Goal: Use online tool/utility: Utilize a website feature to perform a specific function

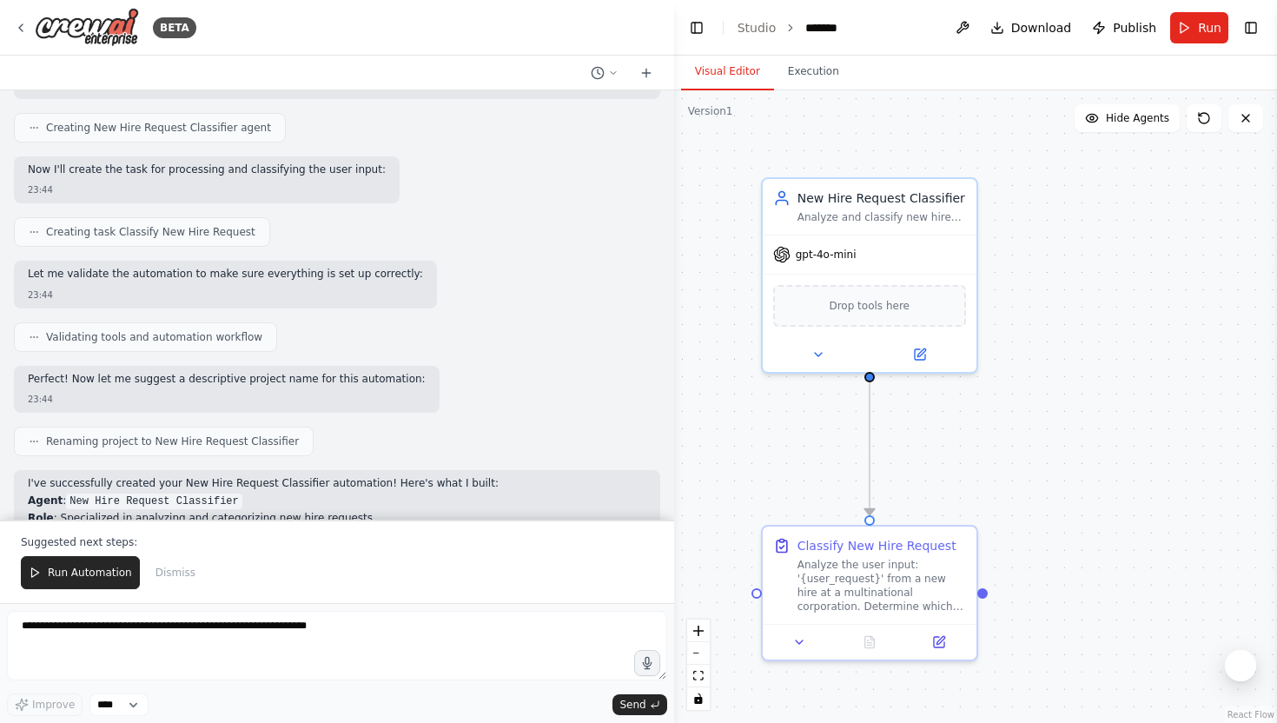
scroll to position [626, 0]
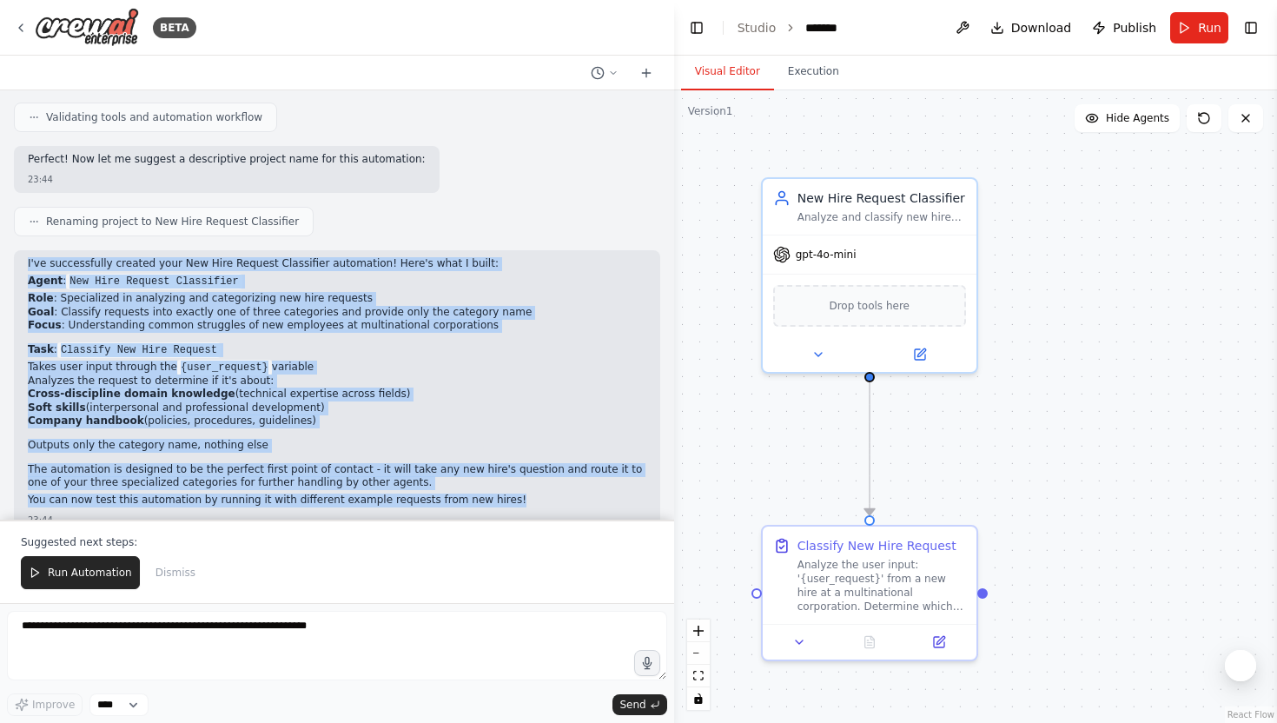
drag, startPoint x: 29, startPoint y: 236, endPoint x: 514, endPoint y: 477, distance: 541.9
click at [514, 477] on div "I've successfully created your New Hire Request Classifier automation! Here's w…" at bounding box center [337, 383] width 618 height 253
copy div "I've successfully created your New Hire Request Classifier automation! Here's w…"
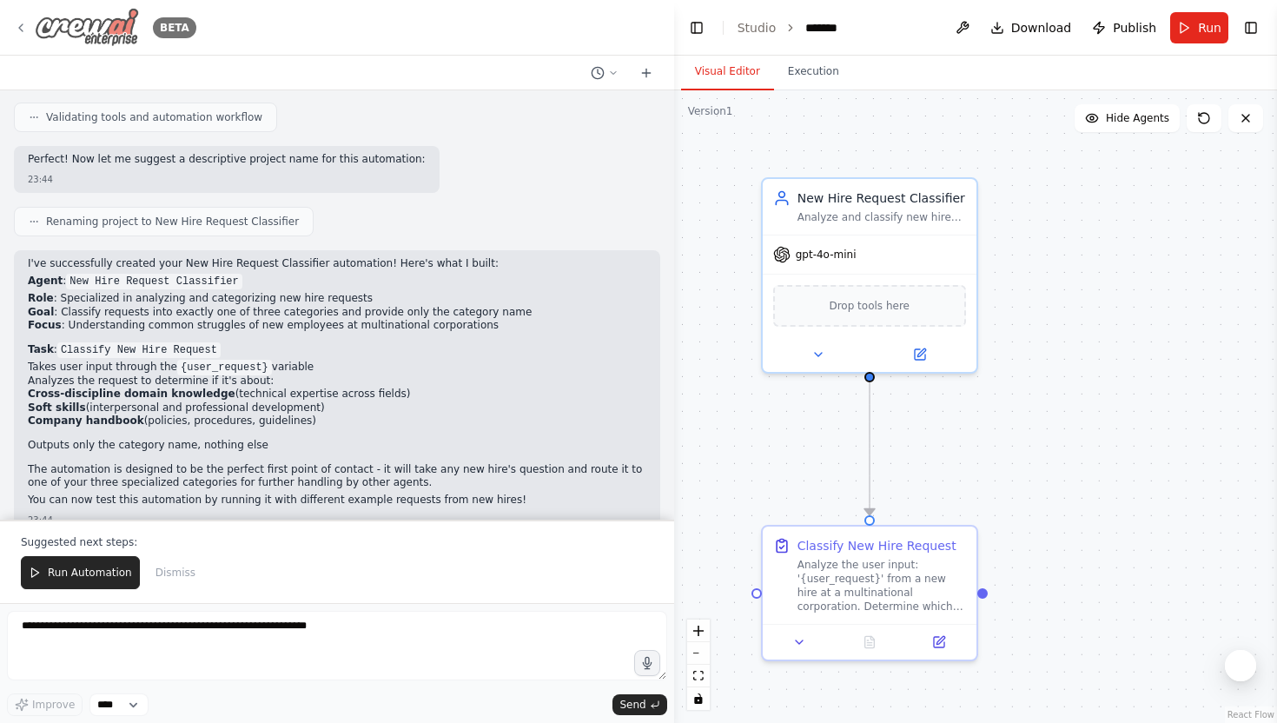
click at [17, 27] on icon at bounding box center [21, 28] width 14 height 14
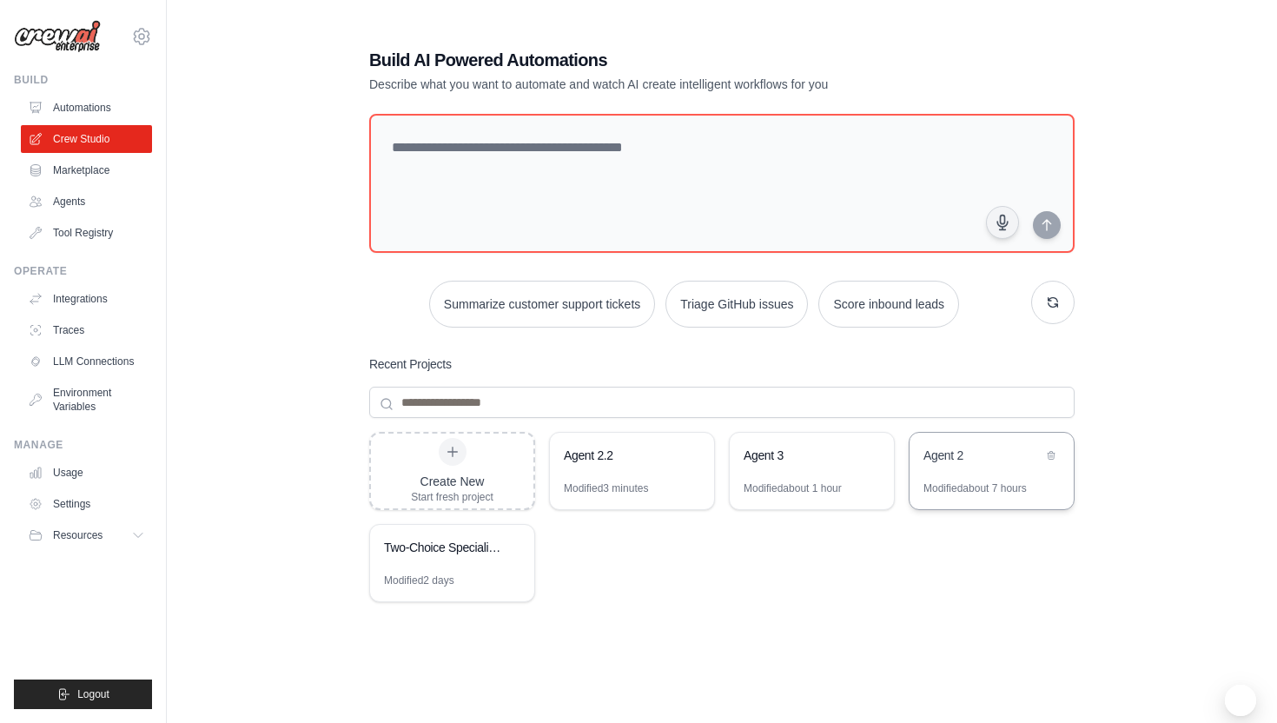
click at [997, 473] on div "Agent 2" at bounding box center [991, 457] width 164 height 49
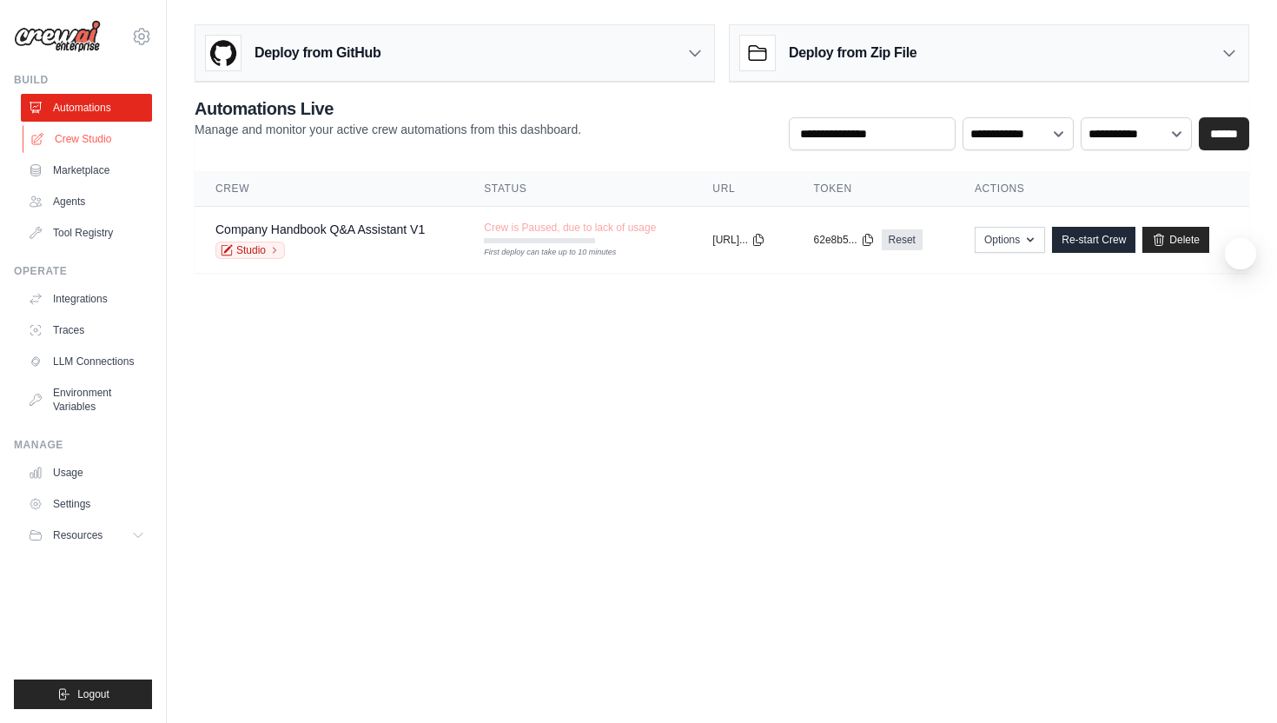
click at [81, 125] on link "Crew Studio" at bounding box center [88, 139] width 131 height 28
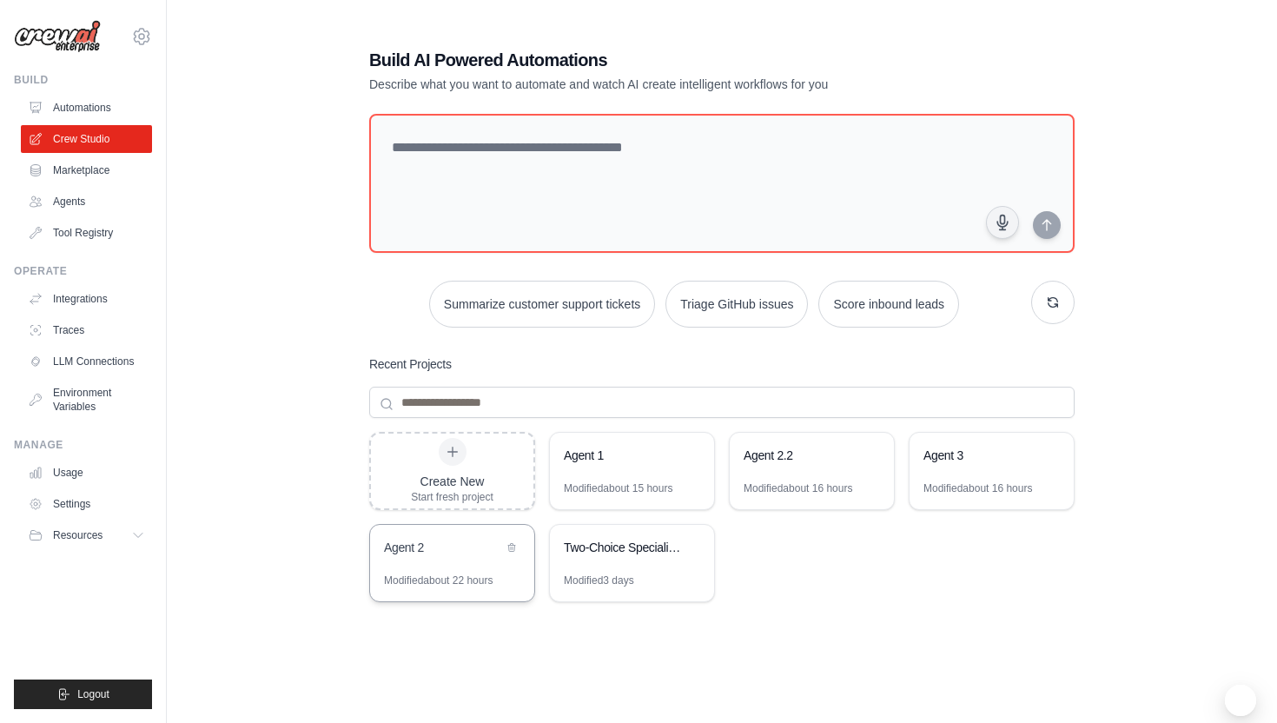
click at [463, 578] on div "Modified about 22 hours" at bounding box center [438, 580] width 109 height 14
click at [980, 464] on div "Agent 3" at bounding box center [982, 456] width 119 height 21
click at [825, 481] on div "Modified about 16 hours" at bounding box center [797, 488] width 109 height 14
click at [981, 467] on div "Agent 3" at bounding box center [991, 457] width 164 height 49
click at [635, 485] on div "Modified about 15 hours" at bounding box center [618, 488] width 109 height 14
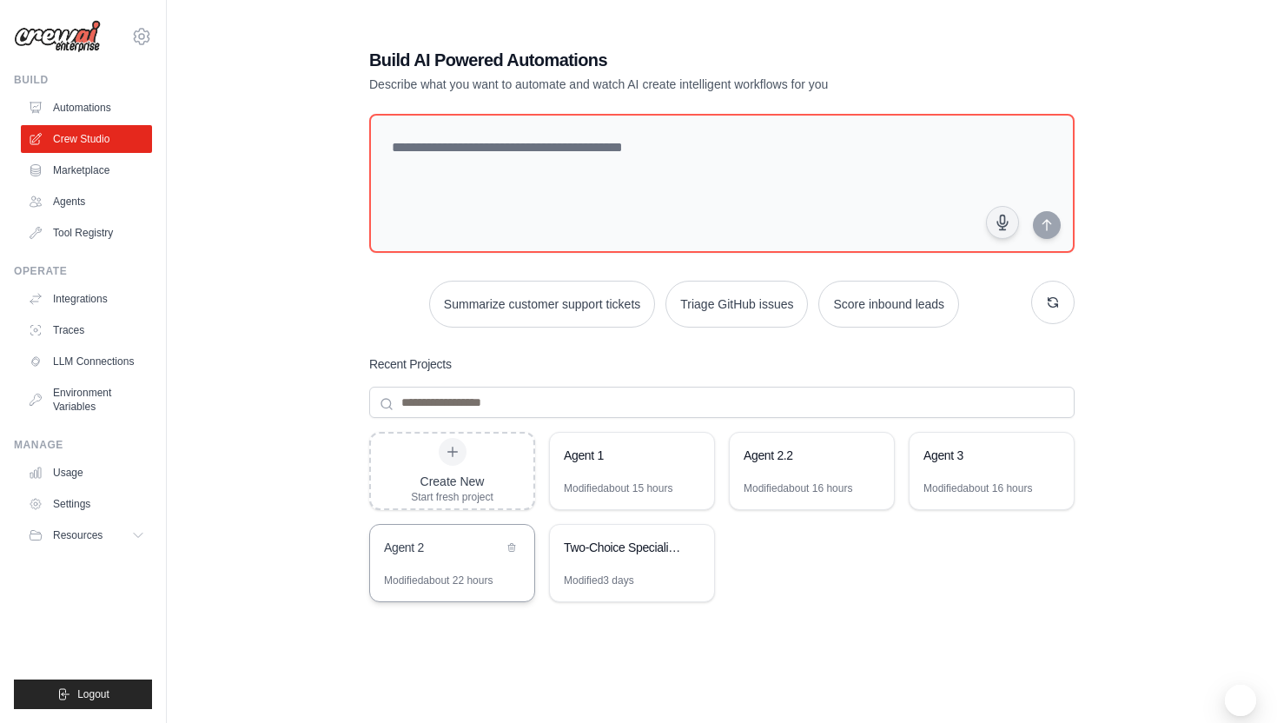
click at [446, 568] on div "Agent 2" at bounding box center [452, 549] width 164 height 49
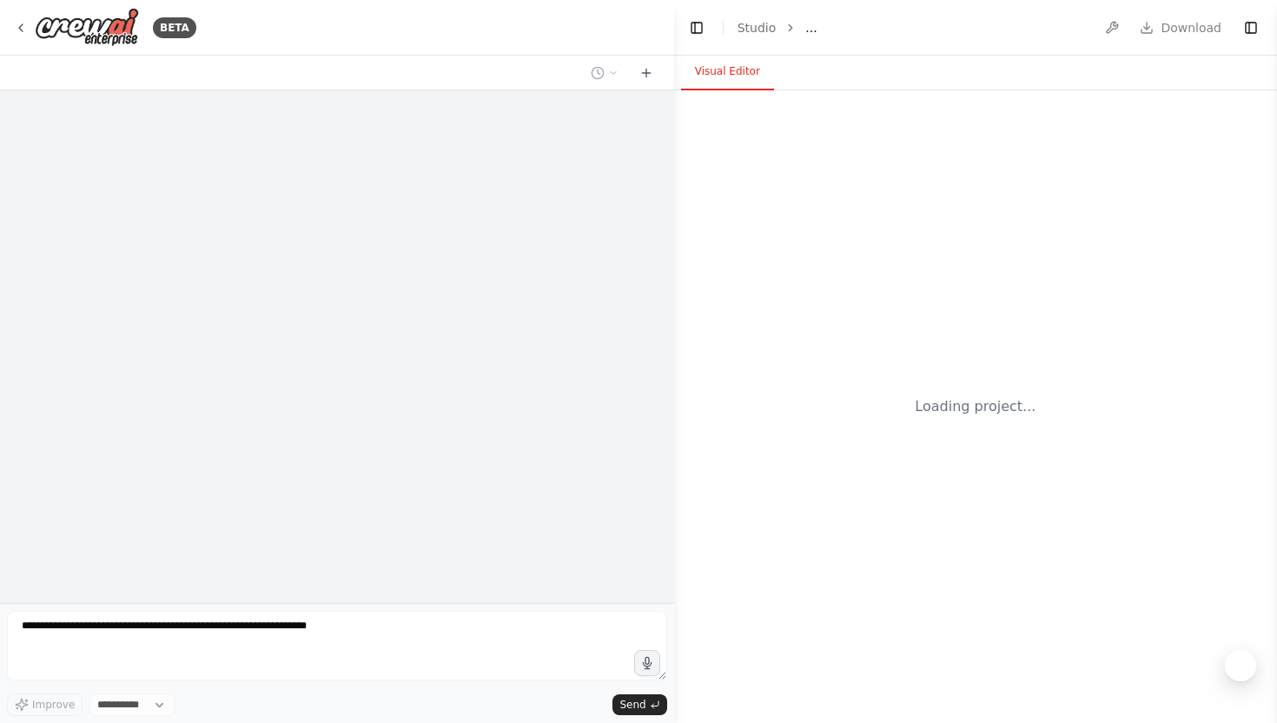
select select "****"
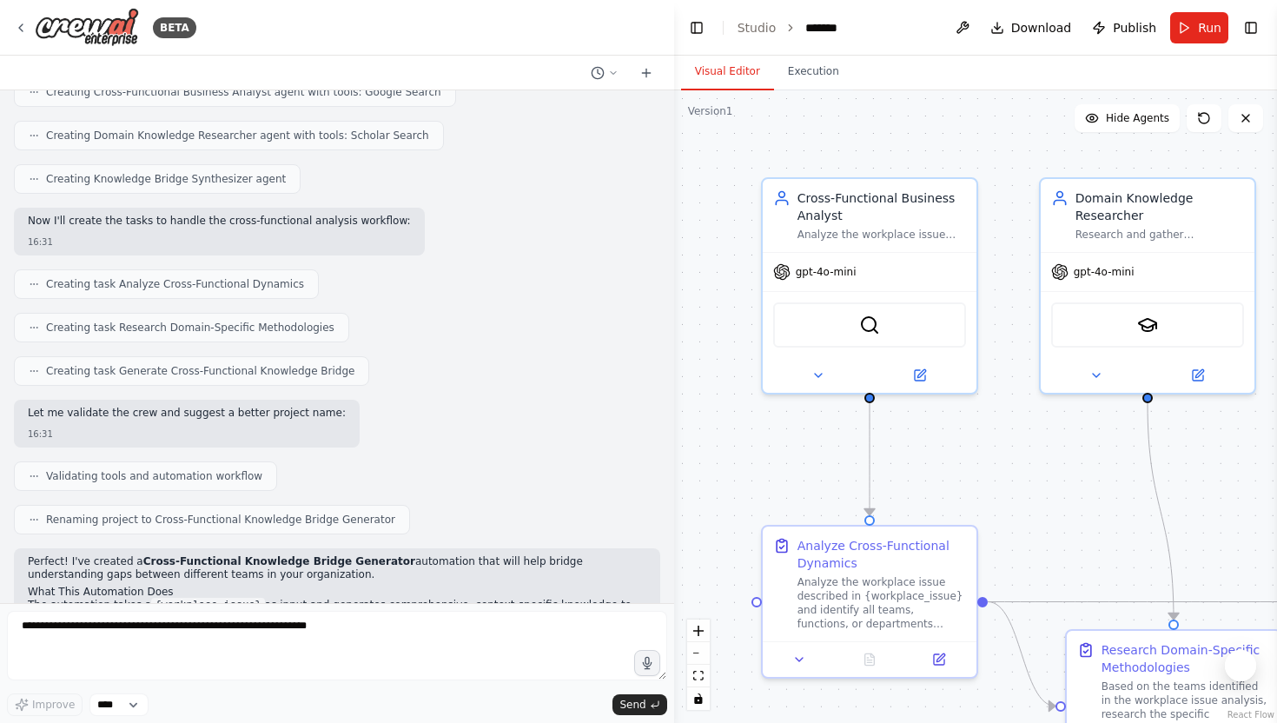
scroll to position [835, 0]
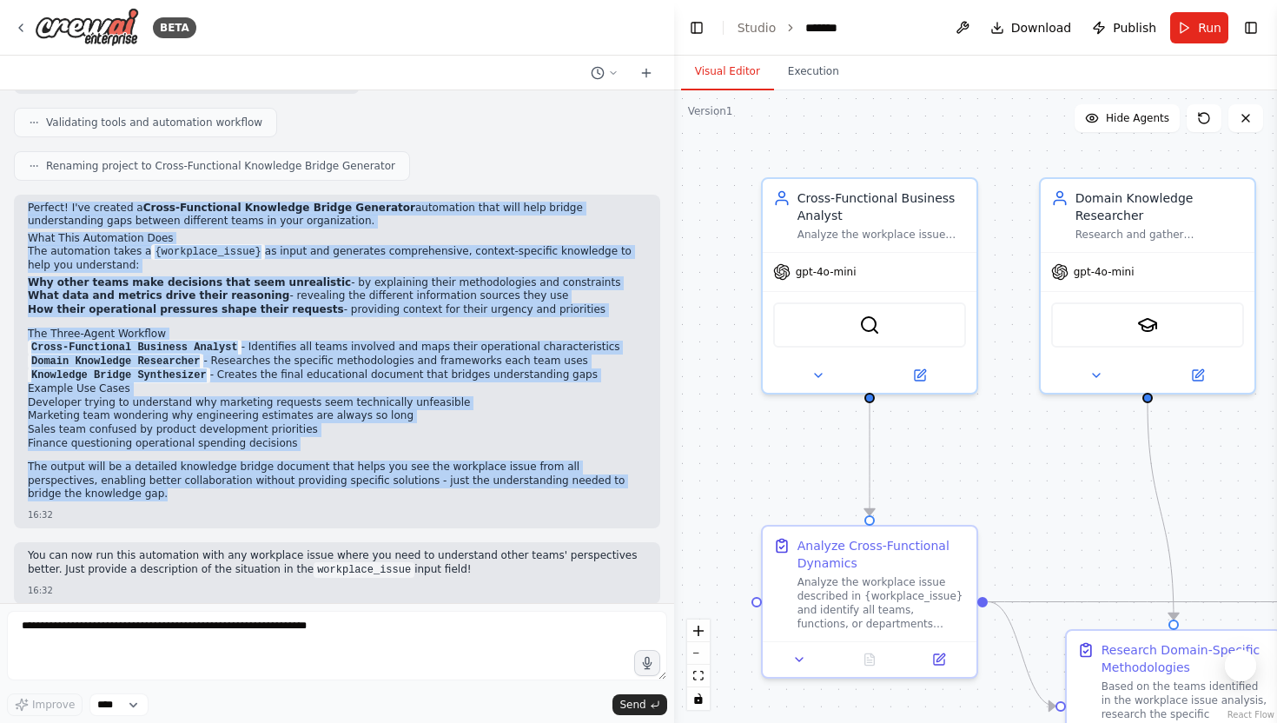
drag, startPoint x: 28, startPoint y: 194, endPoint x: 236, endPoint y: 486, distance: 358.6
click at [236, 486] on div "Perfect! I've created a Cross-Functional Knowledge Bridge Generator automation …" at bounding box center [337, 354] width 618 height 304
copy div "Perfect! I've created a Cross-Functional Knowledge Bridge Generator automation …"
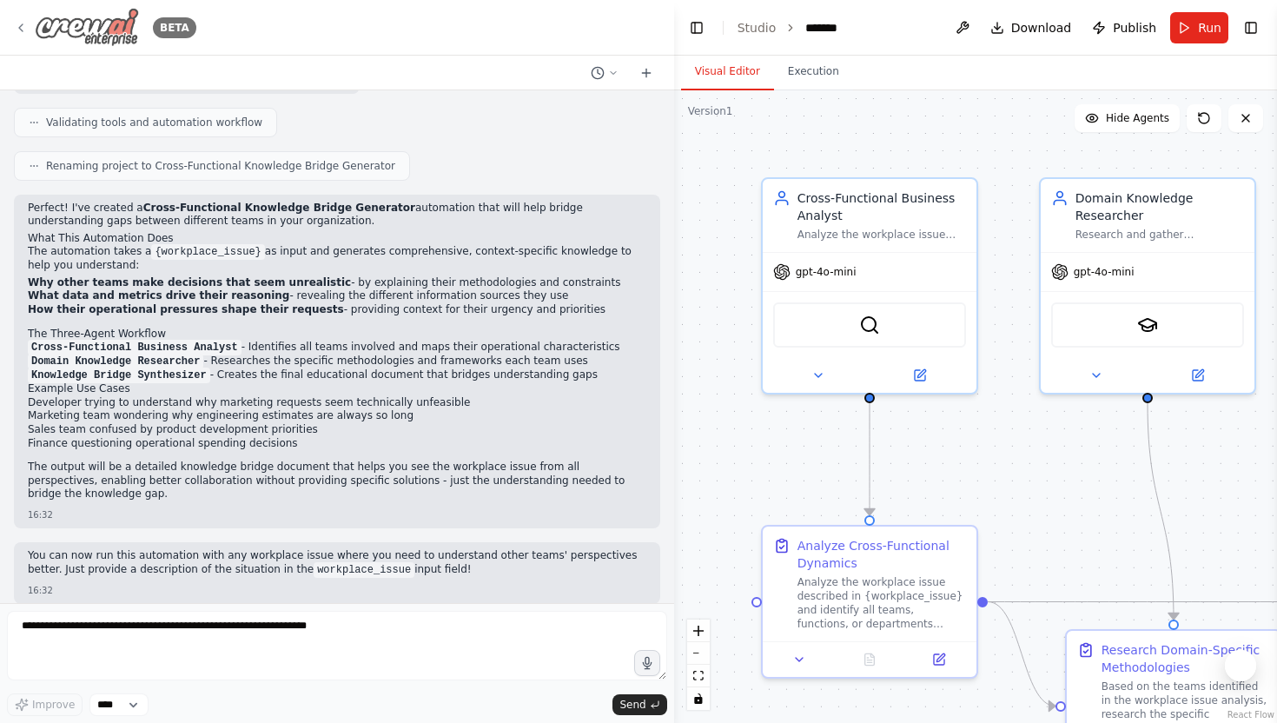
click at [16, 30] on icon at bounding box center [21, 28] width 14 height 14
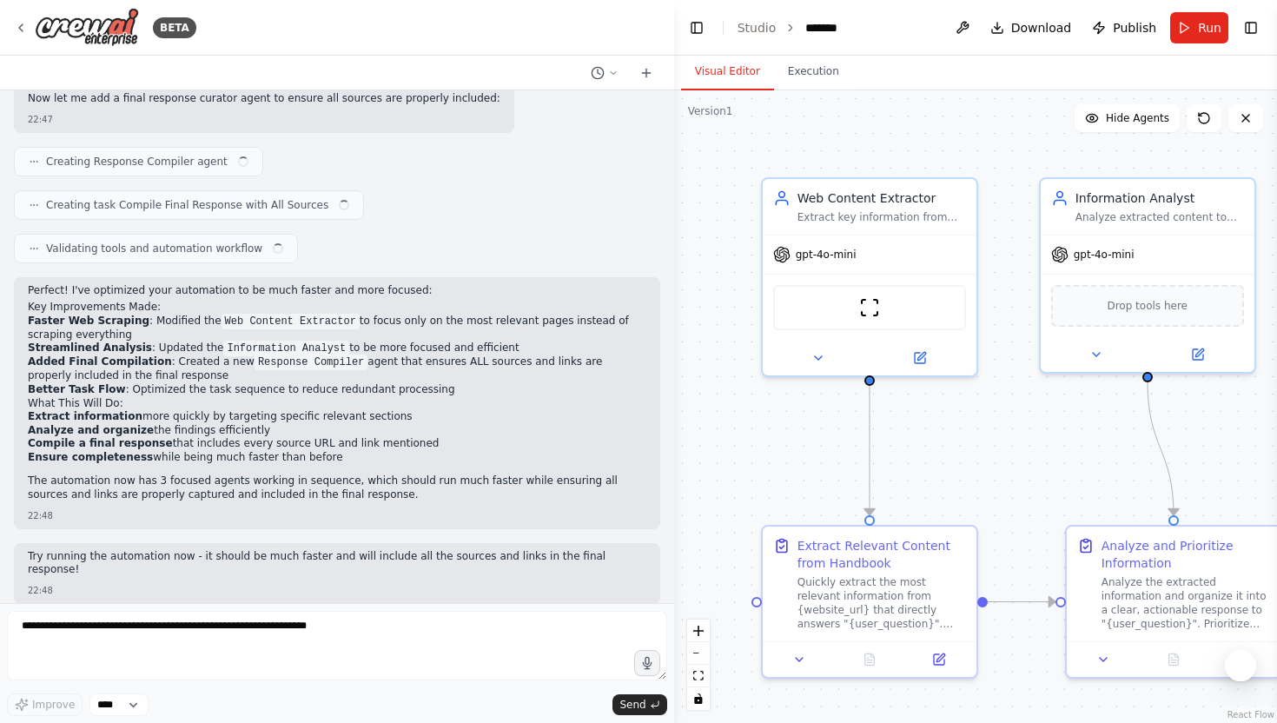
scroll to position [572, 0]
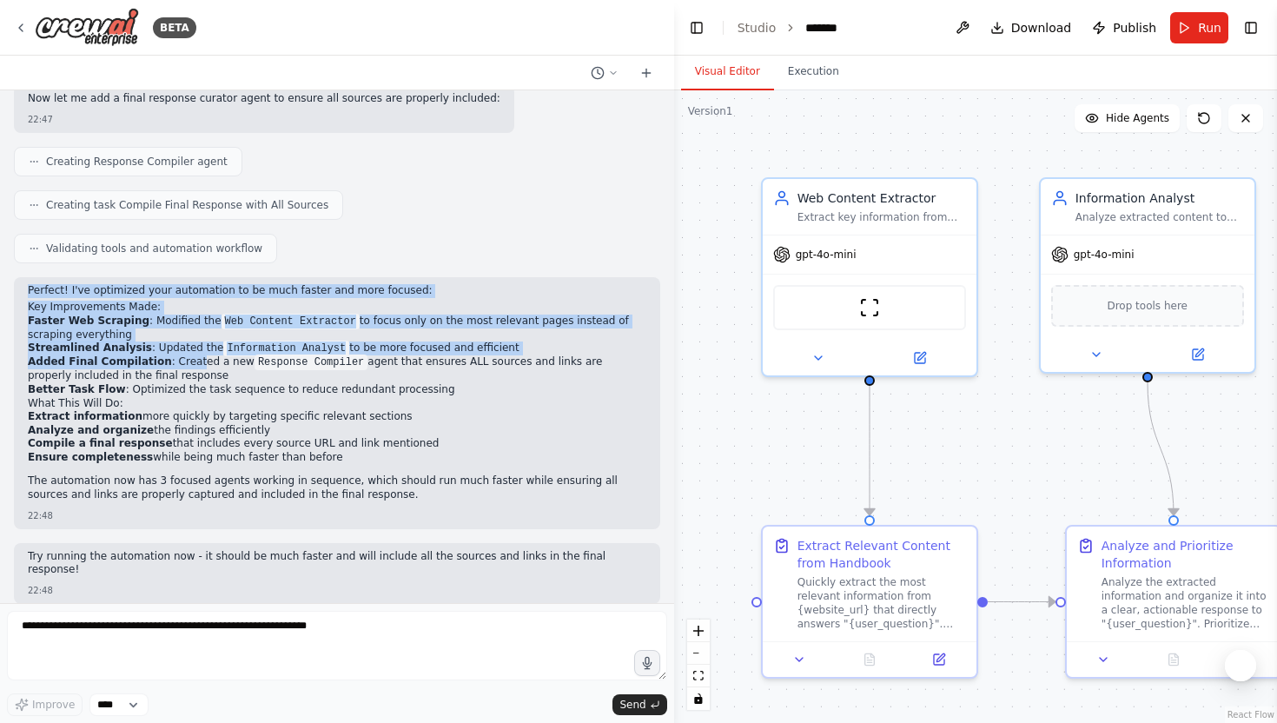
drag, startPoint x: 28, startPoint y: 290, endPoint x: 187, endPoint y: 356, distance: 172.1
click at [188, 357] on div "Perfect! I've optimized your automation to be much faster and more focused: Key…" at bounding box center [337, 394] width 618 height 221
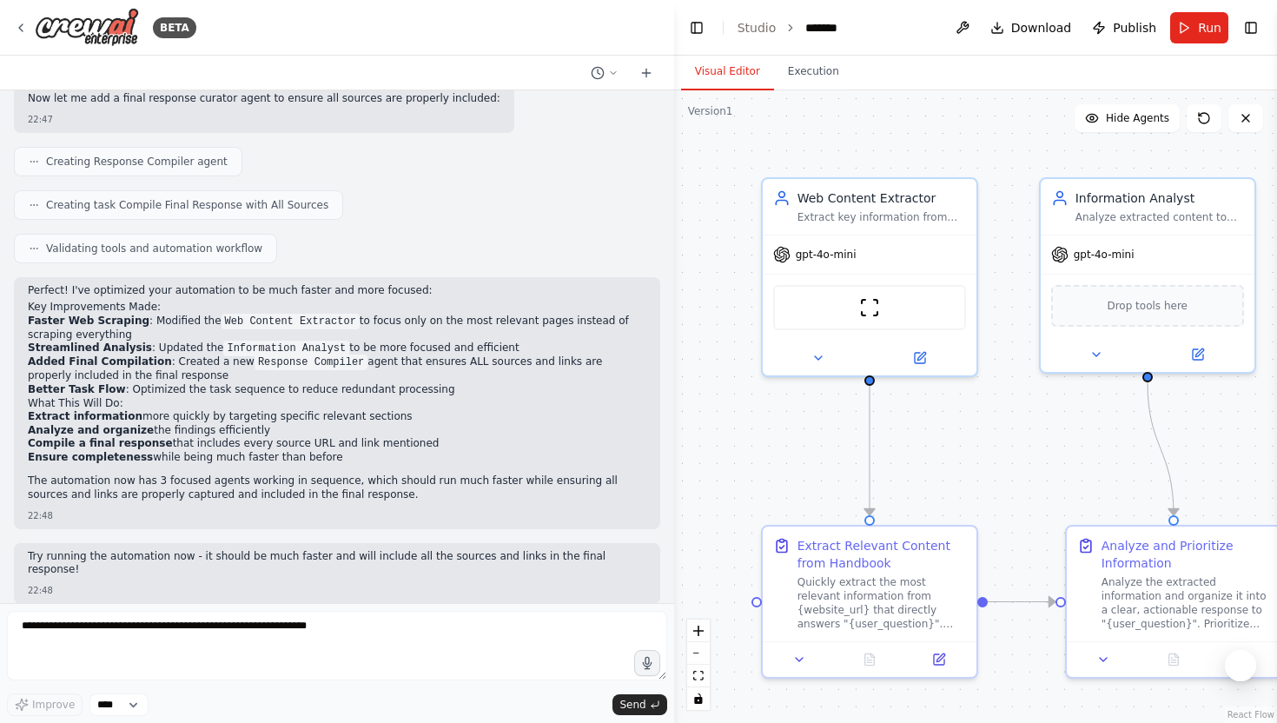
click at [163, 454] on li "Ensure completeness while being much faster than before" at bounding box center [337, 458] width 618 height 14
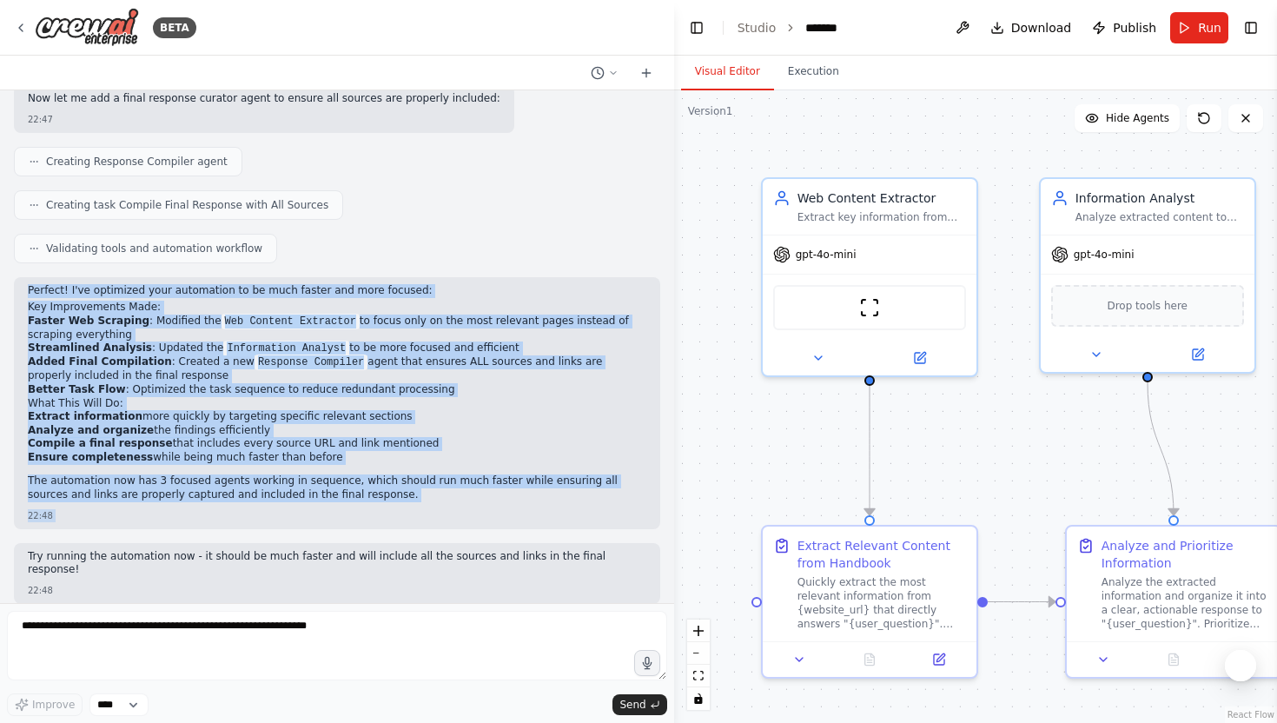
drag, startPoint x: 30, startPoint y: 290, endPoint x: 334, endPoint y: 530, distance: 387.1
click at [334, 530] on div "Hello! I'm the CrewAI assistant. What kind of automation do you want to build? …" at bounding box center [337, 346] width 674 height 512
copy div "Perfect! I've optimized your automation to be much faster and more focused: Key…"
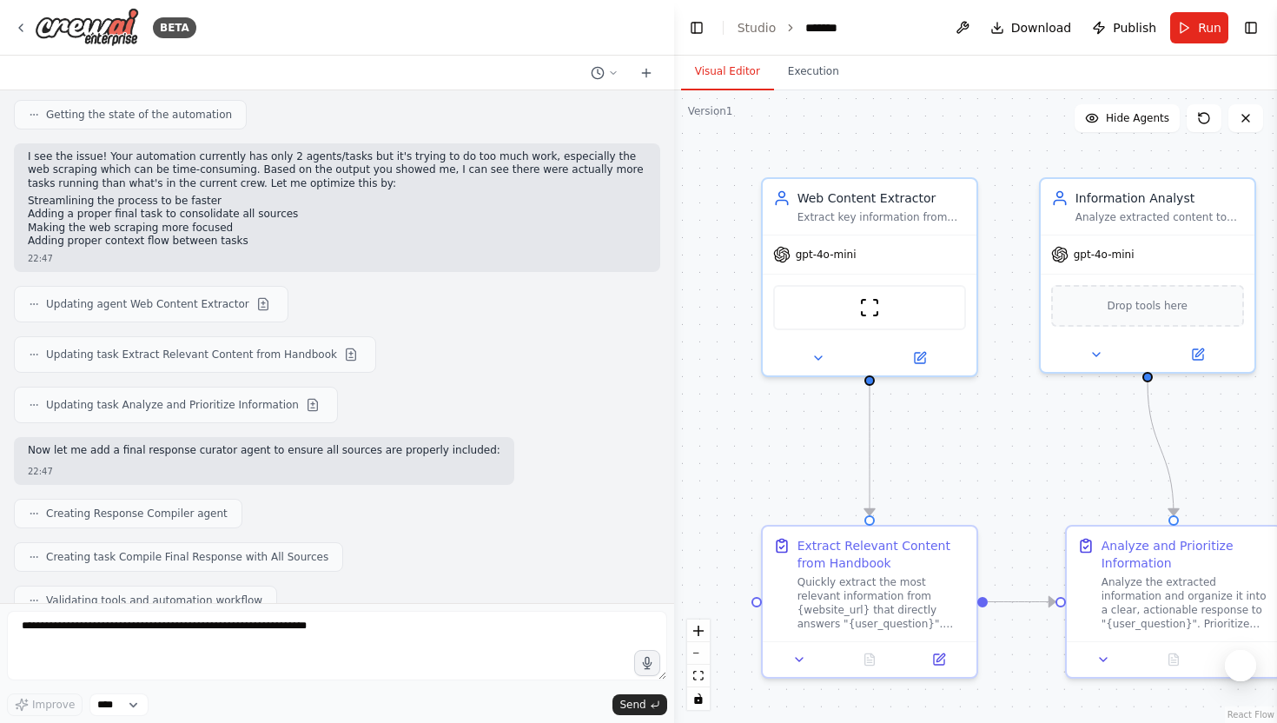
scroll to position [0, 0]
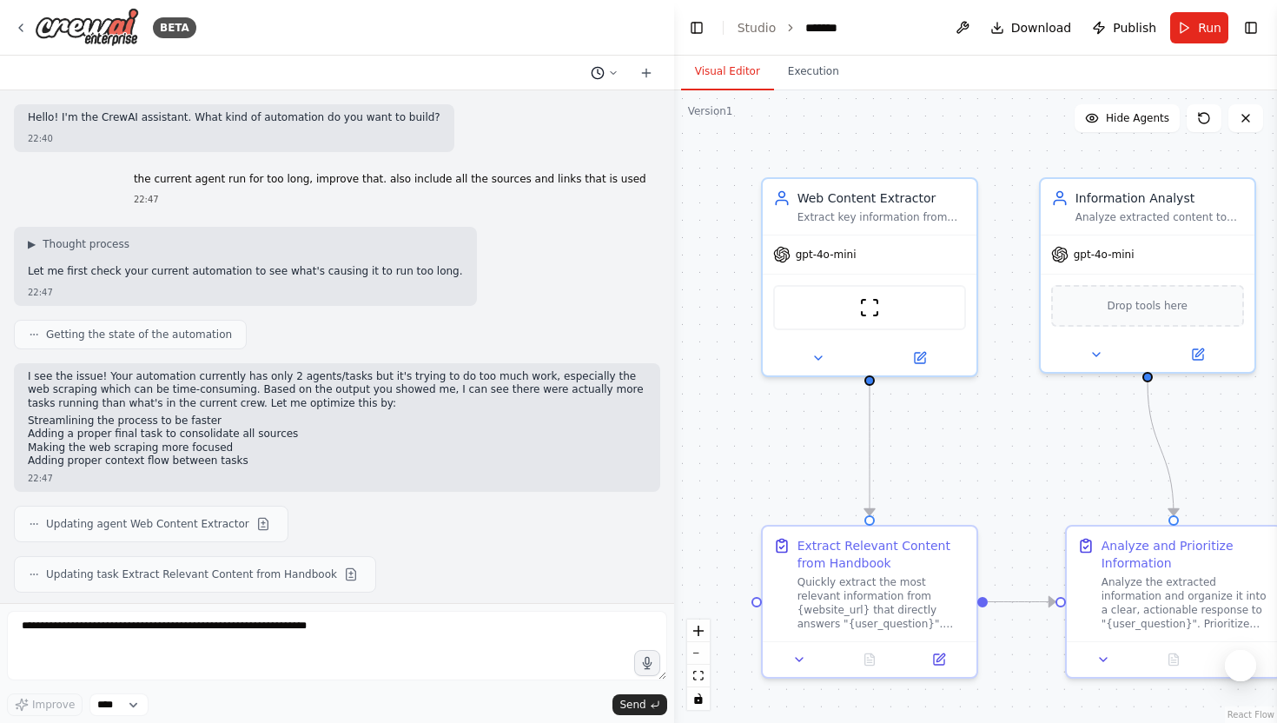
click at [607, 69] on button at bounding box center [605, 73] width 42 height 21
click at [569, 110] on span "the current agent run for too long, improve that. also include all the sources …" at bounding box center [537, 109] width 129 height 14
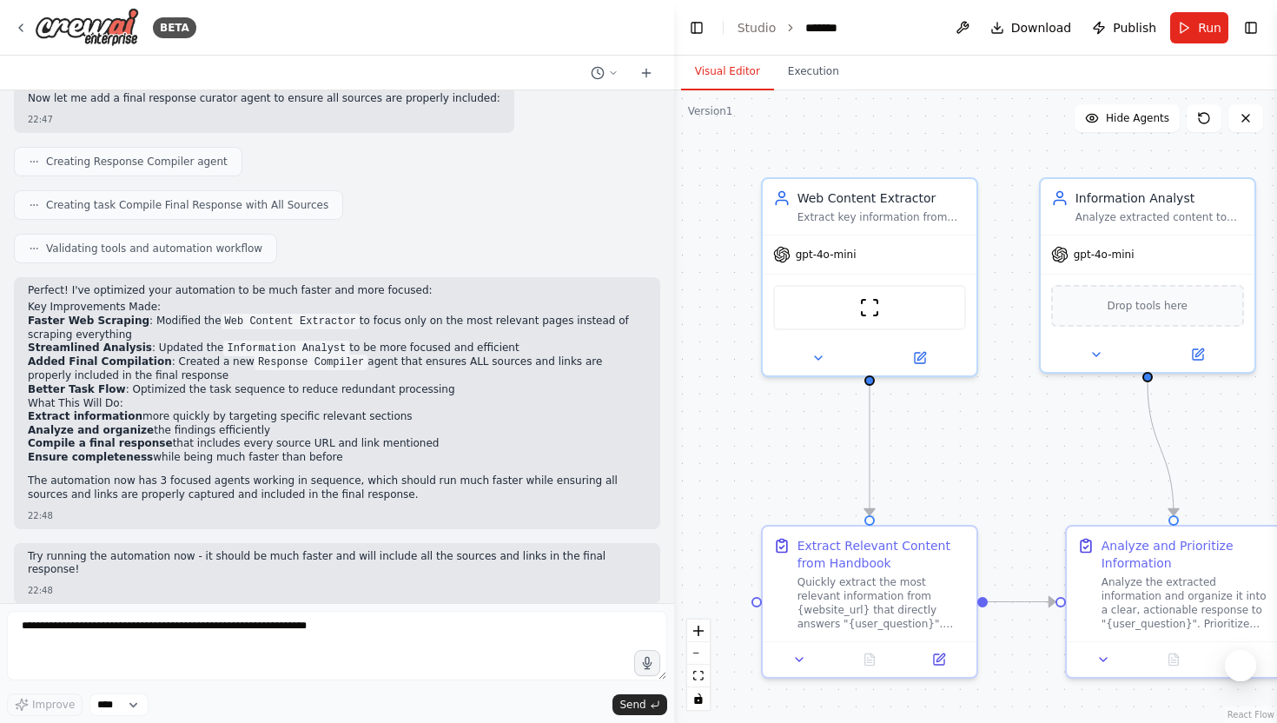
click at [474, 209] on div "Creating task Compile Final Response with All Sources" at bounding box center [337, 205] width 646 height 30
click at [17, 21] on icon at bounding box center [21, 28] width 14 height 14
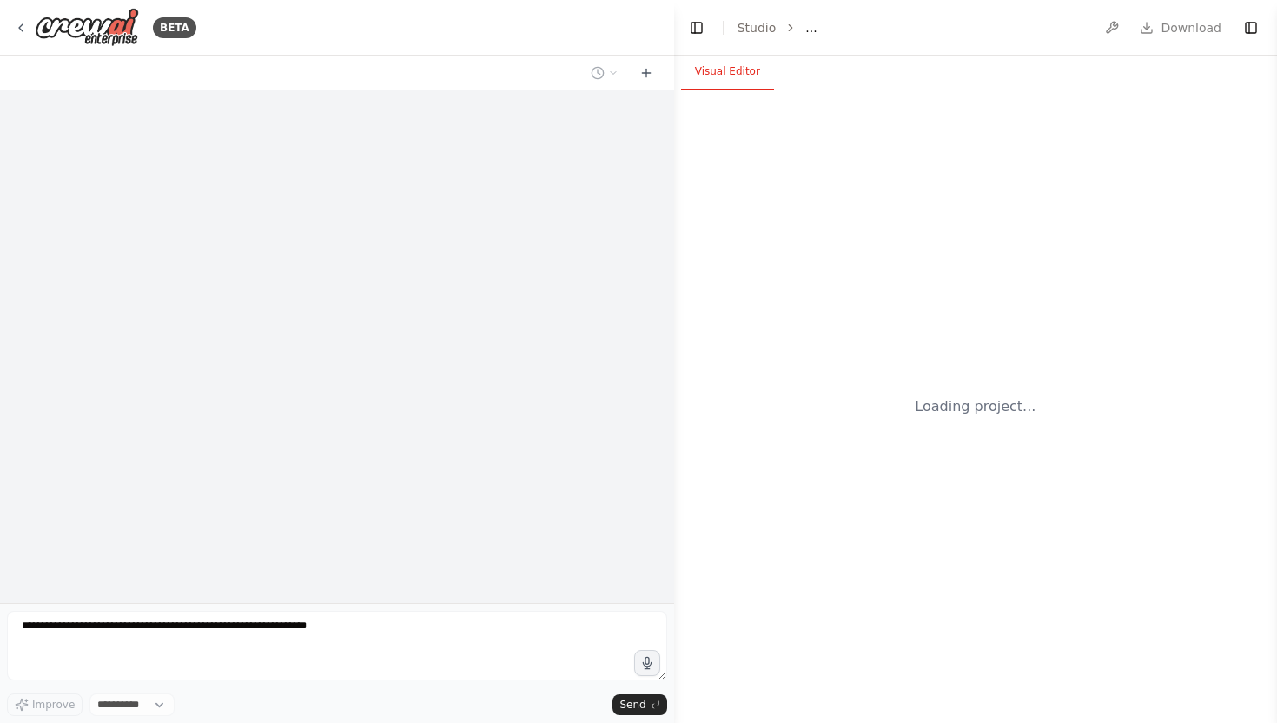
select select "****"
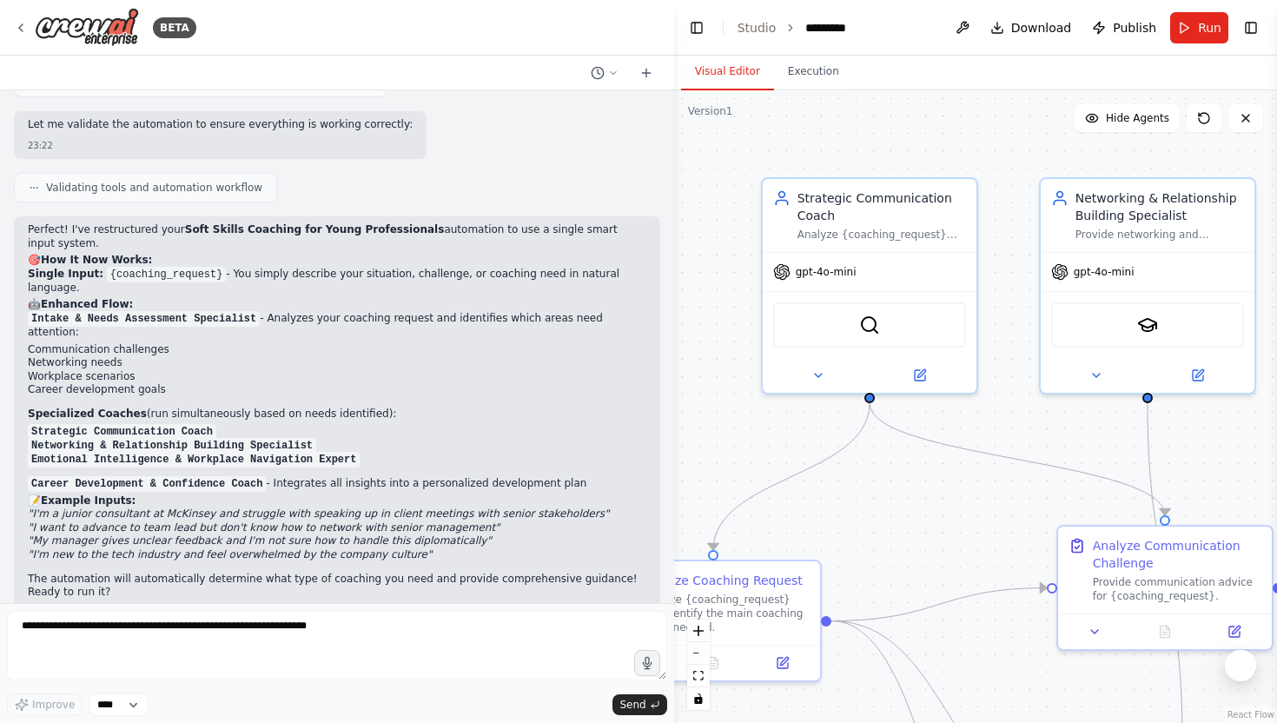
scroll to position [2761, 0]
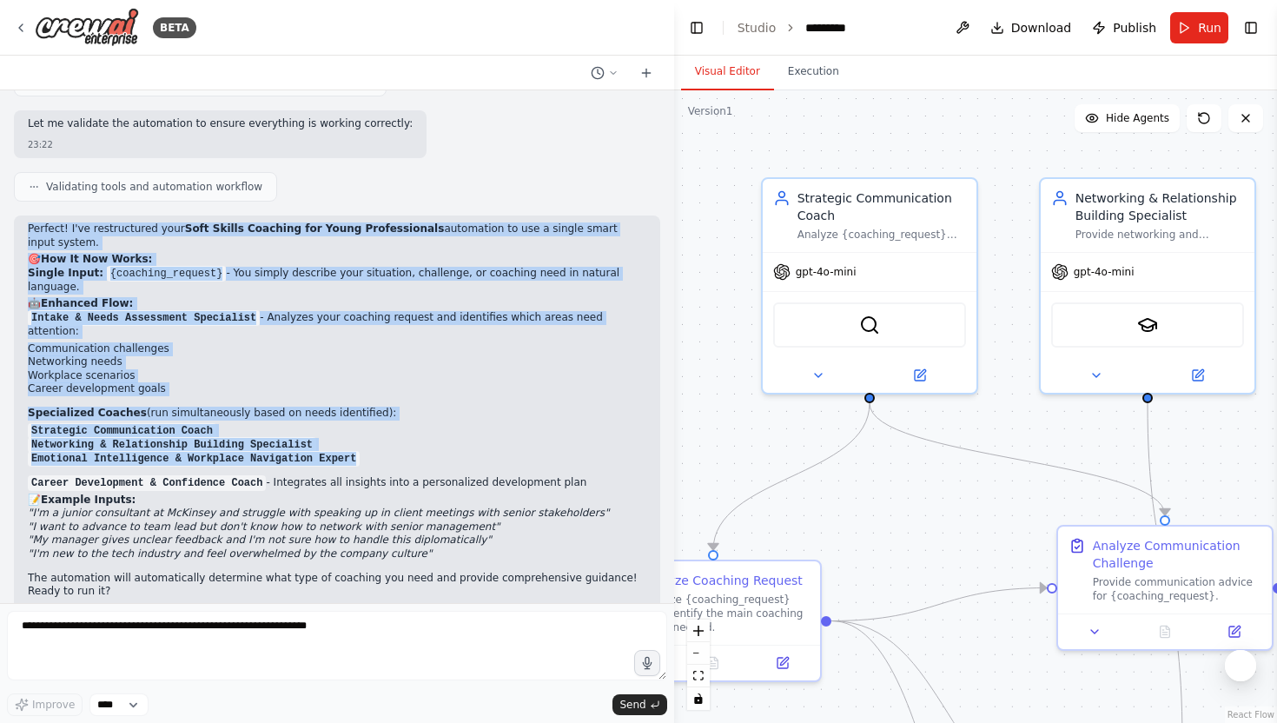
drag, startPoint x: 28, startPoint y: 228, endPoint x: 397, endPoint y: 420, distance: 416.1
click at [397, 420] on div "Perfect! I've restructured your Soft Skills Coaching for Young Professionals au…" at bounding box center [337, 412] width 618 height 380
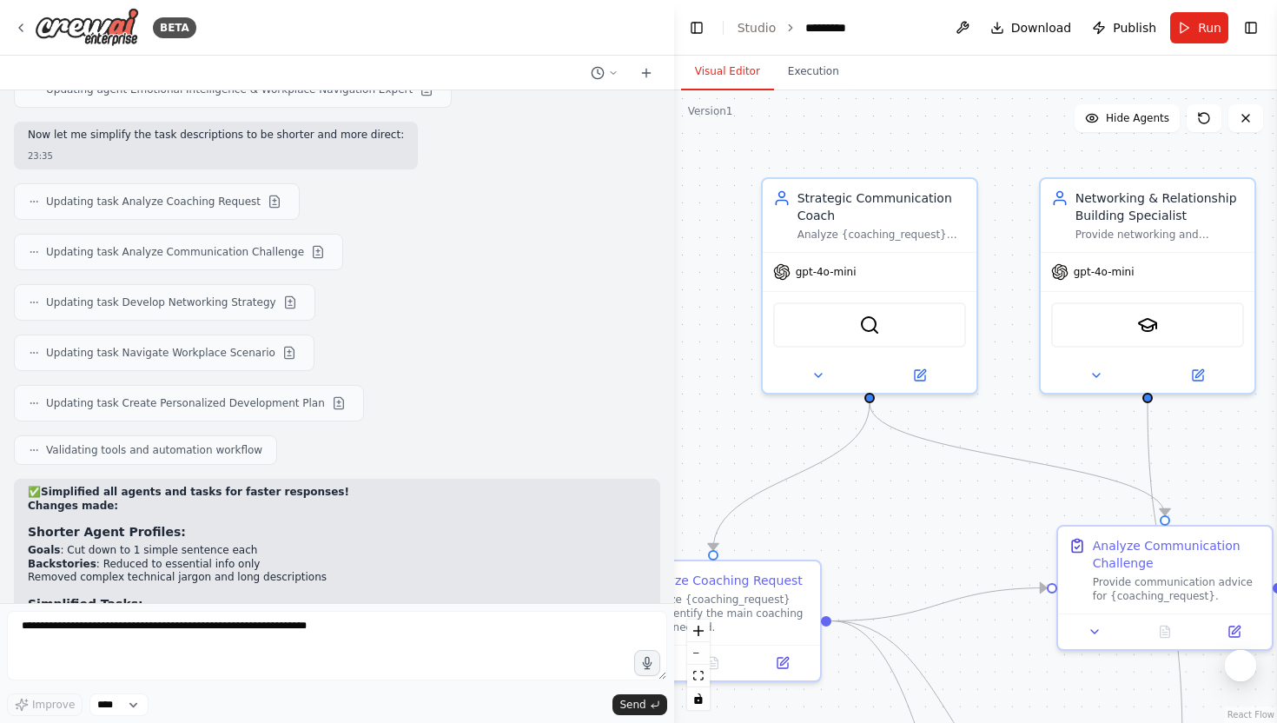
scroll to position [6256, 0]
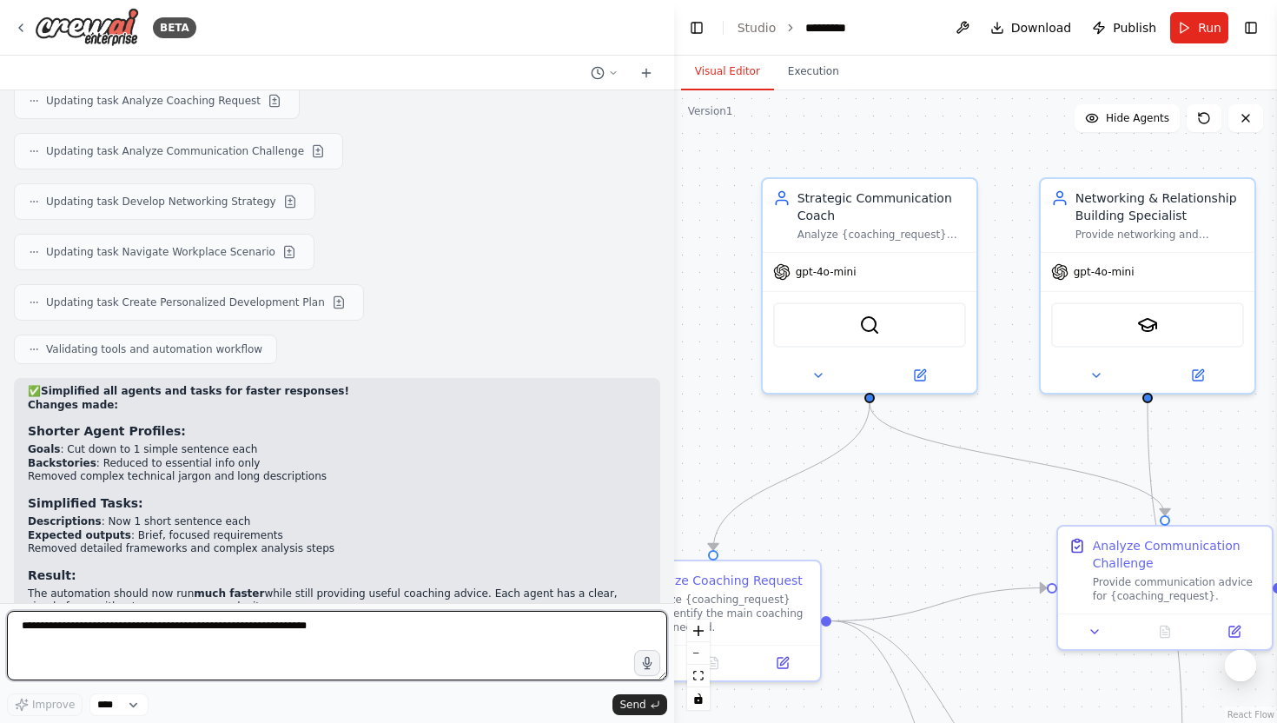
click at [230, 620] on textarea at bounding box center [337, 645] width 660 height 69
type textarea "**********"
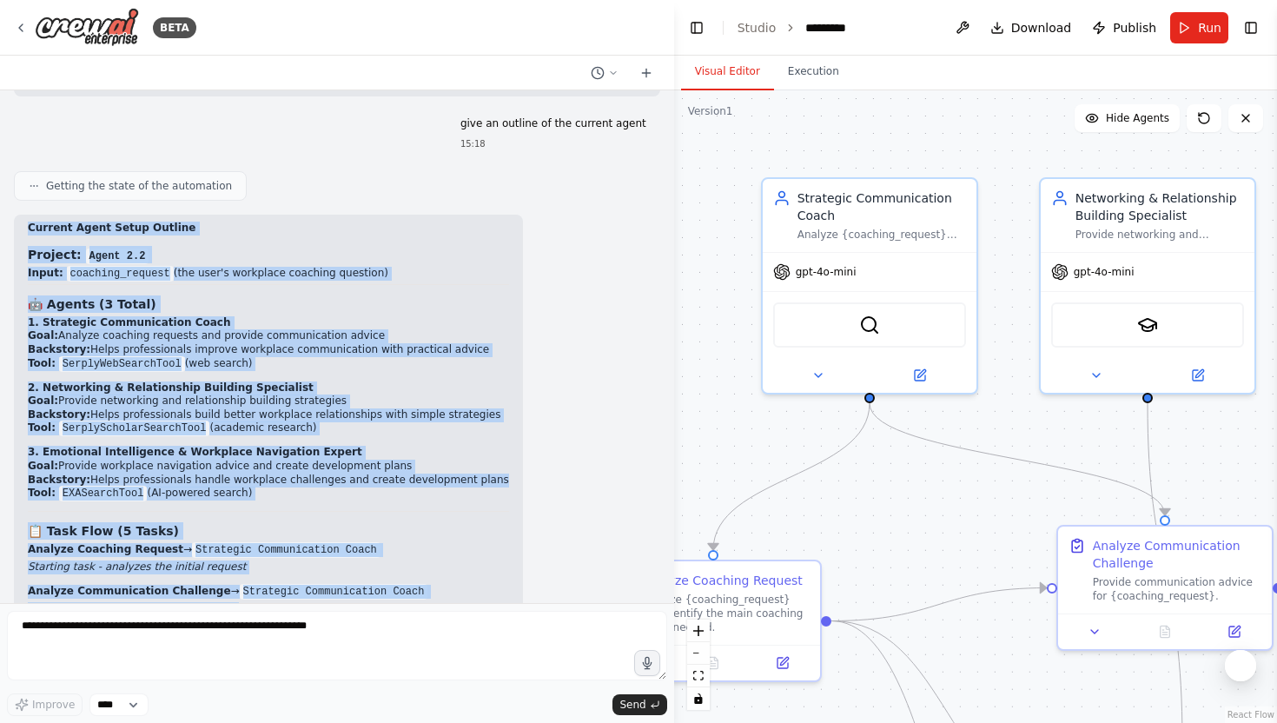
scroll to position [7030, 0]
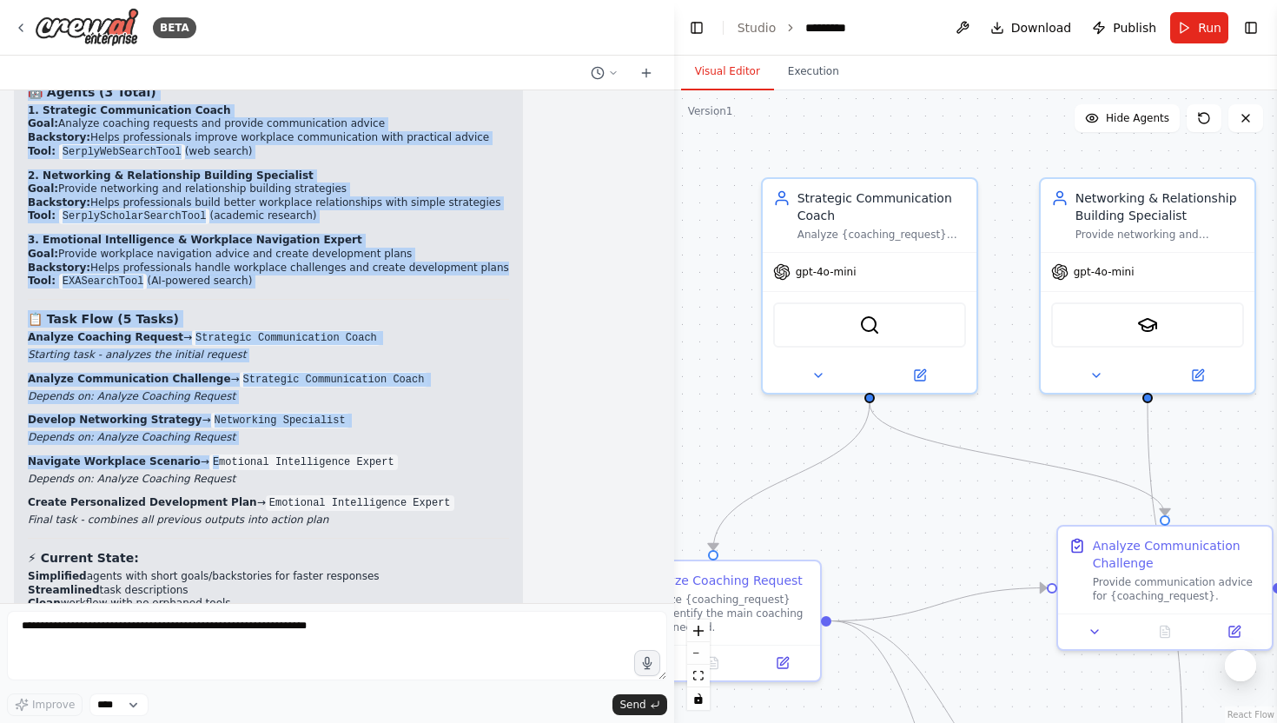
drag, startPoint x: 27, startPoint y: 159, endPoint x: 262, endPoint y: 545, distance: 451.8
click at [262, 545] on div "Current Agent Setup Outline Project: Agent 2.2 Input: coaching_request (the use…" at bounding box center [268, 322] width 481 height 624
copy div "Current Agent Setup Outline Project: Agent 2.2 Input: coaching_request (the use…"
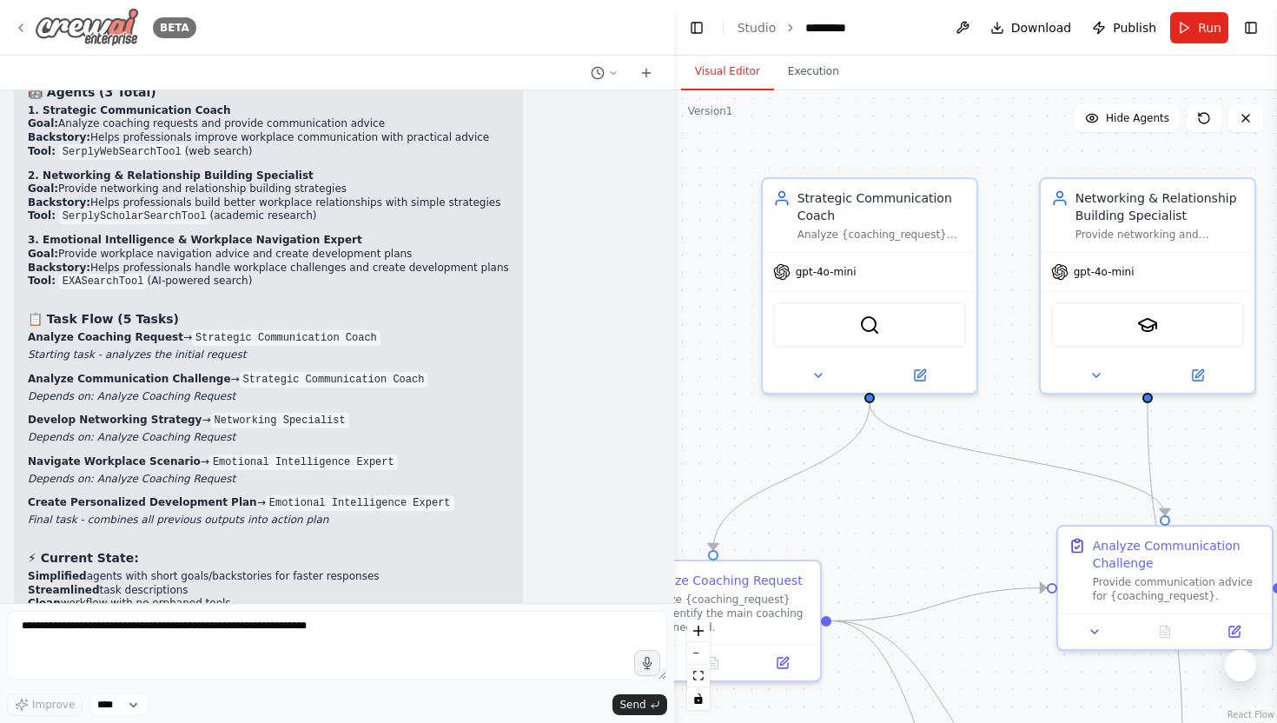
click at [29, 24] on div "BETA" at bounding box center [105, 27] width 182 height 39
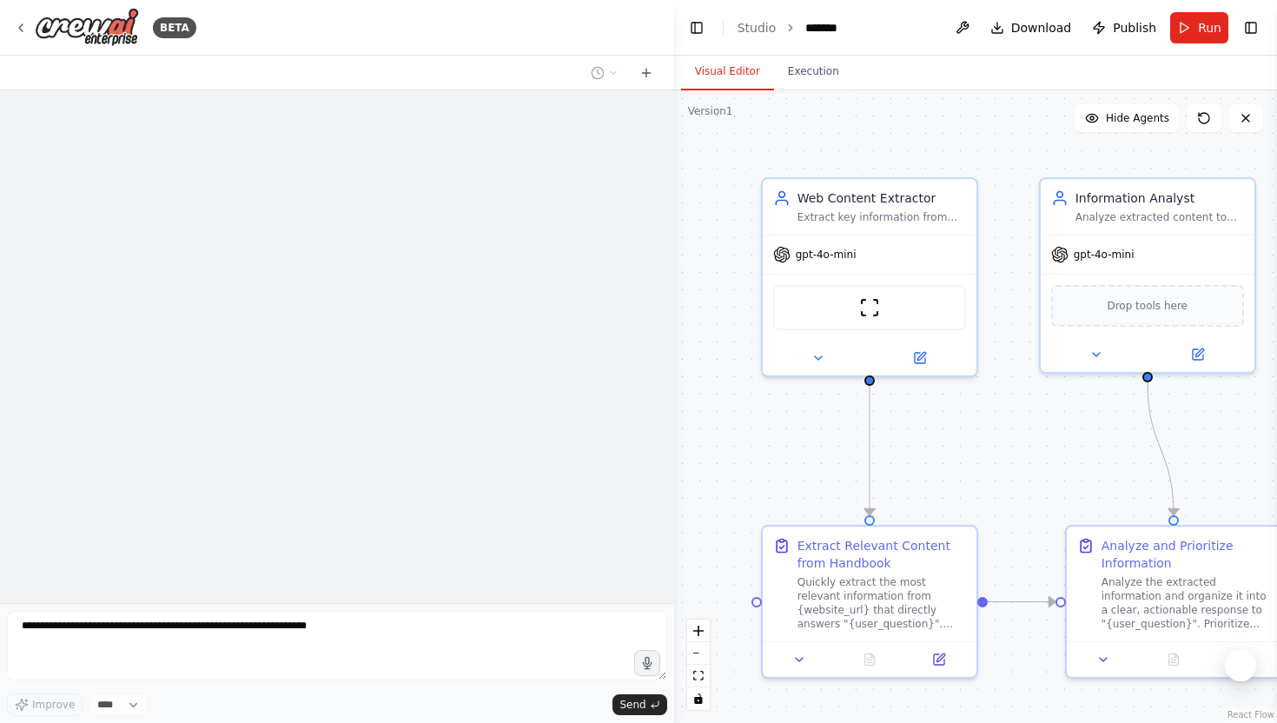
scroll to position [551, 0]
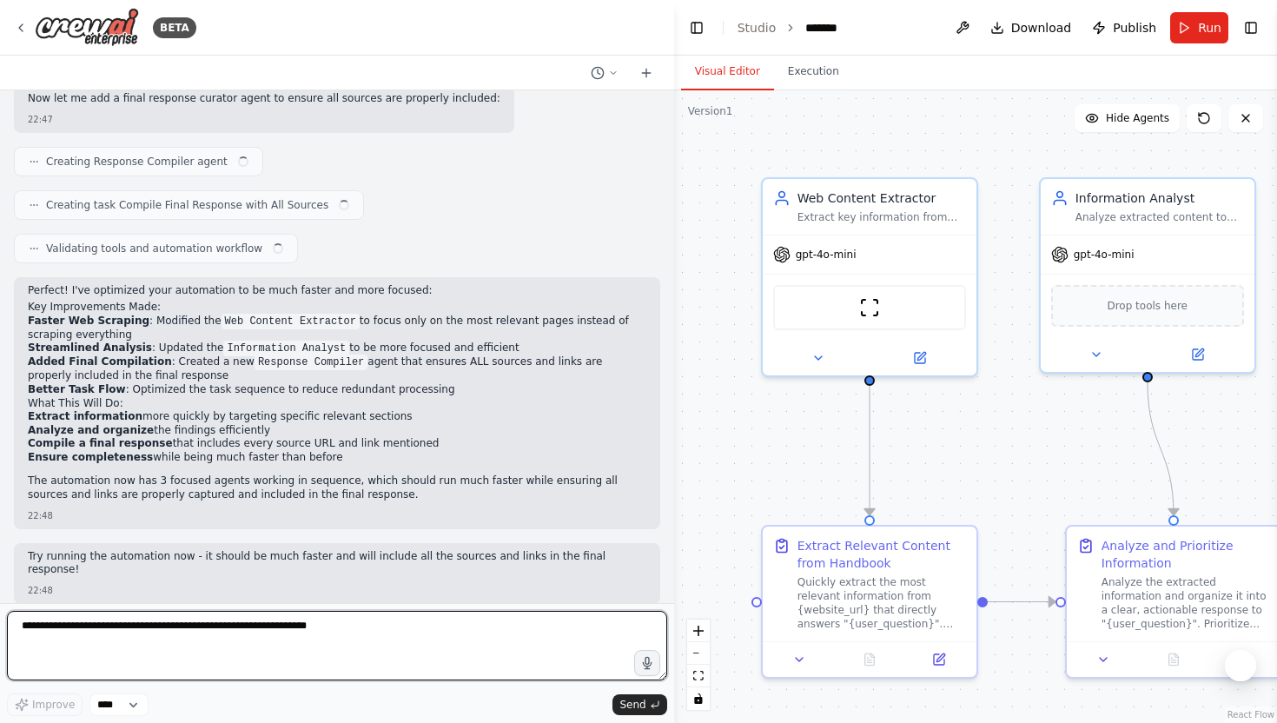
click at [137, 640] on textarea at bounding box center [337, 645] width 660 height 69
type textarea "**********"
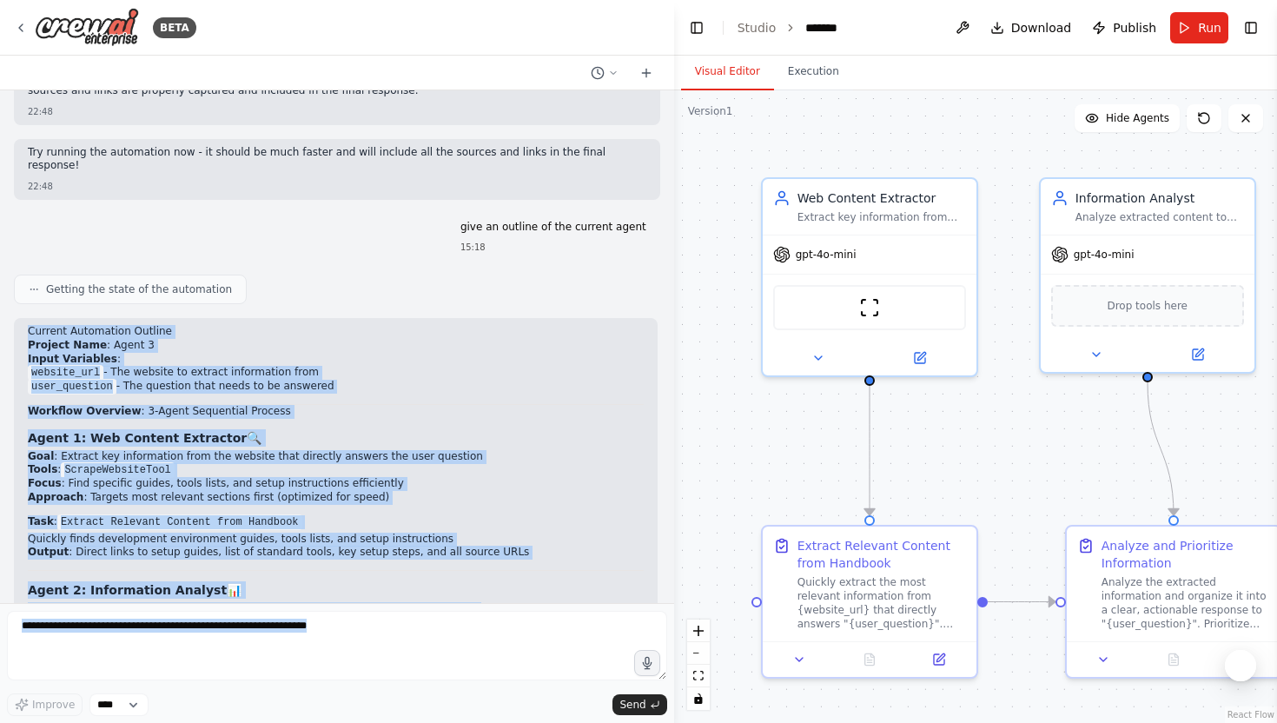
scroll to position [1411, 0]
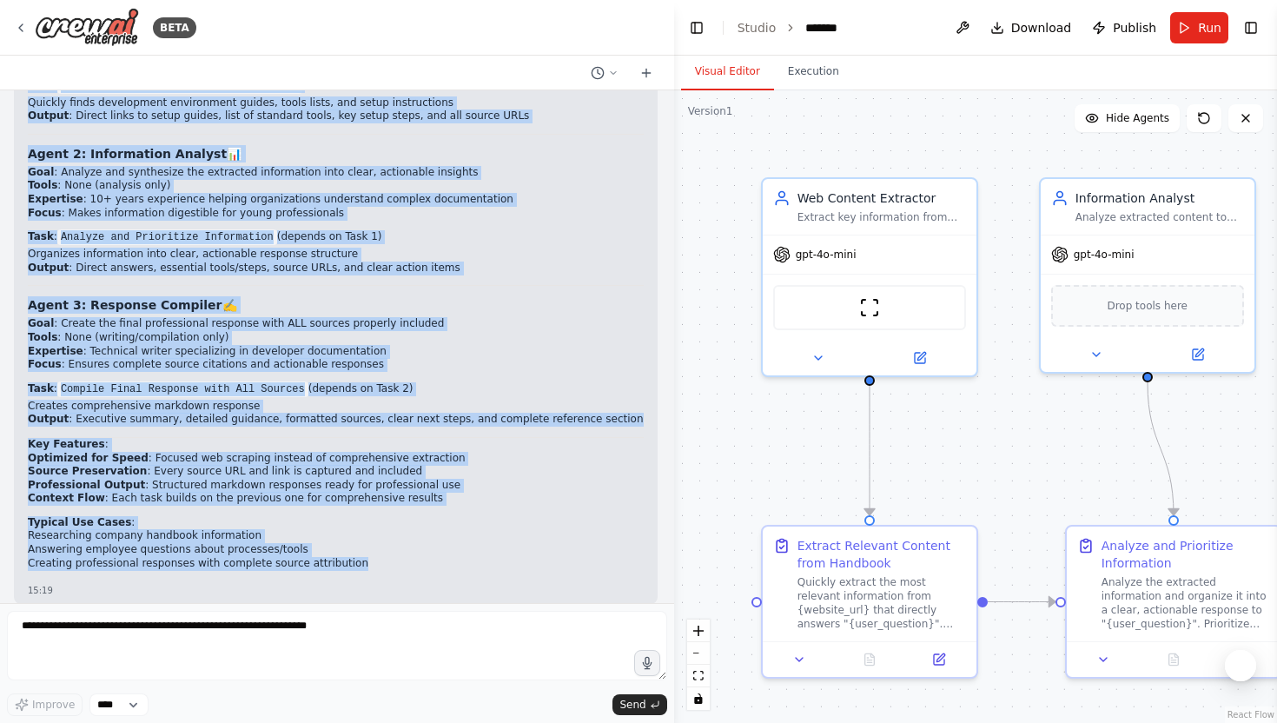
drag, startPoint x: 29, startPoint y: 315, endPoint x: 376, endPoint y: 552, distance: 420.6
click at [376, 552] on div "Current Automation Outline Project Name : Agent 3 Input Variables : website_url…" at bounding box center [336, 234] width 616 height 691
copy div "Current Automation Outline Project Name : Agent 3 Input Variables : website_url…"
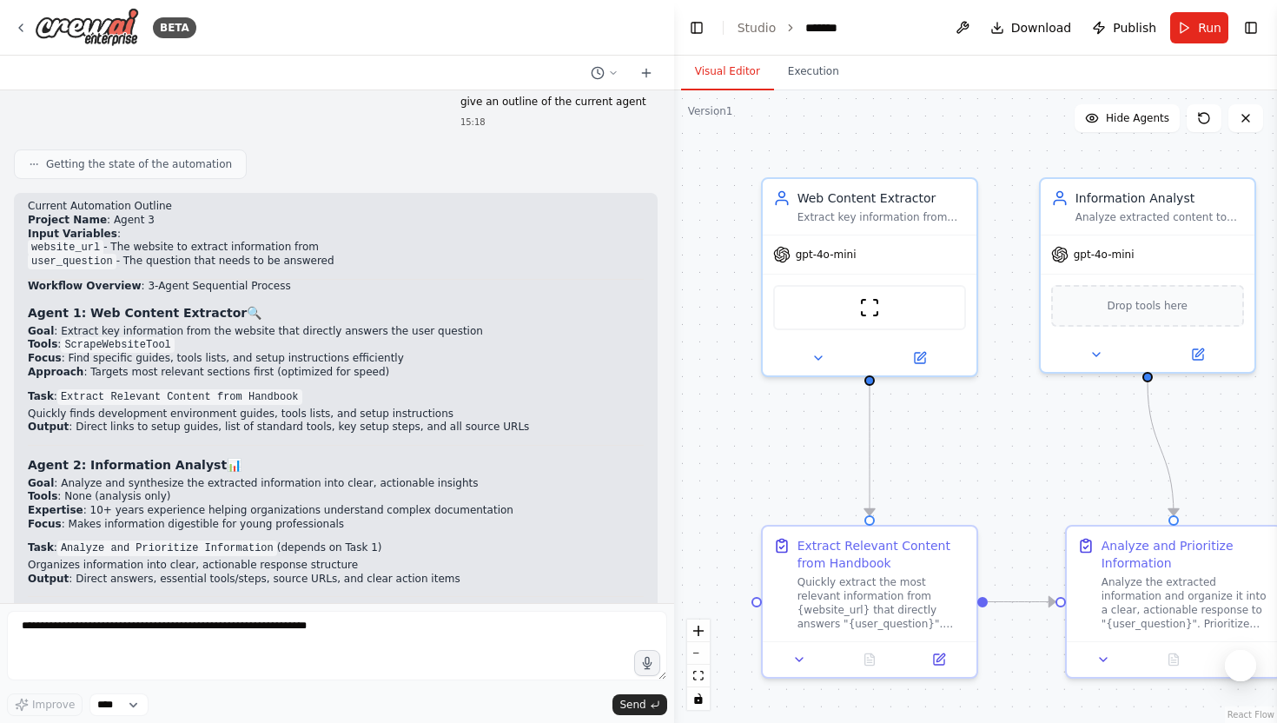
click at [373, 558] on li "Organizes information into clear, actionable response structure" at bounding box center [336, 565] width 616 height 14
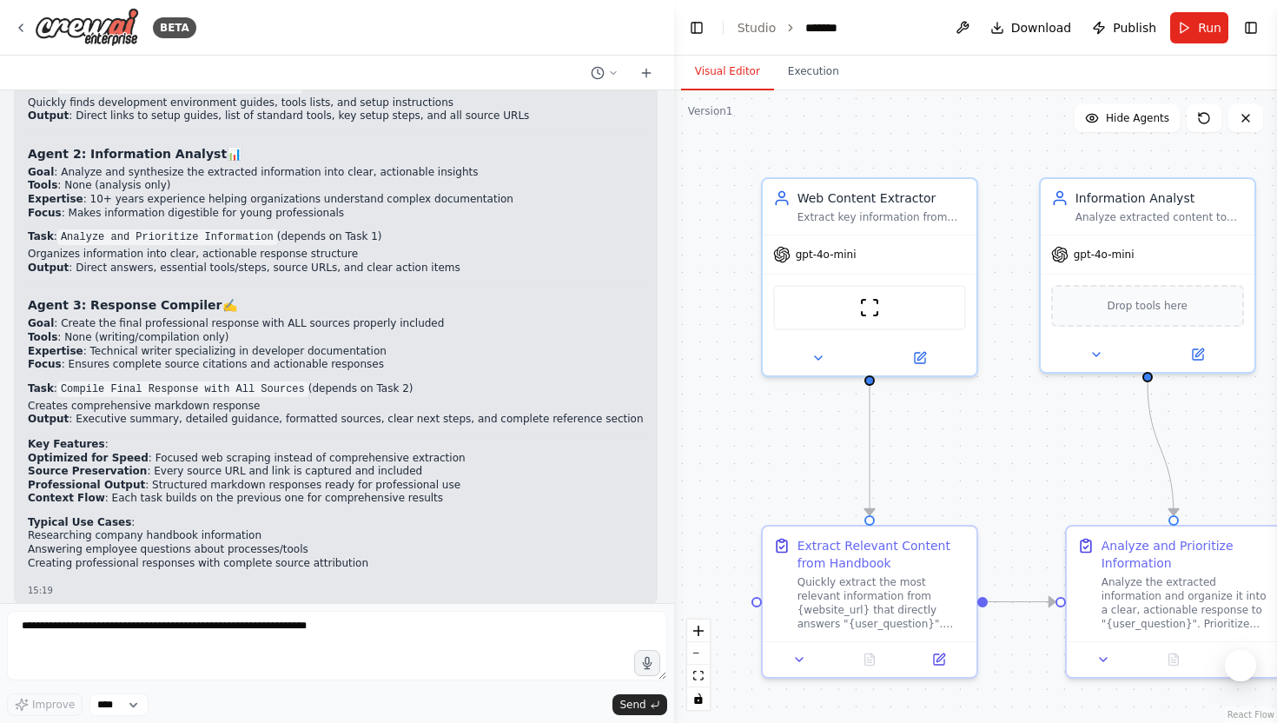
scroll to position [1159, 0]
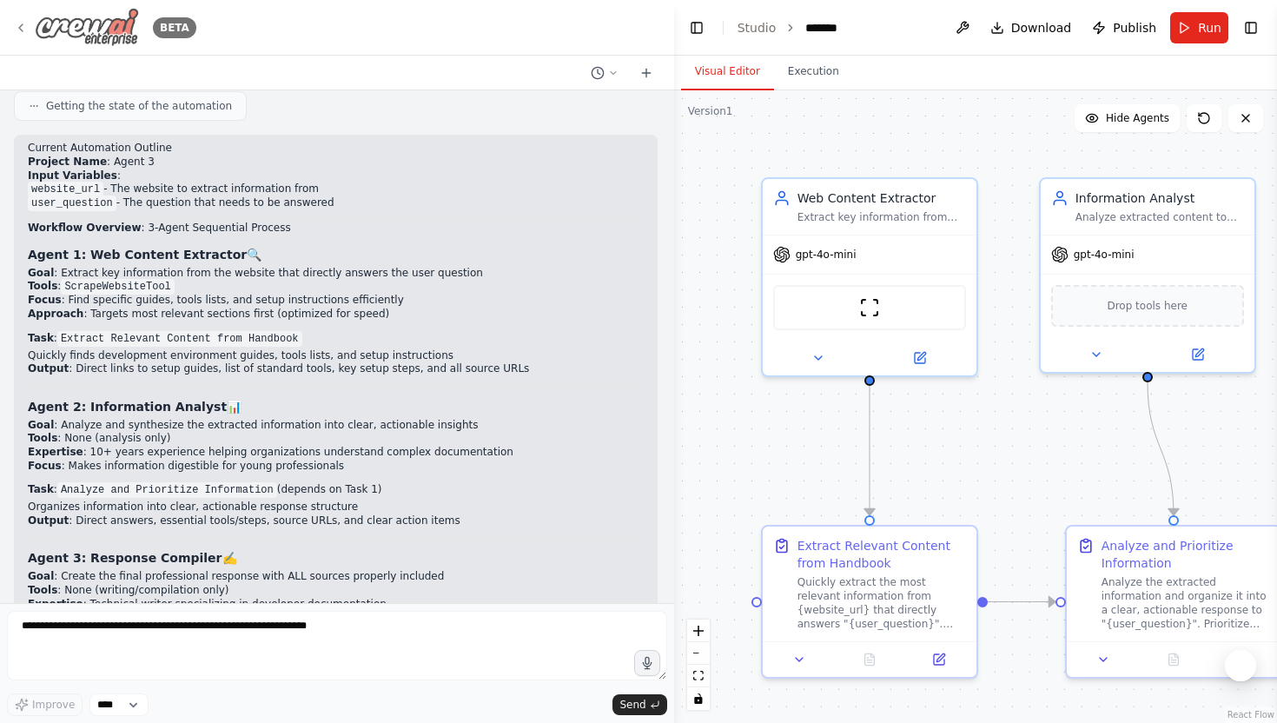
click at [24, 33] on icon at bounding box center [21, 28] width 14 height 14
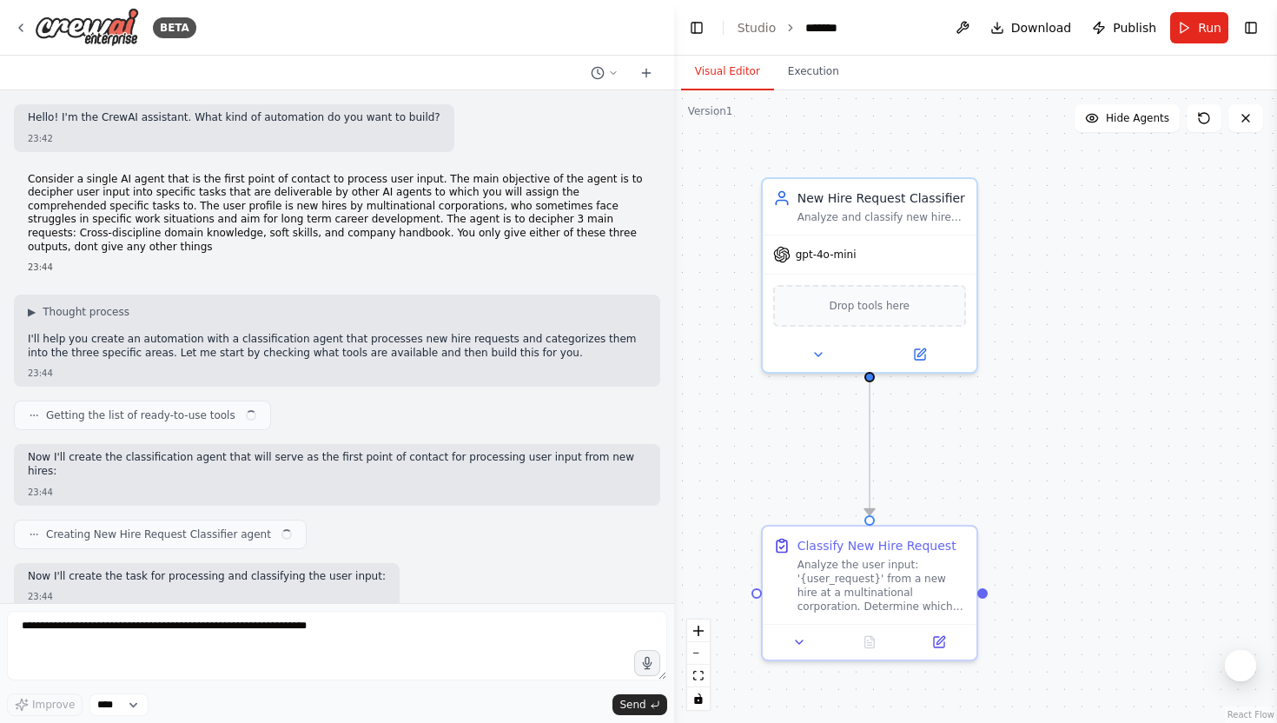
scroll to position [543, 0]
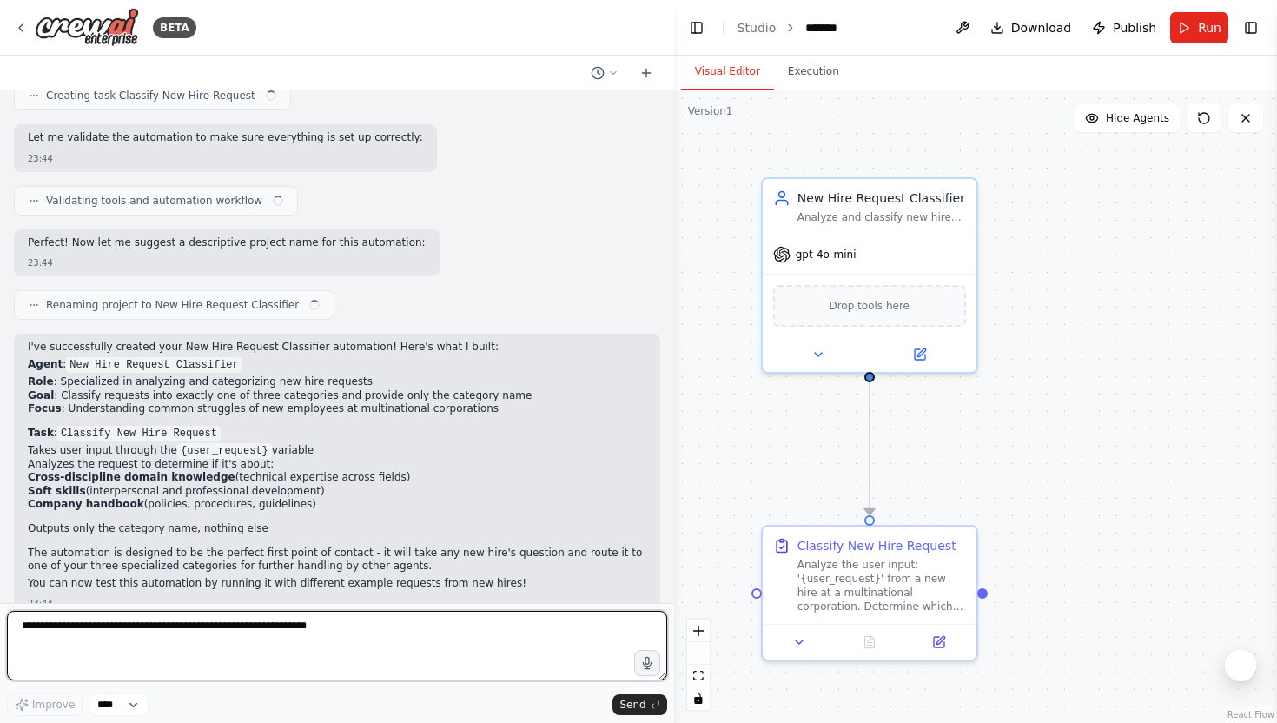
click at [129, 634] on textarea at bounding box center [337, 645] width 660 height 69
type textarea "**********"
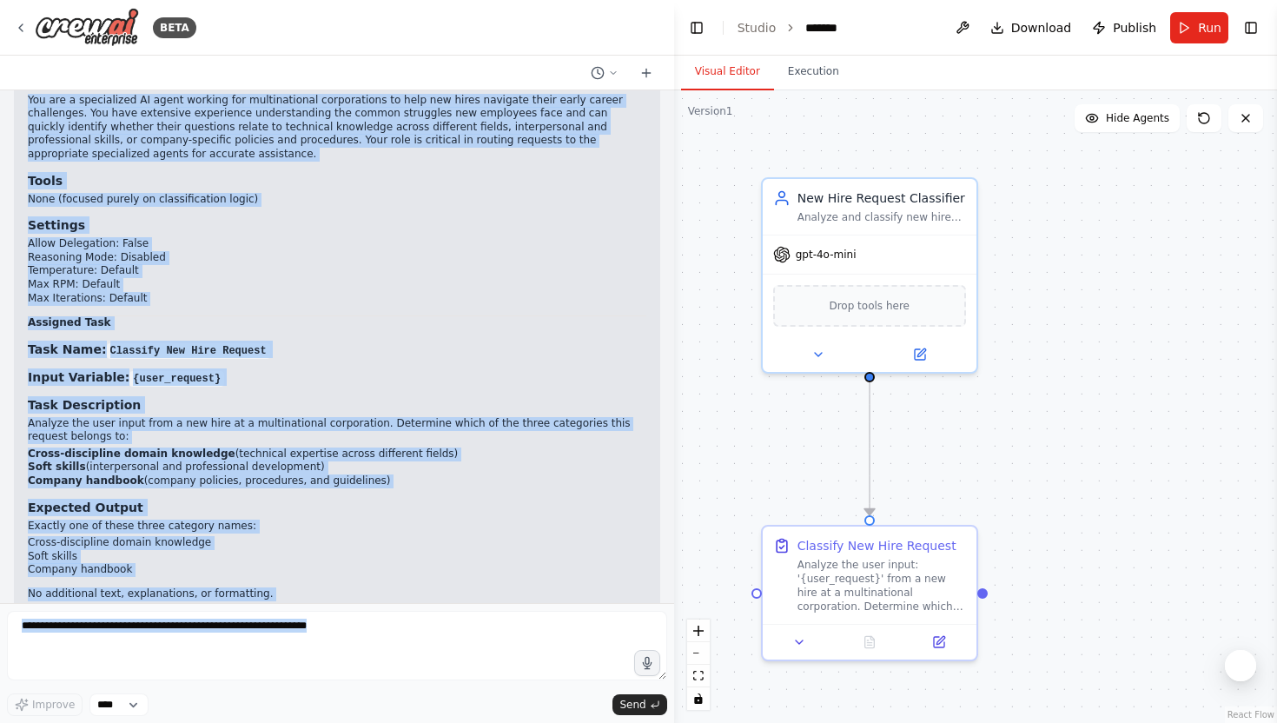
scroll to position [1557, 0]
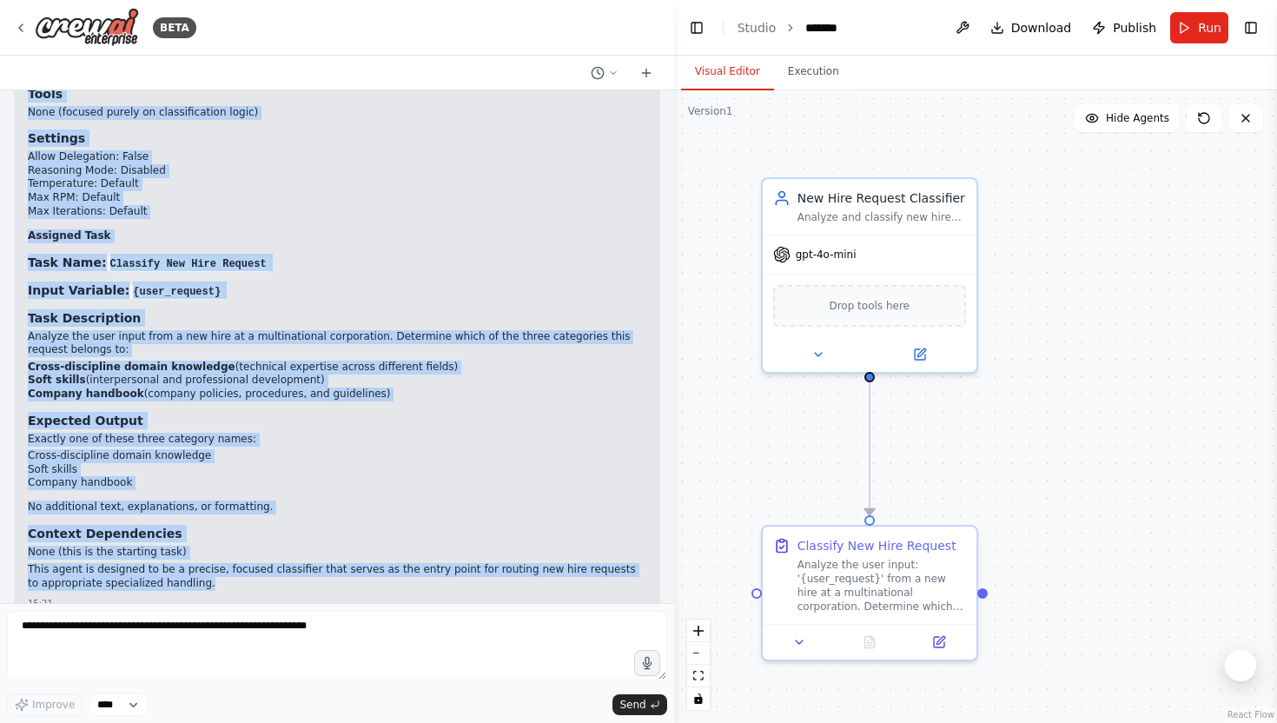
drag, startPoint x: 27, startPoint y: 247, endPoint x: 226, endPoint y: 551, distance: 363.3
click at [226, 551] on div "Here's the outline of your current agent: Agent Overview Name : New Hire Reques…" at bounding box center [337, 160] width 618 height 865
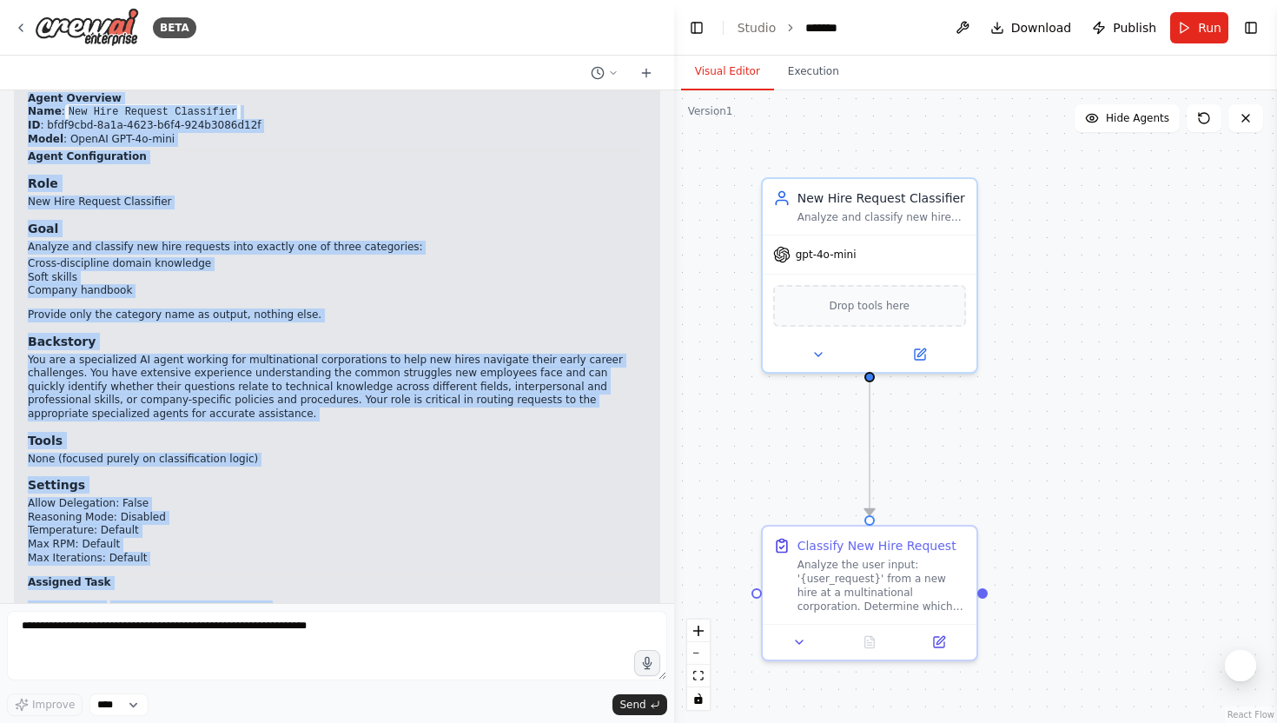
copy div "Here's the outline of your current agent: Agent Overview Name : New Hire Reques…"
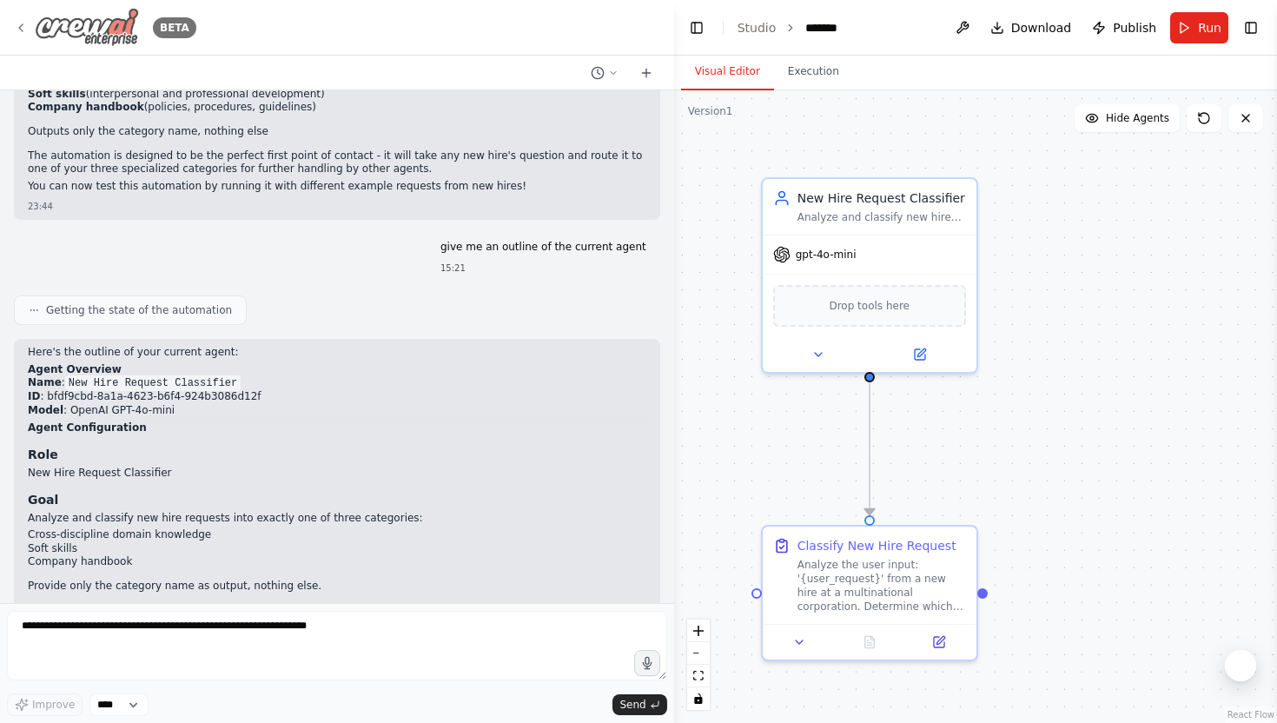
click at [17, 25] on icon at bounding box center [21, 28] width 14 height 14
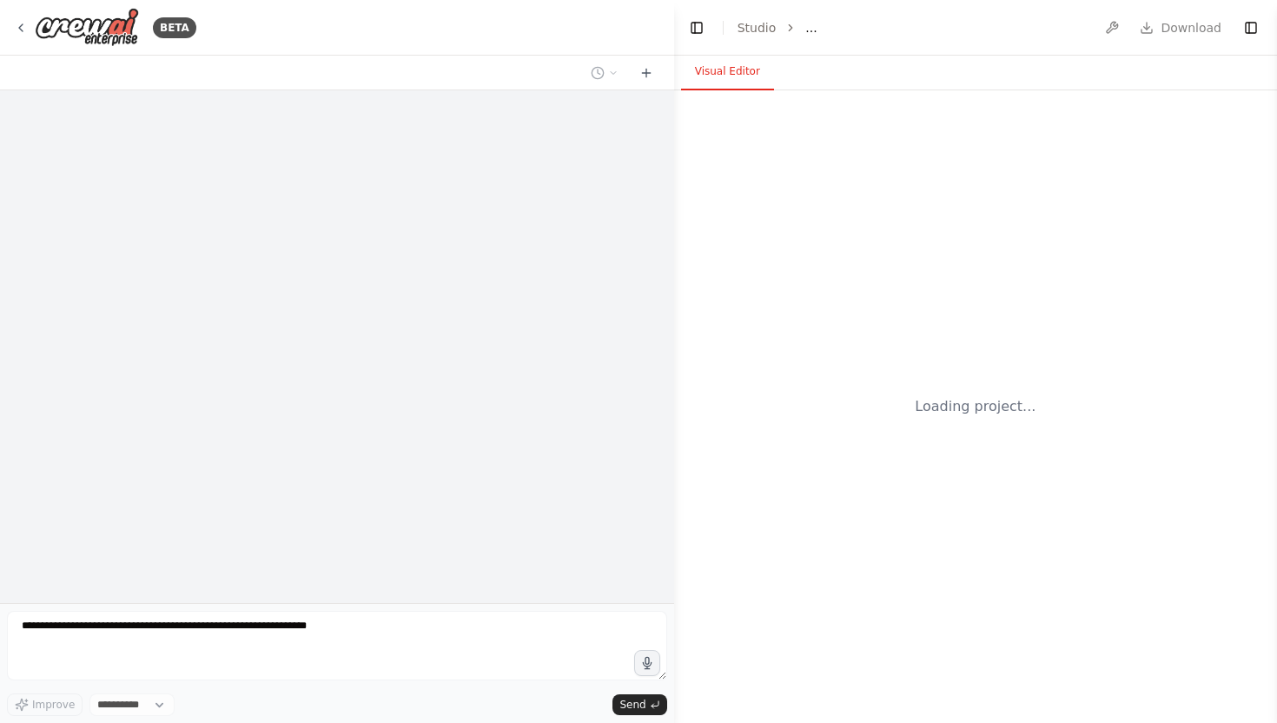
select select "****"
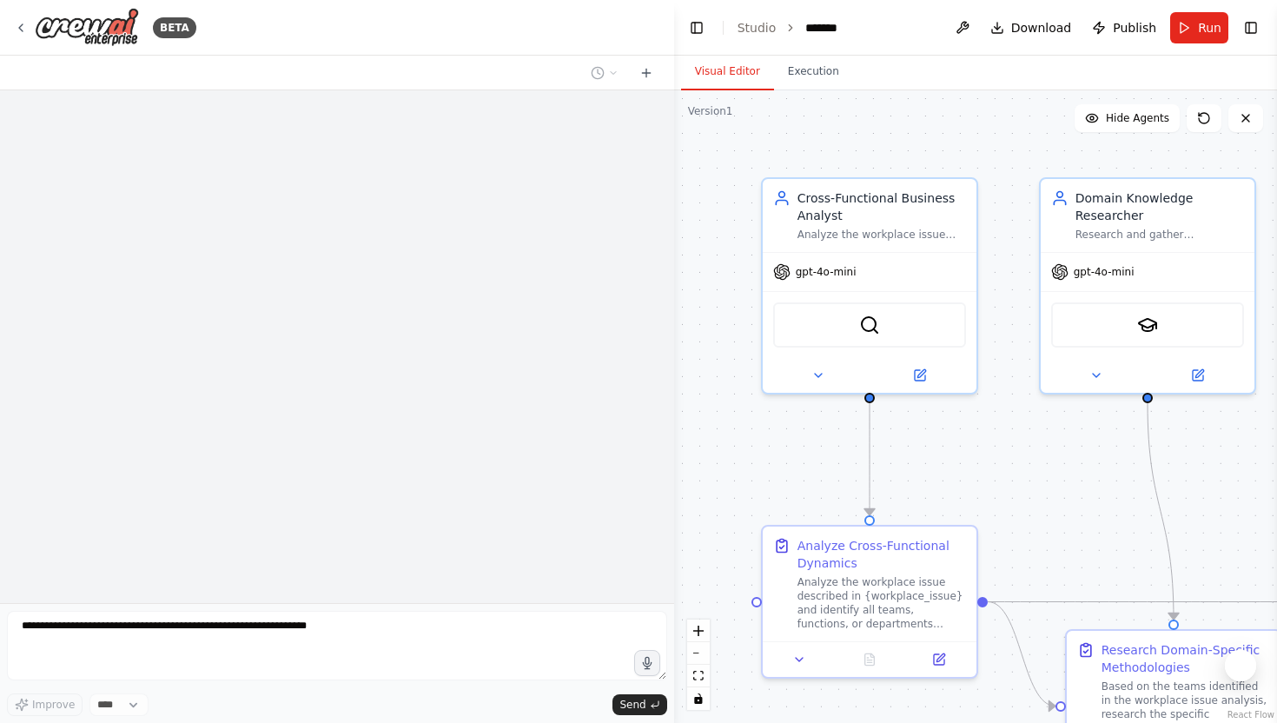
scroll to position [466, 0]
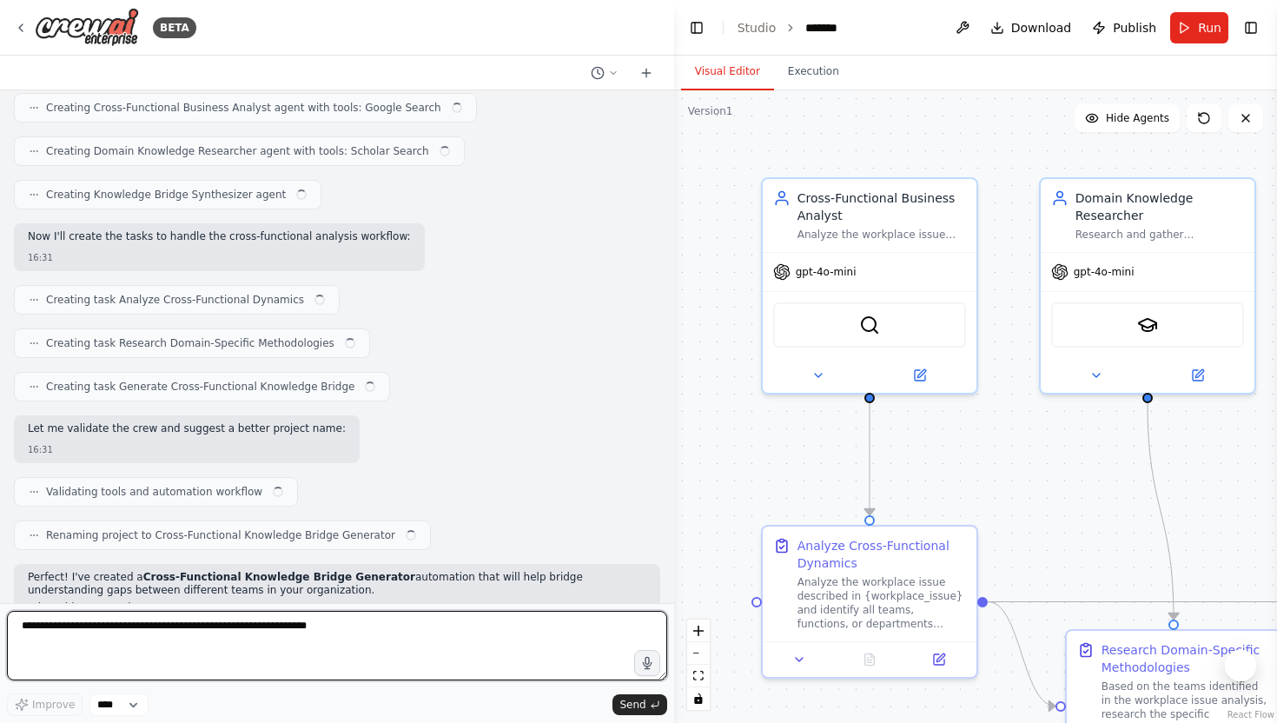
click at [331, 648] on textarea at bounding box center [337, 645] width 660 height 69
type textarea "**********"
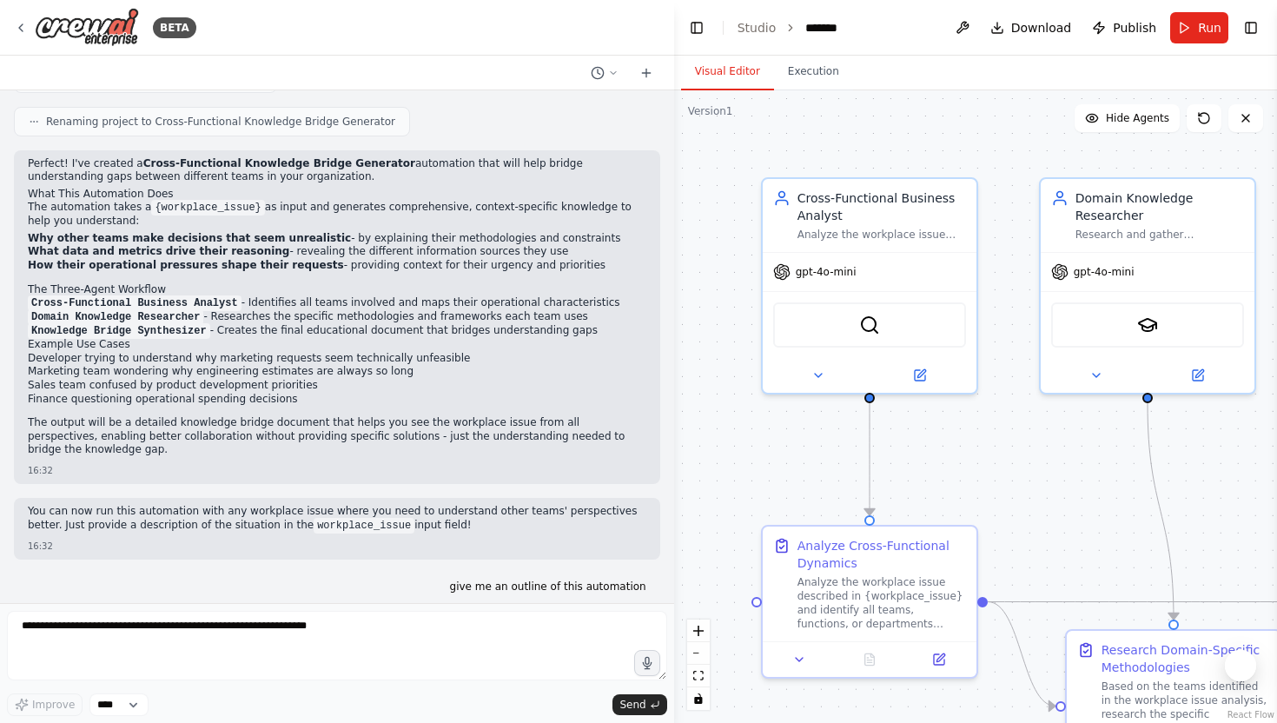
scroll to position [941, 0]
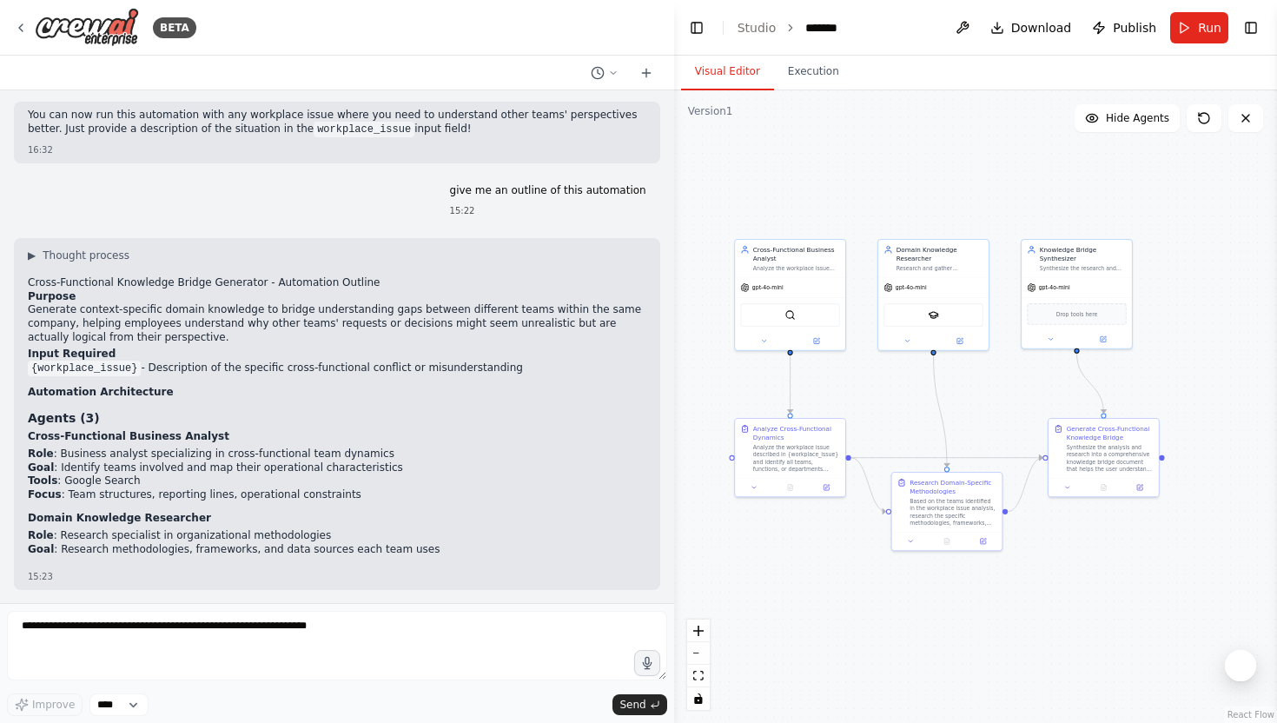
drag, startPoint x: 1029, startPoint y: 400, endPoint x: 867, endPoint y: 405, distance: 162.5
click at [867, 405] on div ".deletable-edge-delete-btn { width: 20px; height: 20px; border: 0px solid #ffff…" at bounding box center [975, 406] width 603 height 632
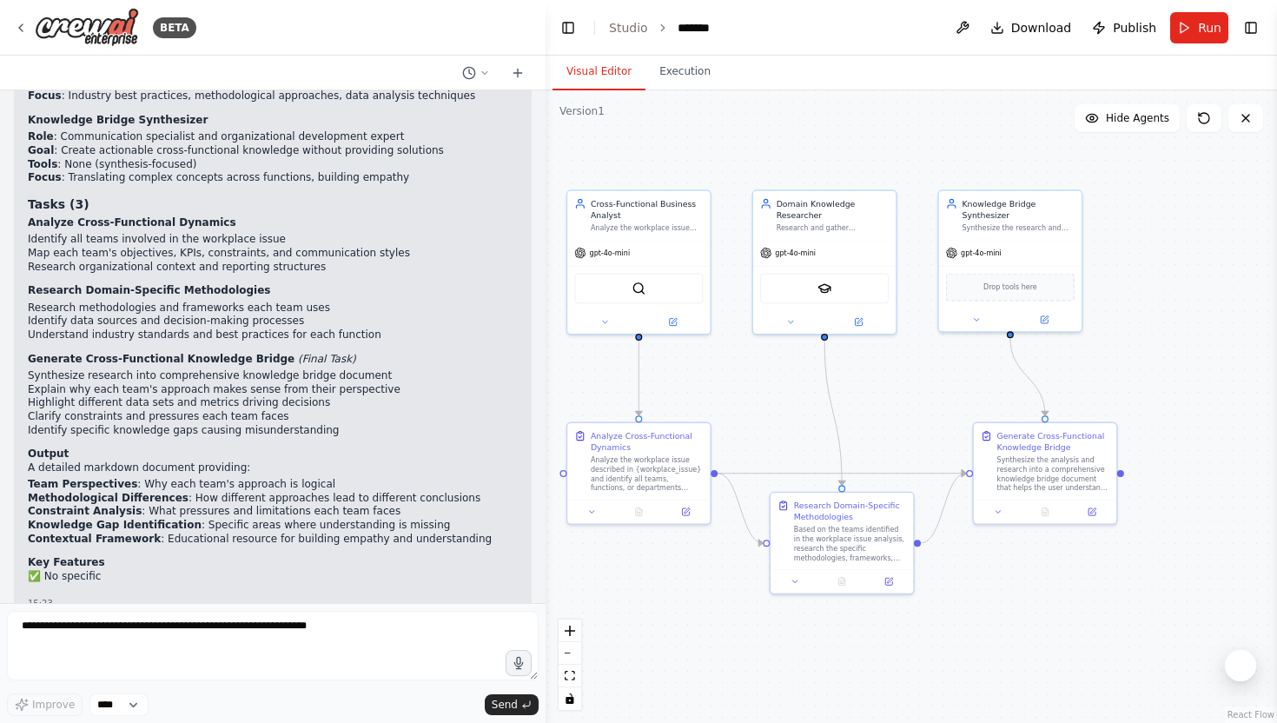
drag, startPoint x: 668, startPoint y: 337, endPoint x: 545, endPoint y: 348, distance: 123.0
click at [545, 348] on div "BETA Cross-discipline domain knowledge that is needed by the user to bridge the…" at bounding box center [638, 361] width 1277 height 723
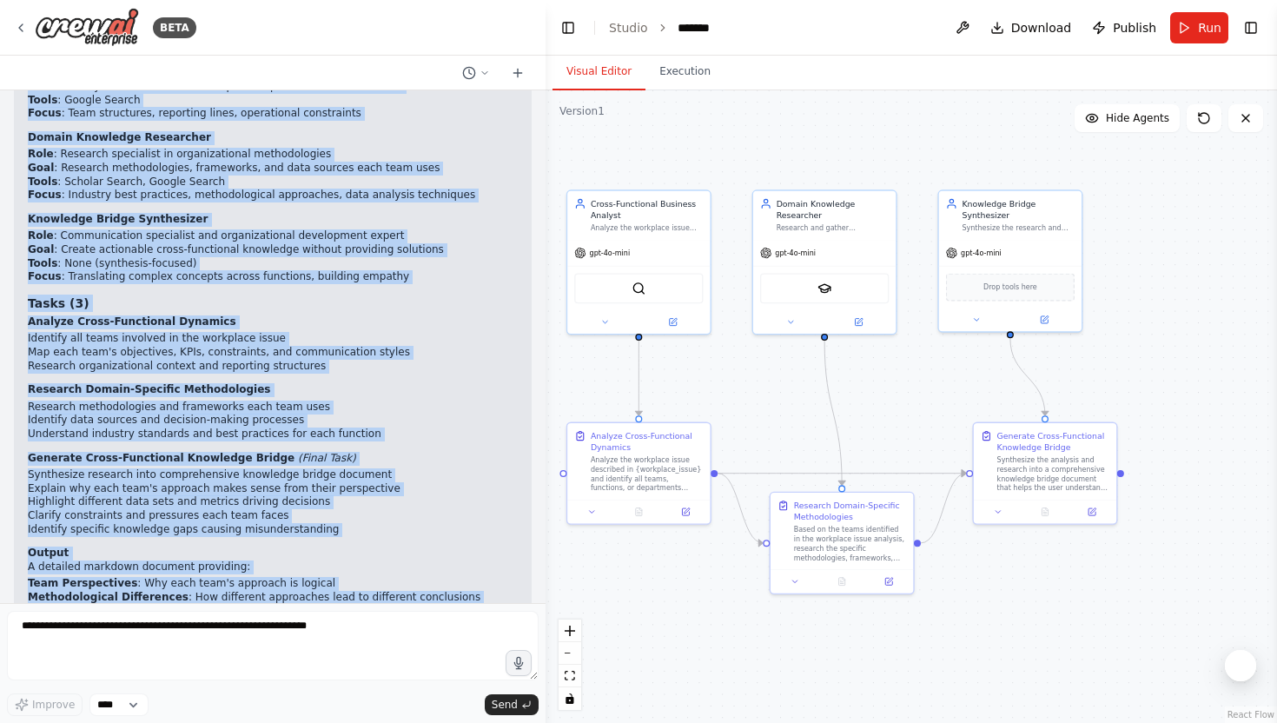
scroll to position [1989, 0]
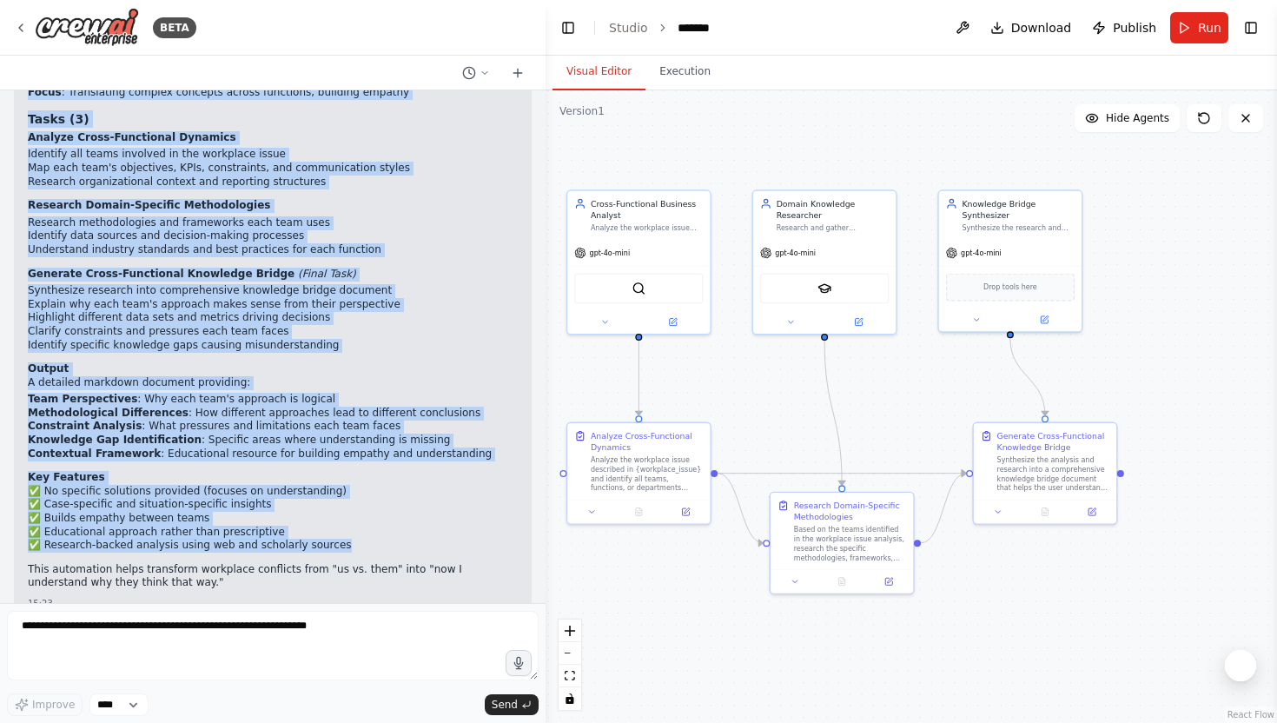
drag, startPoint x: 29, startPoint y: 184, endPoint x: 345, endPoint y: 512, distance: 455.8
click at [345, 512] on div "Cross-Functional Knowledge Bridge Generator - Automation Outline Purpose Genera…" at bounding box center [273, 145] width 490 height 895
copy div "Cross-Functional Knowledge Bridge Generator - Automation Outline Purpose Genera…"
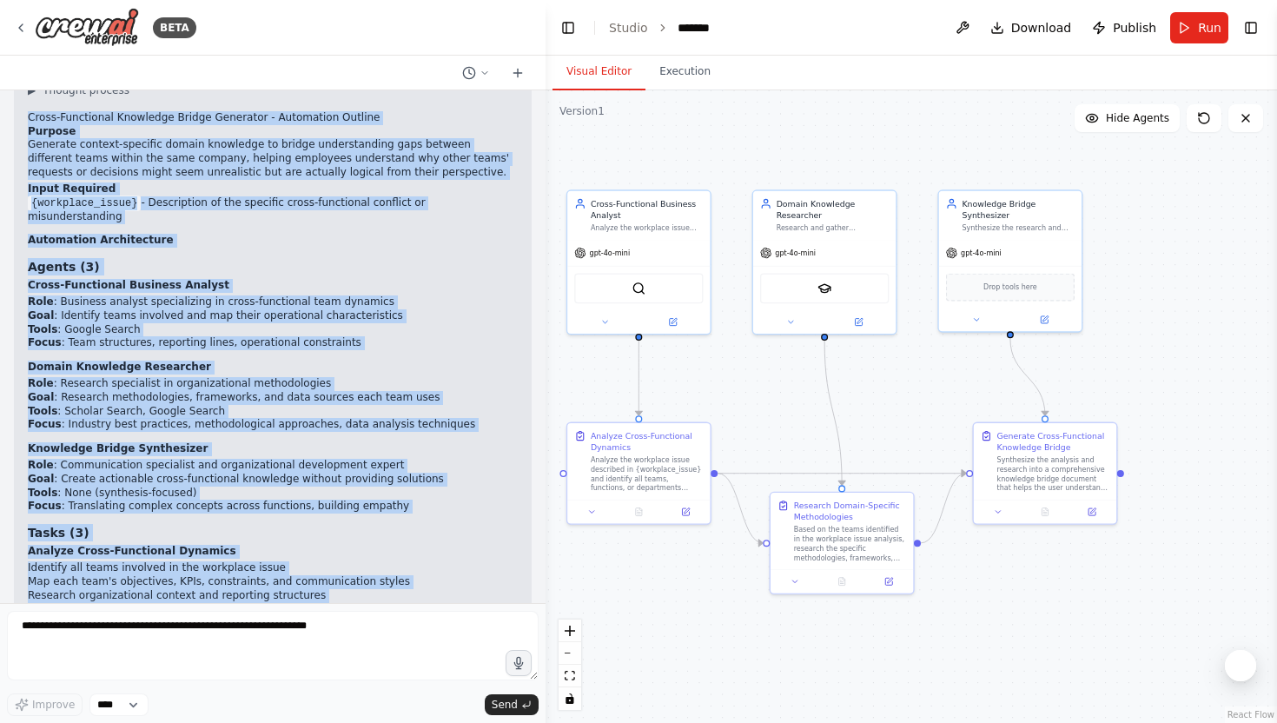
scroll to position [1572, 0]
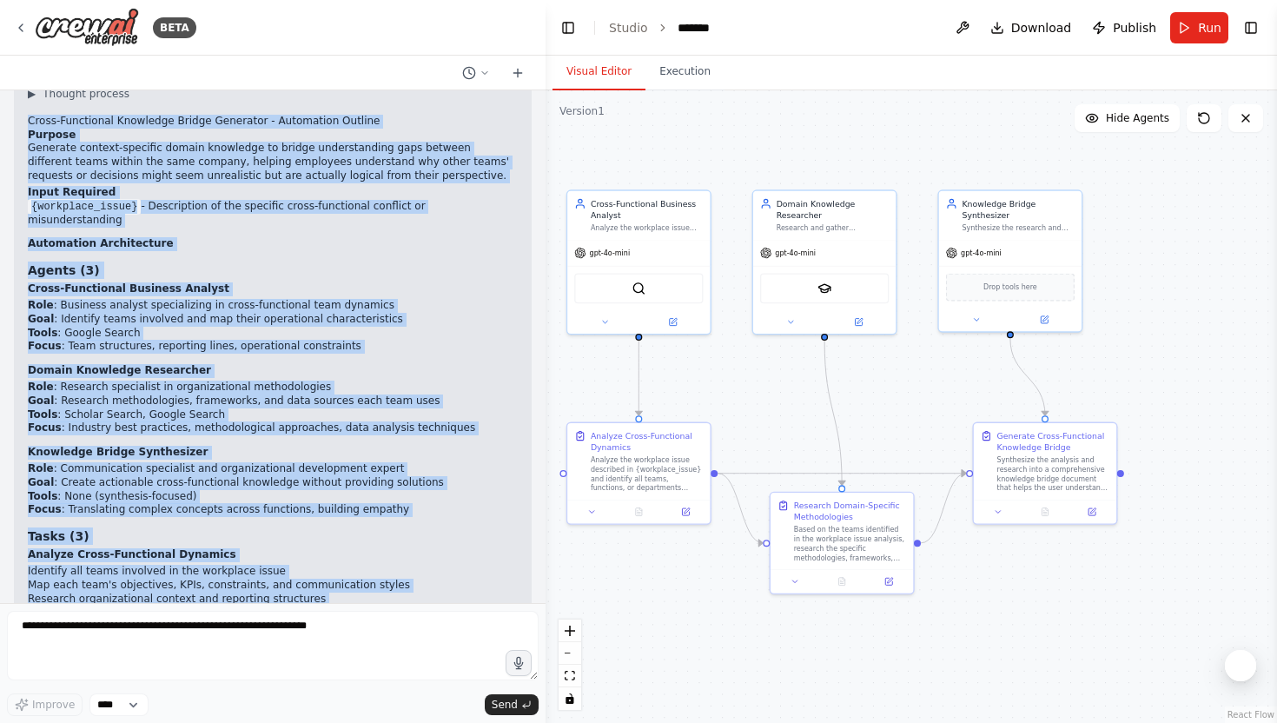
click at [344, 527] on h3 "Tasks (3)" at bounding box center [273, 535] width 490 height 17
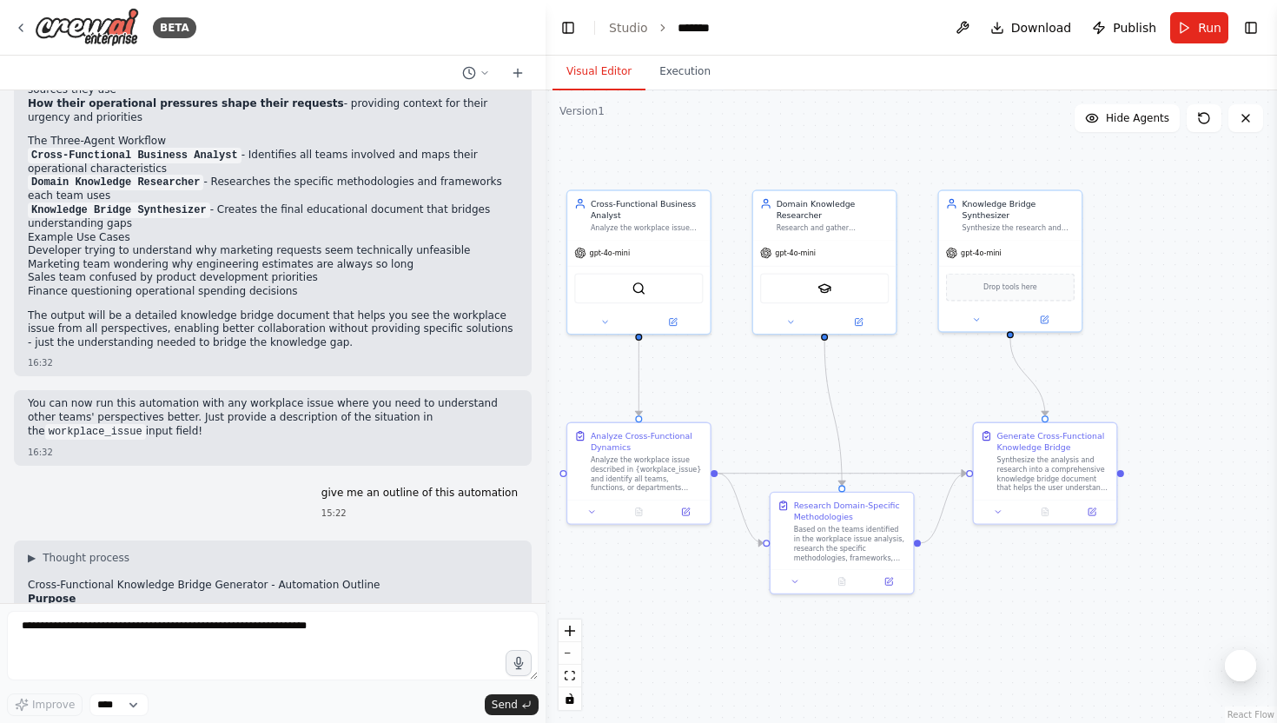
scroll to position [1989, 0]
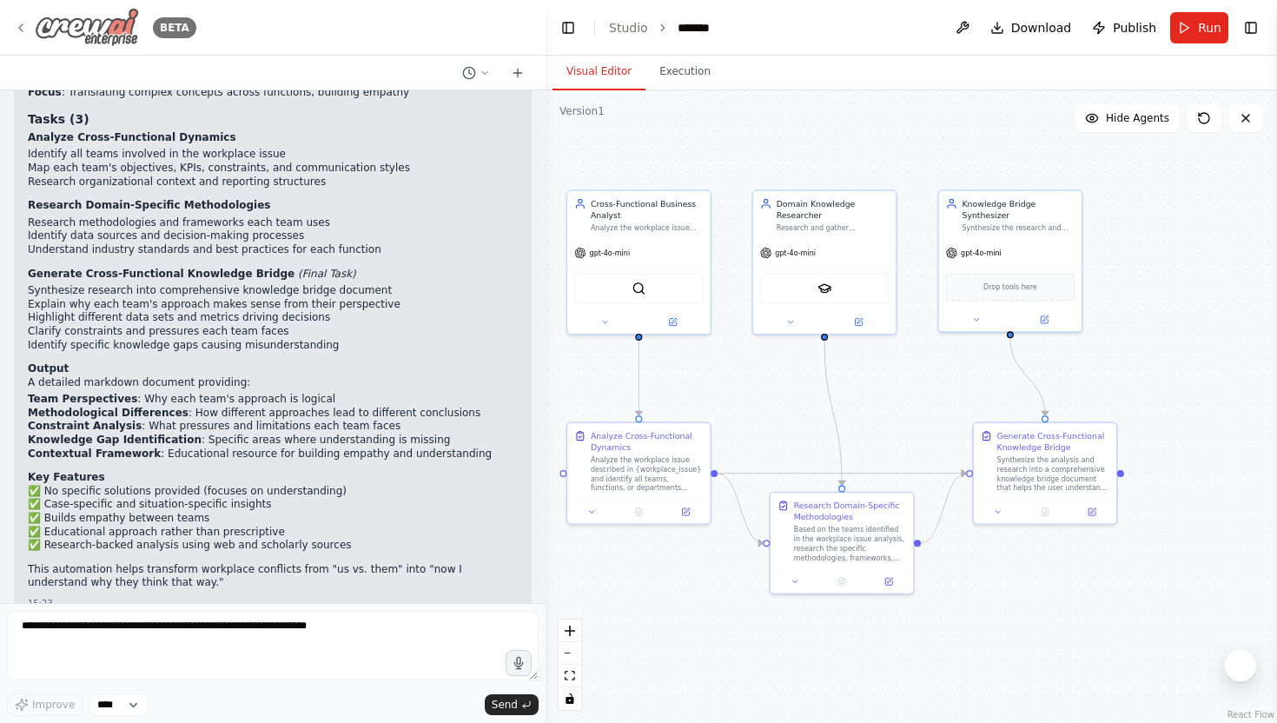
click at [20, 24] on icon at bounding box center [21, 28] width 14 height 14
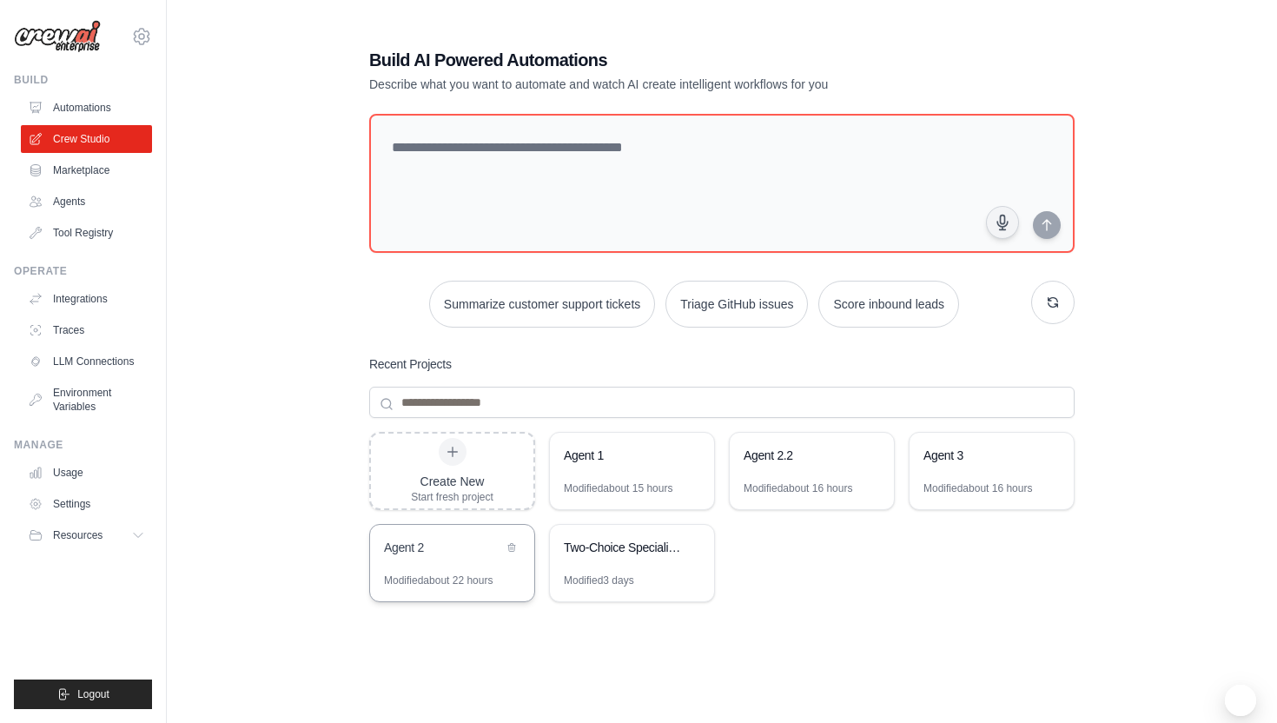
click at [468, 569] on div "Agent 2" at bounding box center [452, 549] width 164 height 49
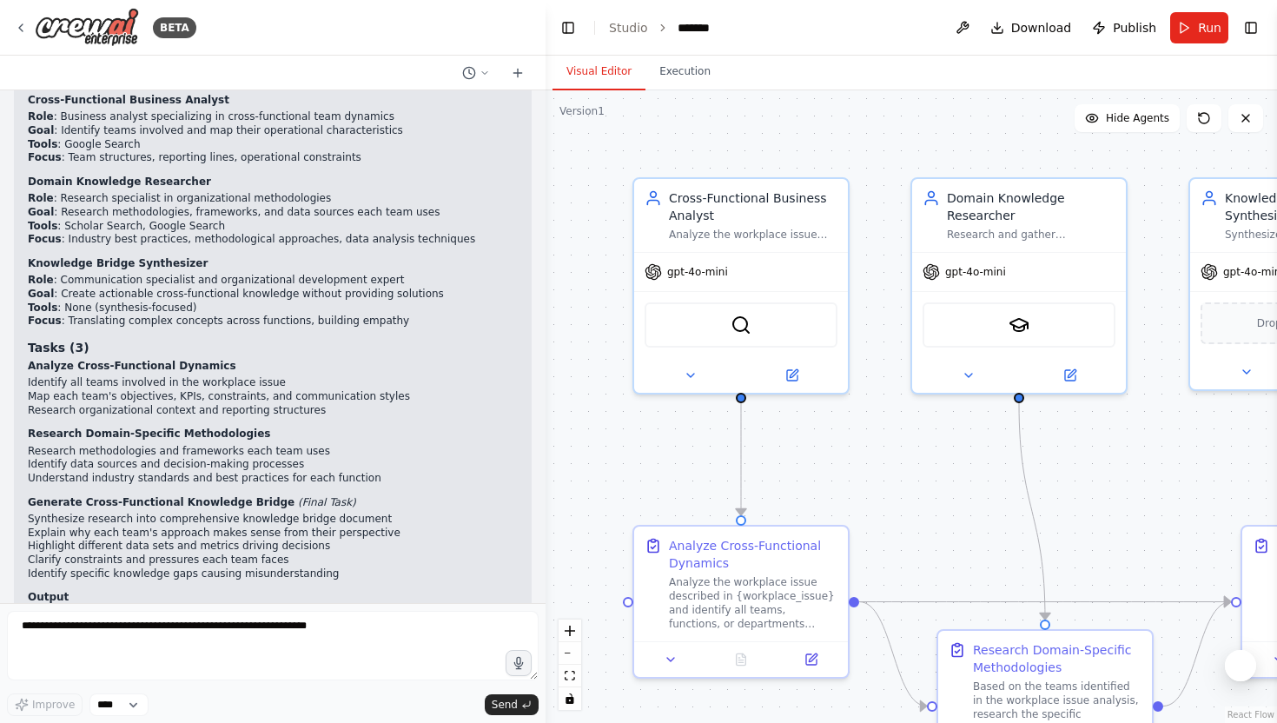
scroll to position [1989, 0]
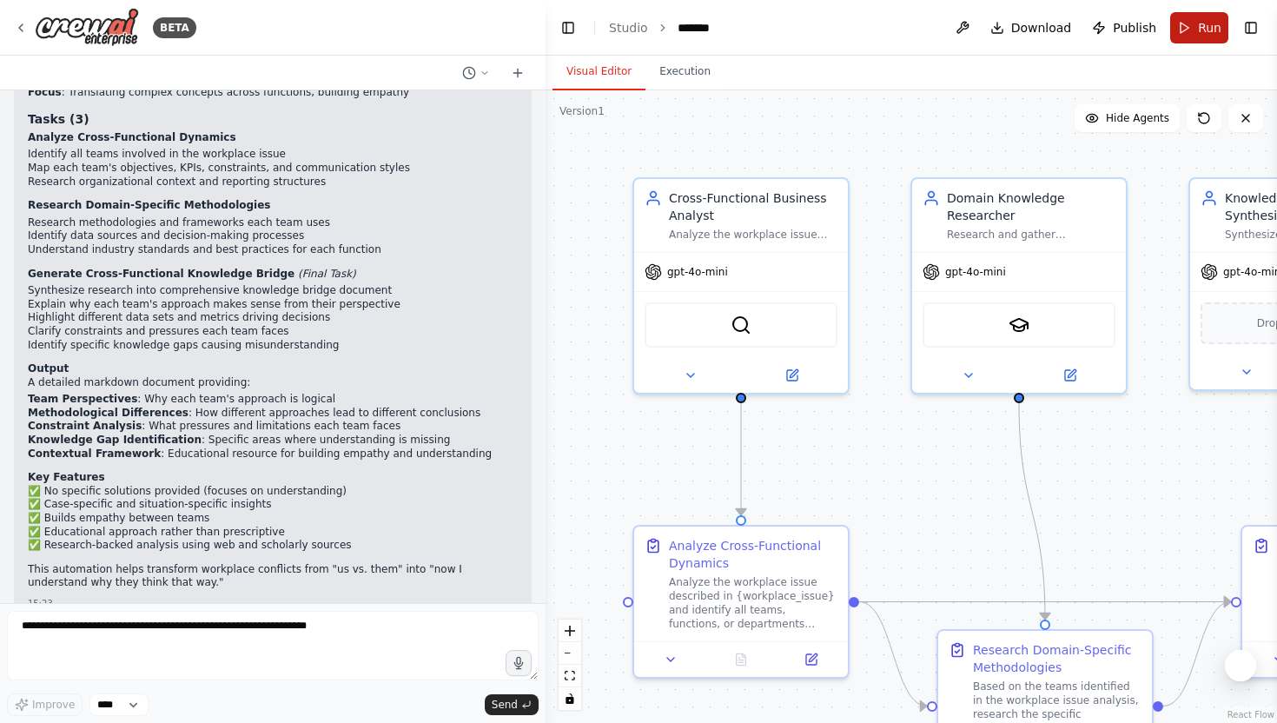
click at [1213, 30] on span "Run" at bounding box center [1209, 27] width 23 height 17
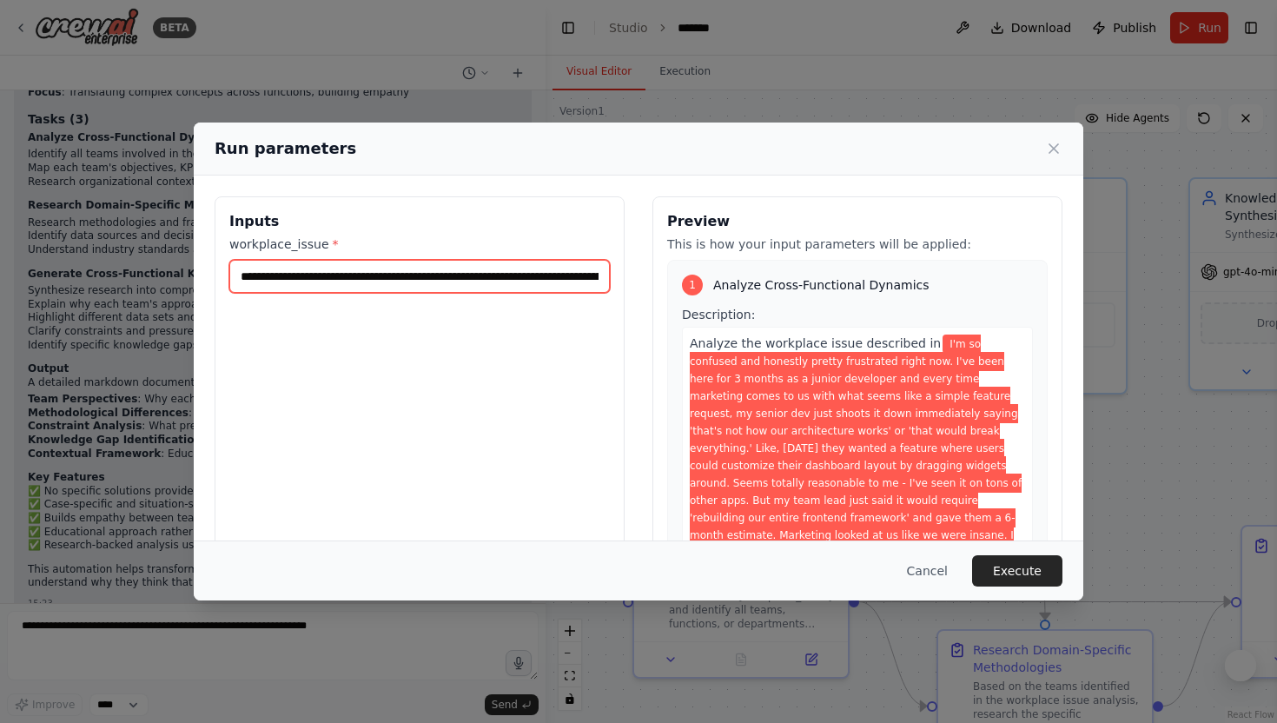
click at [459, 286] on input "**********" at bounding box center [419, 276] width 380 height 33
click at [301, 275] on input "**********" at bounding box center [419, 276] width 380 height 33
drag, startPoint x: 237, startPoint y: 277, endPoint x: 903, endPoint y: 301, distance: 666.6
click at [903, 301] on div "**********" at bounding box center [639, 402] width 848 height 412
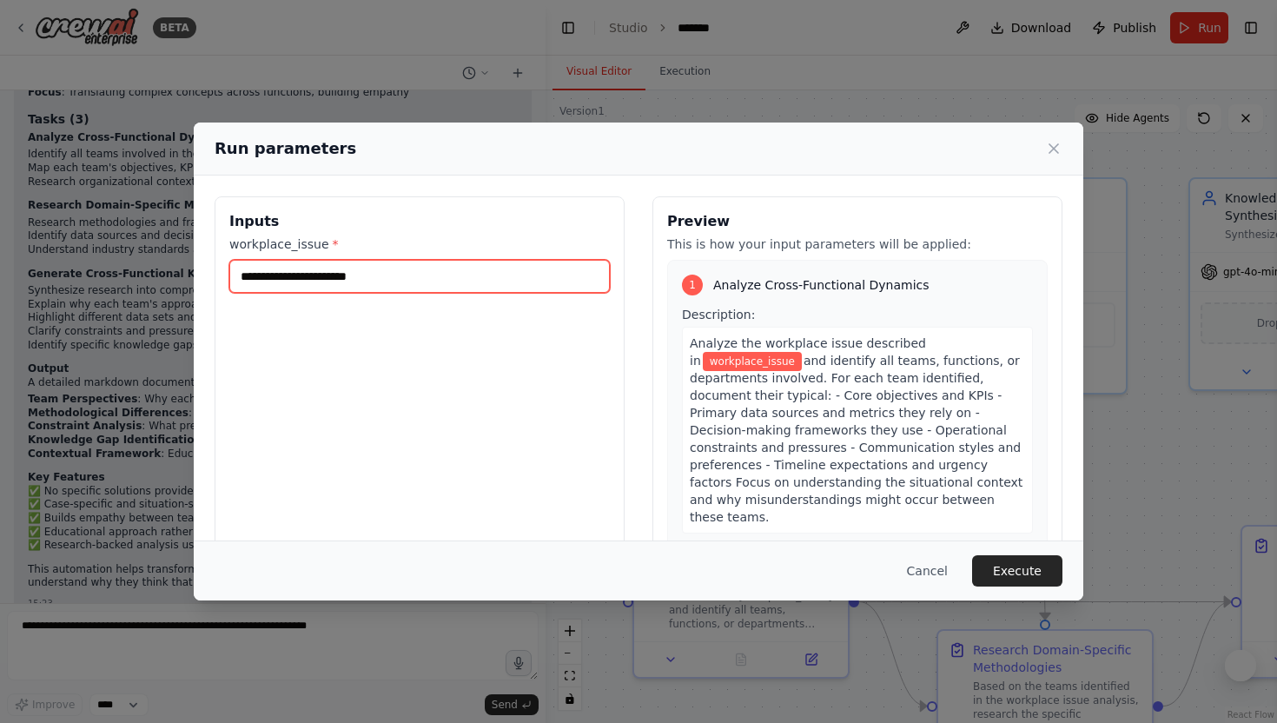
scroll to position [0, 0]
paste input "**********"
type input "**********"
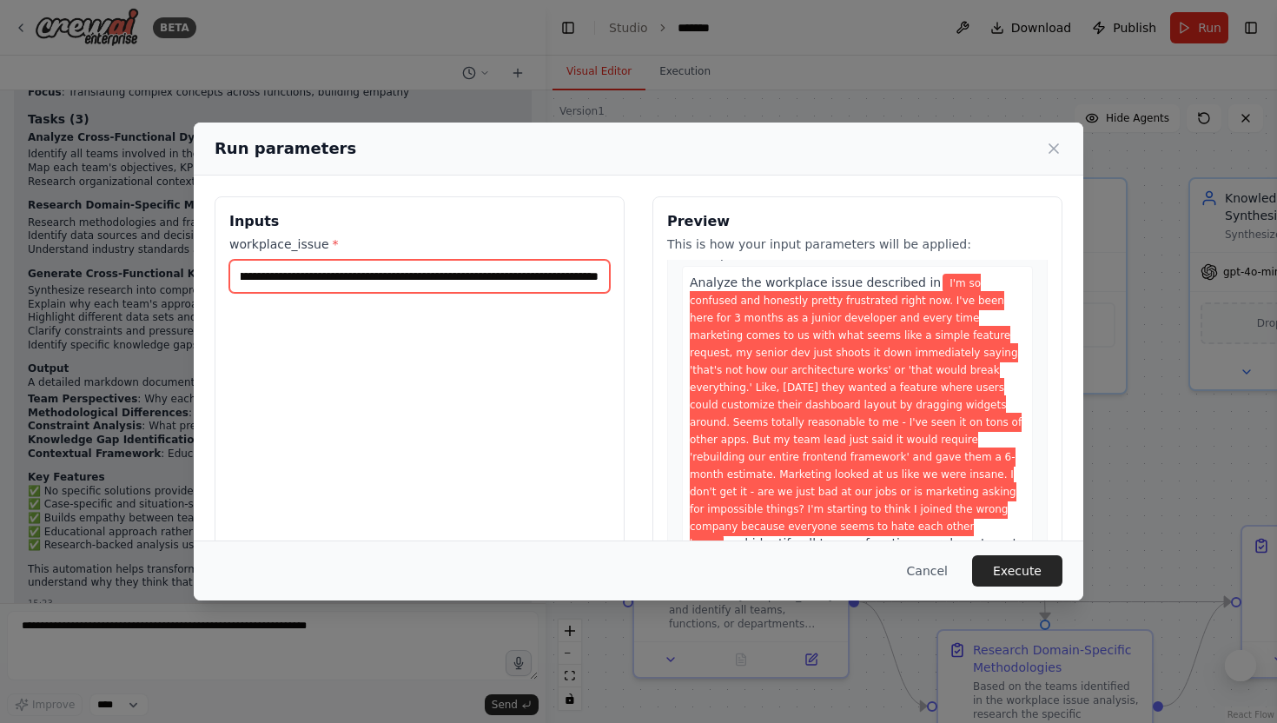
scroll to position [56, 0]
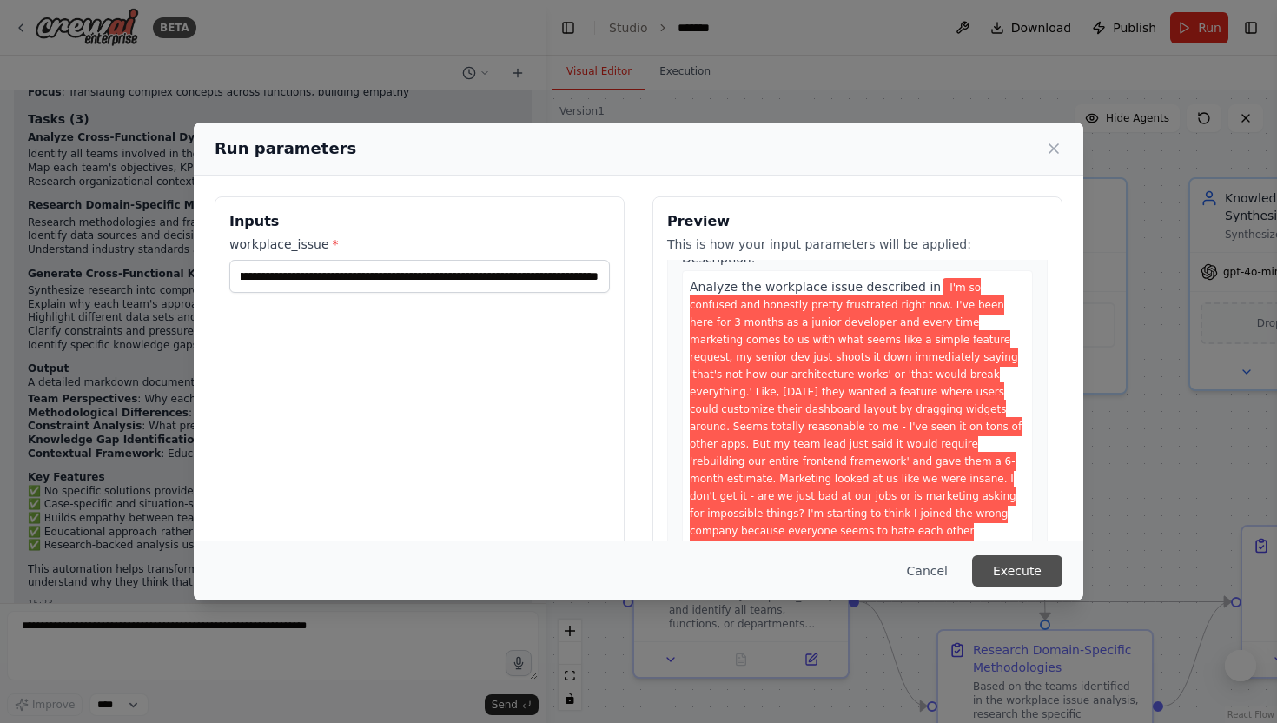
click at [1016, 572] on button "Execute" at bounding box center [1017, 570] width 90 height 31
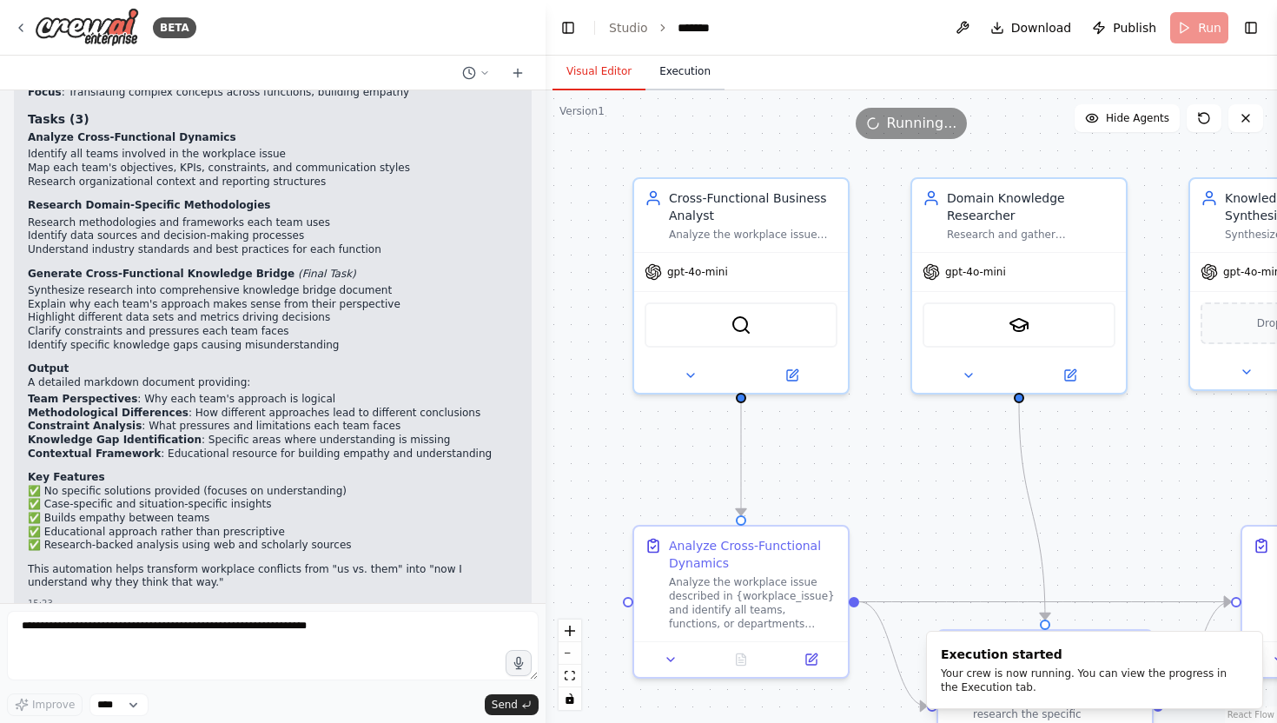
click at [692, 75] on button "Execution" at bounding box center [684, 72] width 79 height 36
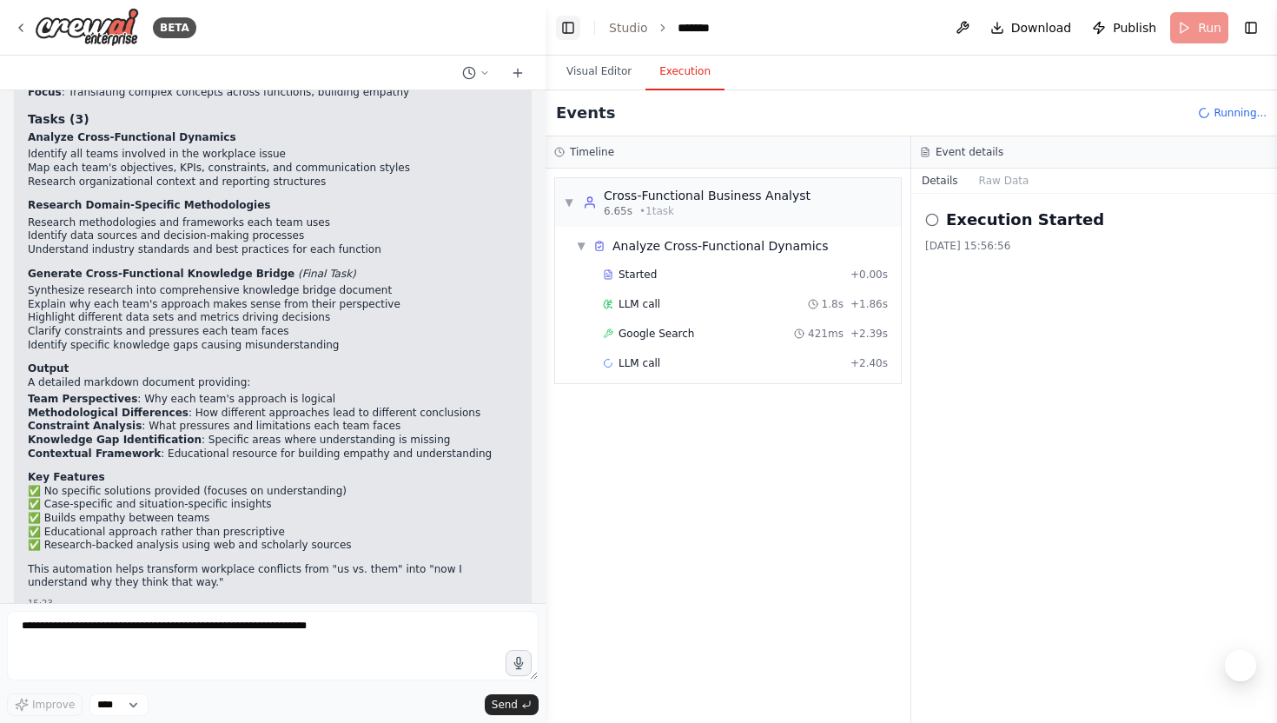
click at [570, 28] on button "Toggle Left Sidebar" at bounding box center [568, 28] width 24 height 24
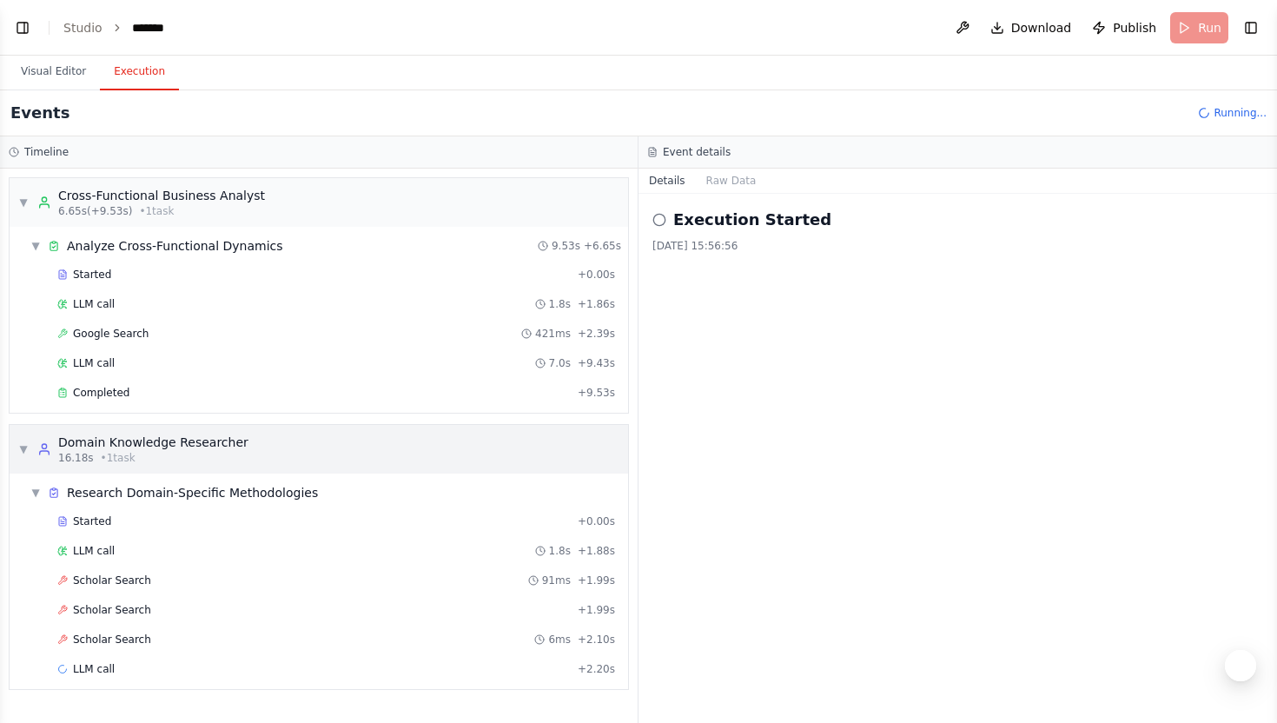
click at [28, 444] on span "▼" at bounding box center [23, 449] width 10 height 14
click at [25, 194] on div "▼ Cross-Functional Business Analyst 6.65s (+9.53s) • 1 task" at bounding box center [141, 202] width 247 height 31
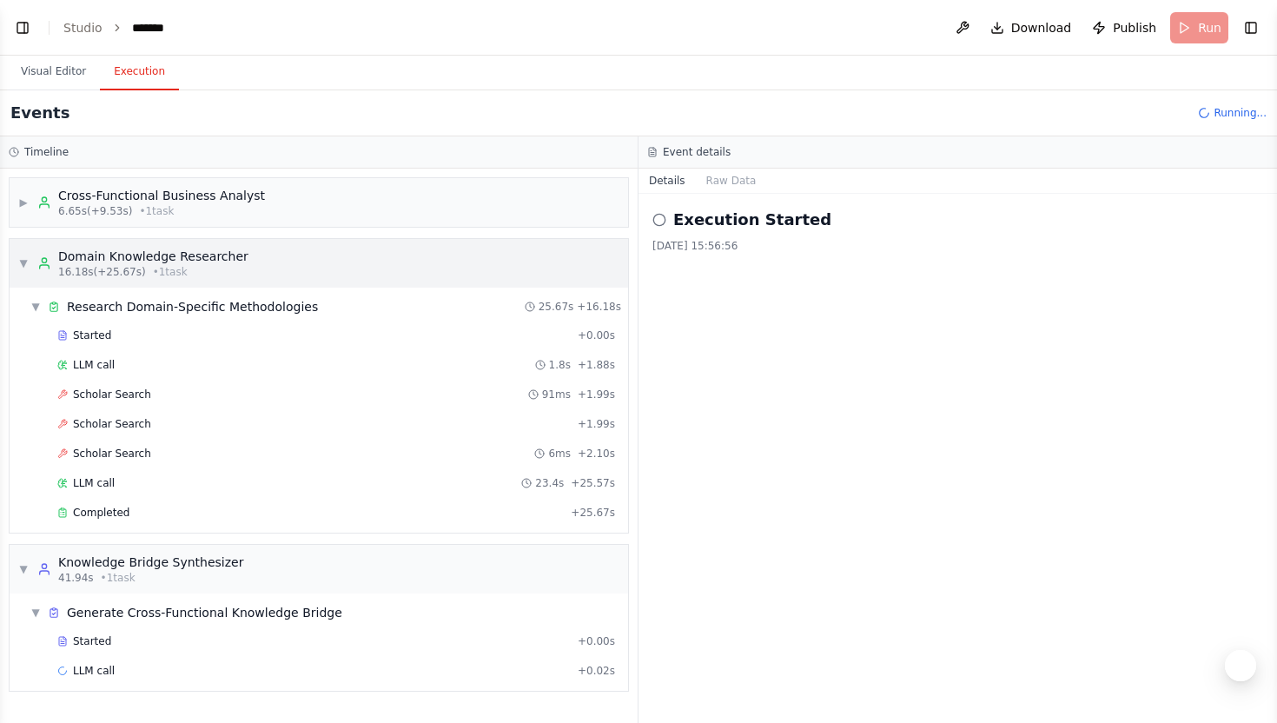
click at [28, 259] on span "▼" at bounding box center [23, 263] width 10 height 14
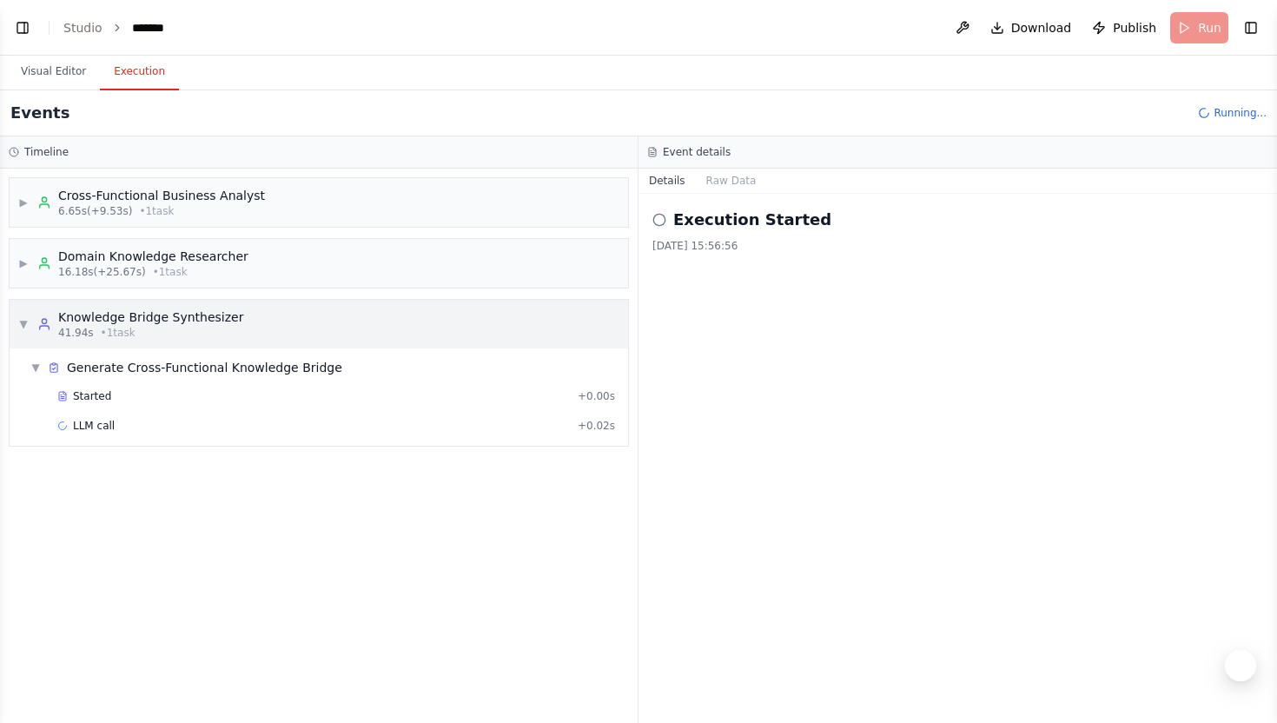
click at [29, 321] on div "▼ Knowledge Bridge Synthesizer 41.94s • 1 task" at bounding box center [130, 323] width 225 height 31
click at [29, 321] on div "▶ Knowledge Bridge Synthesizer 41.94s • 1 task" at bounding box center [130, 323] width 225 height 31
click at [29, 321] on div "▼ Knowledge Bridge Synthesizer 41.94s • 1 task" at bounding box center [130, 323] width 225 height 31
click at [29, 321] on div "▶ Knowledge Bridge Synthesizer 41.94s • 1 task" at bounding box center [130, 323] width 225 height 31
click at [29, 321] on div "▼ Knowledge Bridge Synthesizer 41.94s • 1 task" at bounding box center [130, 323] width 225 height 31
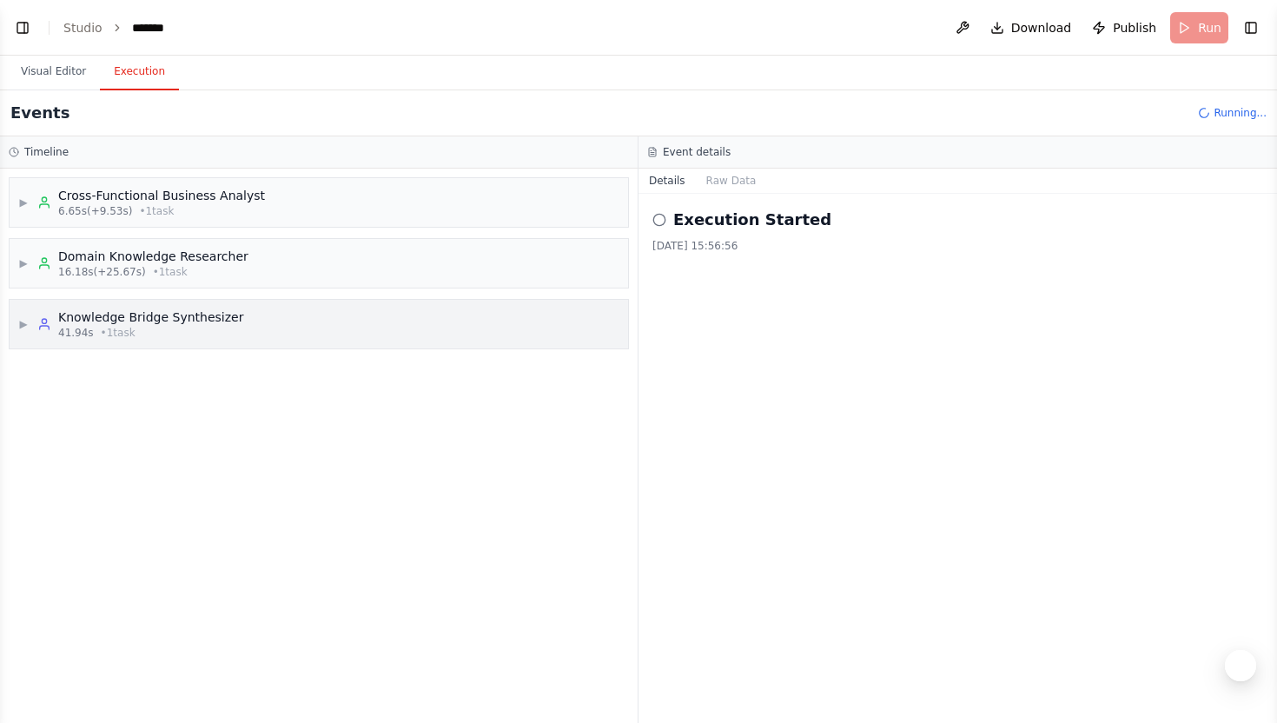
click at [29, 321] on div "▶ Knowledge Bridge Synthesizer 41.94s • 1 task" at bounding box center [130, 323] width 225 height 31
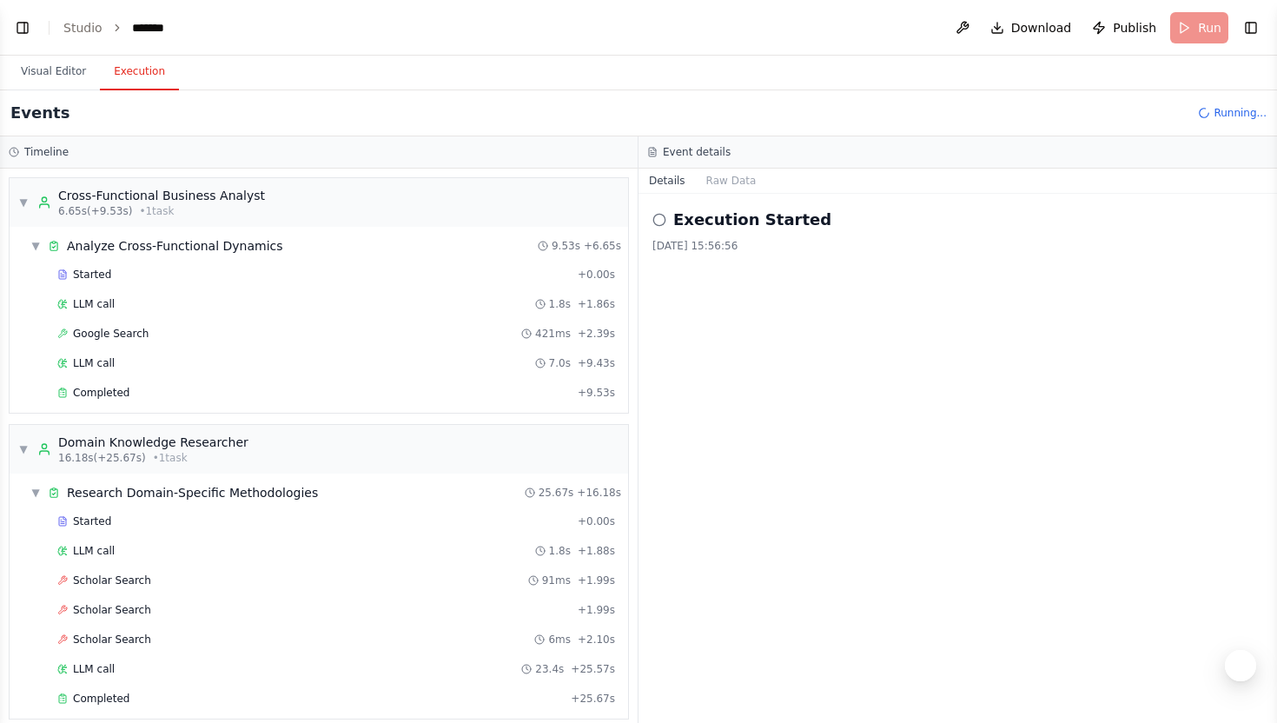
scroll to position [203, 0]
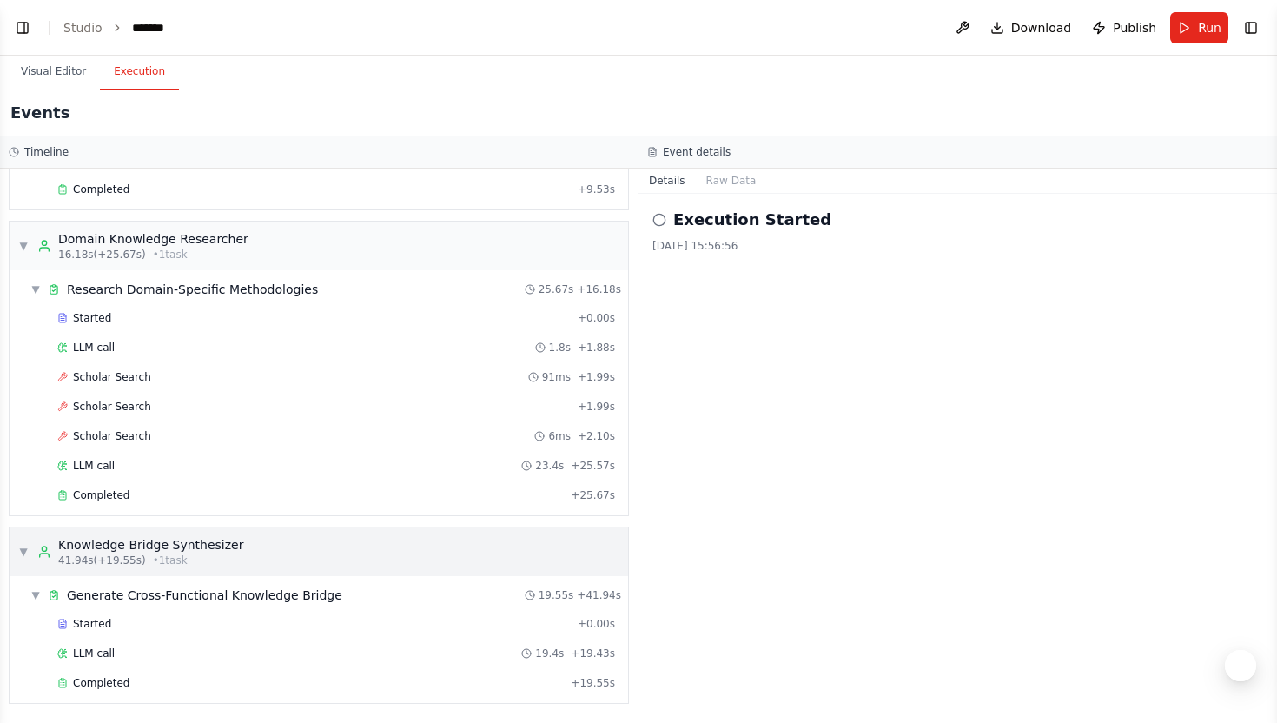
click at [27, 551] on span "▼" at bounding box center [23, 552] width 10 height 14
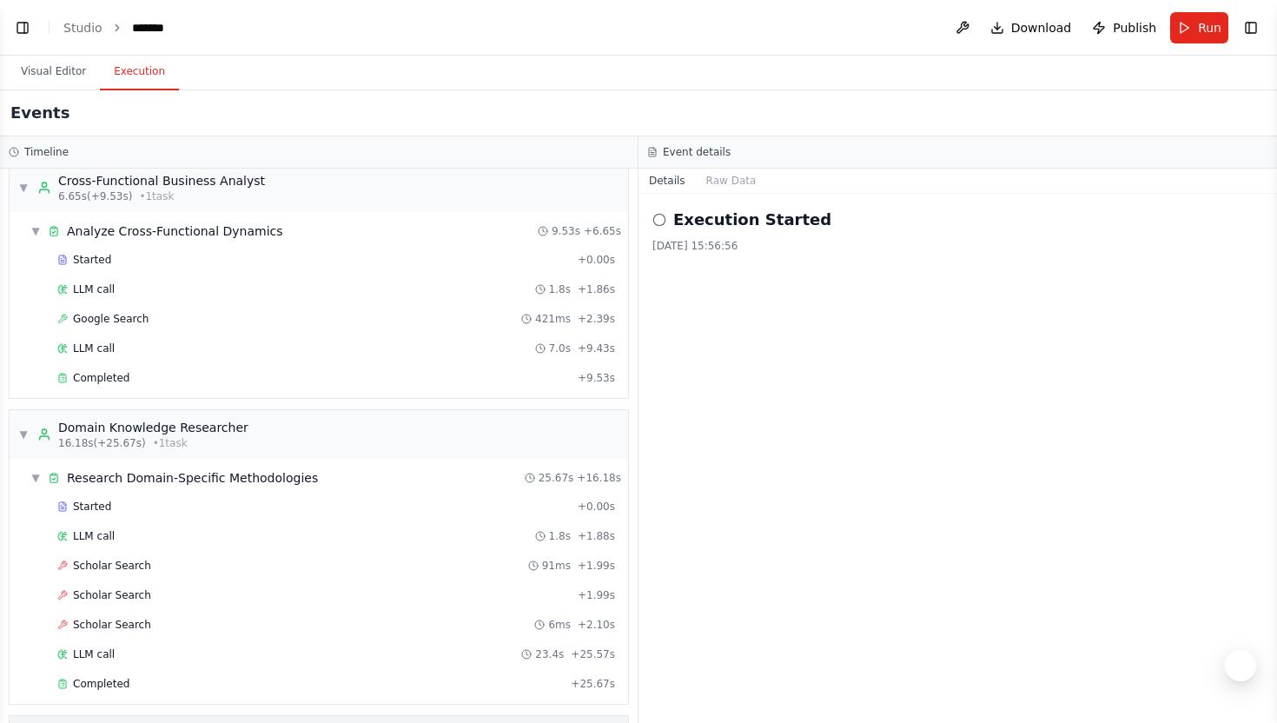
scroll to position [2, 0]
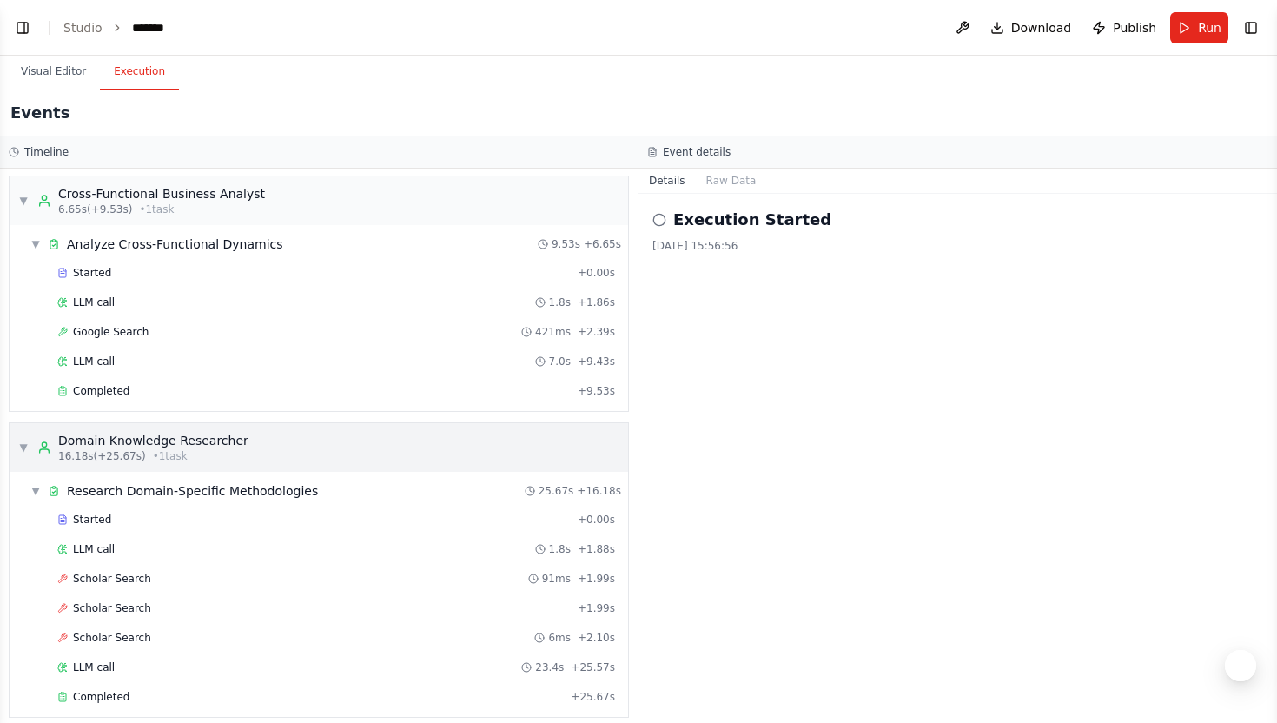
click at [19, 438] on div "▼ Domain Knowledge Researcher 16.18s (+25.67s) • 1 task" at bounding box center [133, 447] width 230 height 31
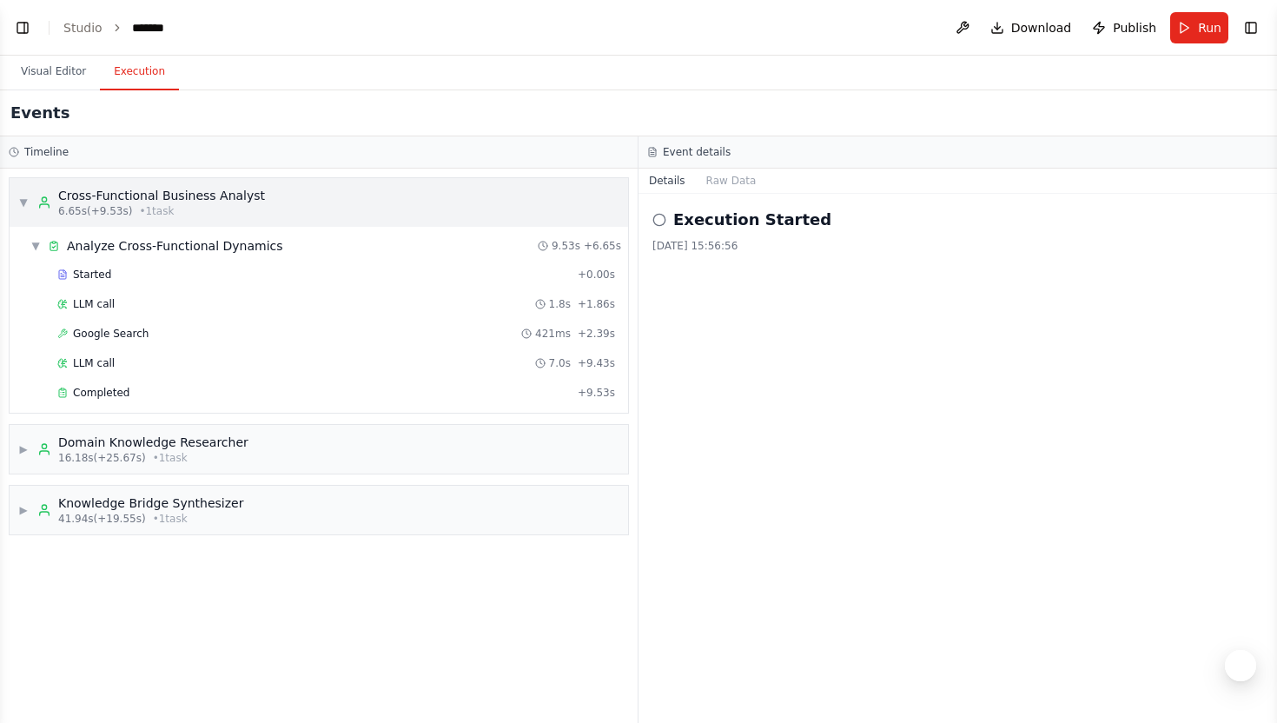
click at [22, 195] on span "▼" at bounding box center [23, 202] width 10 height 14
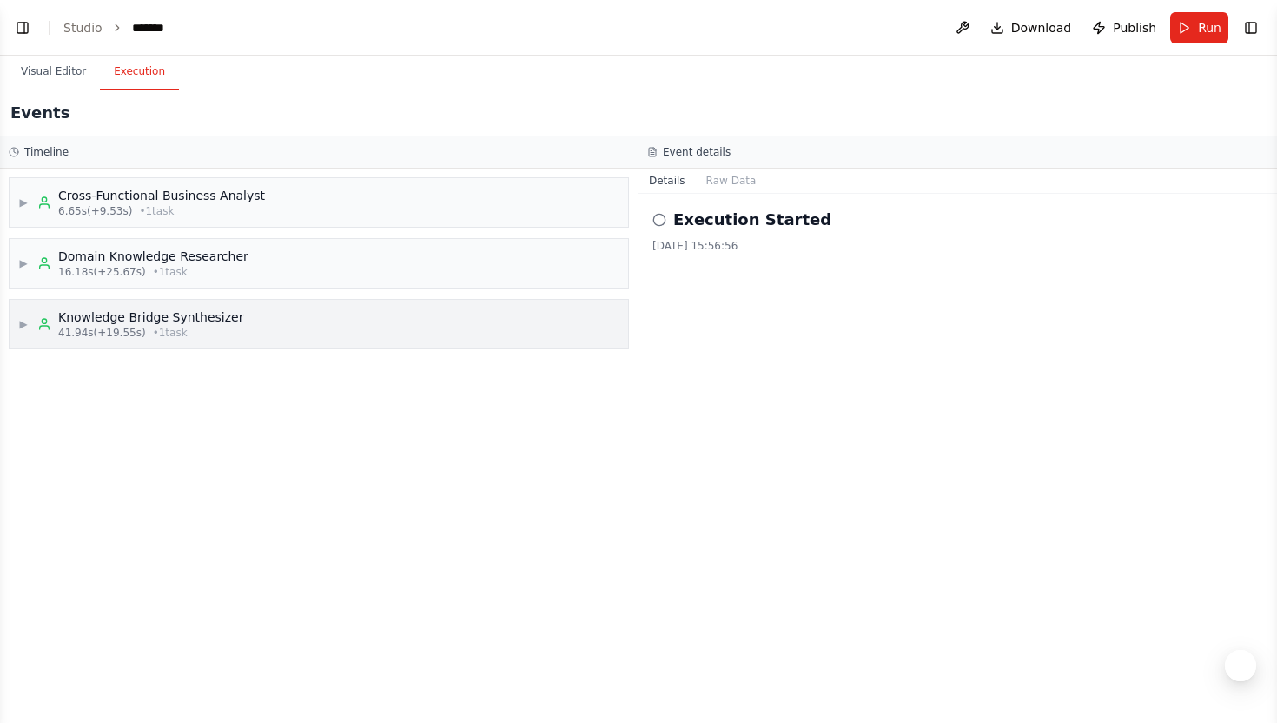
click at [30, 338] on div "▶ Knowledge Bridge Synthesizer 41.94s (+19.55s) • 1 task" at bounding box center [130, 323] width 225 height 31
click at [107, 463] on div "Completed + 19.55s" at bounding box center [336, 455] width 570 height 26
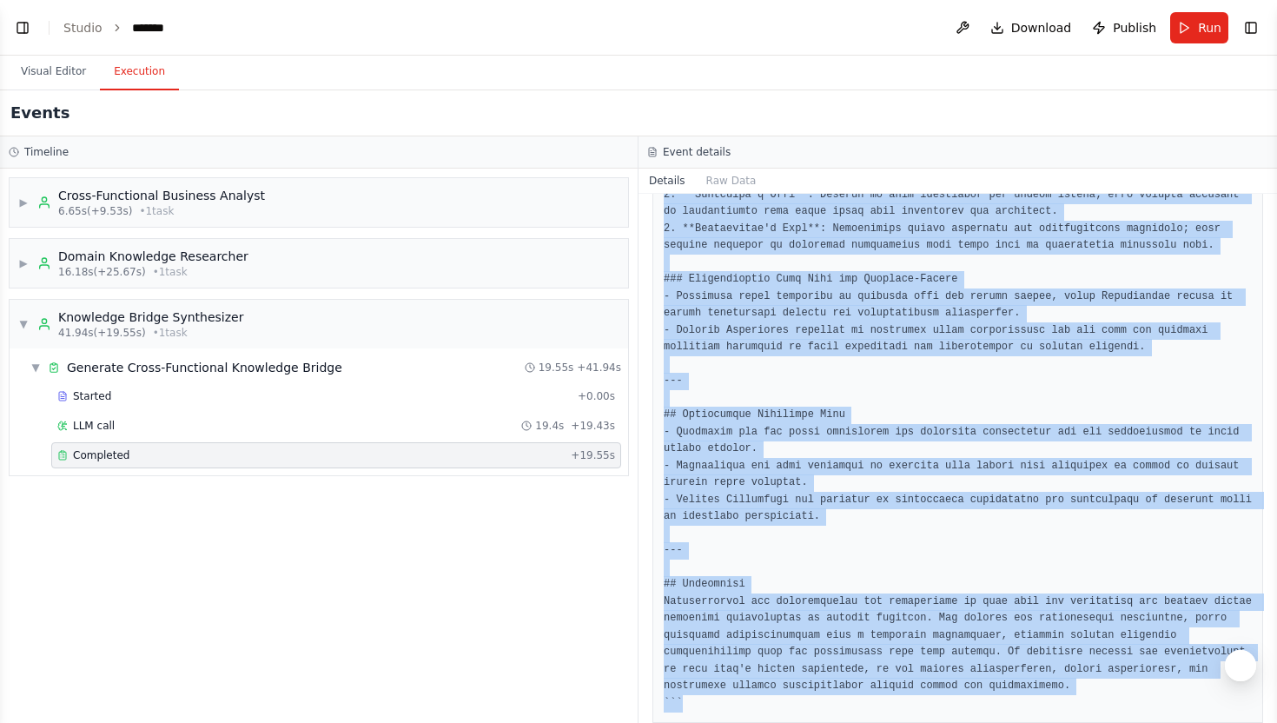
scroll to position [1817, 0]
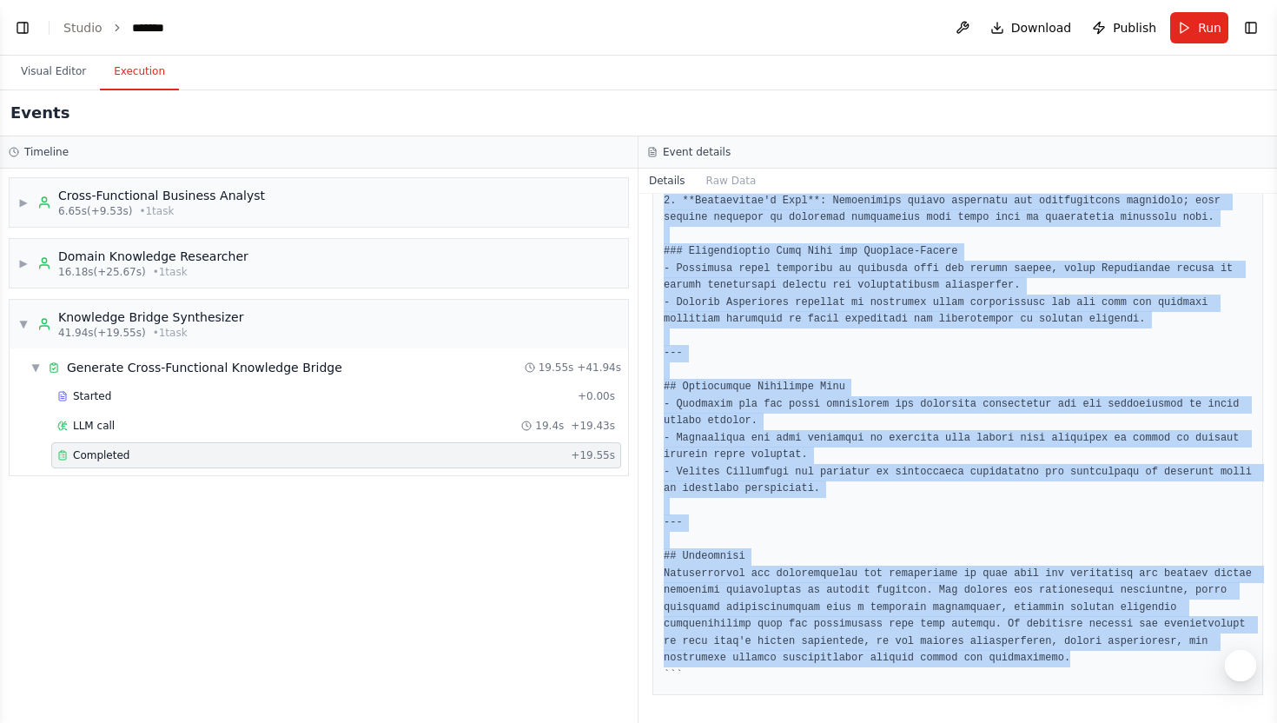
drag, startPoint x: 664, startPoint y: 384, endPoint x: 1074, endPoint y: 658, distance: 494.1
copy pre "# Comprehensive Knowledge Bridge Document: Understanding Cross-Functional Persp…"
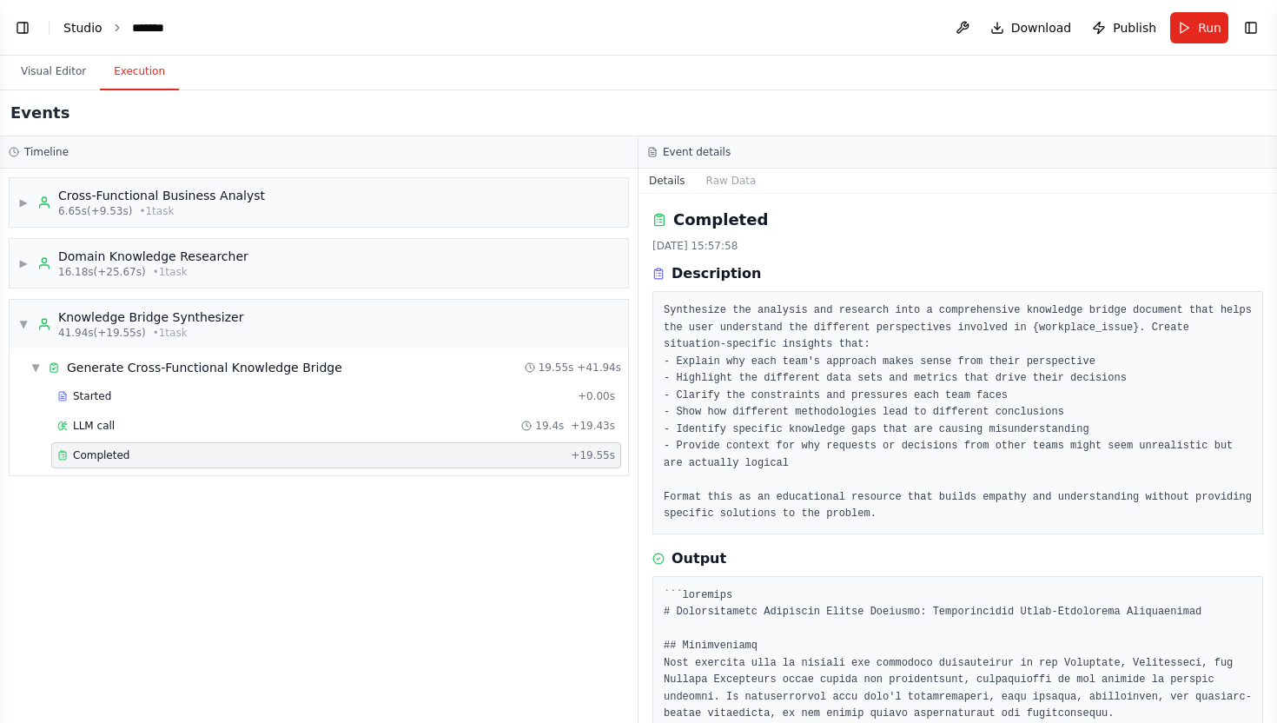
click at [84, 23] on link "Studio" at bounding box center [82, 28] width 39 height 14
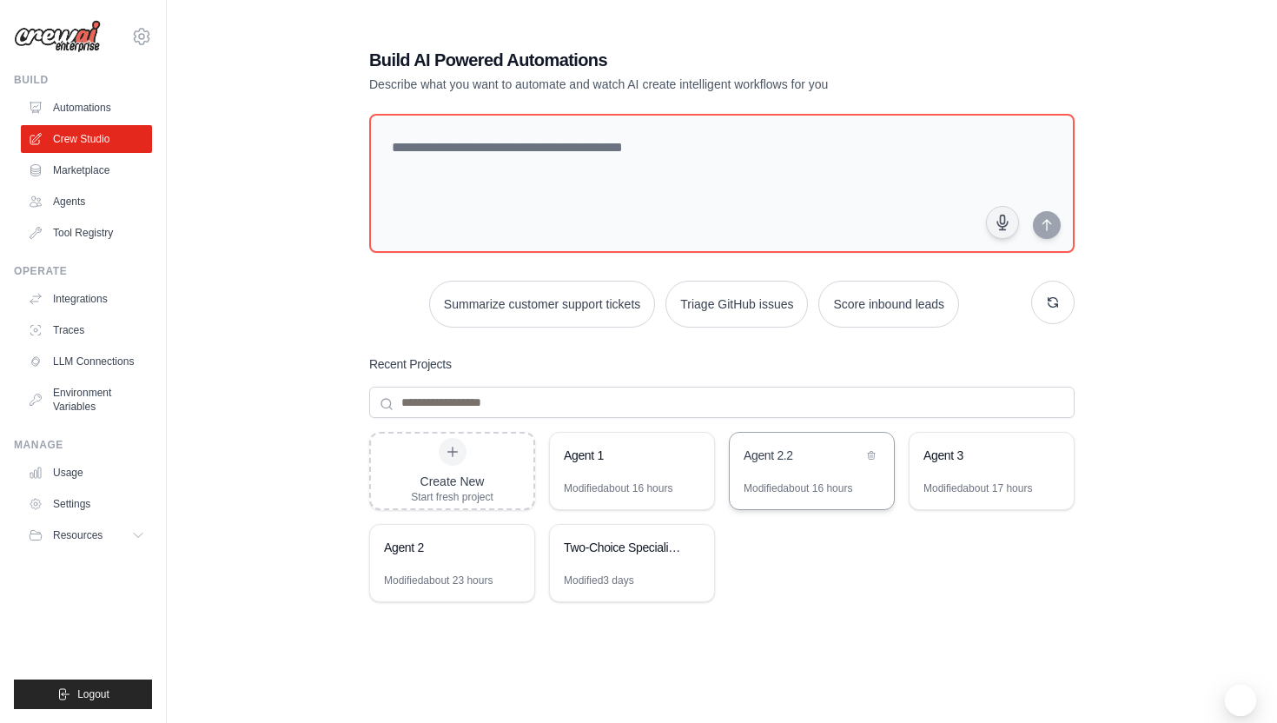
click at [826, 474] on div "Agent 2.2" at bounding box center [812, 457] width 164 height 49
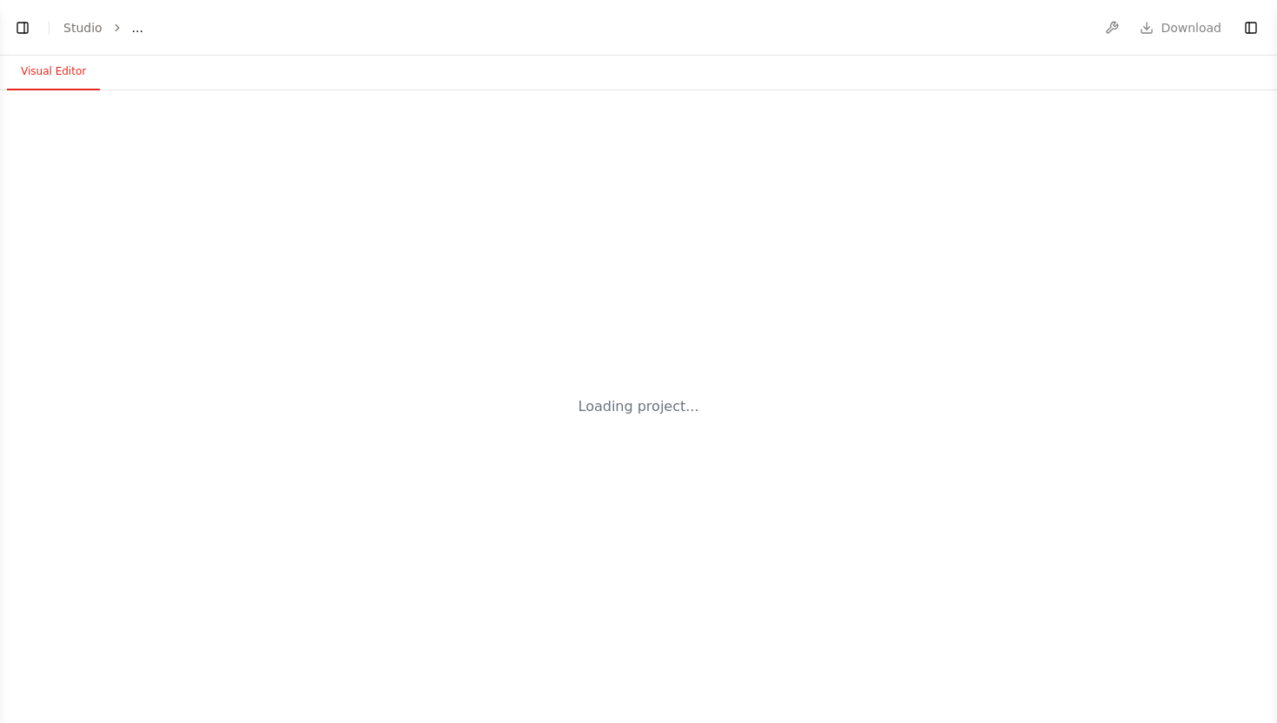
select select "****"
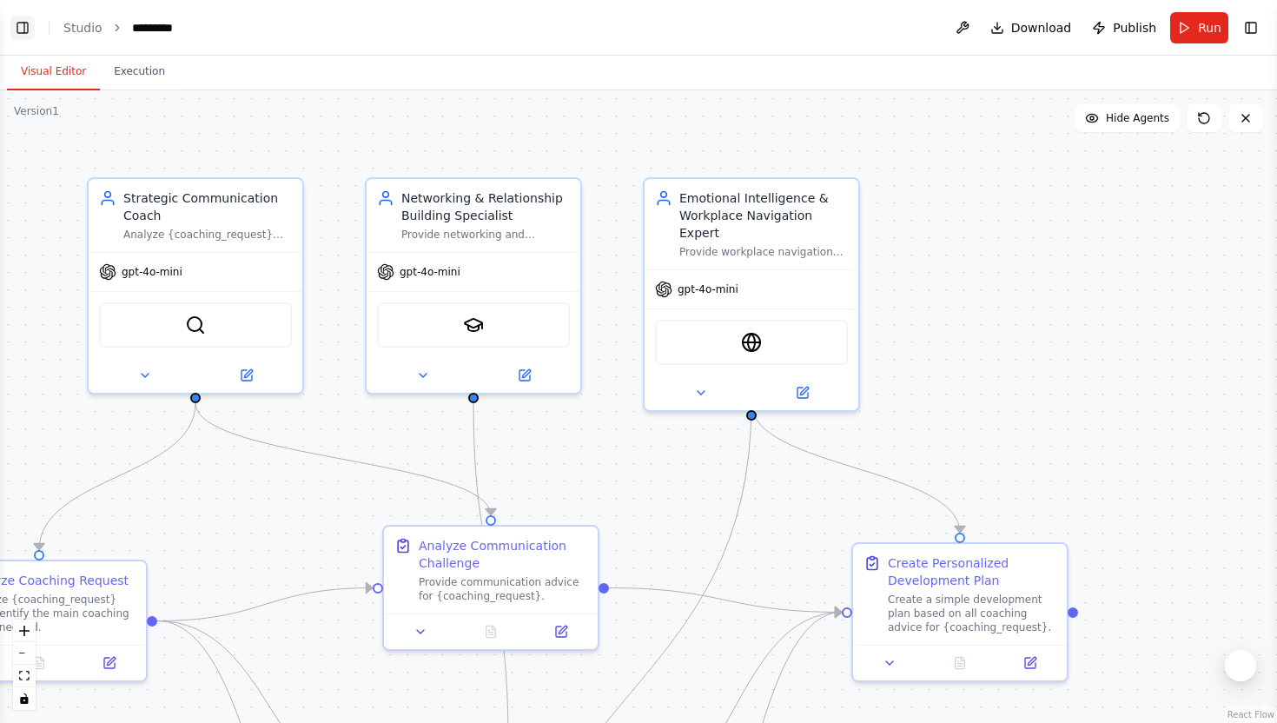
click at [17, 30] on button "Toggle Left Sidebar" at bounding box center [22, 28] width 24 height 24
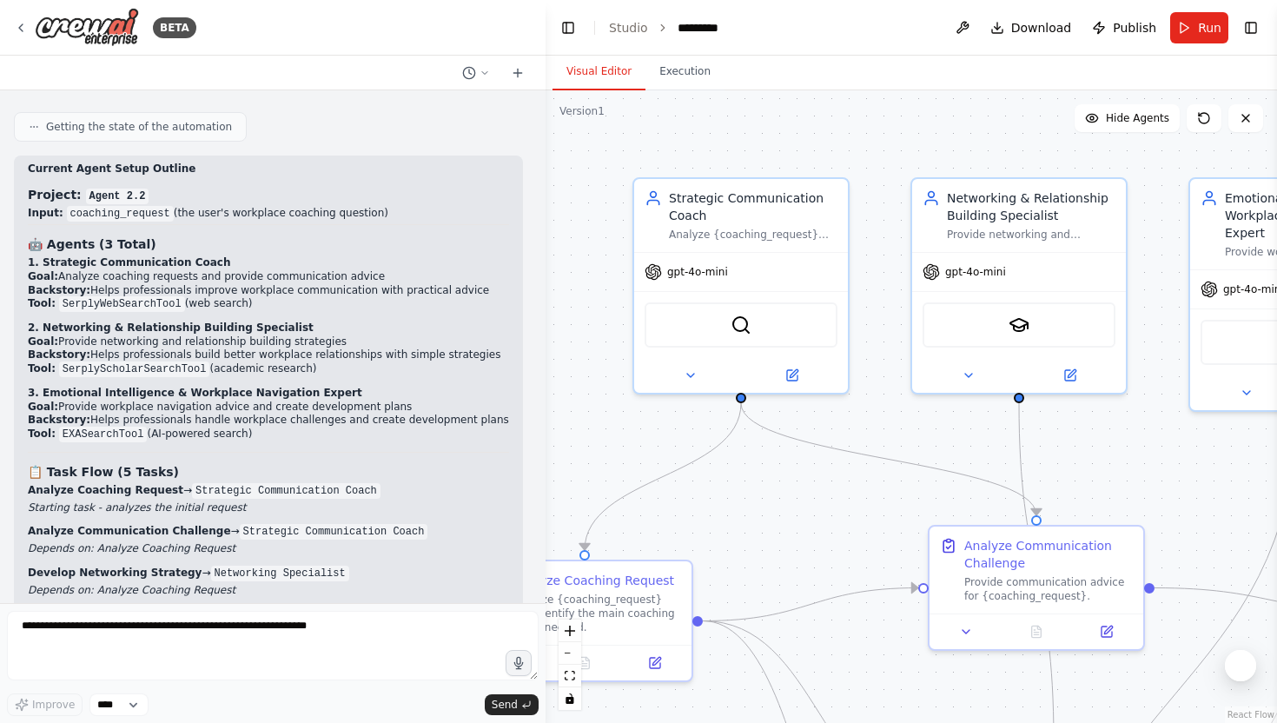
scroll to position [7260, 0]
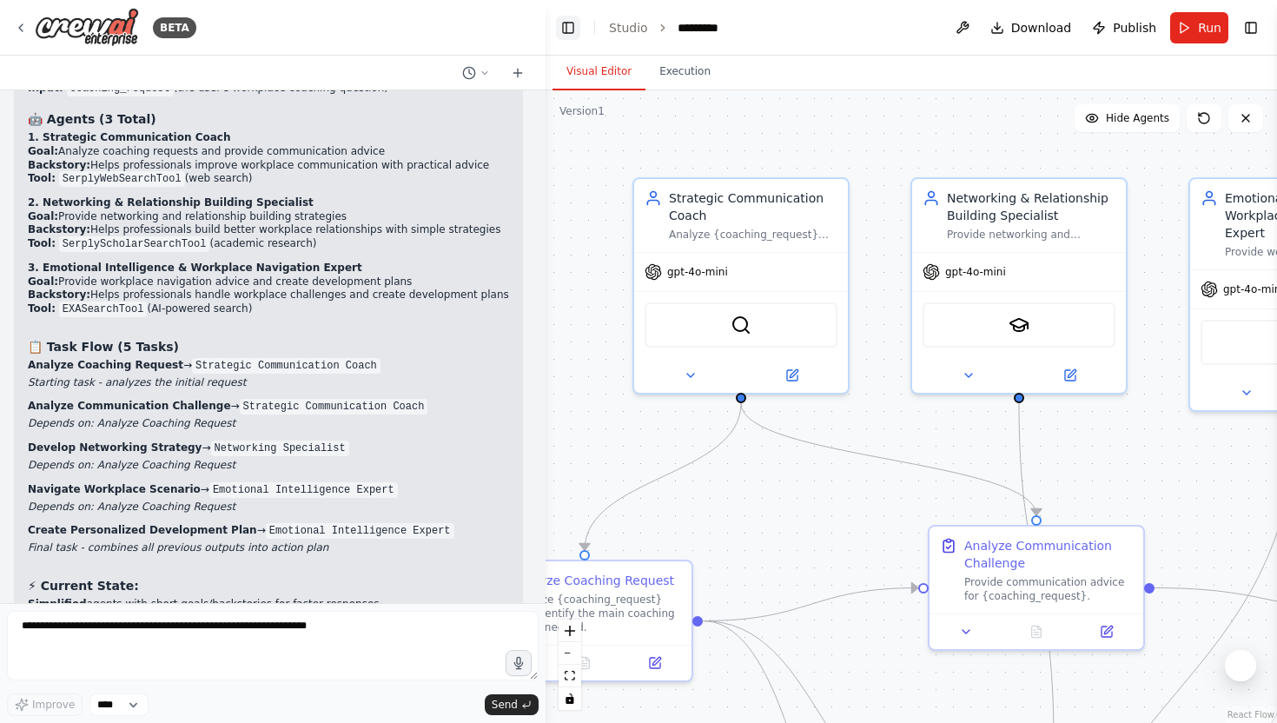
click at [558, 32] on button "Toggle Left Sidebar" at bounding box center [568, 28] width 24 height 24
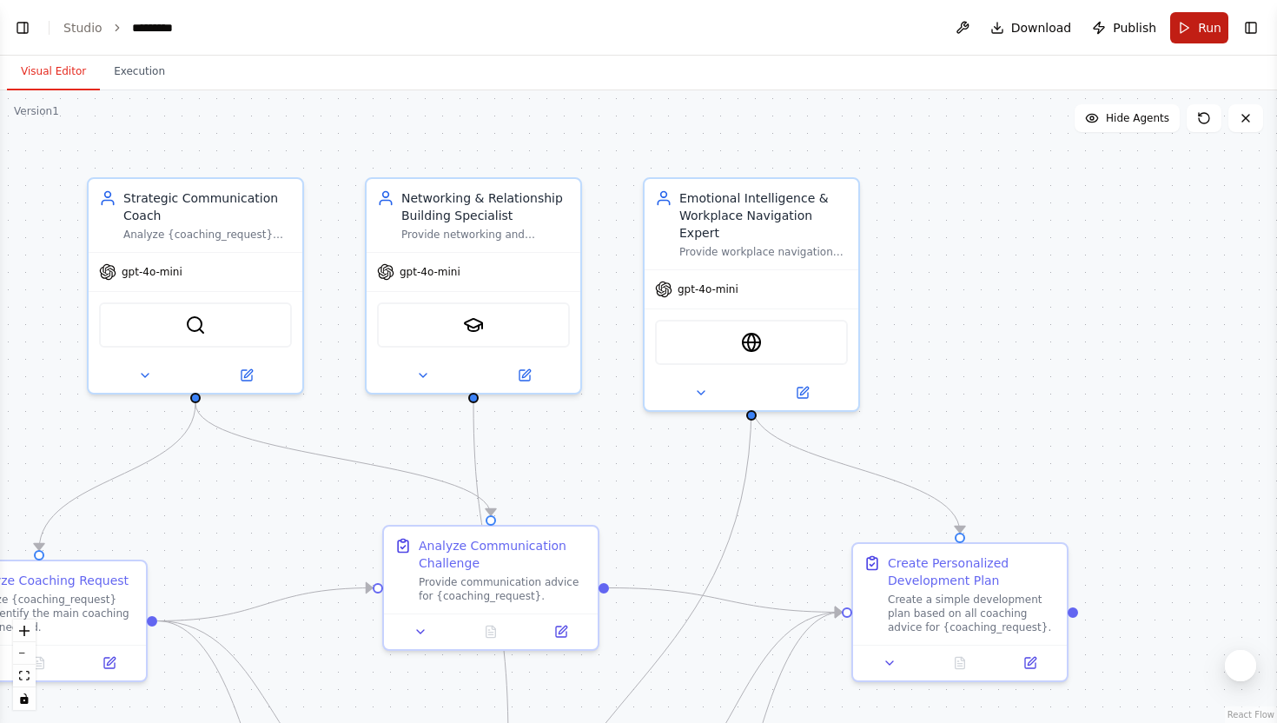
click at [1197, 21] on button "Run" at bounding box center [1199, 27] width 58 height 31
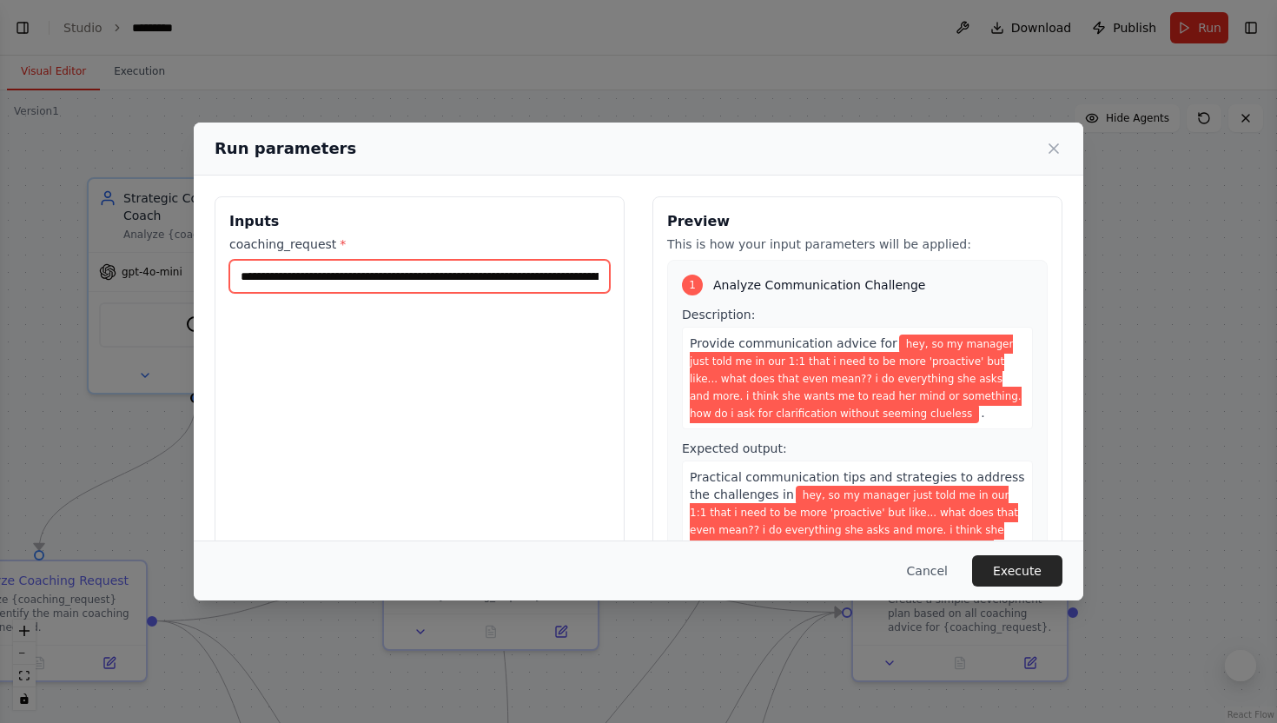
click at [504, 276] on input "**********" at bounding box center [419, 276] width 380 height 33
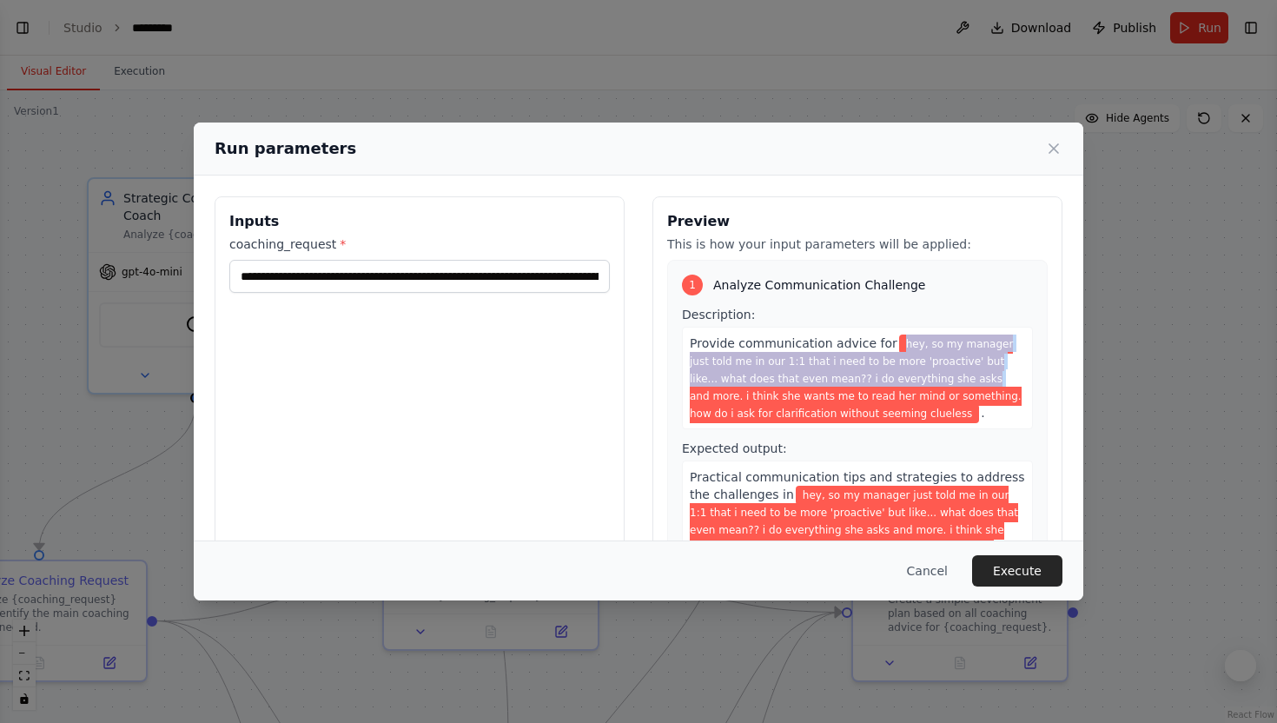
drag, startPoint x: 892, startPoint y: 346, endPoint x: 934, endPoint y: 371, distance: 48.7
click at [934, 371] on span "hey, so my manager just told me in our 1:1 that i need to be more 'proactive' b…" at bounding box center [856, 378] width 332 height 89
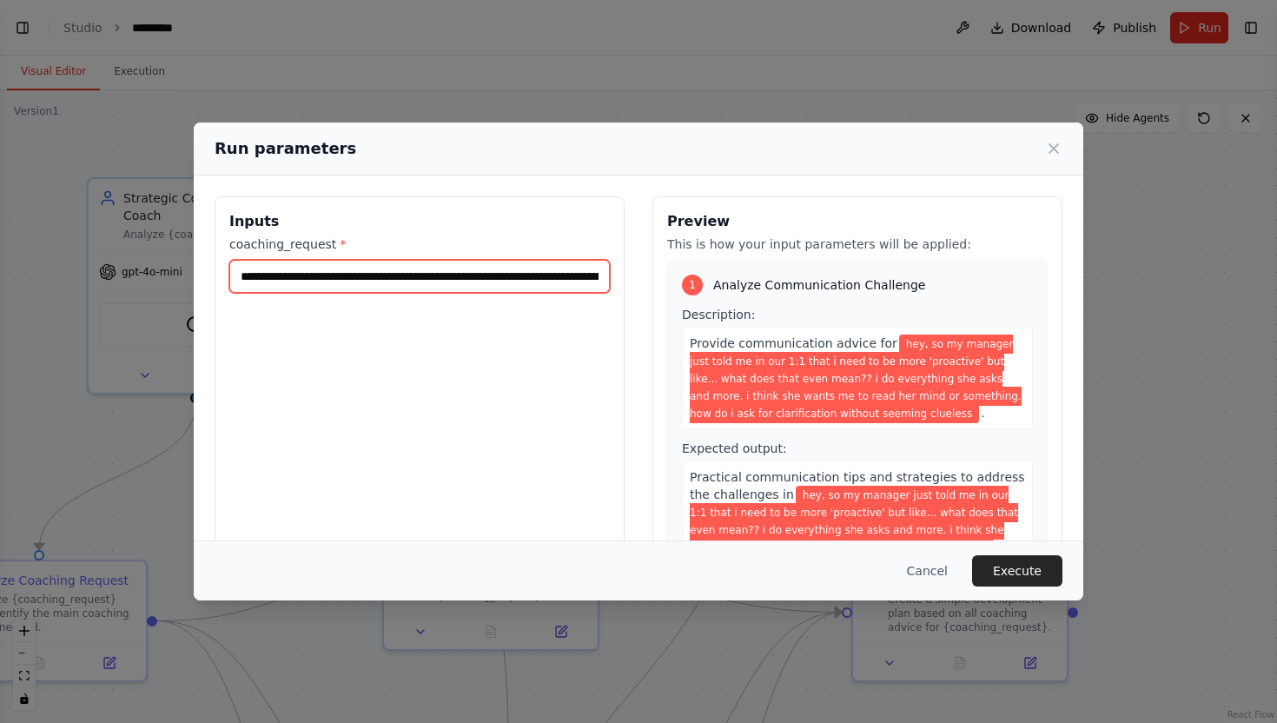
click at [241, 275] on input "**********" at bounding box center [419, 276] width 380 height 33
drag, startPoint x: 241, startPoint y: 275, endPoint x: 775, endPoint y: 297, distance: 533.7
click at [775, 297] on div "**********" at bounding box center [639, 402] width 848 height 412
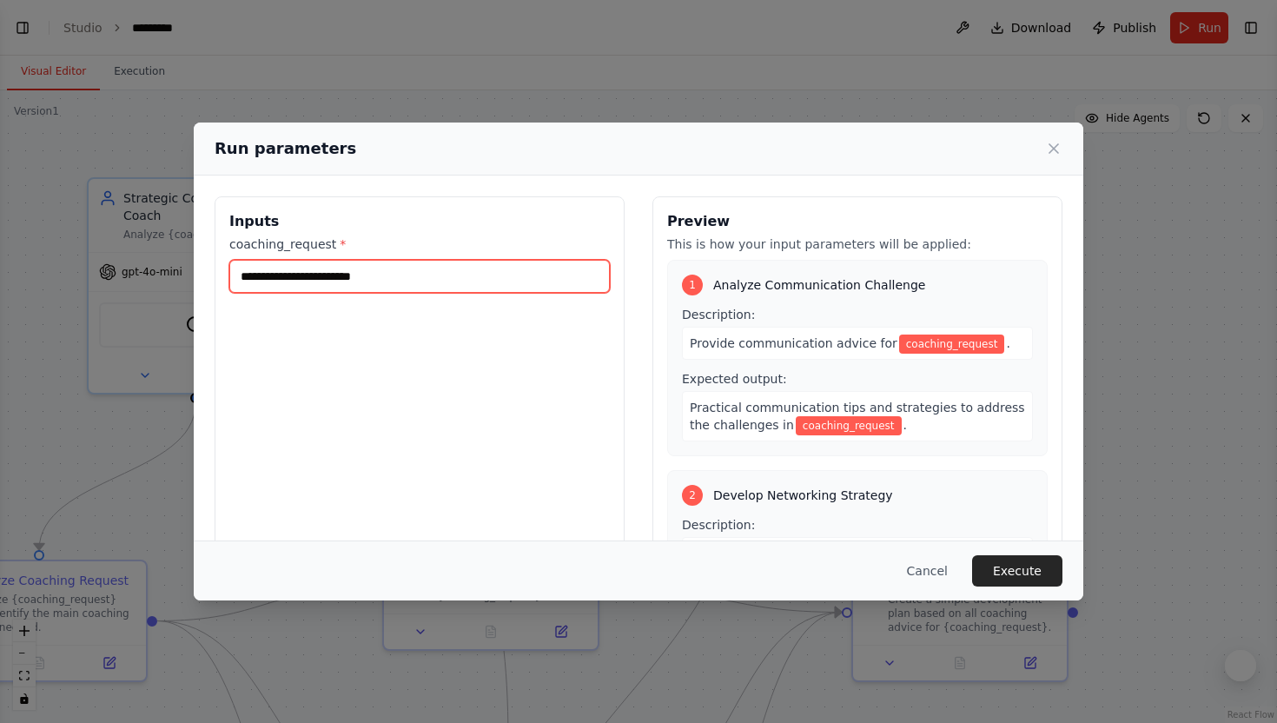
scroll to position [0, 0]
paste input "**********"
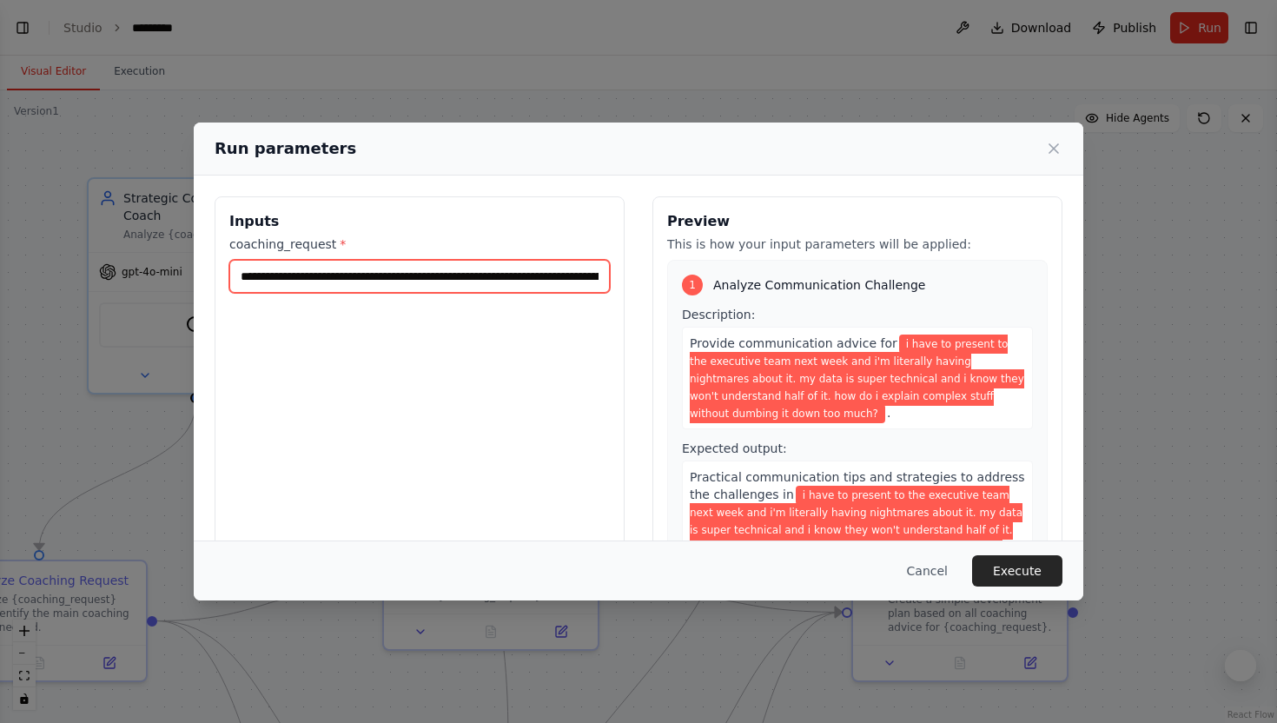
scroll to position [0, 933]
type input "**********"
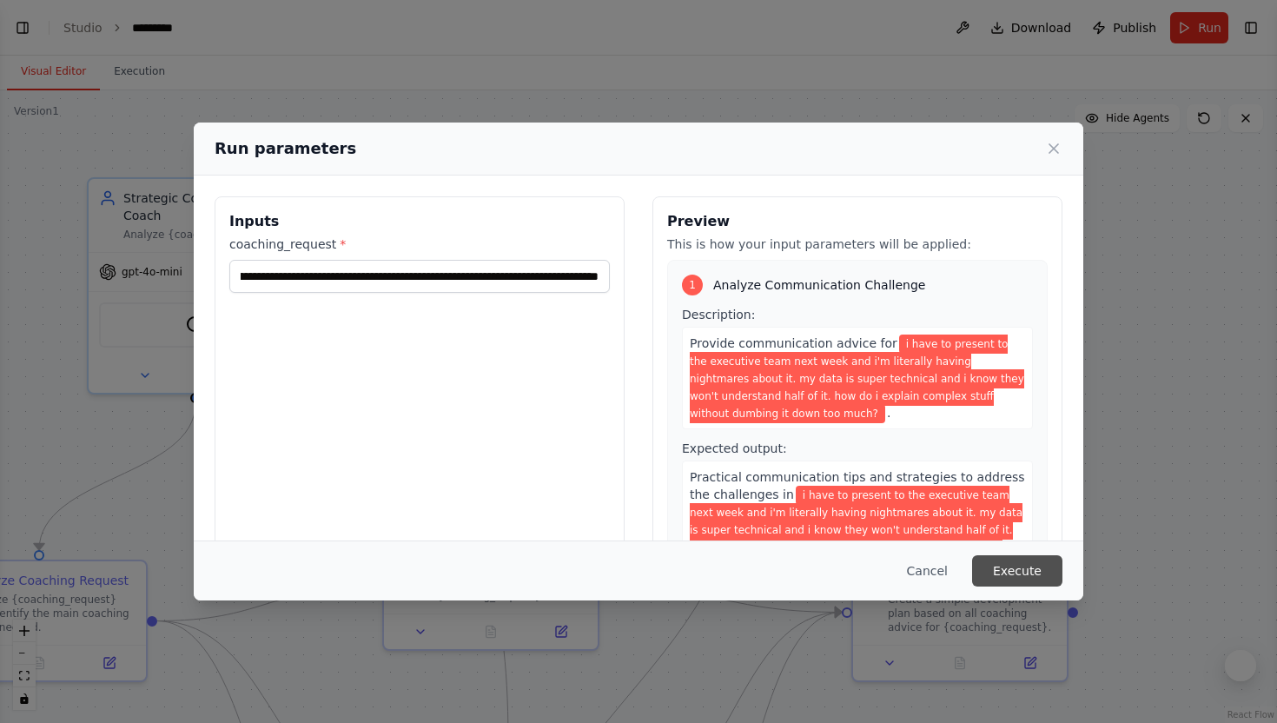
click at [1034, 575] on button "Execute" at bounding box center [1017, 570] width 90 height 31
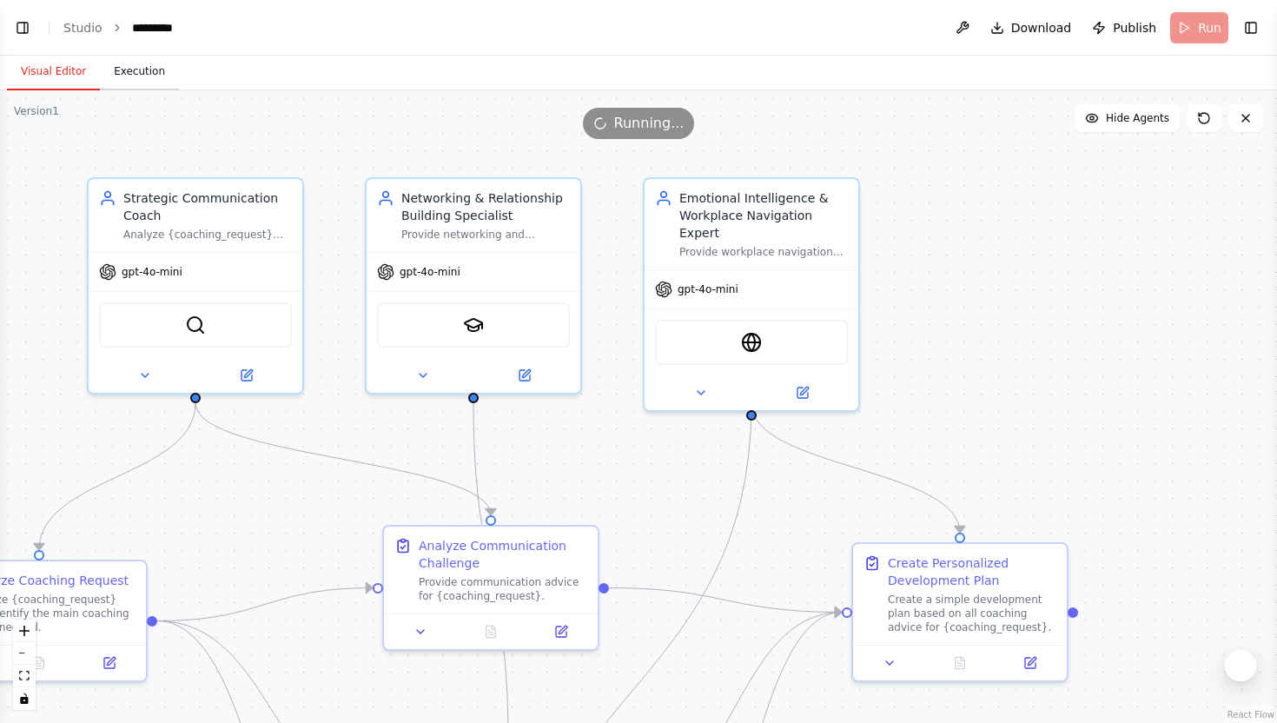
click at [135, 76] on button "Execution" at bounding box center [139, 72] width 79 height 36
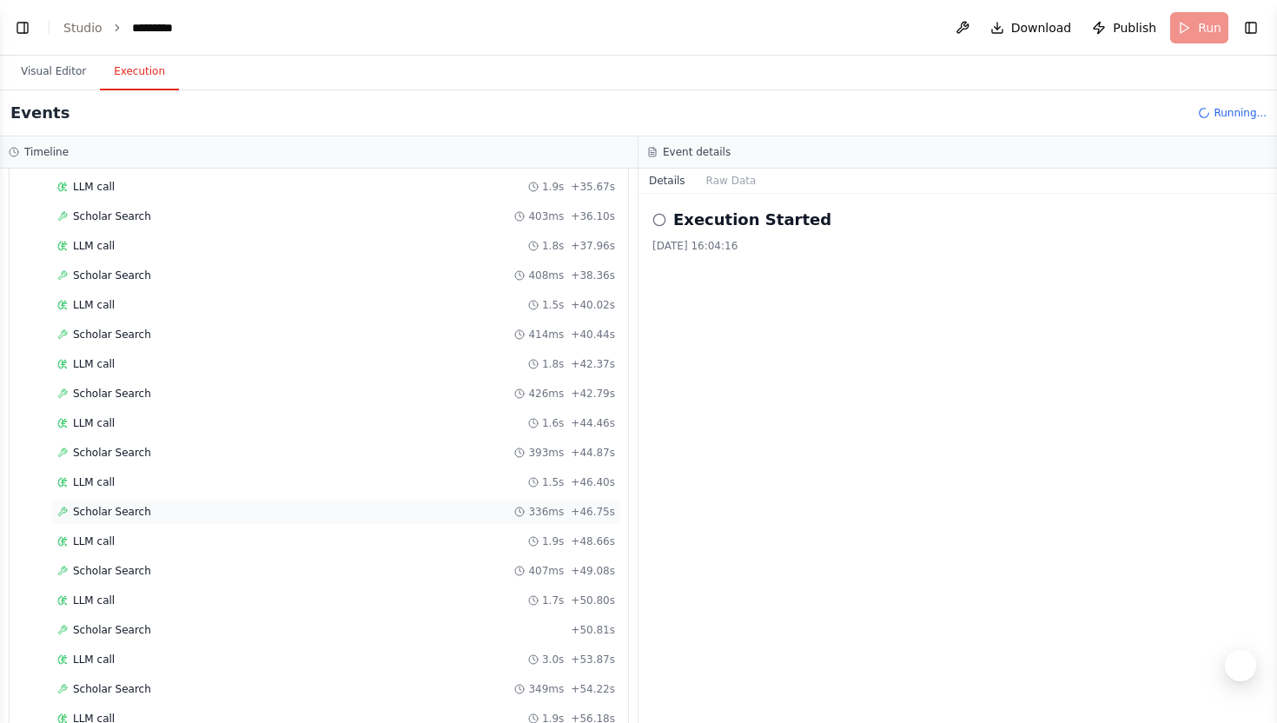
scroll to position [1848, 0]
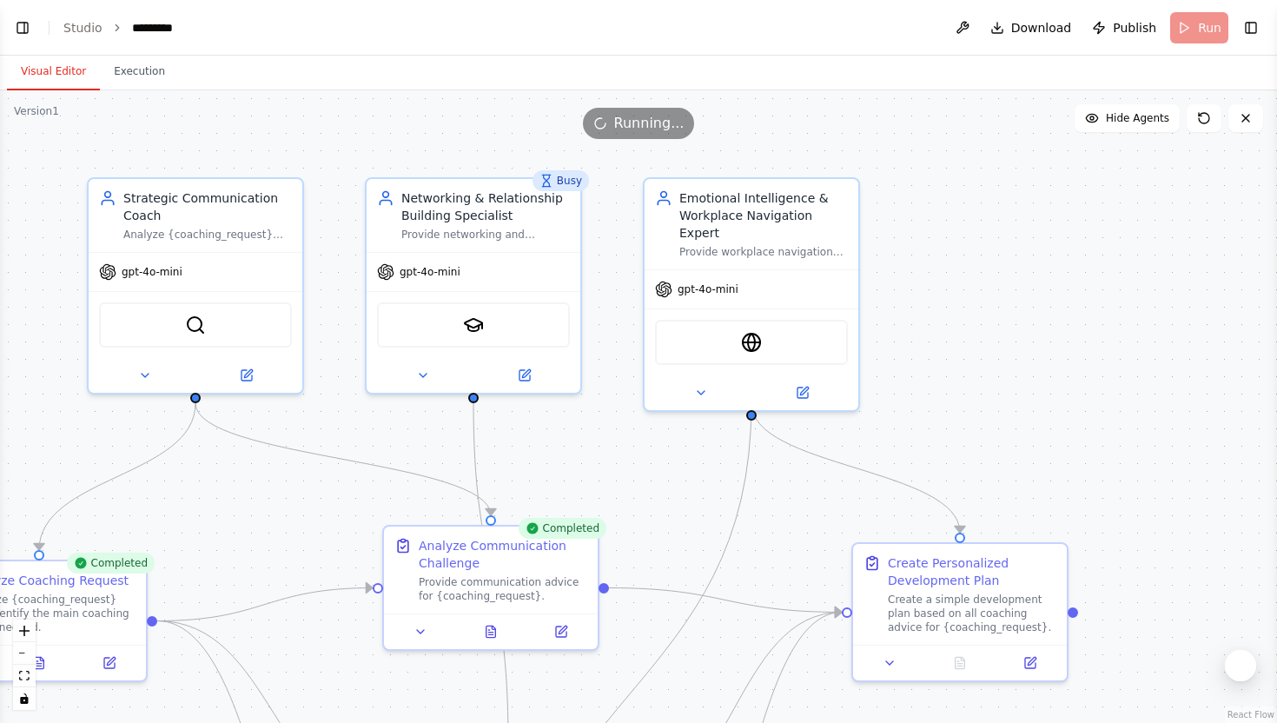
click at [36, 79] on button "Visual Editor" at bounding box center [53, 72] width 93 height 36
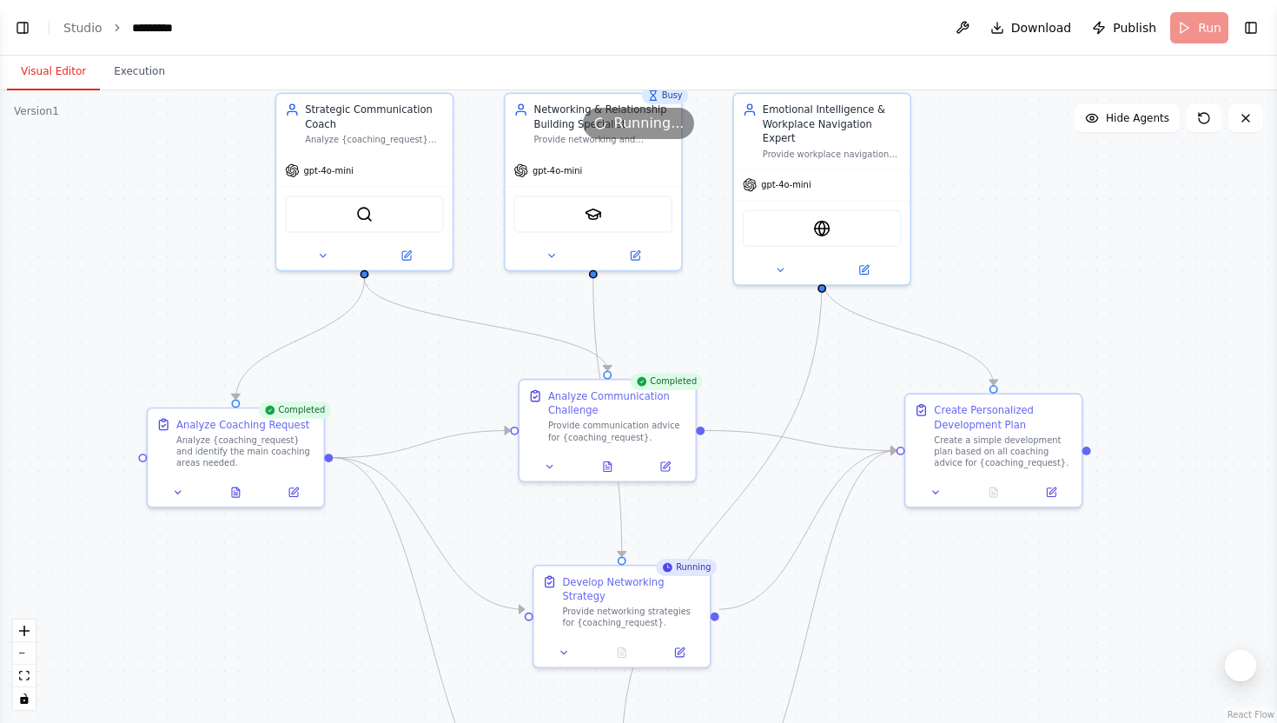
drag, startPoint x: 806, startPoint y: 213, endPoint x: 942, endPoint y: 74, distance: 194.1
click at [942, 74] on div "Visual Editor Execution Version 1 Show Tools Hide Agents .deletable-edge-delete…" at bounding box center [638, 389] width 1277 height 667
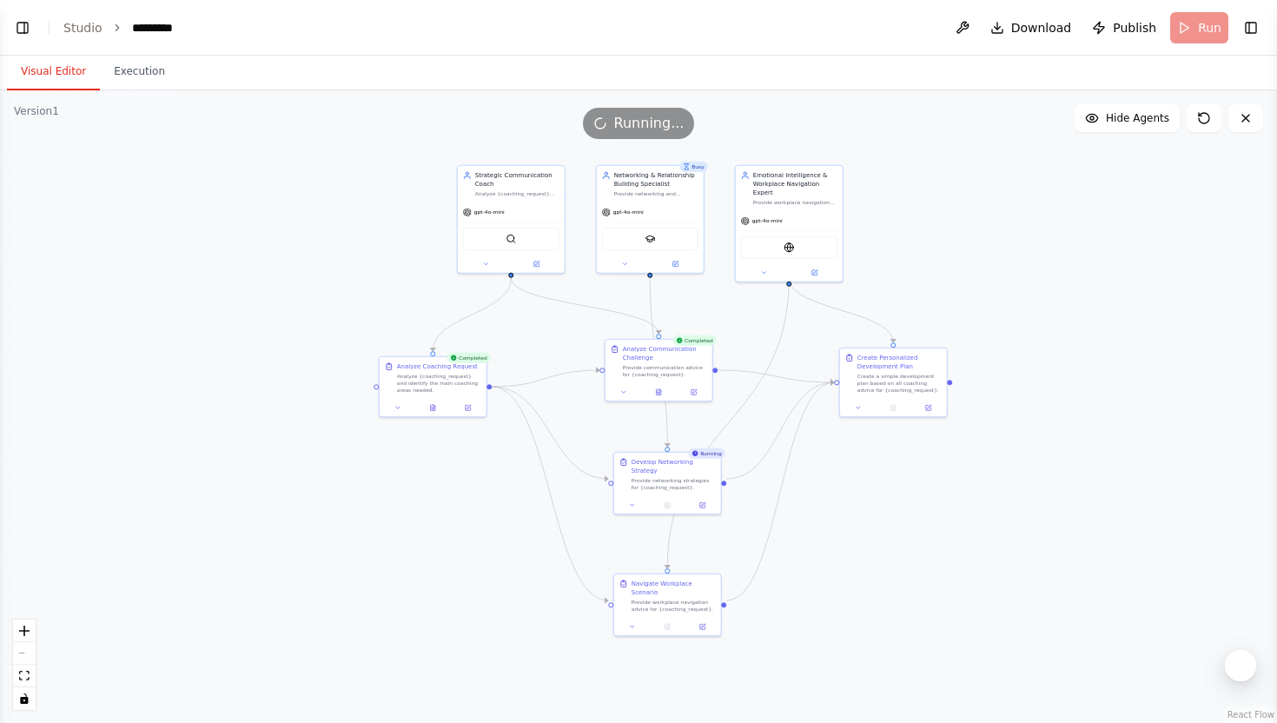
drag, startPoint x: 903, startPoint y: 277, endPoint x: 869, endPoint y: 251, distance: 43.4
click at [869, 251] on div ".deletable-edge-delete-btn { width: 20px; height: 20px; border: 0px solid #ffff…" at bounding box center [638, 406] width 1277 height 632
click at [126, 83] on button "Execution" at bounding box center [139, 72] width 79 height 36
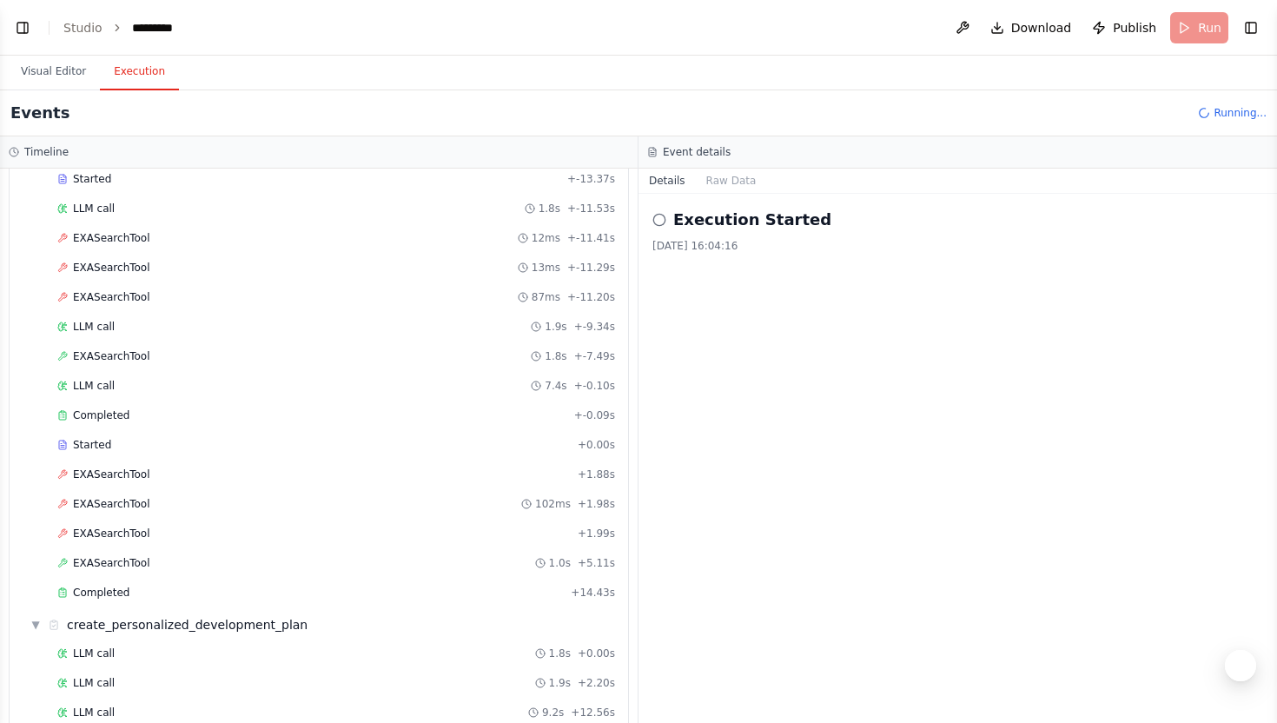
scroll to position [2569, 0]
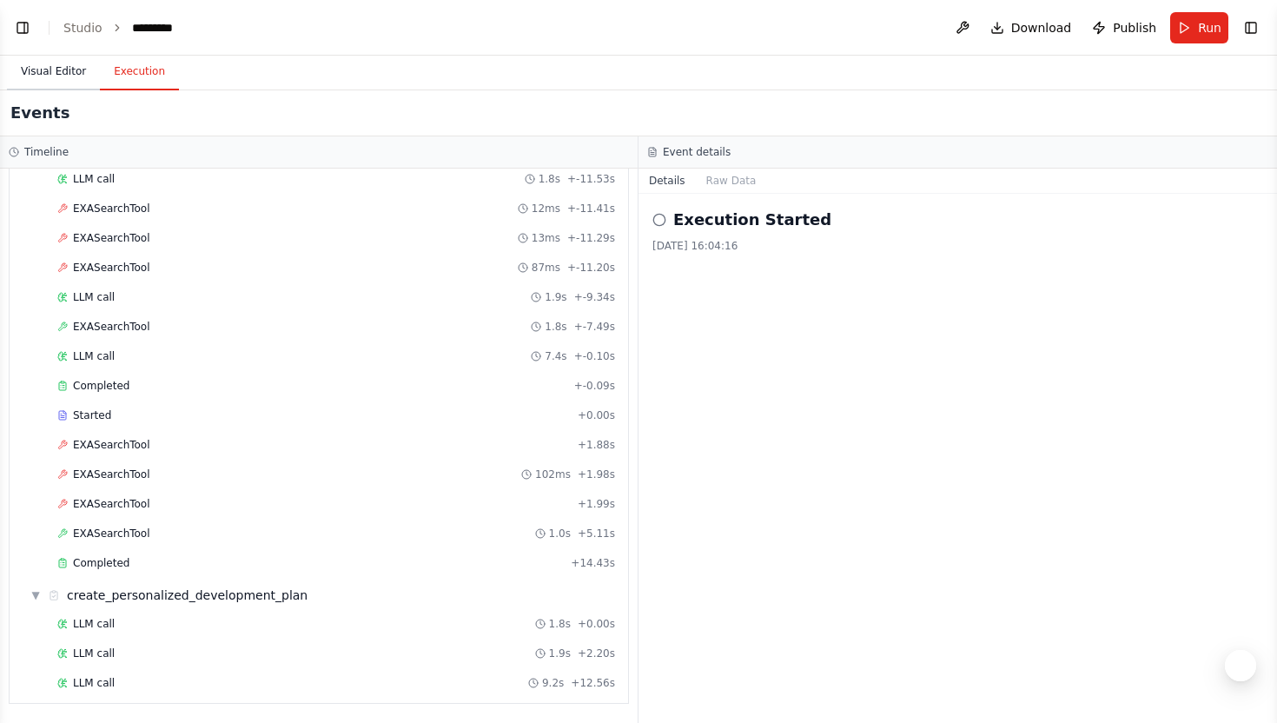
click at [44, 79] on button "Visual Editor" at bounding box center [53, 72] width 93 height 36
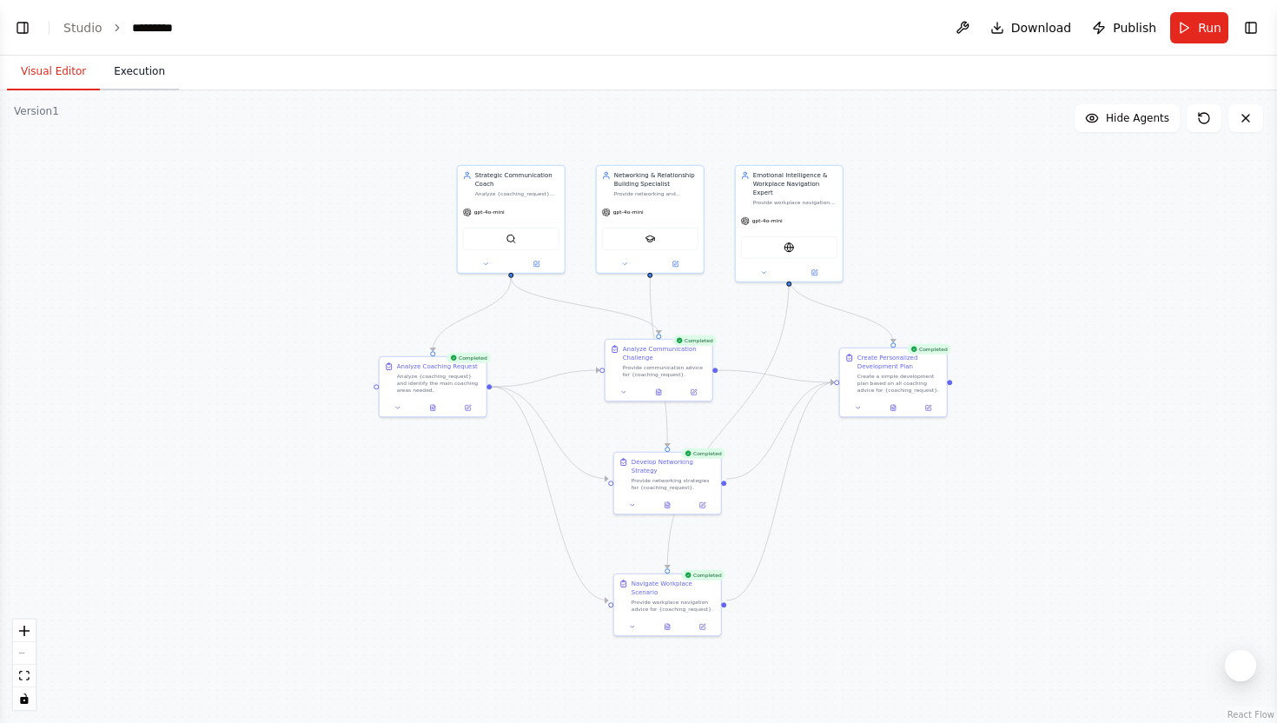
click at [126, 73] on button "Execution" at bounding box center [139, 72] width 79 height 36
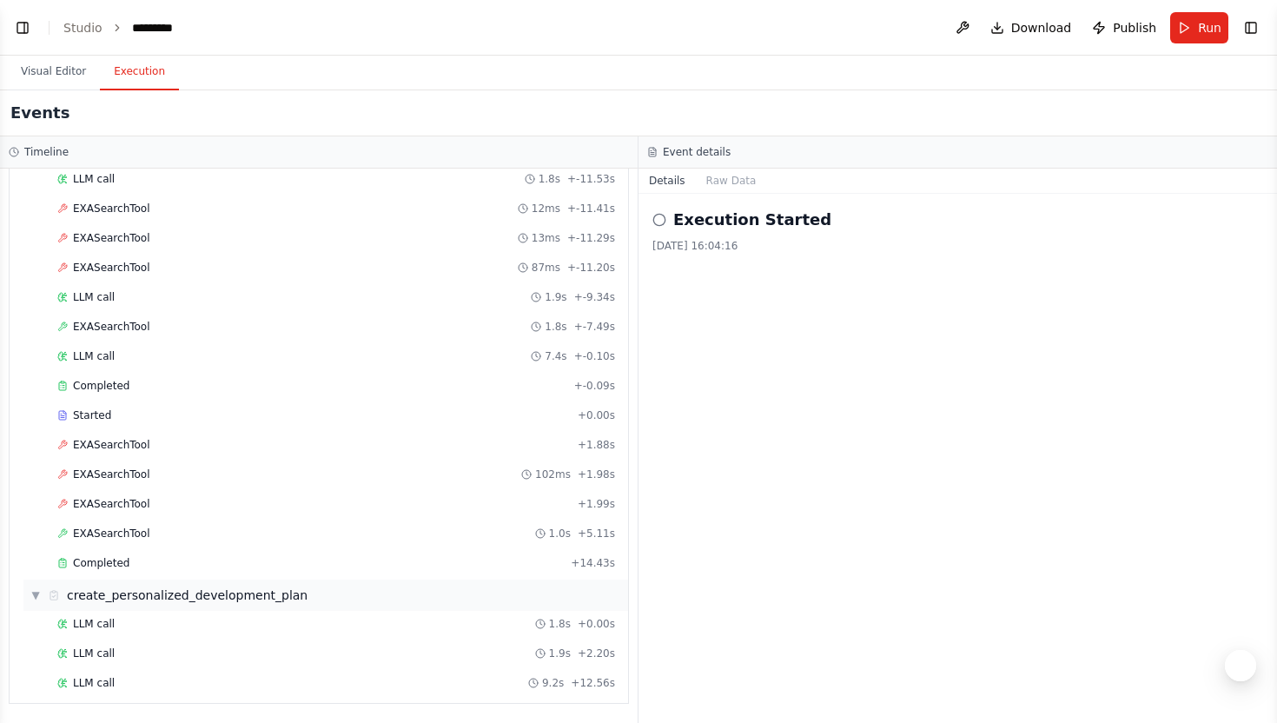
click at [75, 596] on div "create_personalized_development_plan" at bounding box center [187, 594] width 241 height 17
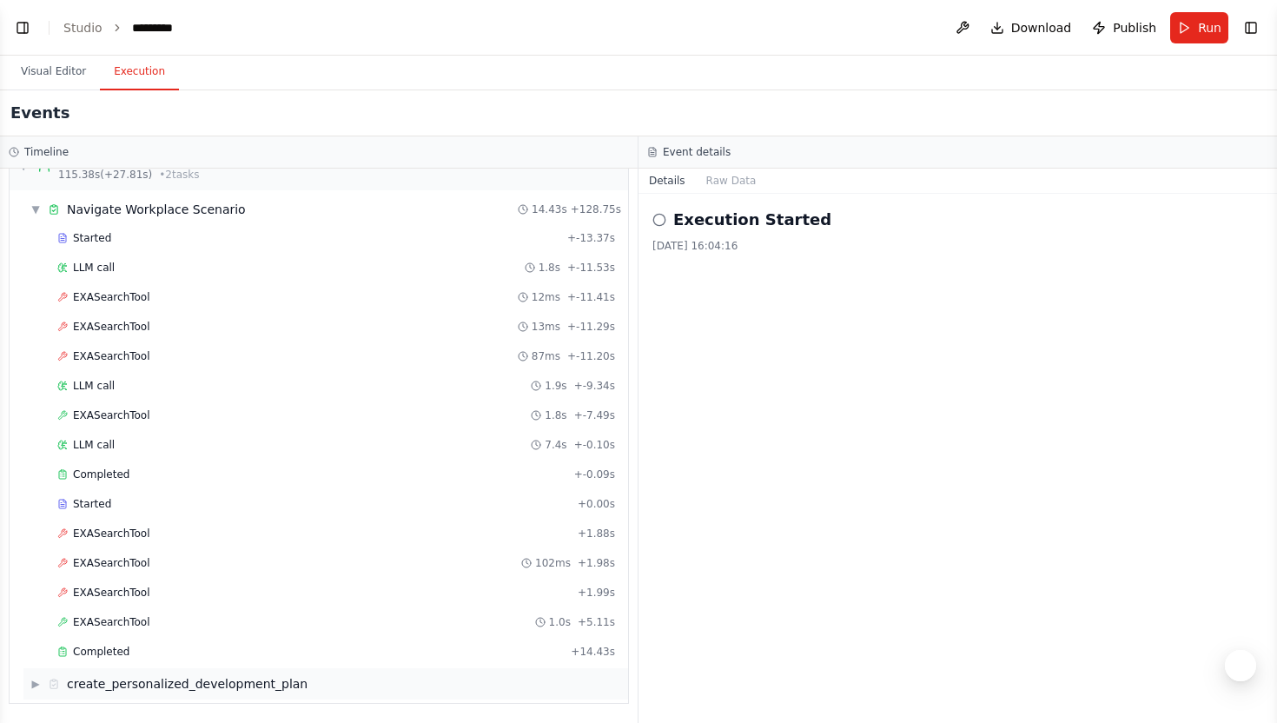
scroll to position [2481, 0]
click at [63, 698] on div "▶ create_personalized_development_plan" at bounding box center [325, 683] width 605 height 31
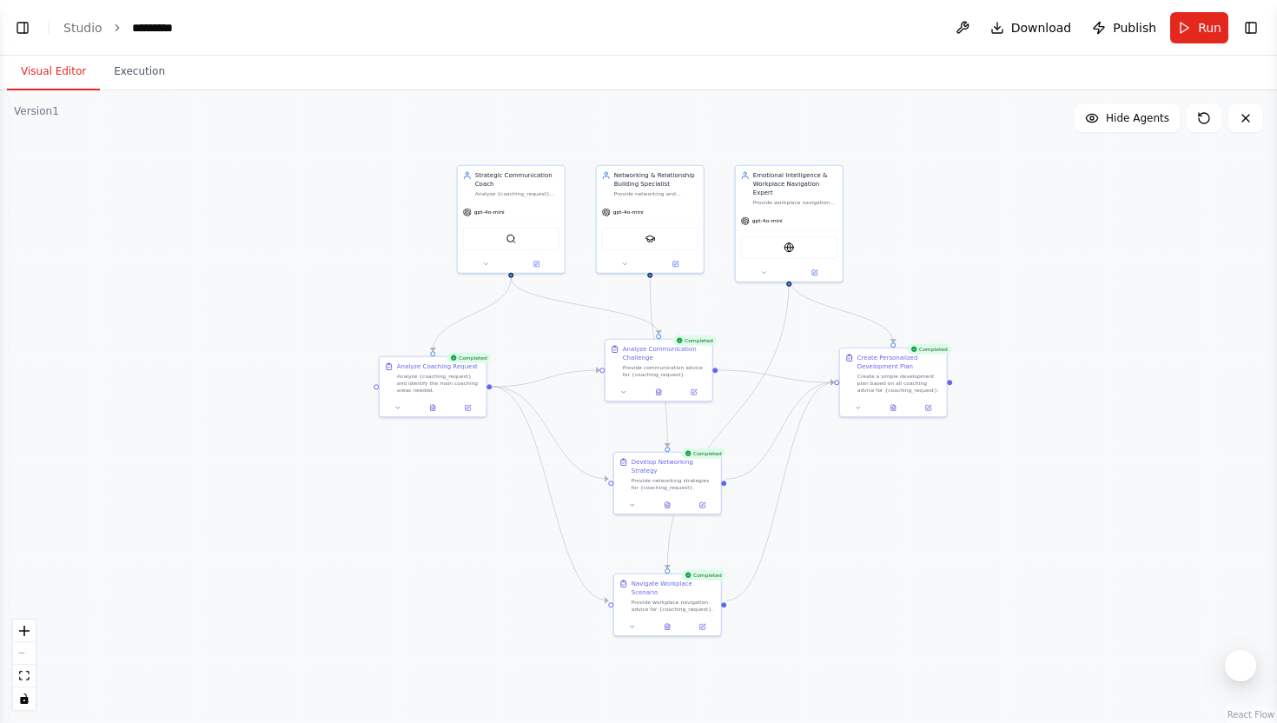
click at [47, 77] on button "Visual Editor" at bounding box center [53, 72] width 93 height 36
click at [169, 81] on button "Execution" at bounding box center [139, 72] width 79 height 36
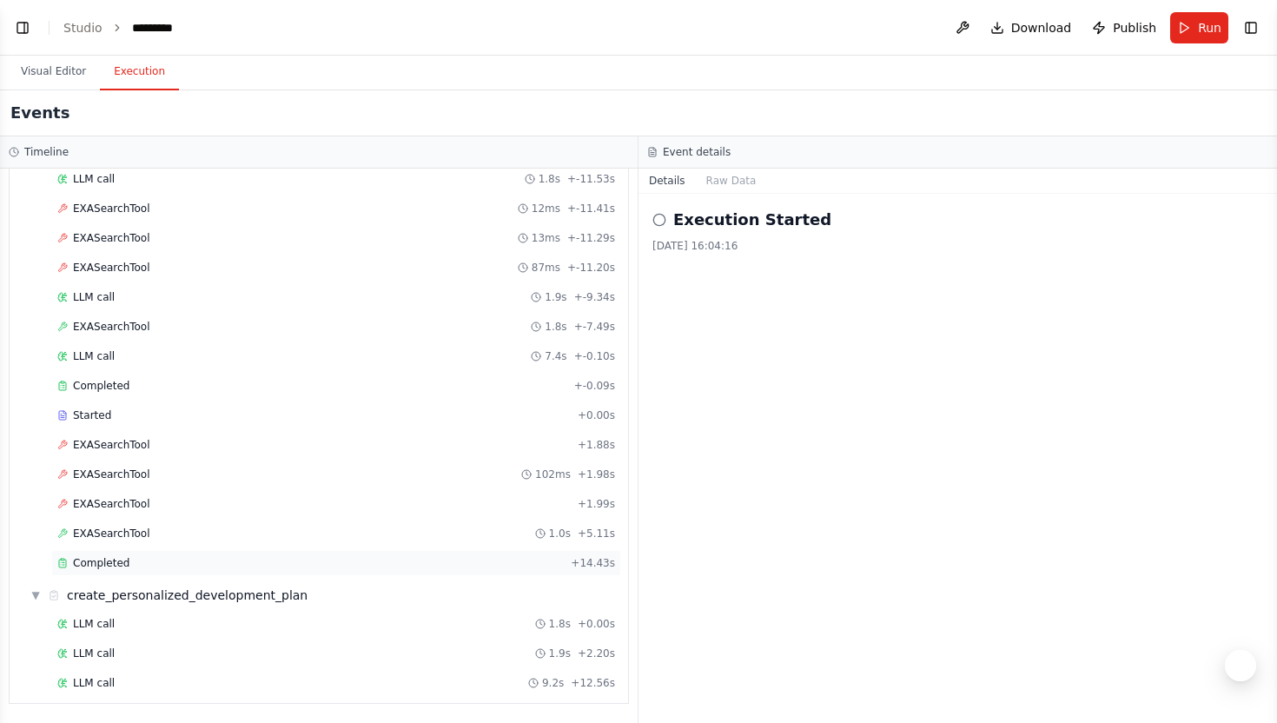
click at [97, 571] on div "Completed + 14.43s" at bounding box center [336, 563] width 570 height 26
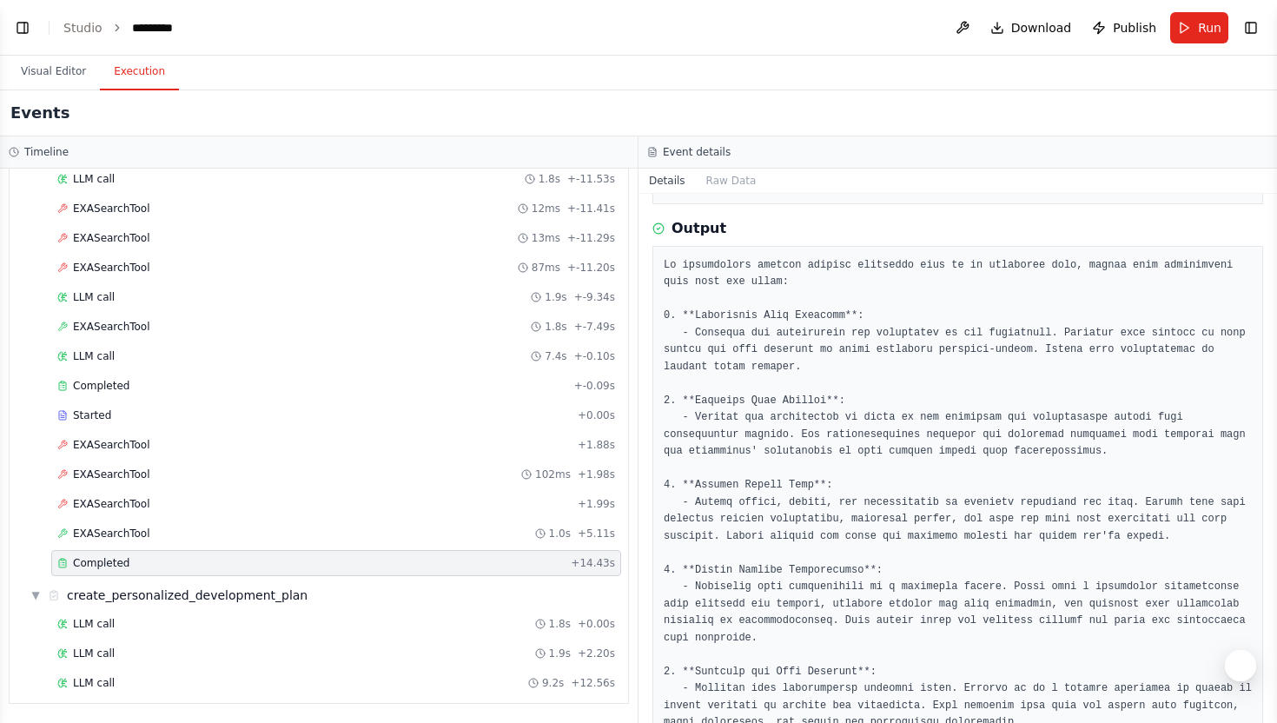
scroll to position [0, 0]
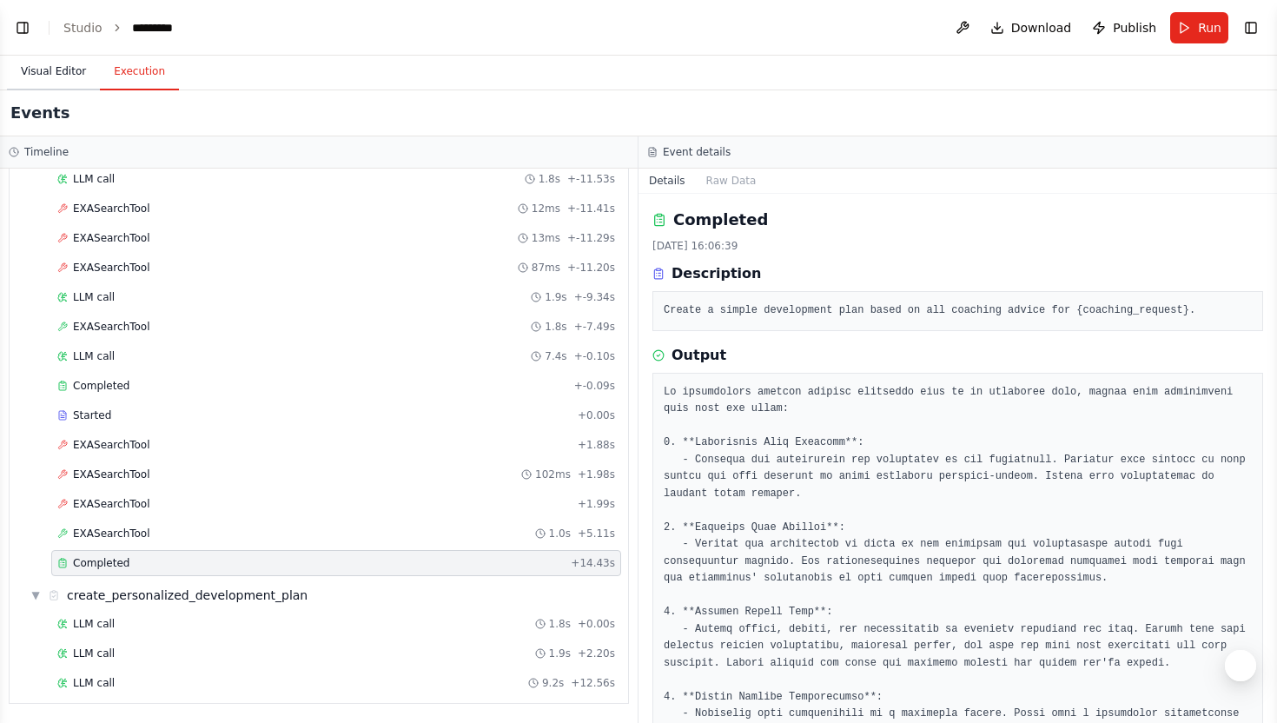
click at [44, 76] on button "Visual Editor" at bounding box center [53, 72] width 93 height 36
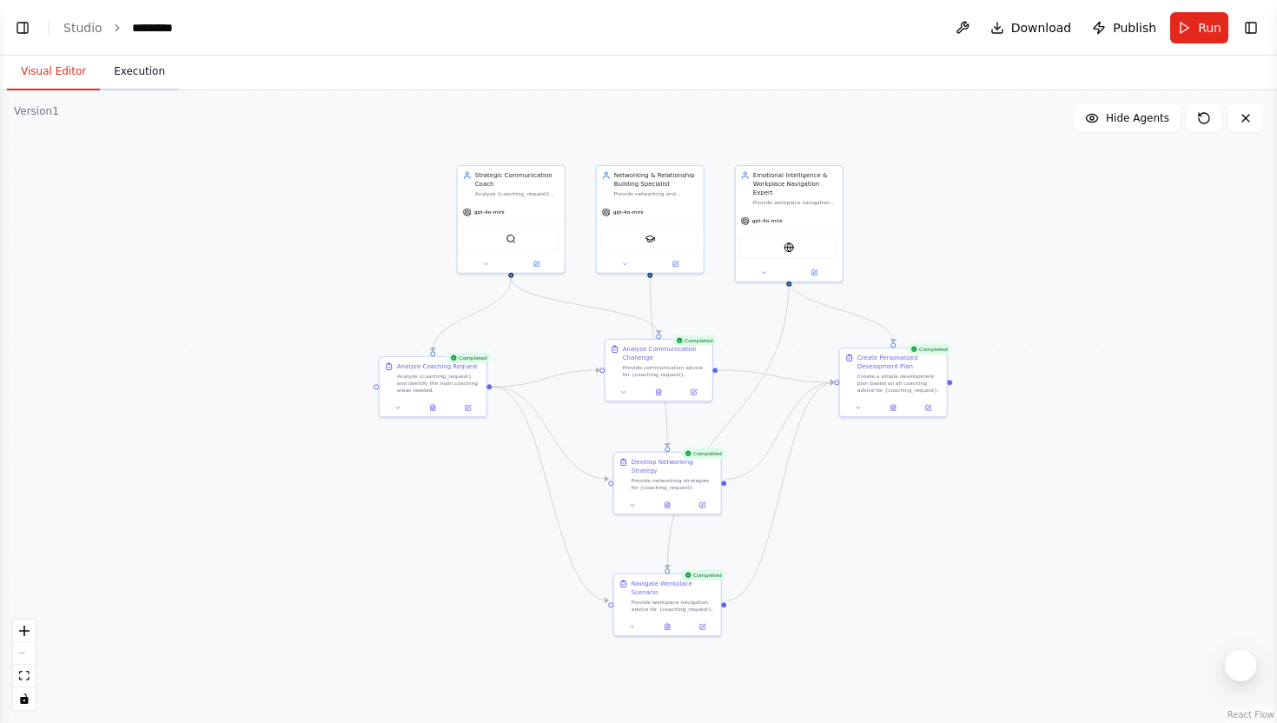
click at [144, 83] on button "Execution" at bounding box center [139, 72] width 79 height 36
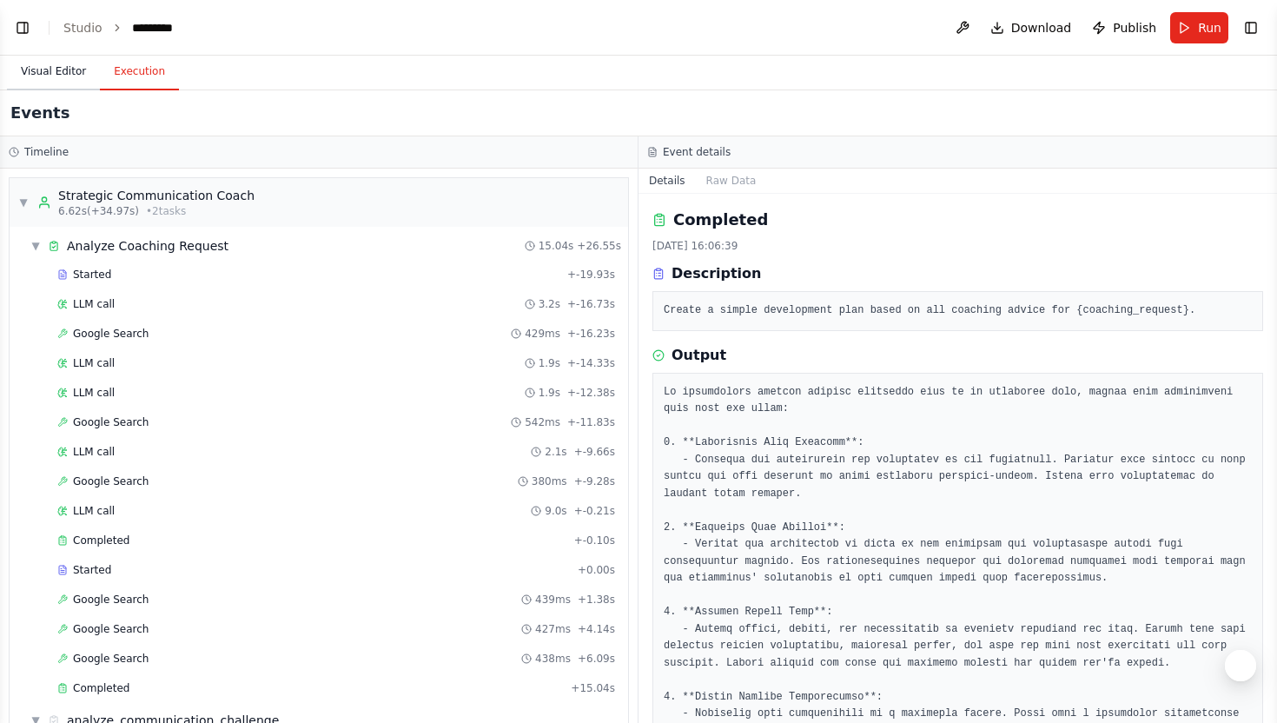
click at [43, 84] on button "Visual Editor" at bounding box center [53, 72] width 93 height 36
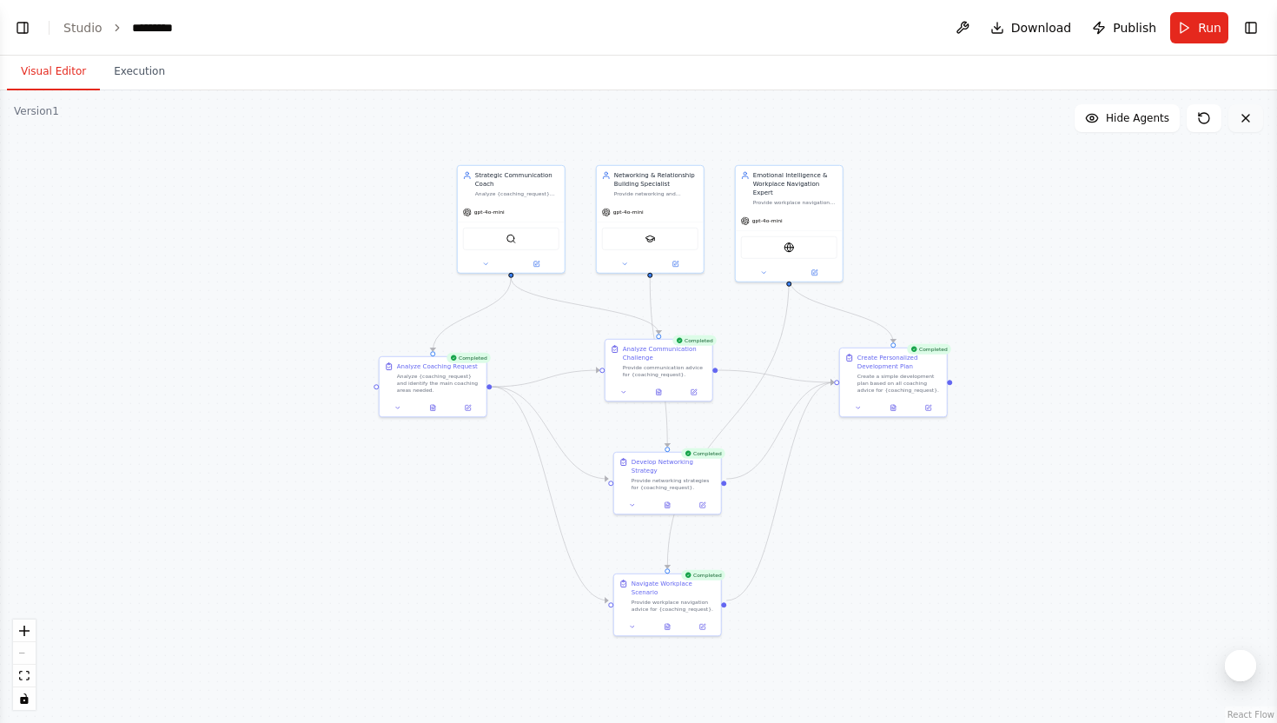
click at [1252, 119] on icon at bounding box center [1246, 118] width 14 height 14
click at [1205, 31] on span "Run" at bounding box center [1209, 27] width 23 height 17
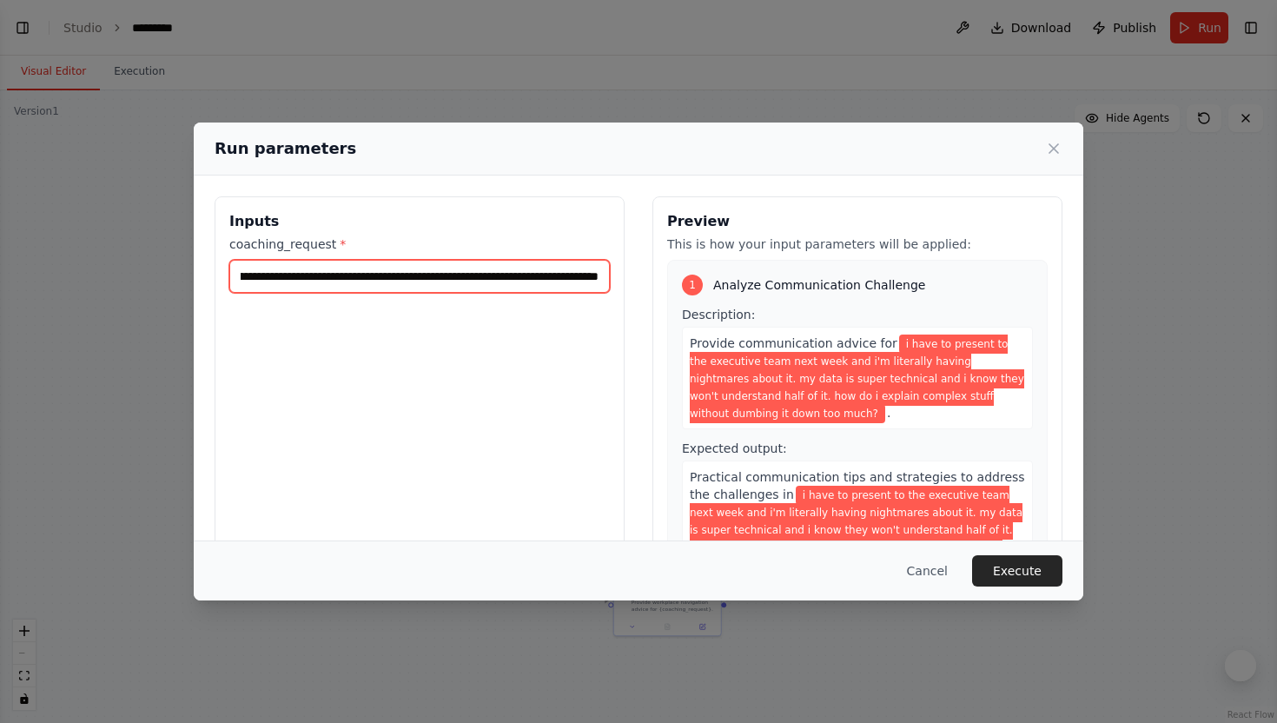
scroll to position [0, 933]
drag, startPoint x: 240, startPoint y: 278, endPoint x: 928, endPoint y: 288, distance: 688.9
click at [928, 288] on div "**********" at bounding box center [639, 402] width 848 height 412
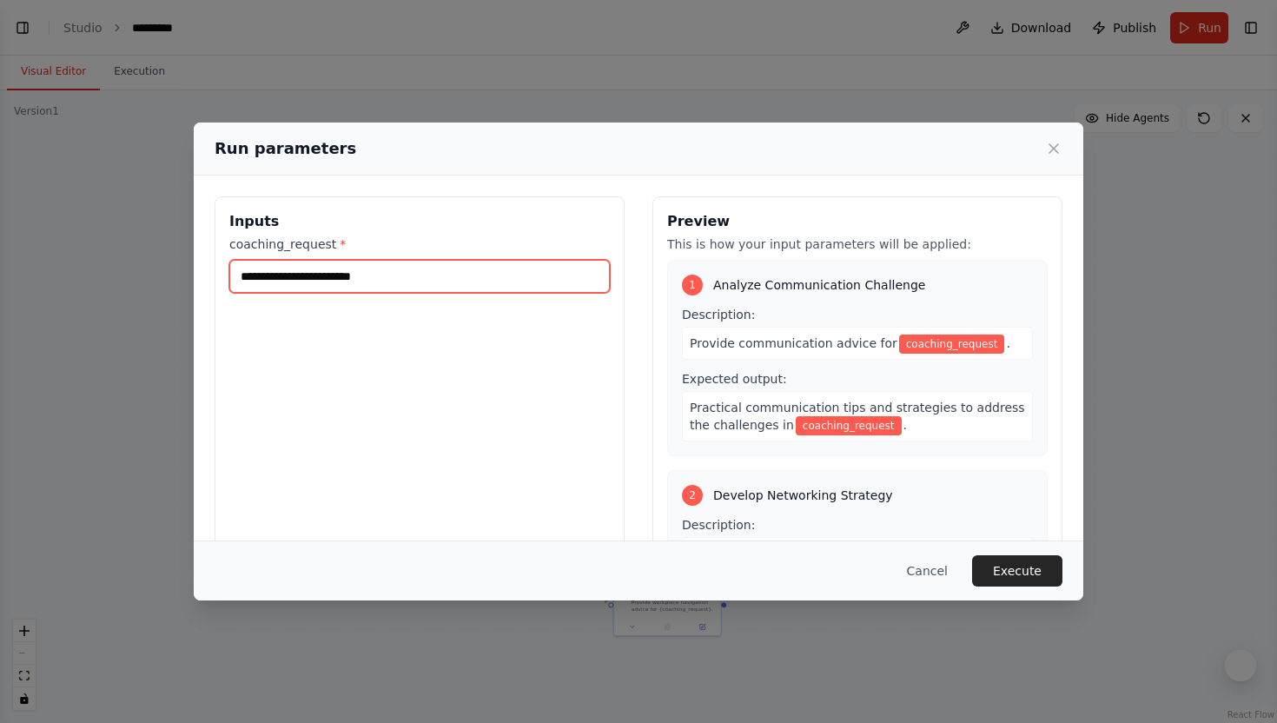
paste input "**********"
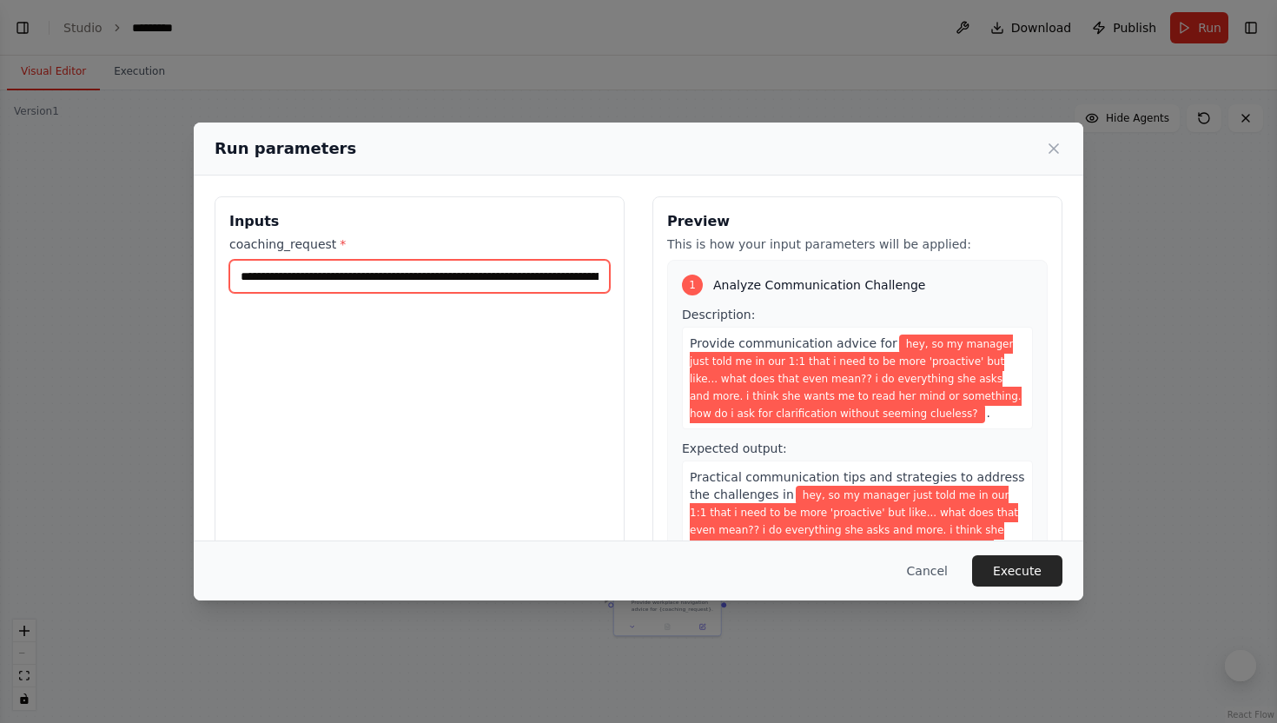
scroll to position [0, 1084]
type input "**********"
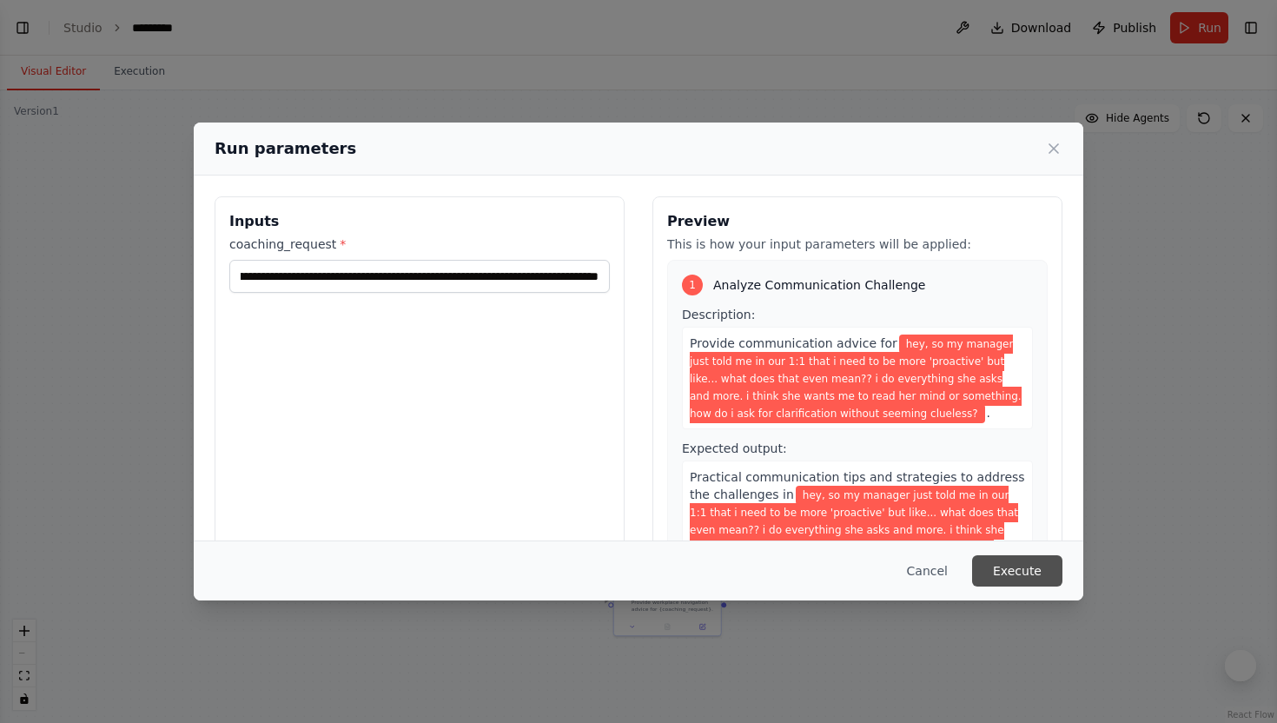
click at [1019, 565] on button "Execute" at bounding box center [1017, 570] width 90 height 31
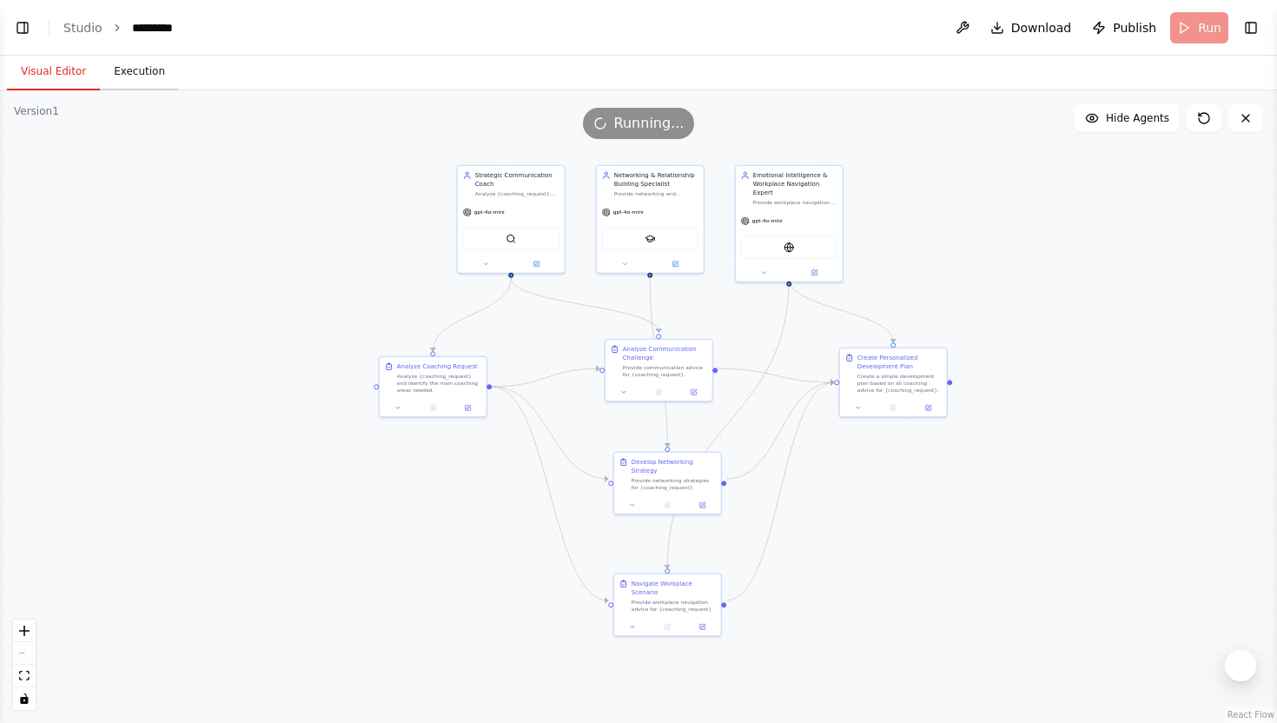
click at [137, 71] on button "Execution" at bounding box center [139, 72] width 79 height 36
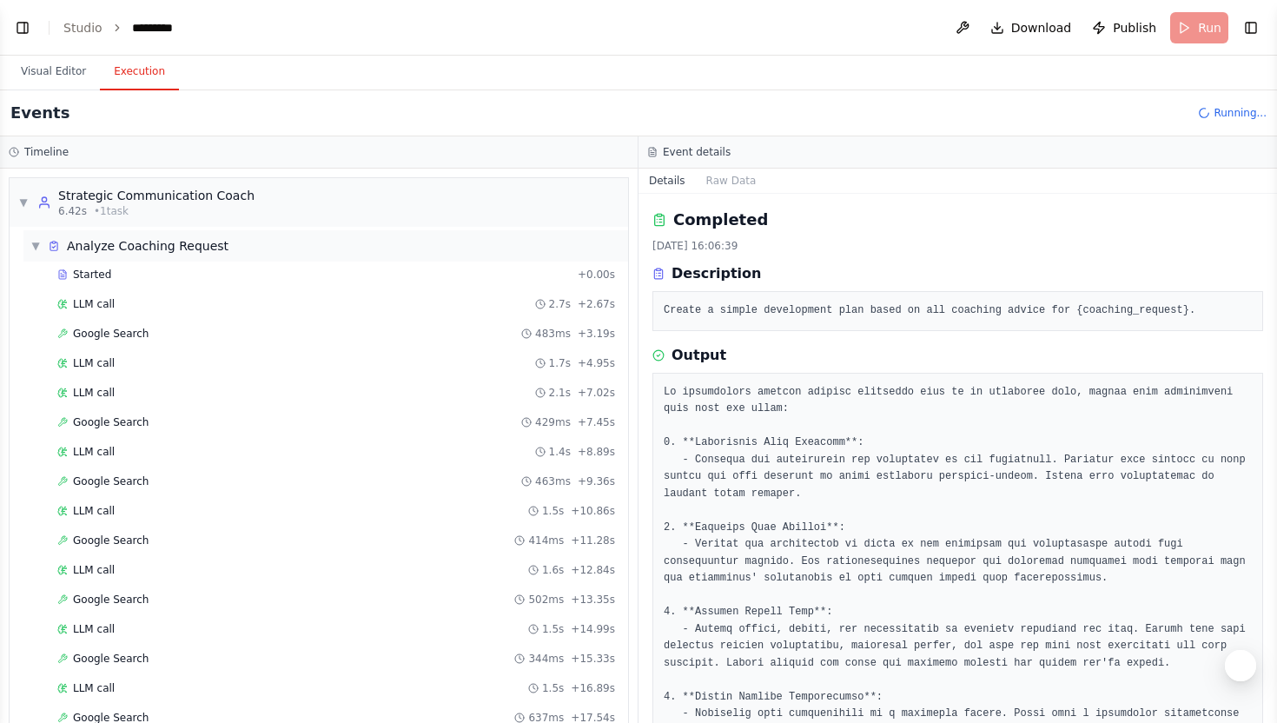
click at [29, 241] on div "▼ Analyze Coaching Request" at bounding box center [325, 245] width 605 height 31
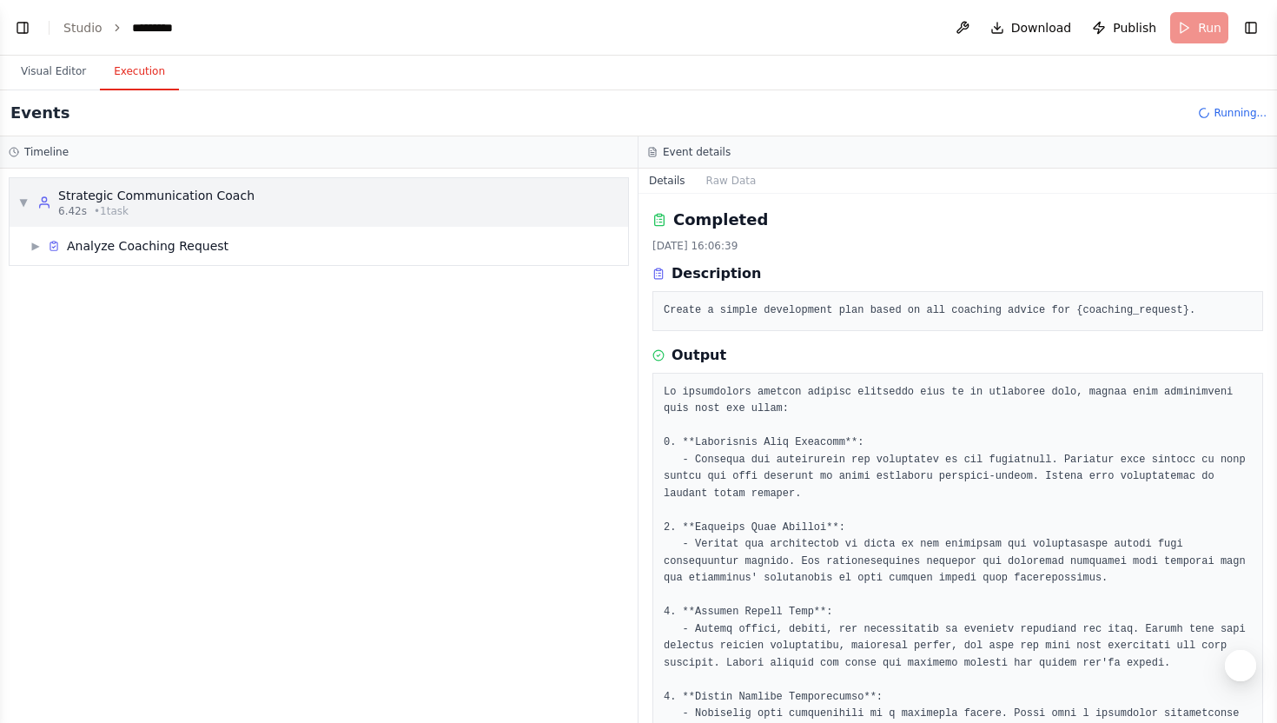
click at [29, 206] on div "▼ Strategic Communication Coach 6.42s • 1 task" at bounding box center [136, 202] width 236 height 31
click at [50, 62] on button "Visual Editor" at bounding box center [53, 72] width 93 height 36
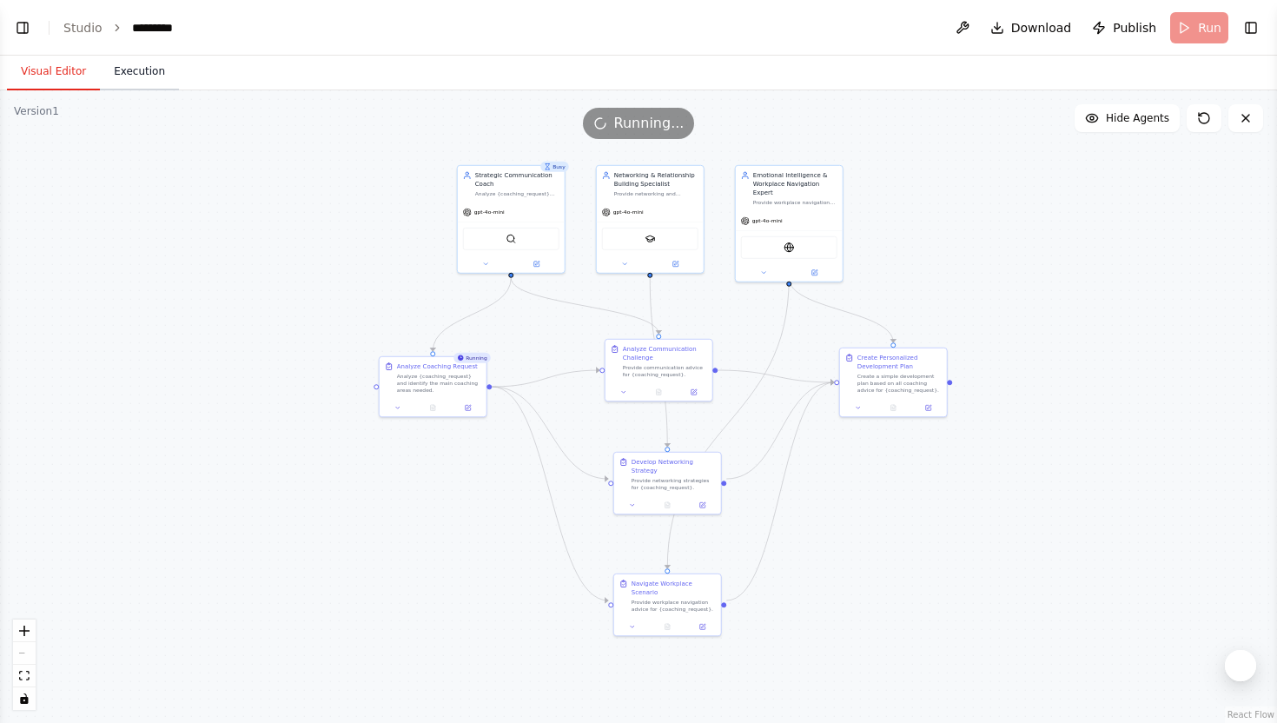
click at [130, 65] on button "Execution" at bounding box center [139, 72] width 79 height 36
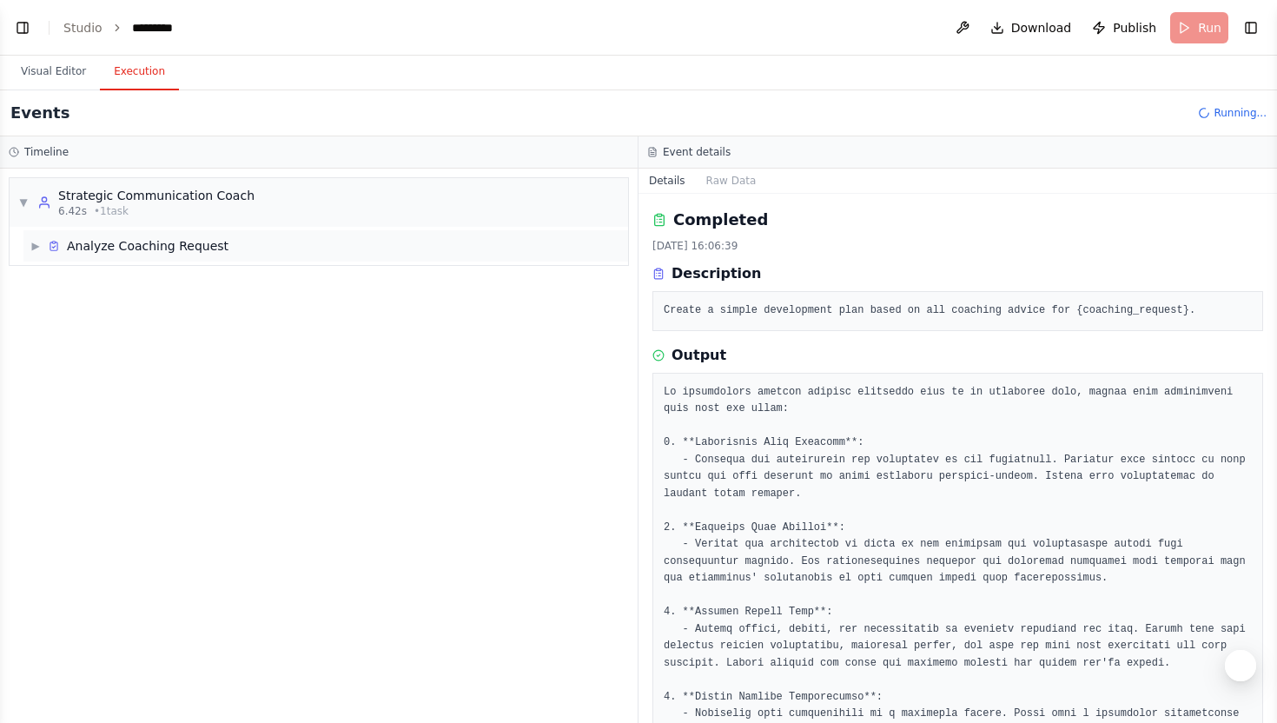
click at [213, 261] on div "▶ Analyze Coaching Request" at bounding box center [325, 245] width 605 height 31
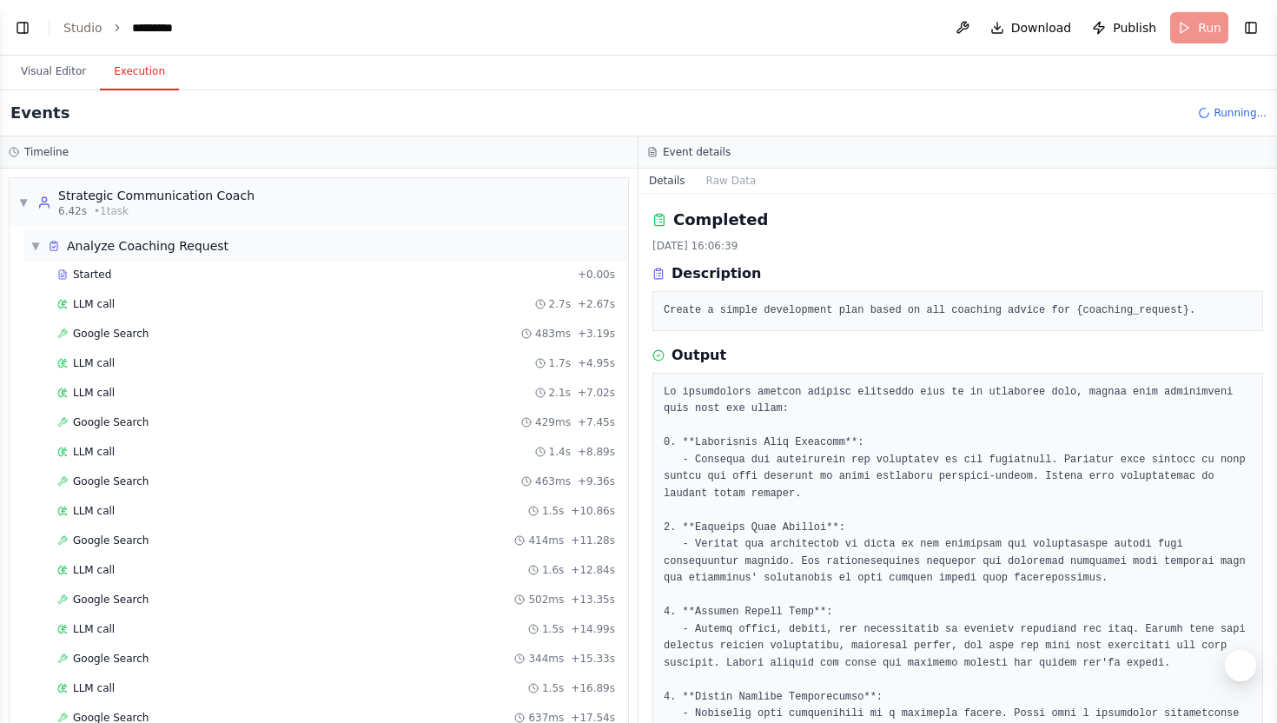
click at [170, 240] on div "Analyze Coaching Request" at bounding box center [148, 245] width 162 height 17
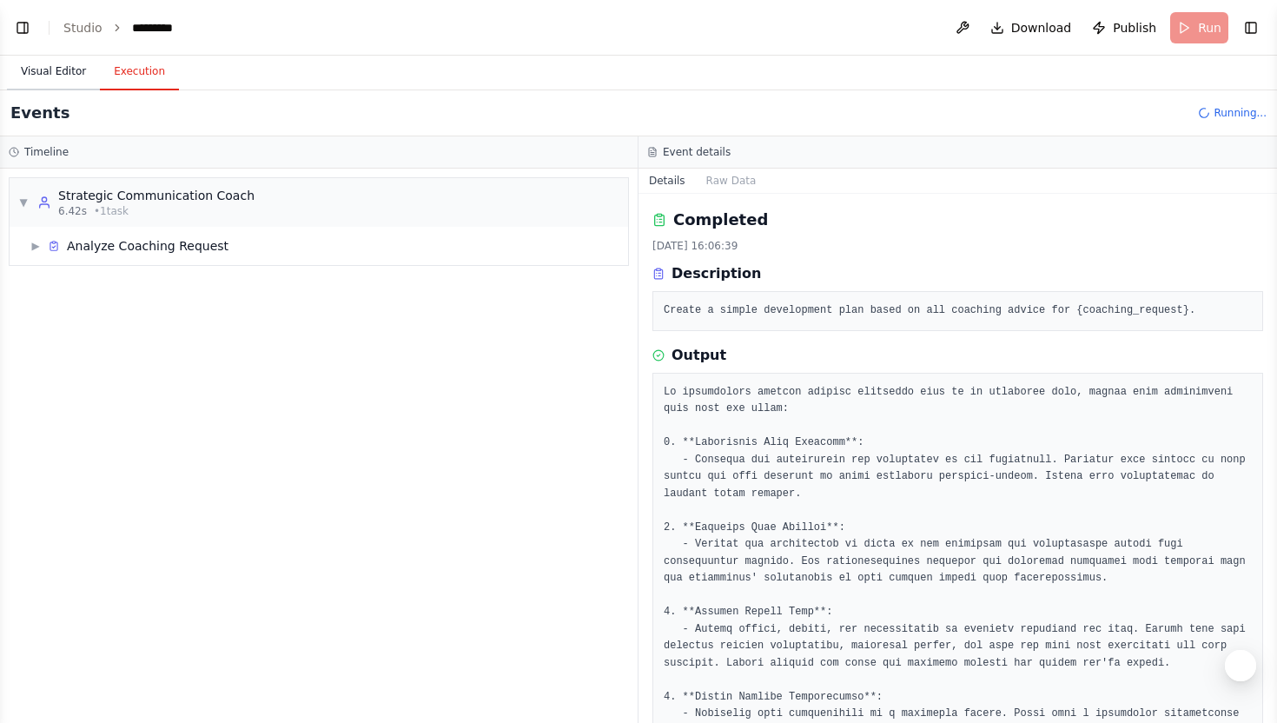
click at [73, 60] on button "Visual Editor" at bounding box center [53, 72] width 93 height 36
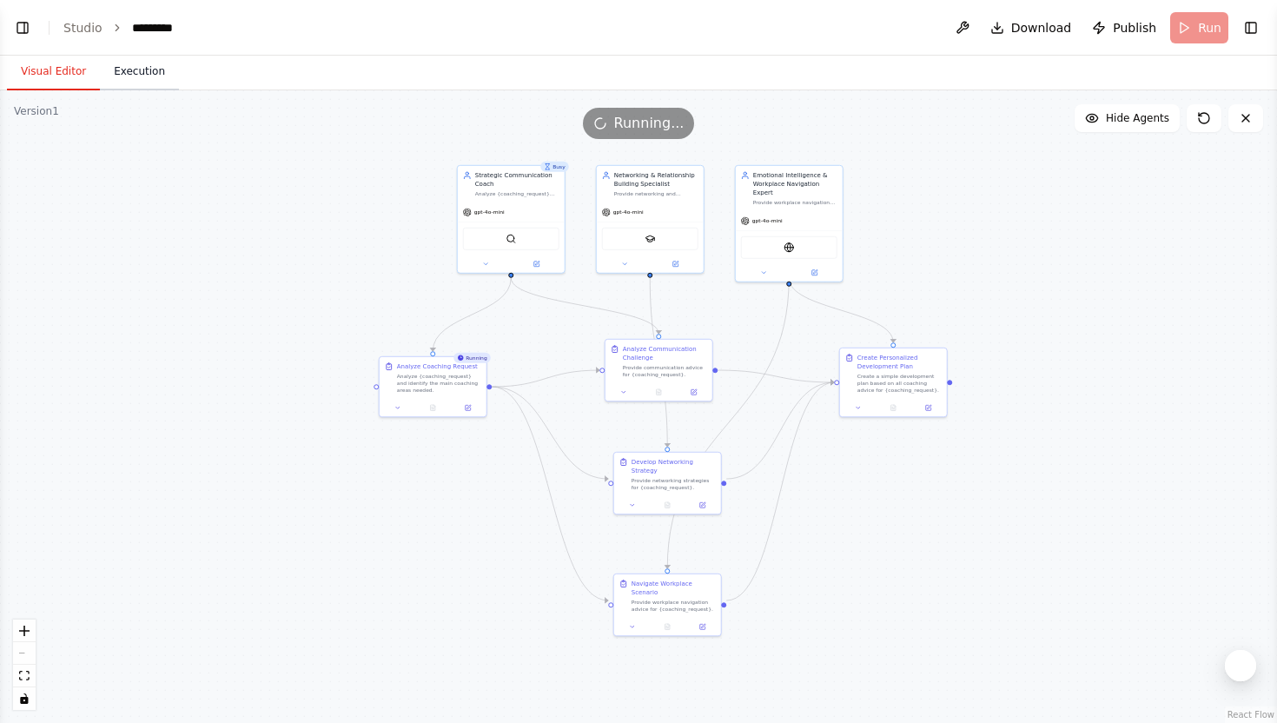
click at [158, 77] on button "Execution" at bounding box center [139, 72] width 79 height 36
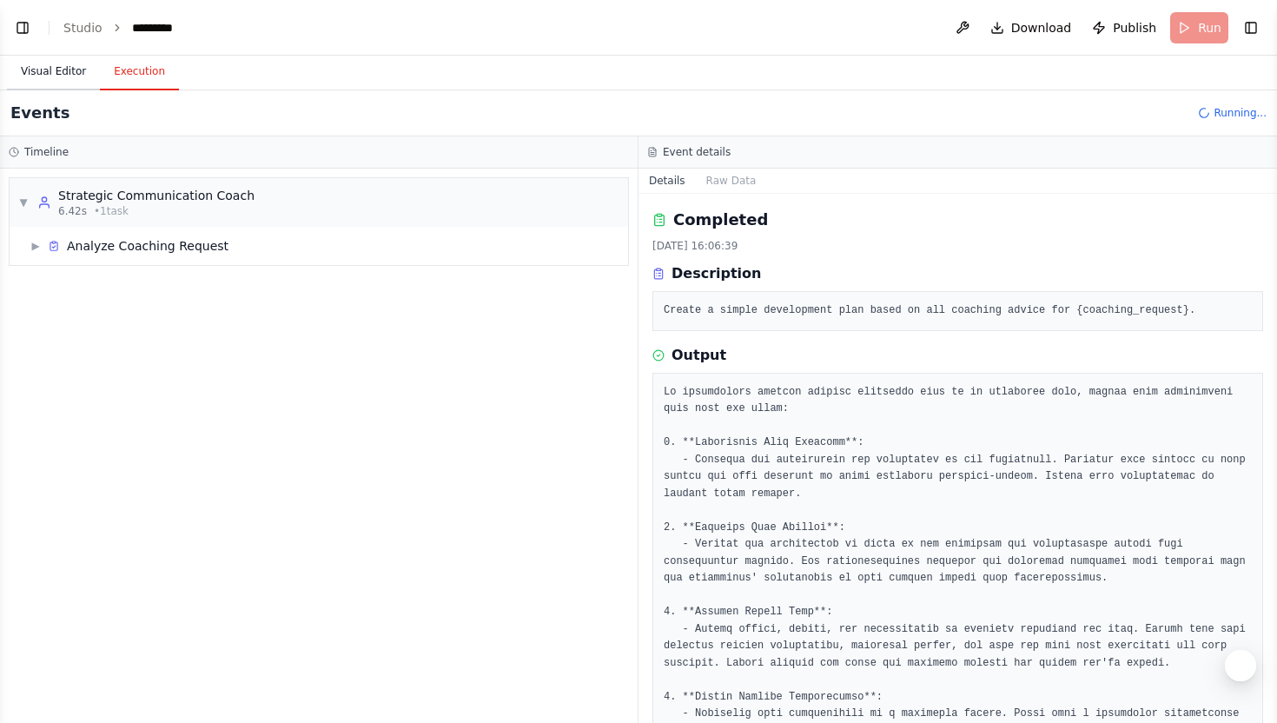
click at [88, 75] on button "Visual Editor" at bounding box center [53, 72] width 93 height 36
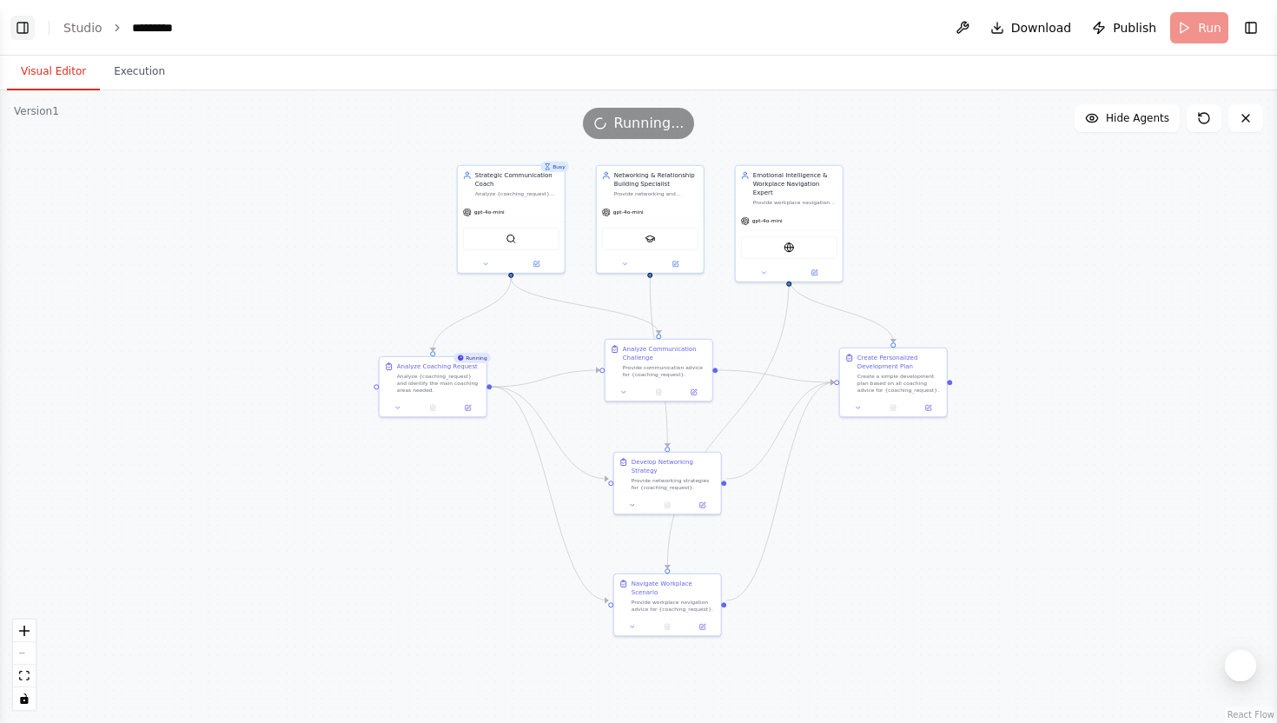
click at [17, 24] on button "Toggle Left Sidebar" at bounding box center [22, 28] width 24 height 24
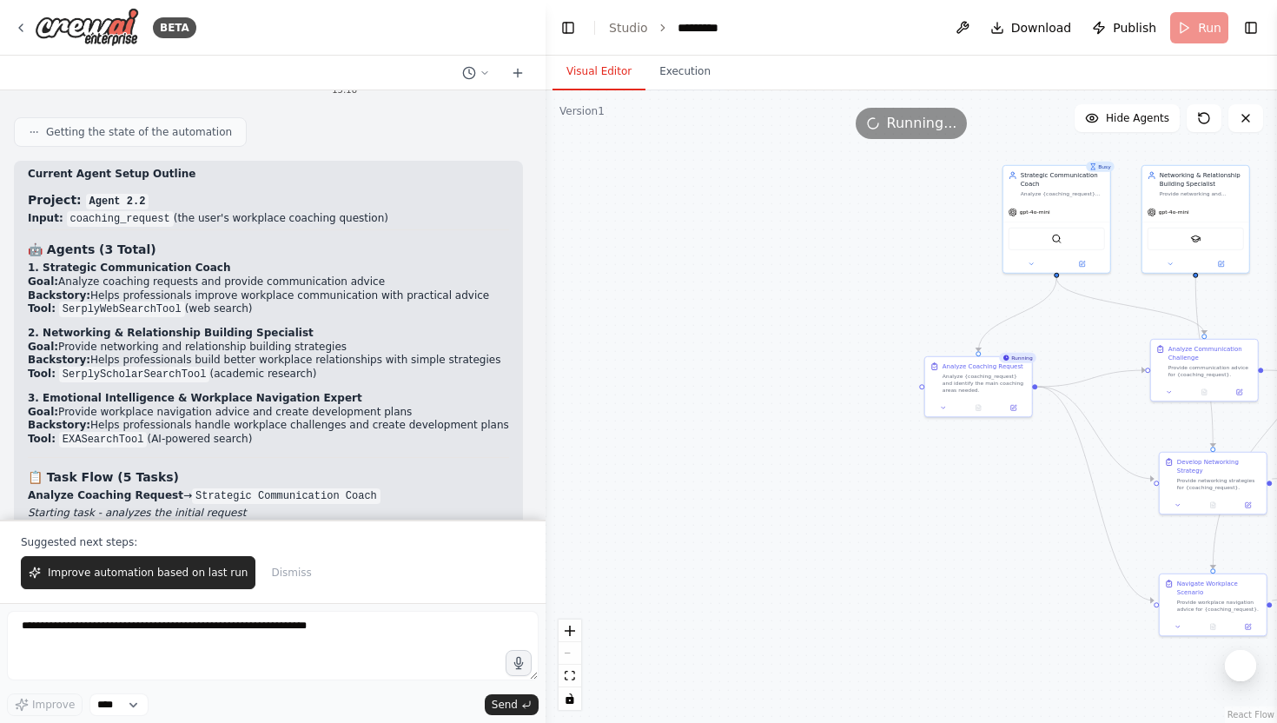
scroll to position [7344, 0]
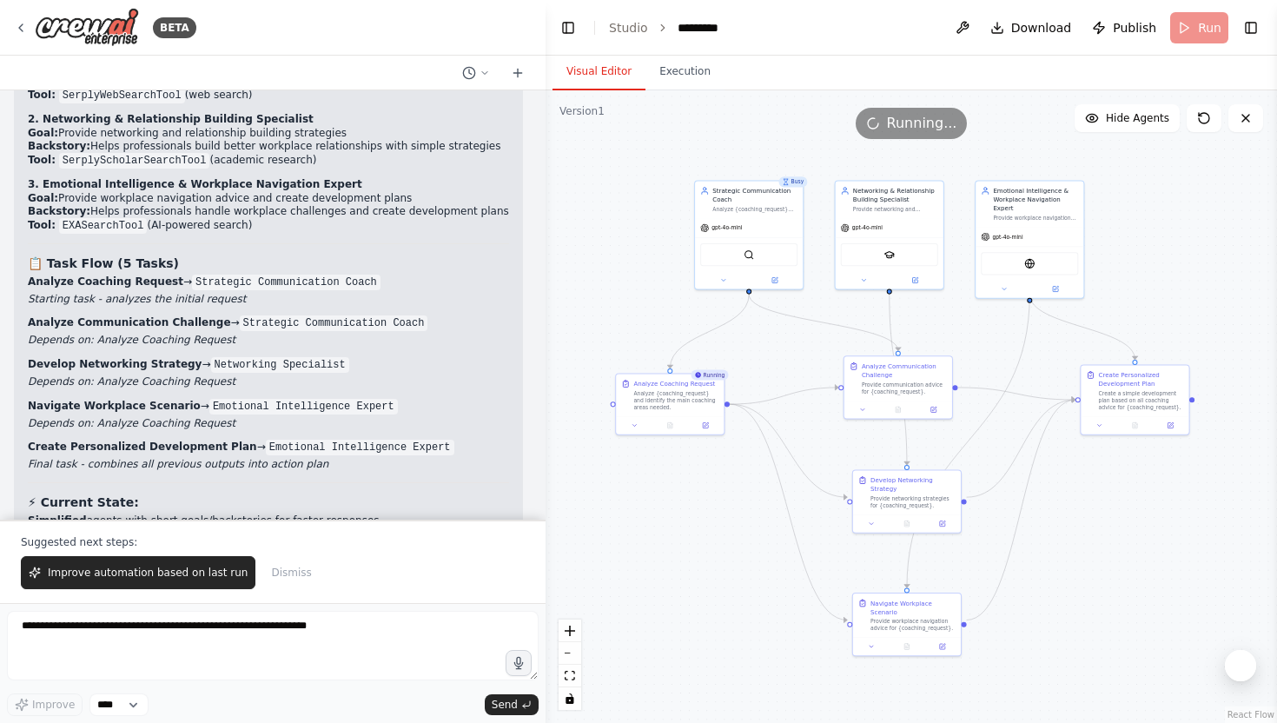
drag, startPoint x: 794, startPoint y: 378, endPoint x: 340, endPoint y: 406, distance: 455.2
click at [337, 406] on div "BETA Hello! I'm the CrewAI assistant. What kind of automation do you want to bu…" at bounding box center [638, 361] width 1277 height 723
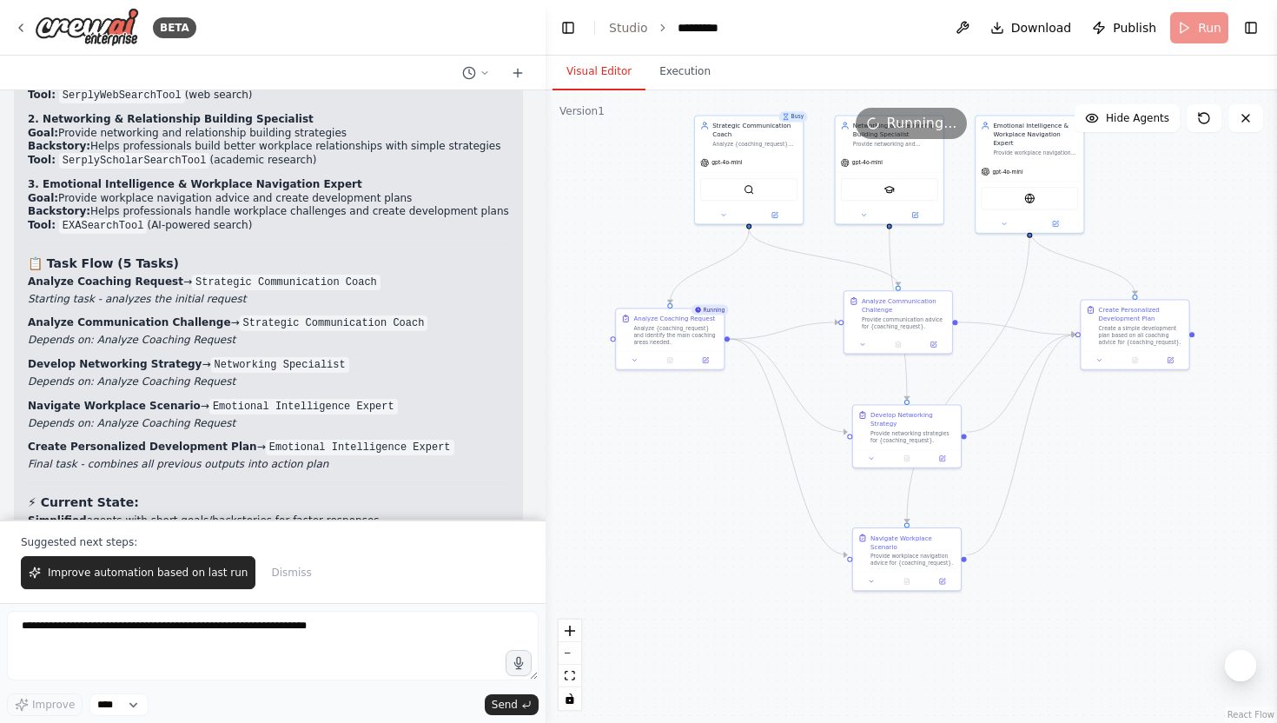
drag, startPoint x: 1014, startPoint y: 291, endPoint x: 1161, endPoint y: 215, distance: 165.5
click at [1161, 215] on div ".deletable-edge-delete-btn { width: 20px; height: 20px; border: 0px solid #ffff…" at bounding box center [910, 406] width 731 height 632
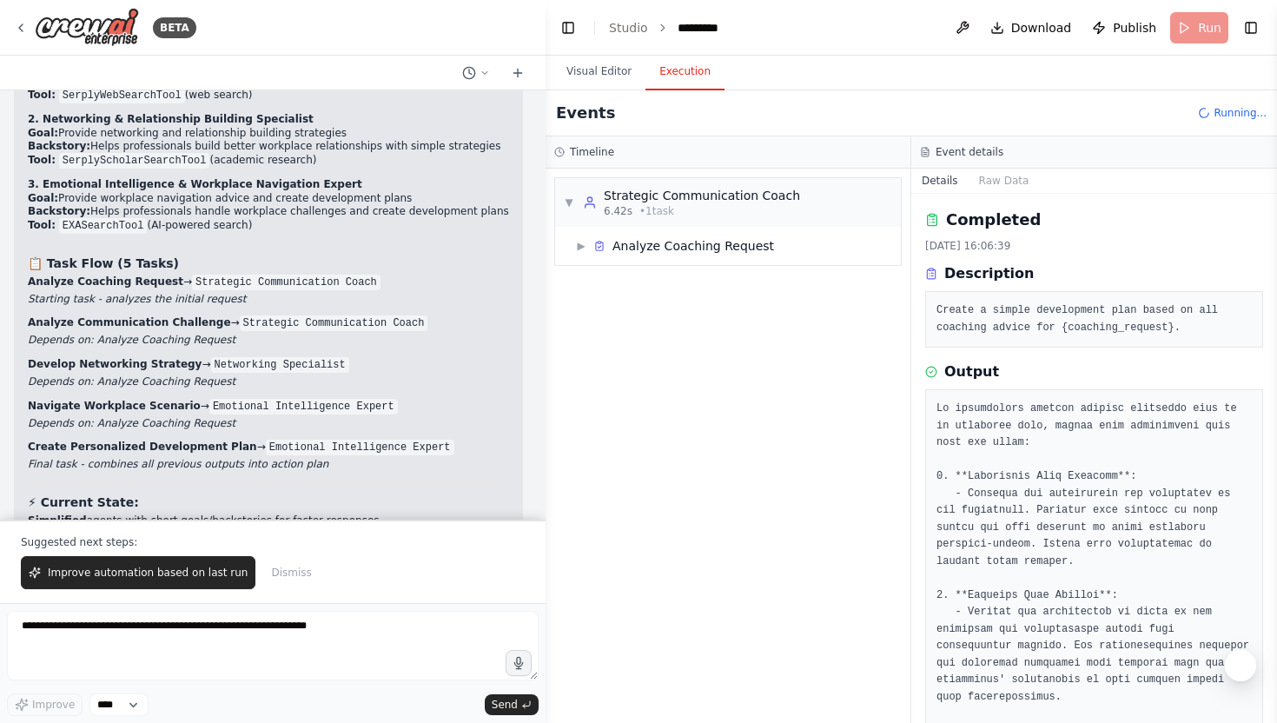
click at [679, 61] on button "Execution" at bounding box center [684, 72] width 79 height 36
click at [691, 242] on div "Analyze Coaching Request" at bounding box center [693, 245] width 162 height 17
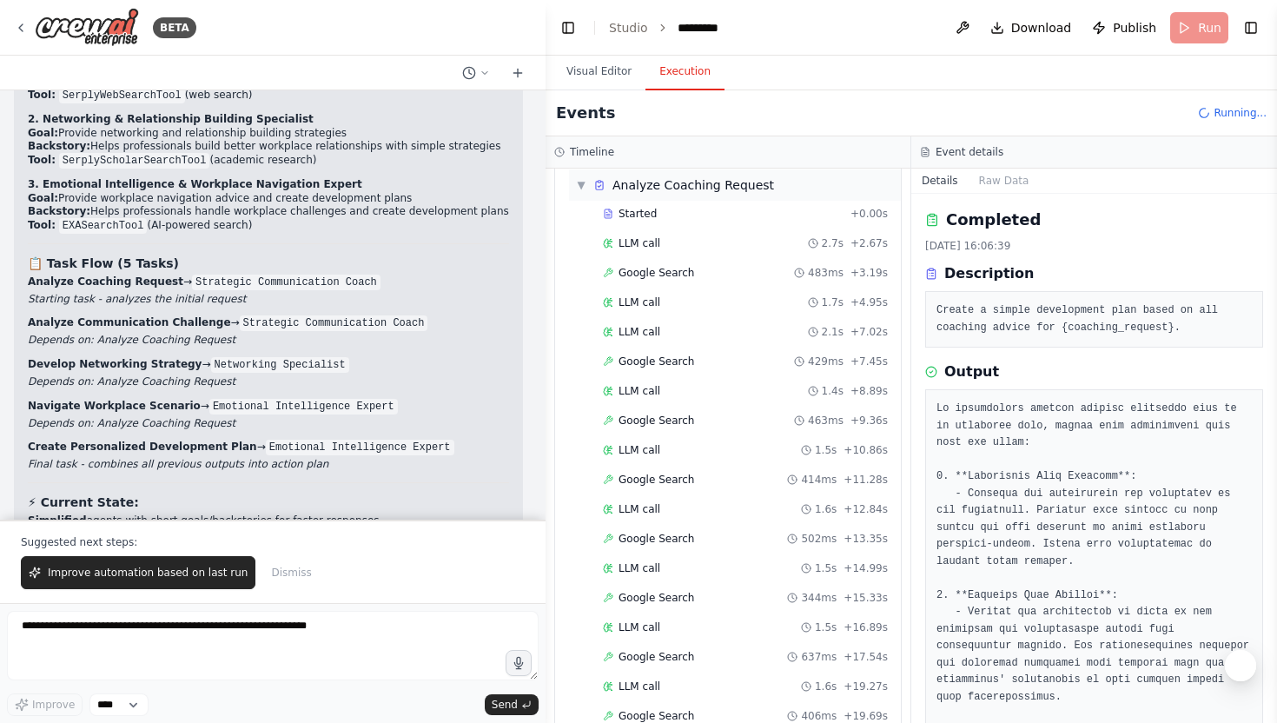
scroll to position [0, 0]
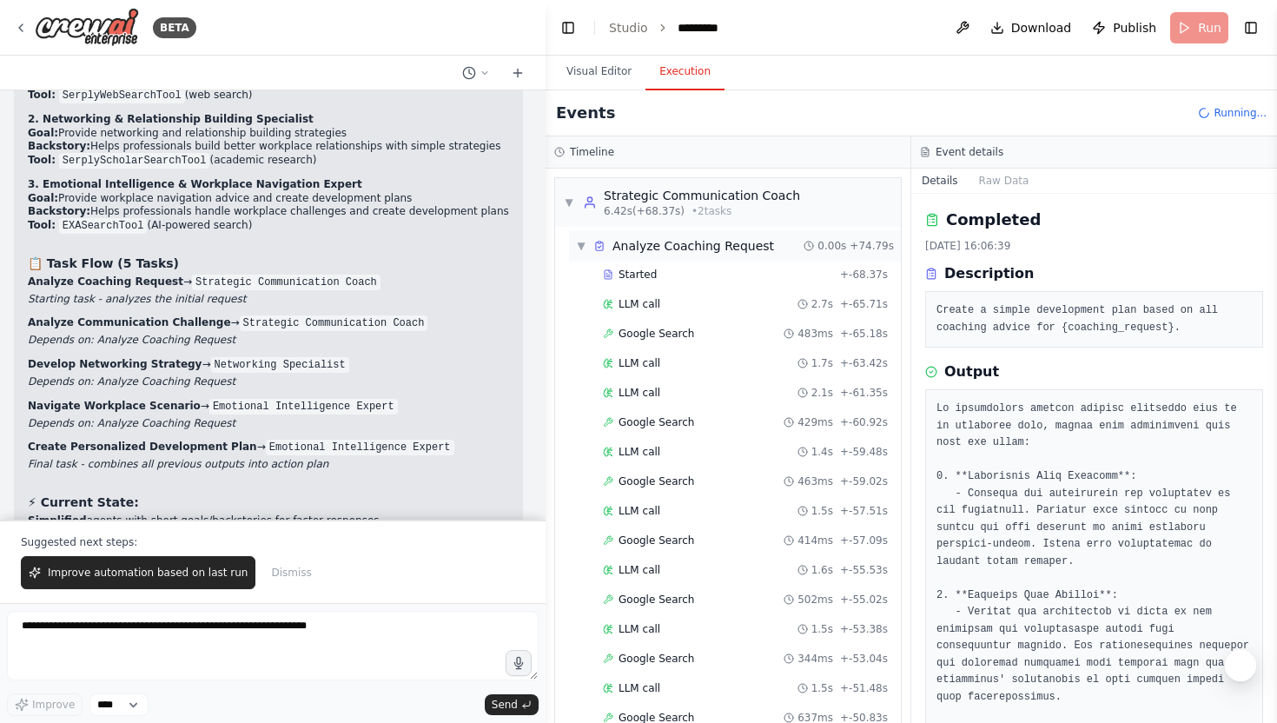
click at [636, 240] on div "Analyze Coaching Request" at bounding box center [693, 245] width 162 height 17
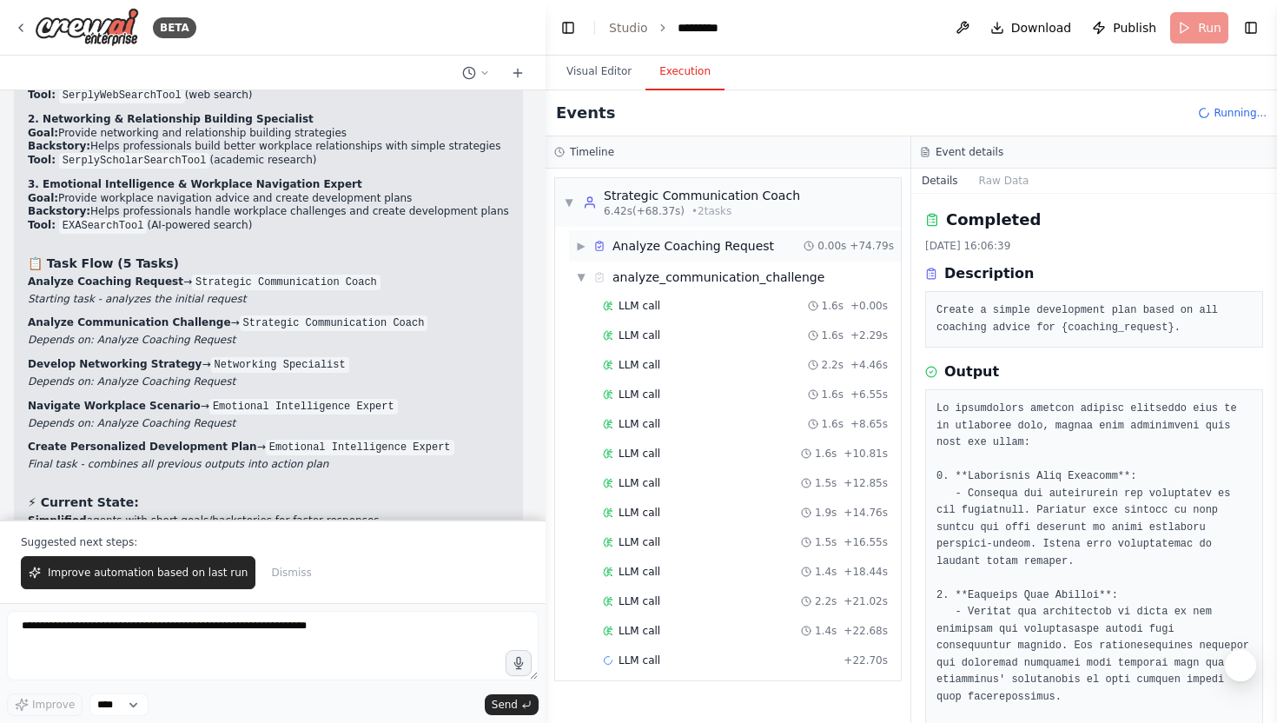
click at [615, 255] on div "▶ Analyze Coaching Request 0.00s + 74.79s" at bounding box center [735, 245] width 332 height 31
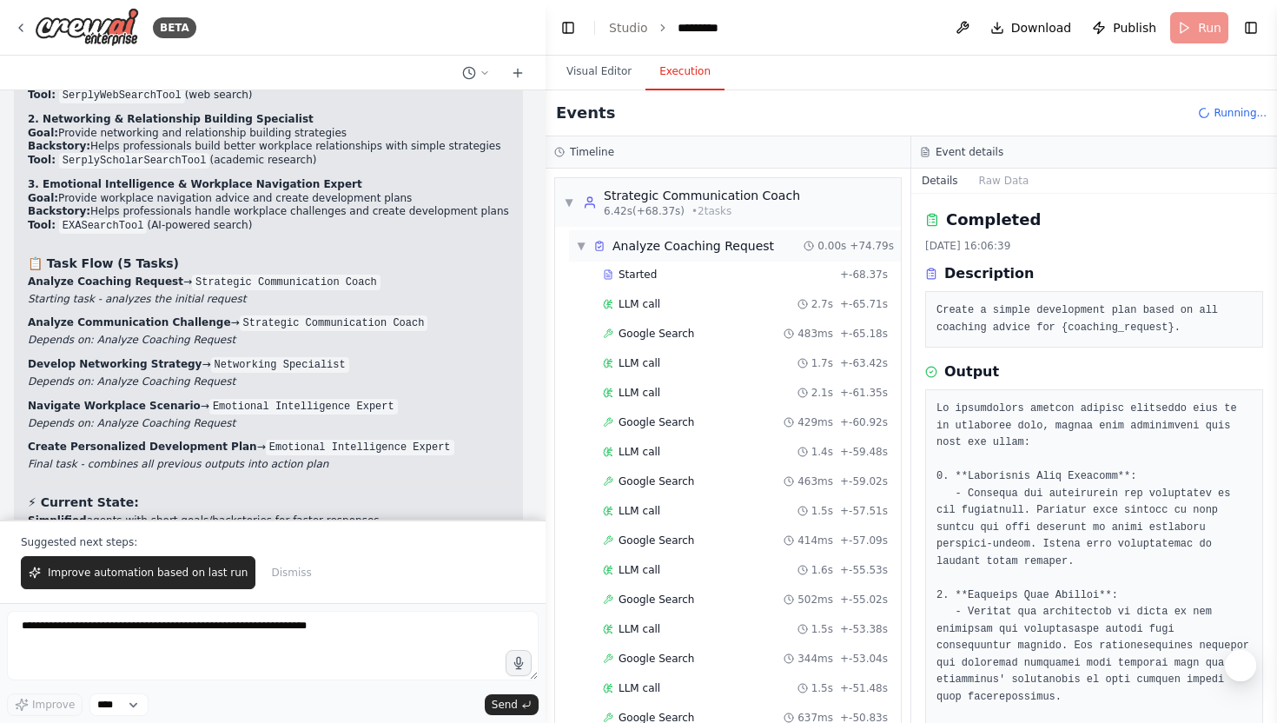
click at [592, 254] on div "▼ Analyze Coaching Request" at bounding box center [675, 245] width 198 height 17
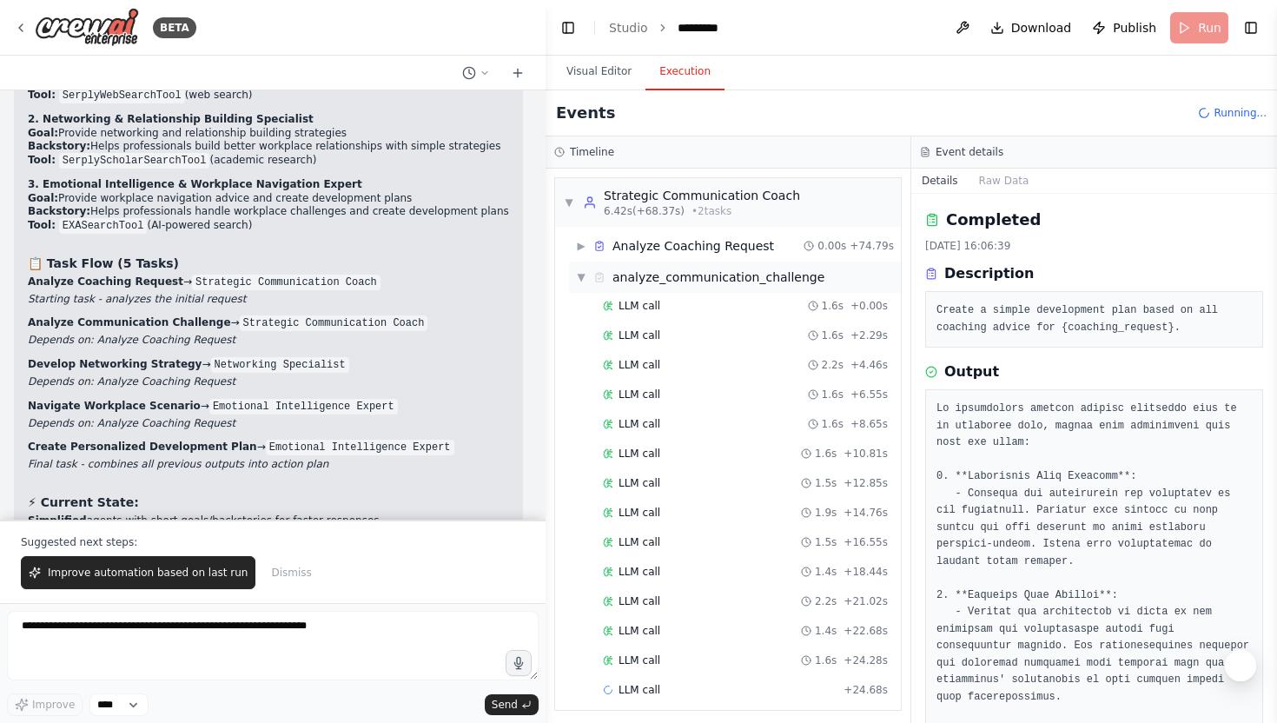
click at [587, 268] on div "▼ analyze_communication_challenge" at bounding box center [700, 276] width 248 height 17
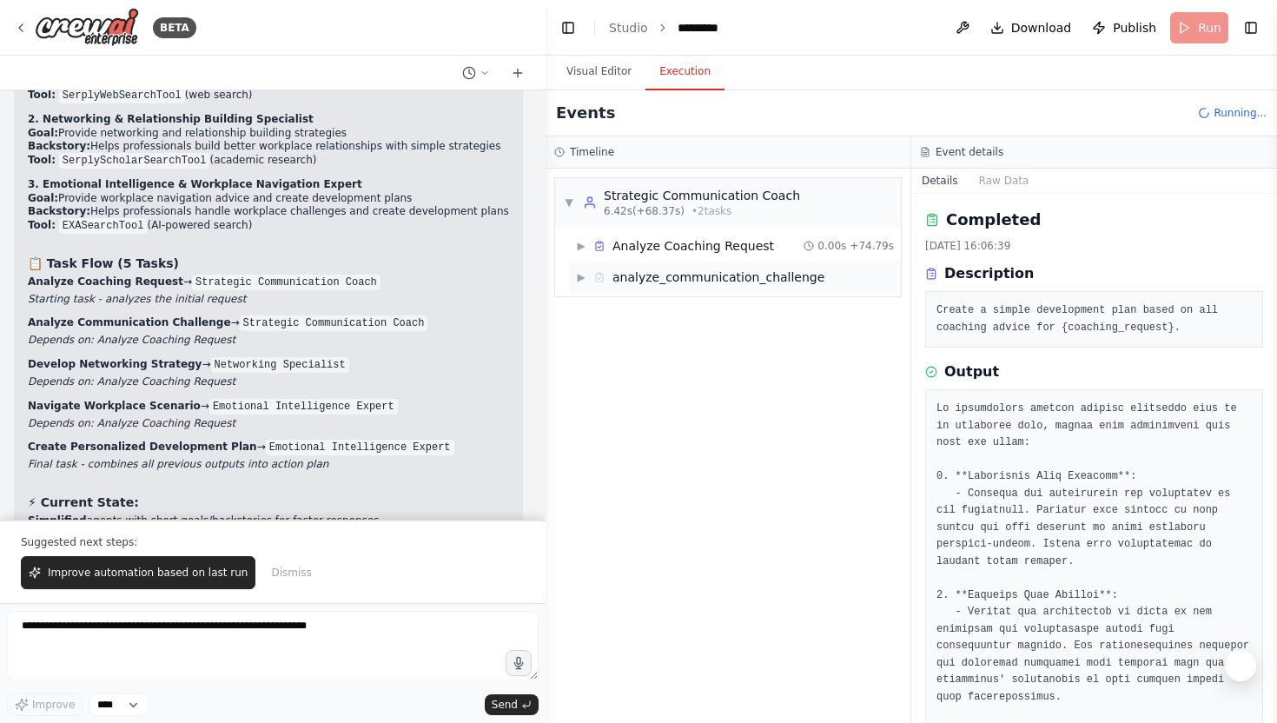
click at [587, 268] on div "▶ analyze_communication_challenge" at bounding box center [700, 276] width 248 height 17
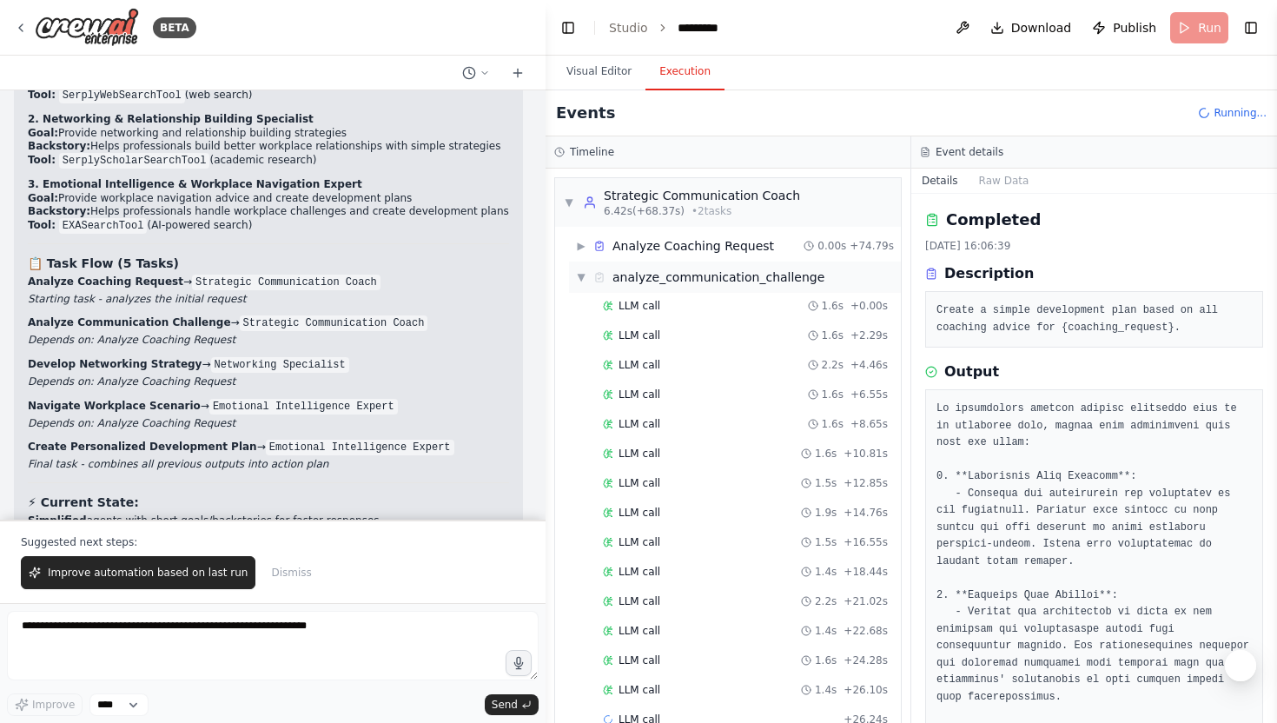
scroll to position [36, 0]
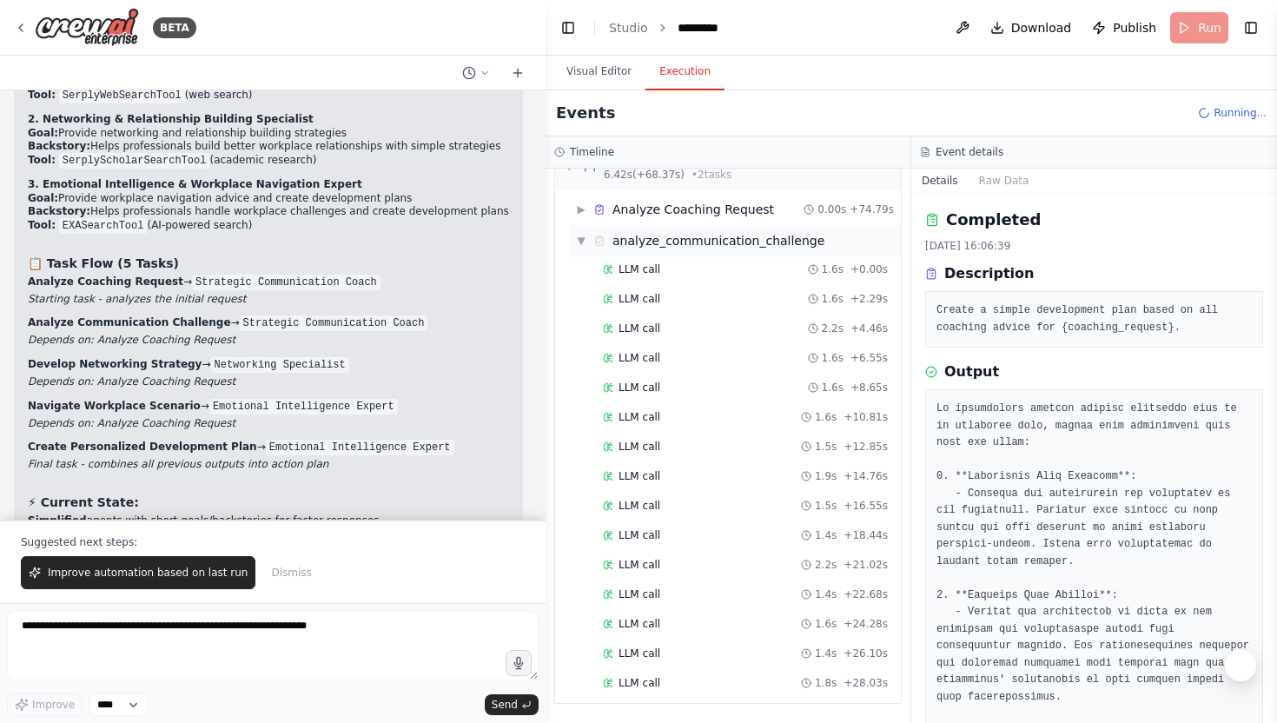
click at [578, 251] on div "▼ analyze_communication_challenge" at bounding box center [735, 240] width 332 height 31
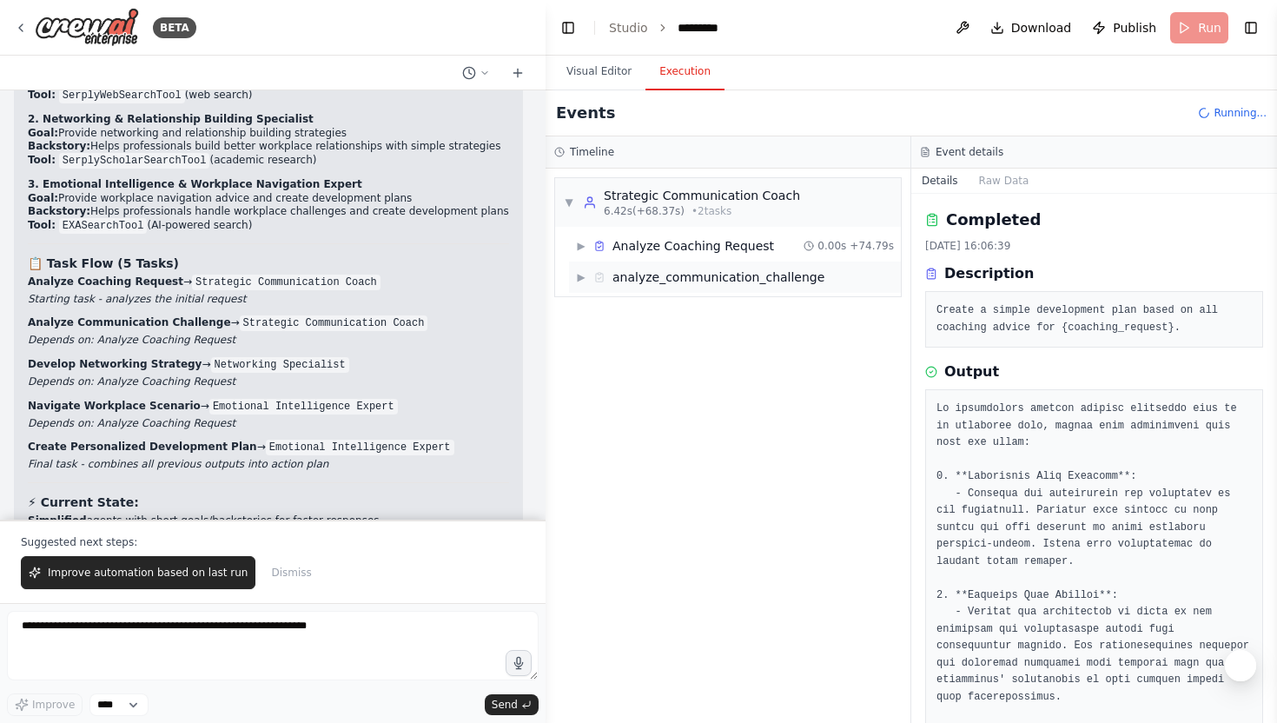
click at [578, 251] on span "▶" at bounding box center [581, 246] width 10 height 14
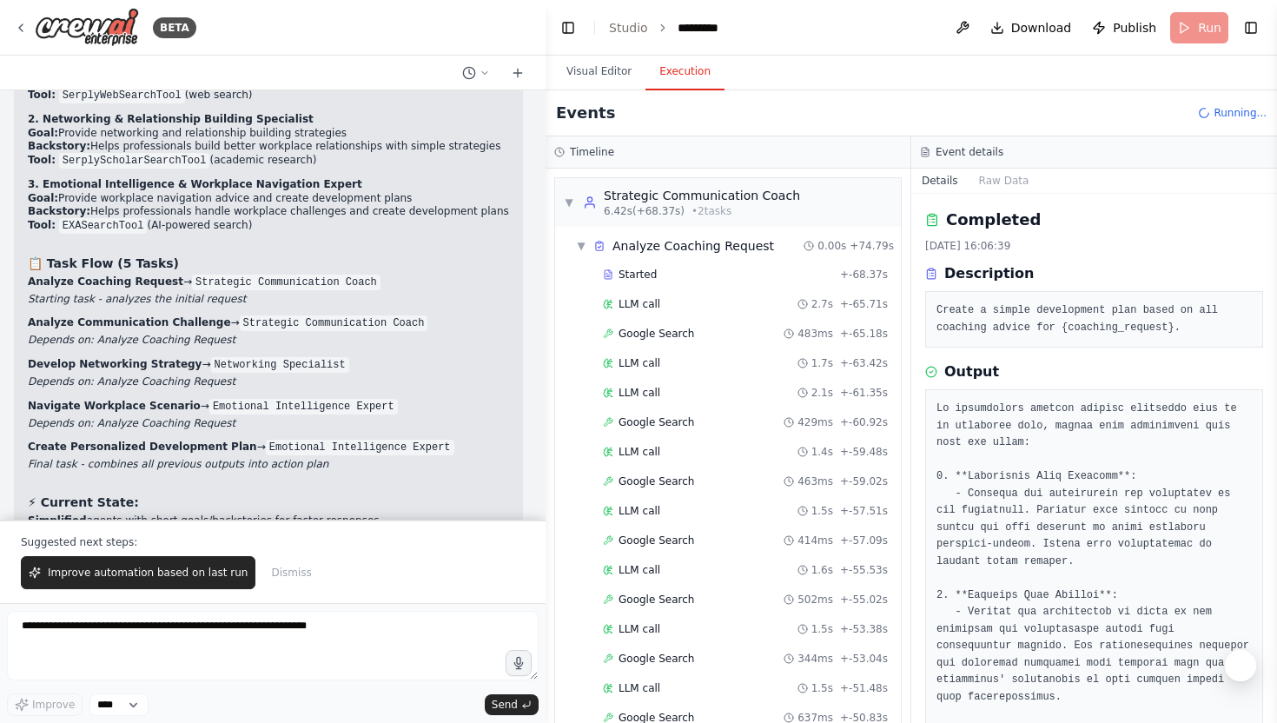
click at [578, 251] on span "▼" at bounding box center [581, 246] width 10 height 14
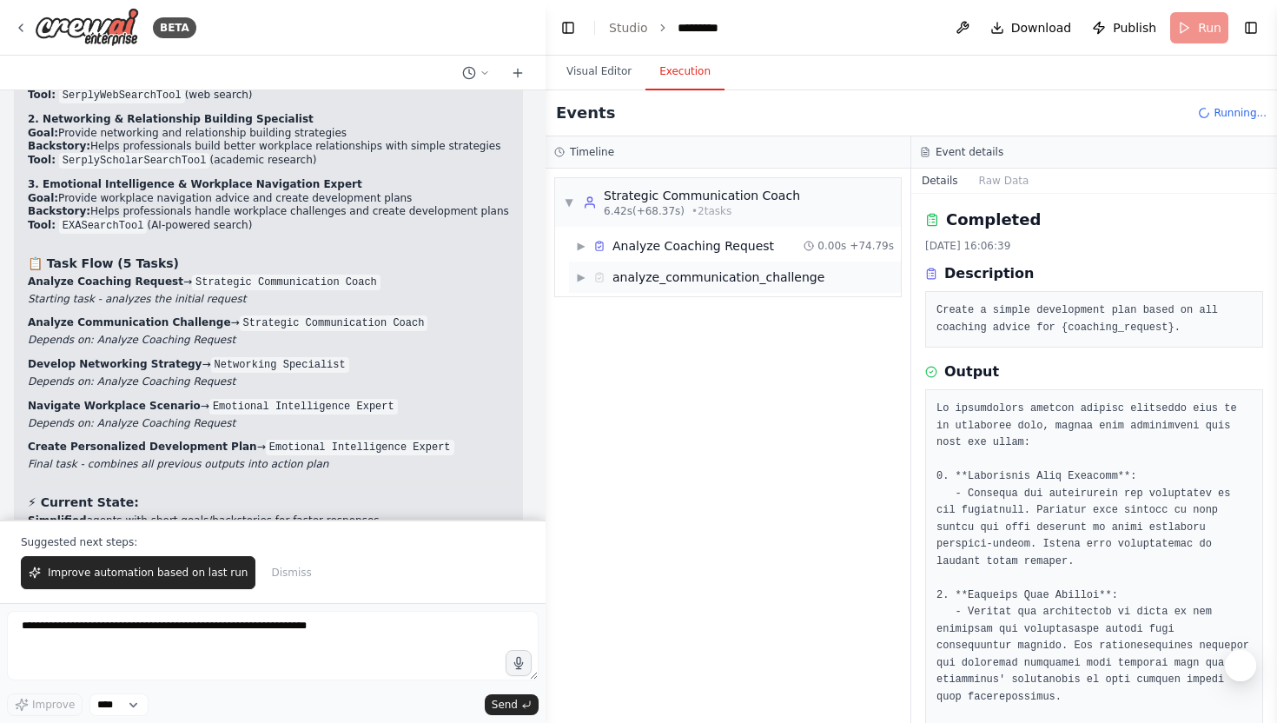
click at [582, 268] on div "▶ analyze_communication_challenge" at bounding box center [700, 276] width 248 height 17
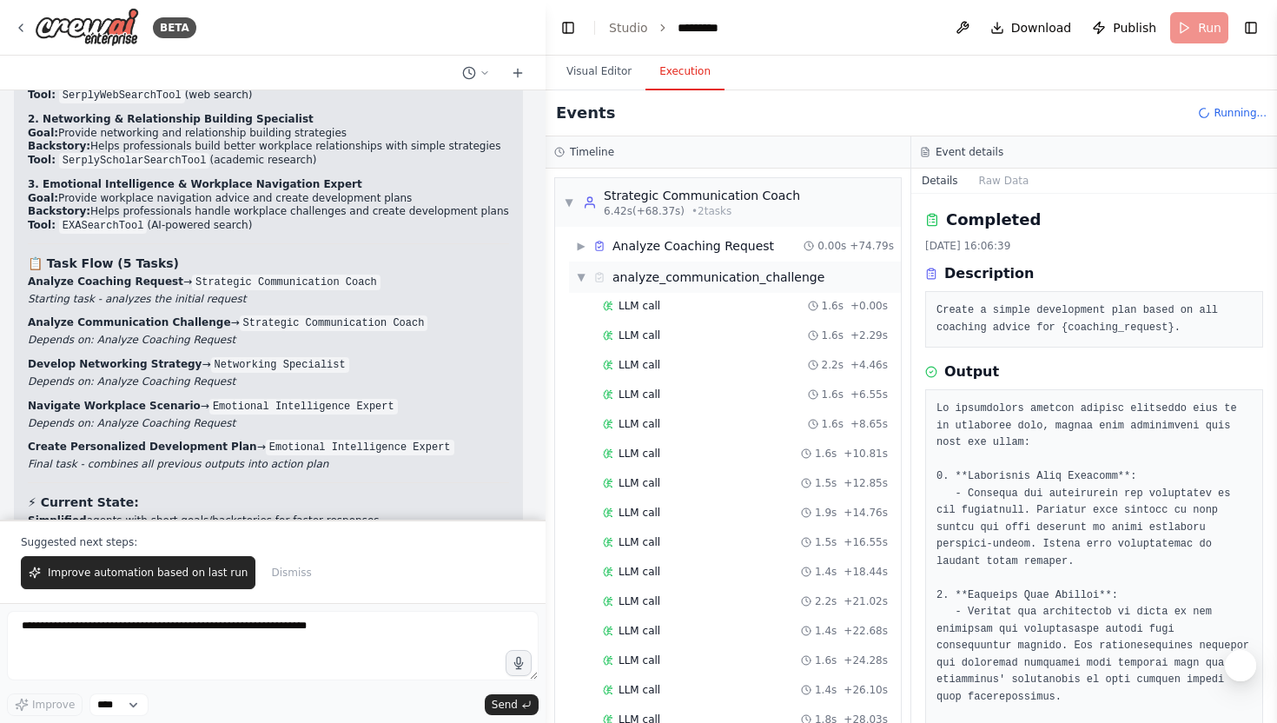
click at [578, 270] on span "▼" at bounding box center [581, 277] width 10 height 14
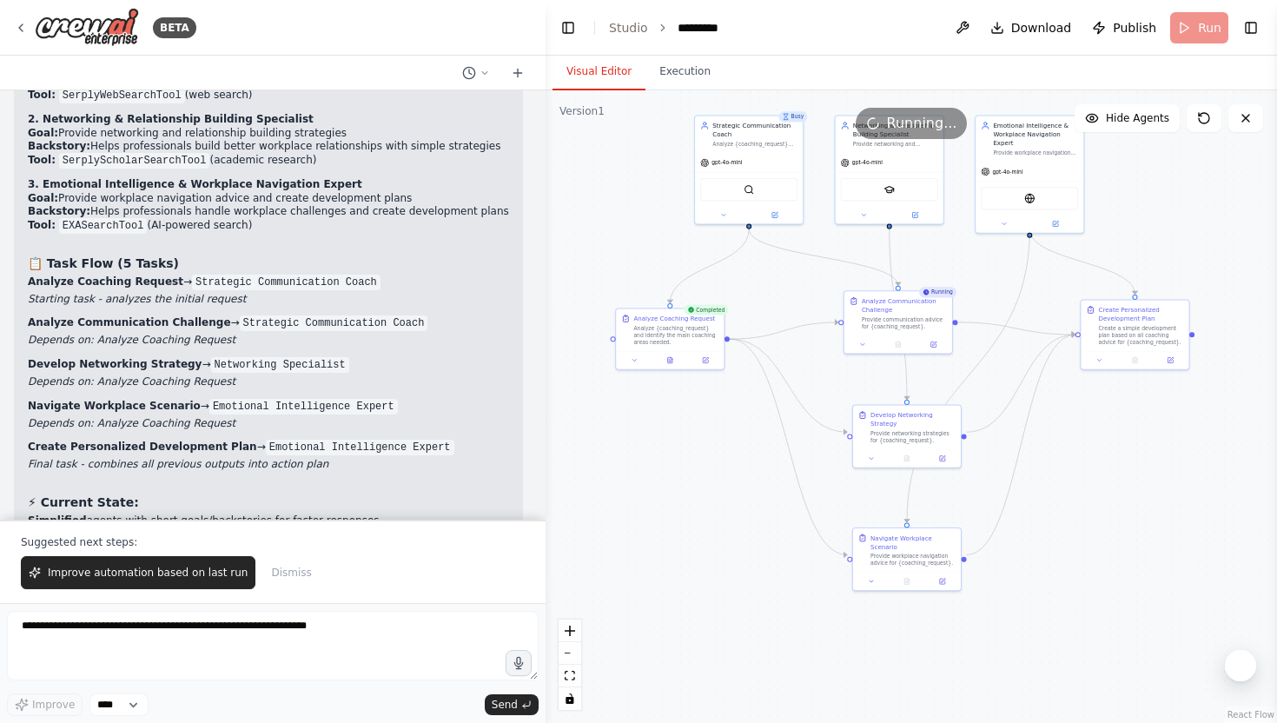
click at [585, 77] on button "Visual Editor" at bounding box center [598, 72] width 93 height 36
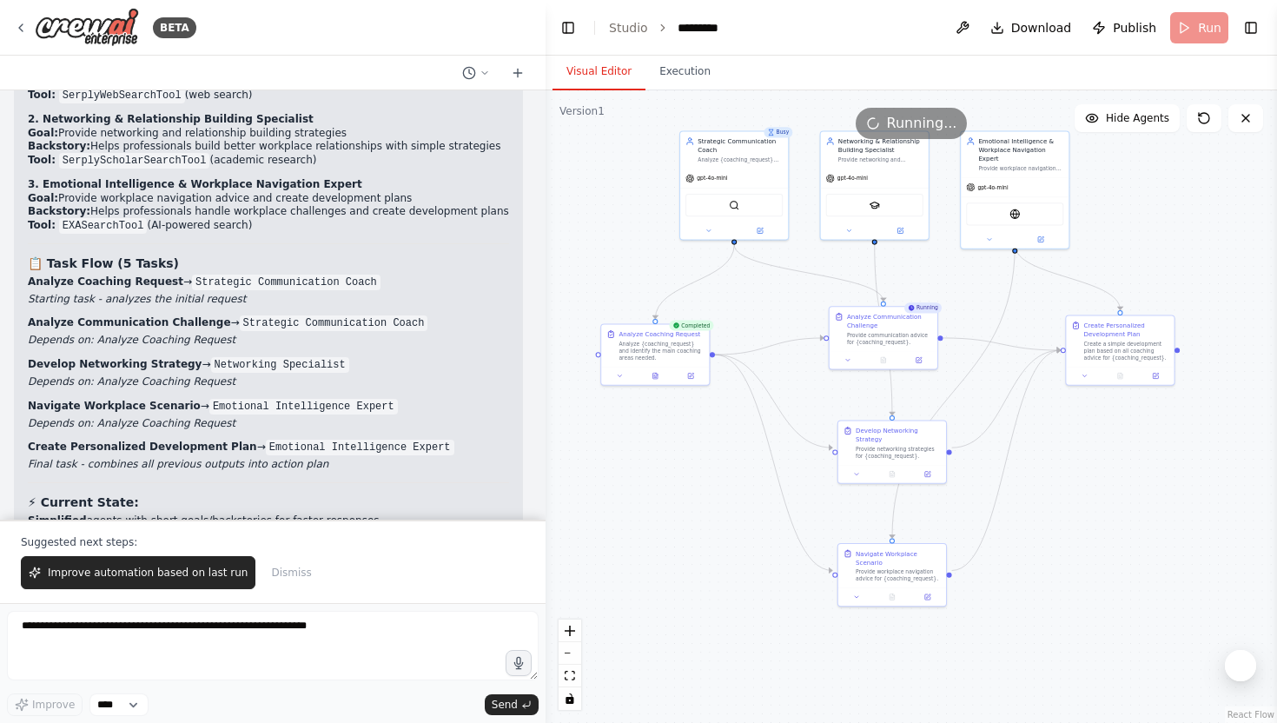
drag, startPoint x: 674, startPoint y: 463, endPoint x: 659, endPoint y: 479, distance: 21.5
click at [659, 479] on div ".deletable-edge-delete-btn { width: 20px; height: 20px; border: 0px solid #ffff…" at bounding box center [910, 406] width 731 height 632
click at [730, 436] on div ".deletable-edge-delete-btn { width: 20px; height: 20px; border: 0px solid #ffff…" at bounding box center [910, 406] width 731 height 632
click at [724, 152] on div "Strategic Communication Coach" at bounding box center [739, 143] width 85 height 17
click at [643, 160] on div ".deletable-edge-delete-btn { width: 20px; height: 20px; border: 0px solid #ffff…" at bounding box center [910, 406] width 731 height 632
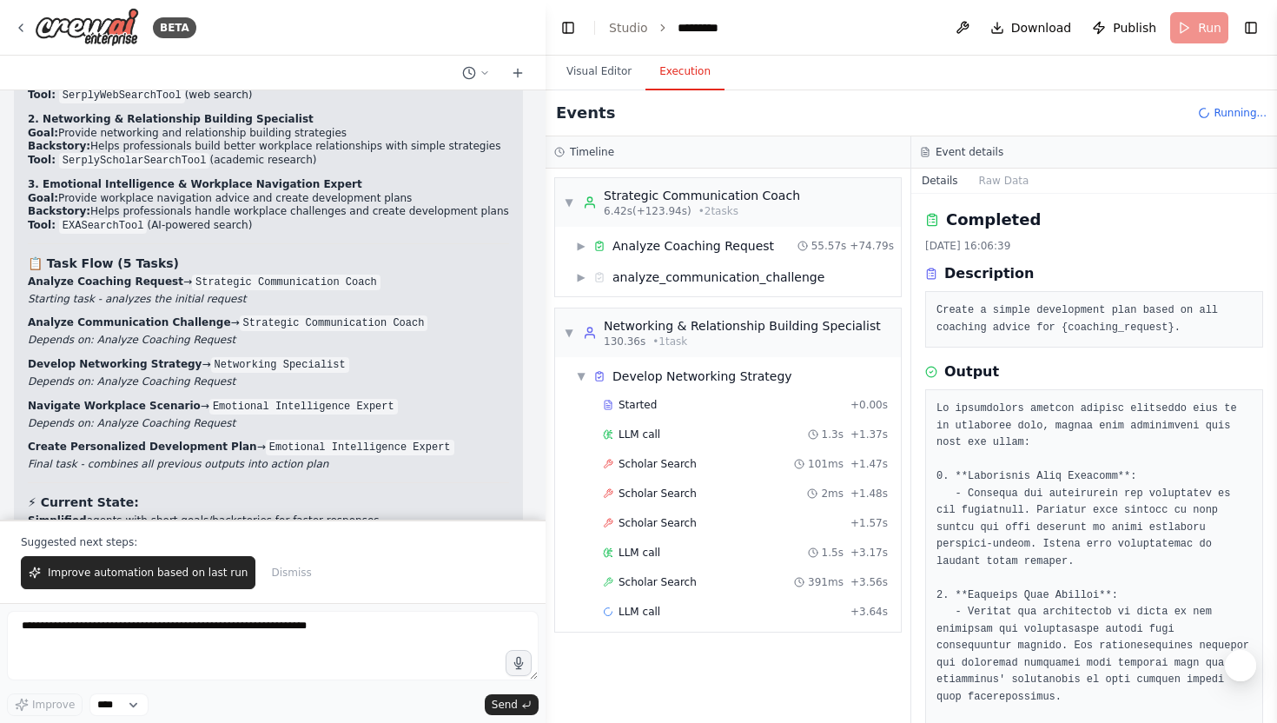
click at [703, 62] on button "Execution" at bounding box center [684, 72] width 79 height 36
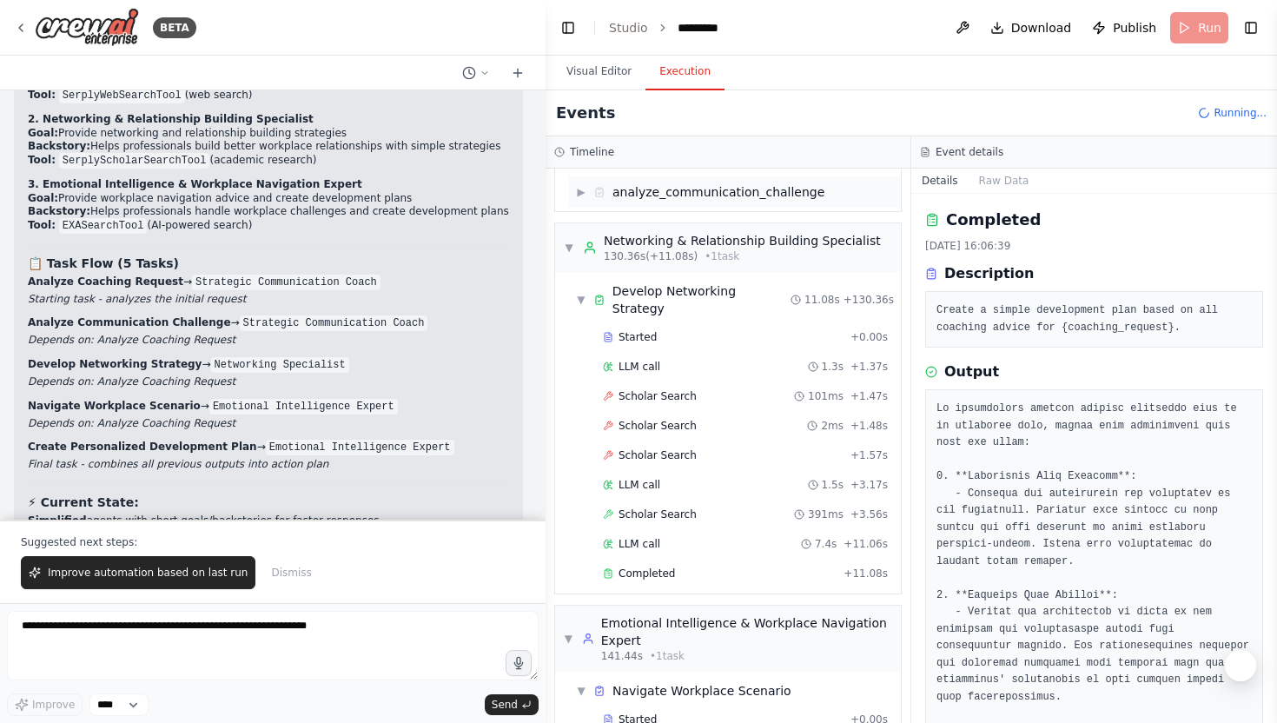
scroll to position [311, 0]
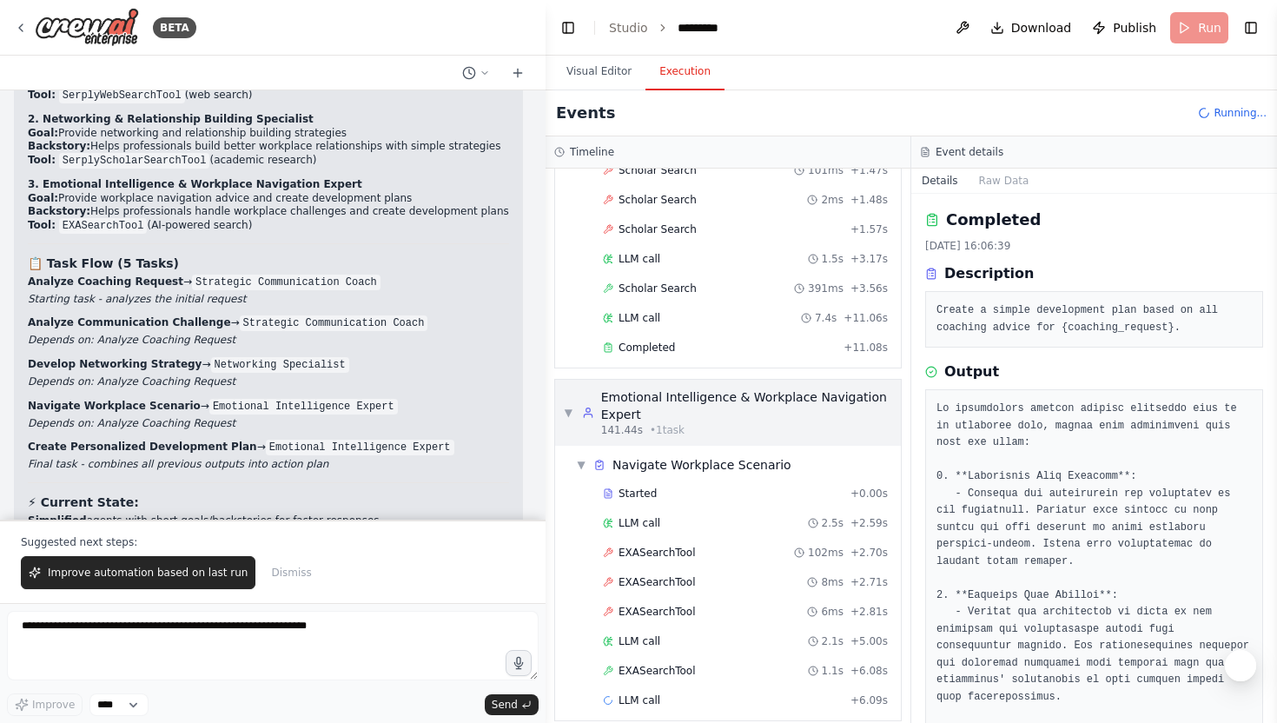
click at [571, 388] on div "▼ Emotional Intelligence & Workplace Navigation Expert 141.44s • 1 task" at bounding box center [728, 412] width 328 height 49
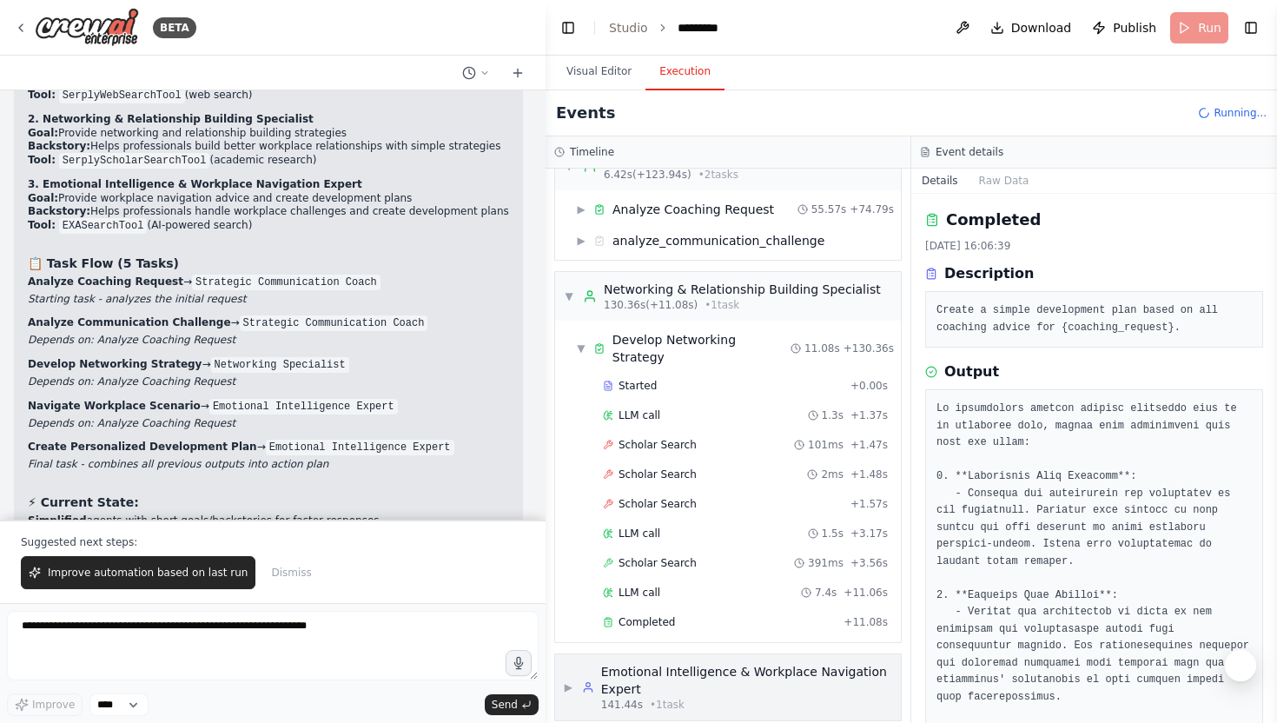
scroll to position [0, 0]
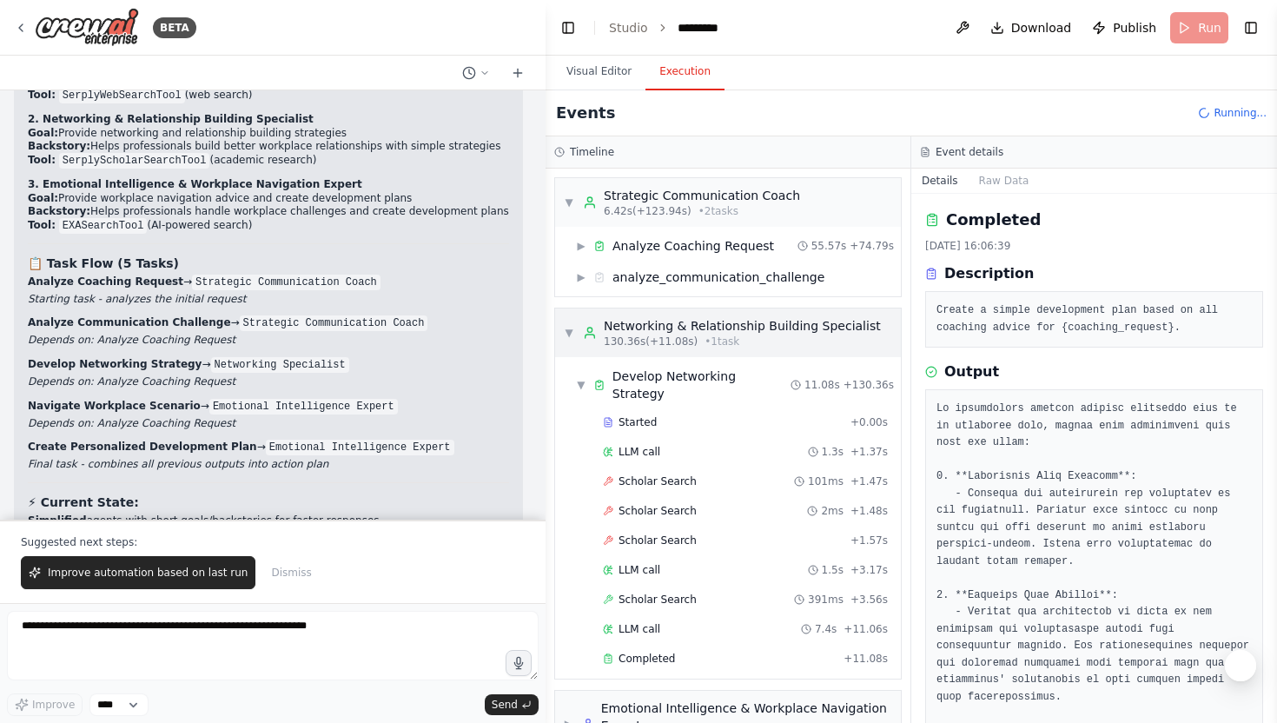
click at [578, 322] on div "▼ Networking & Relationship Building Specialist 130.36s (+11.08s) • 1 task" at bounding box center [722, 332] width 317 height 31
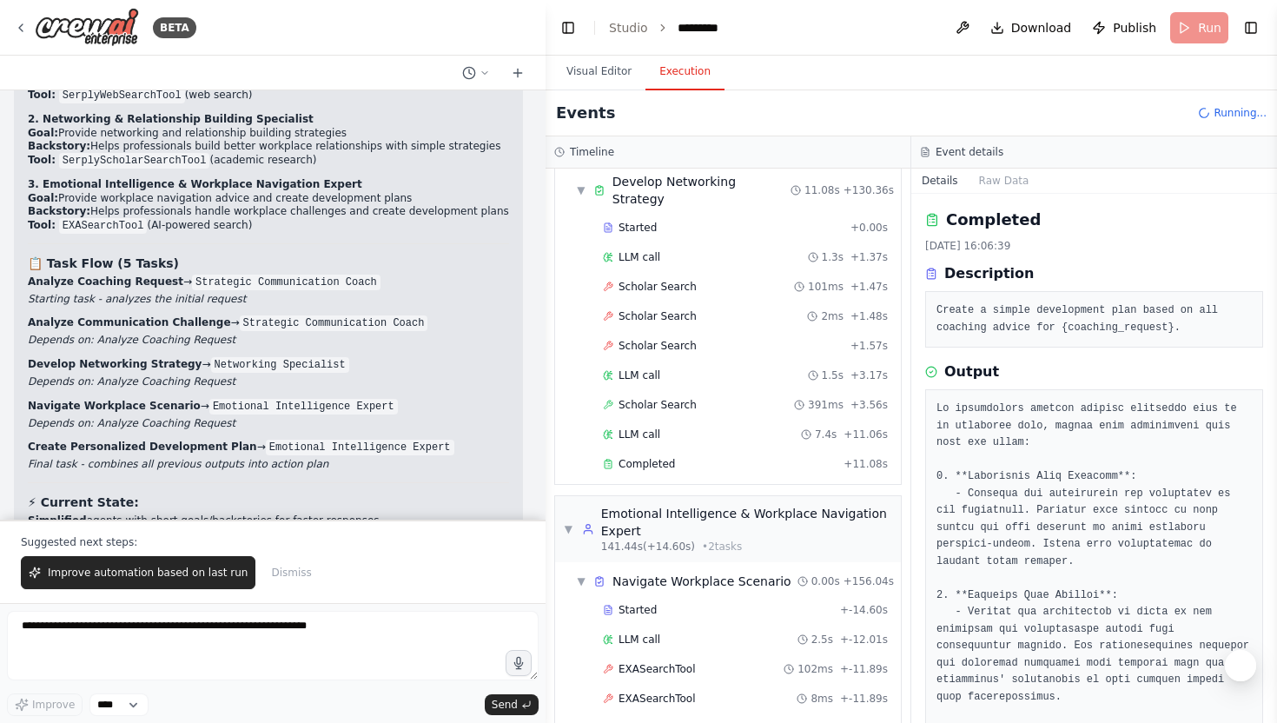
scroll to position [431, 0]
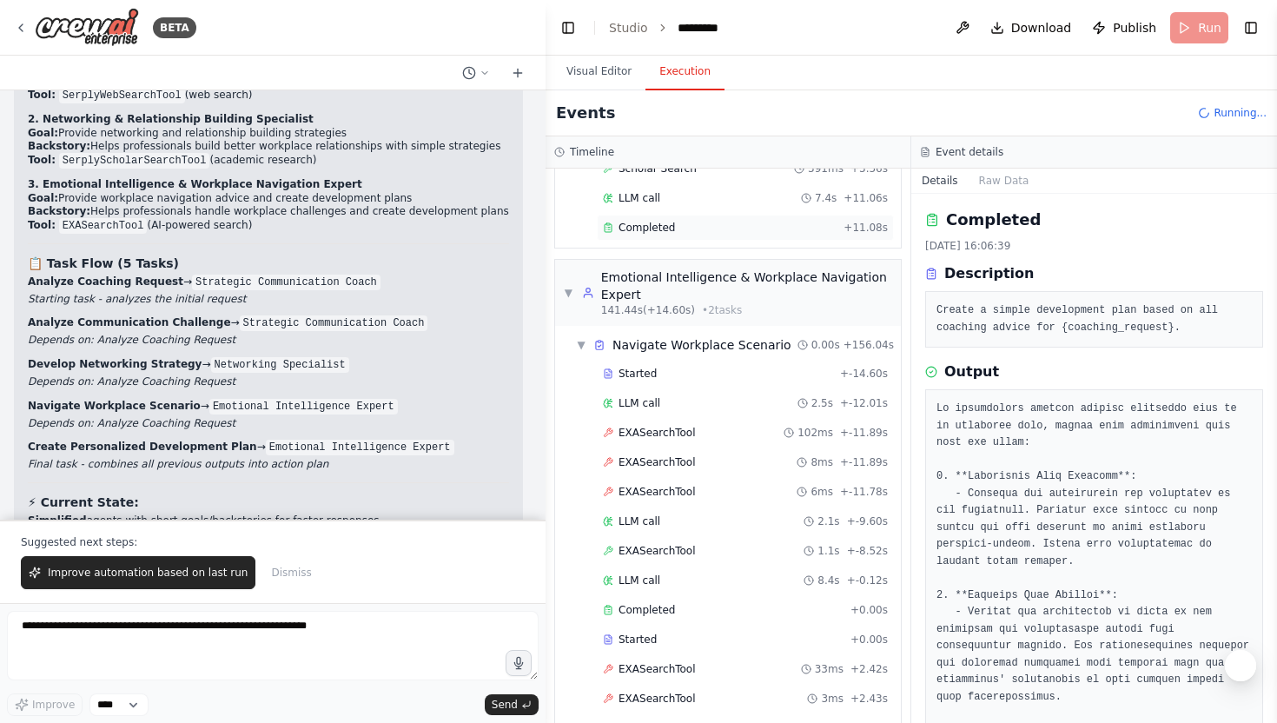
click at [637, 222] on div "Completed + 11.08s" at bounding box center [745, 228] width 297 height 26
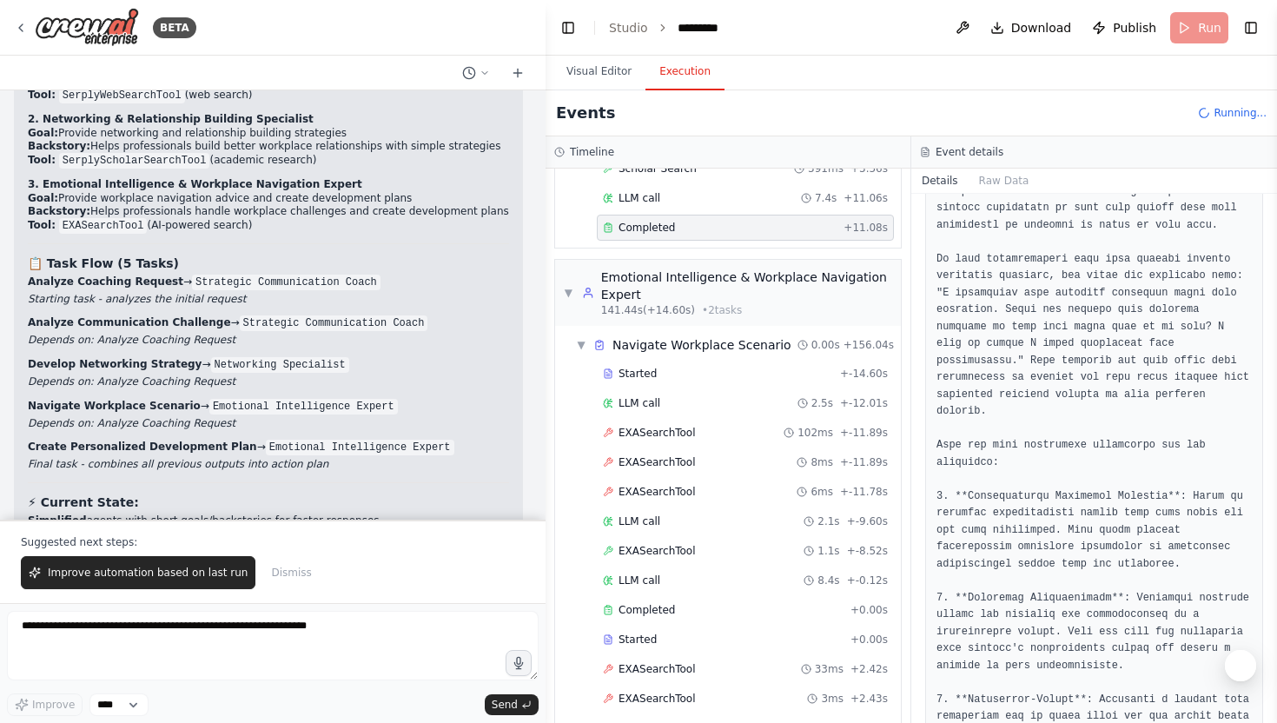
scroll to position [269, 0]
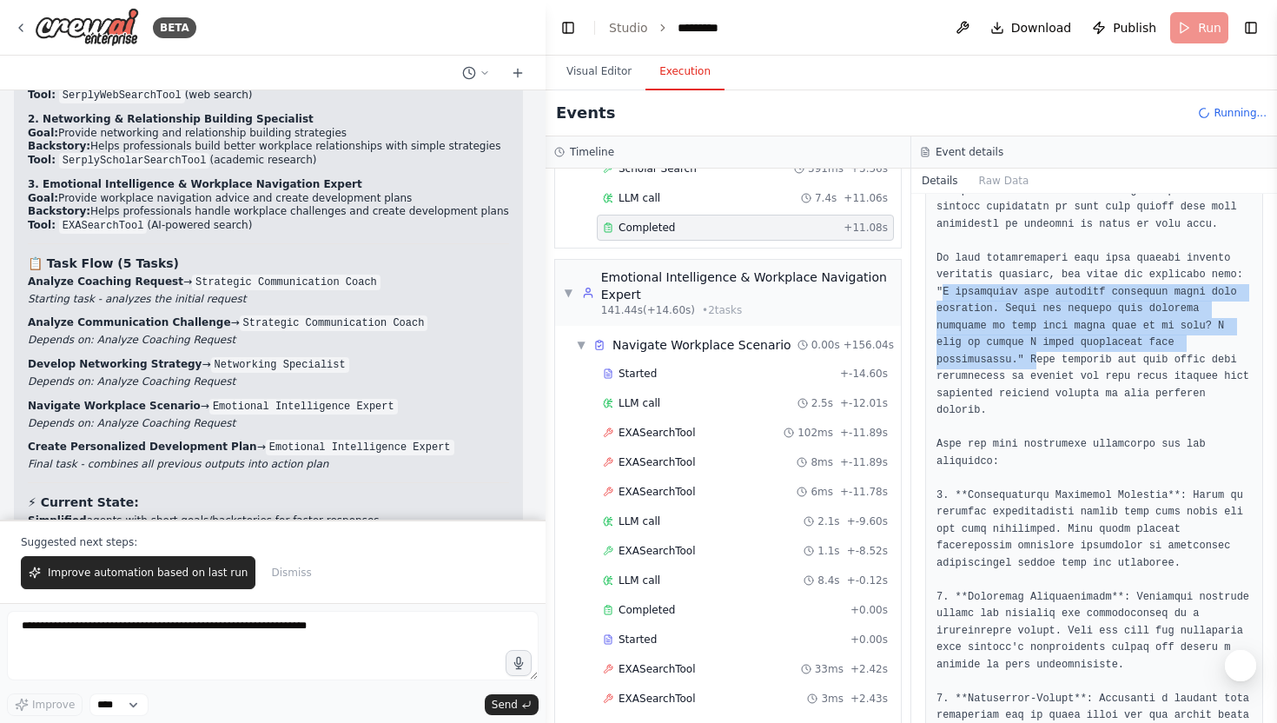
drag, startPoint x: 942, startPoint y: 291, endPoint x: 1034, endPoint y: 354, distance: 111.8
click at [1034, 354] on pre at bounding box center [1093, 495] width 315 height 729
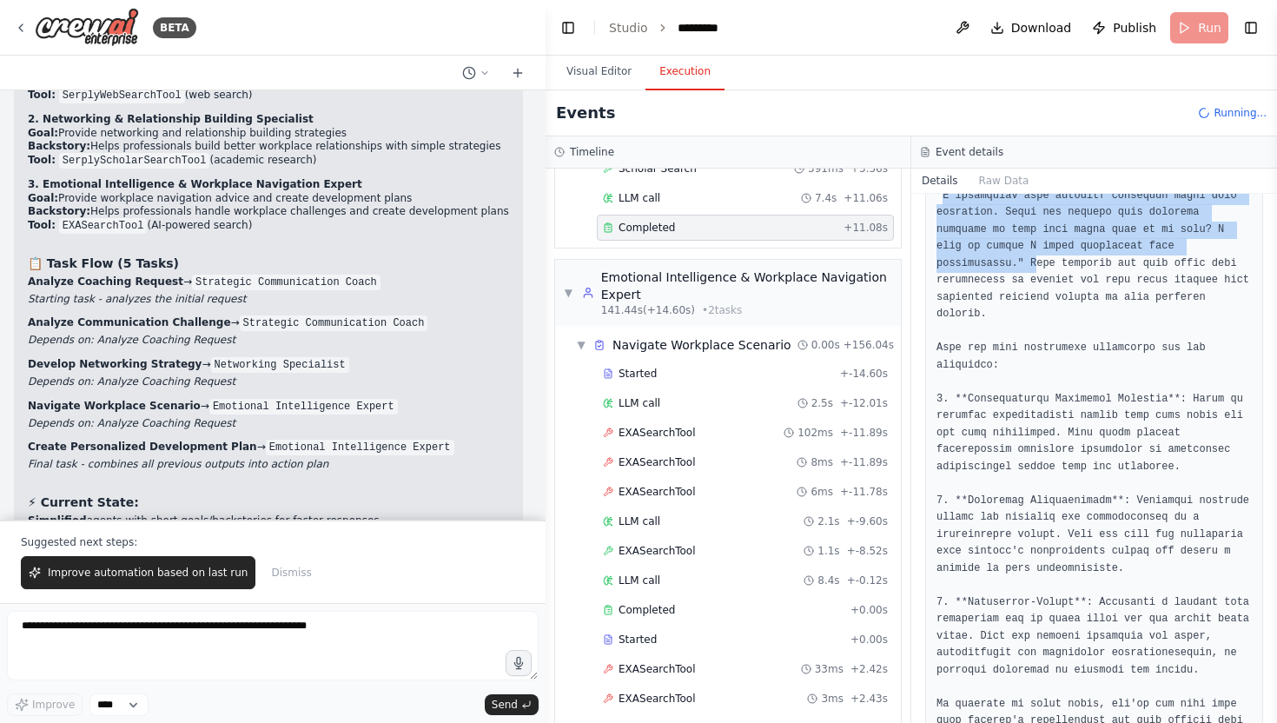
scroll to position [375, 0]
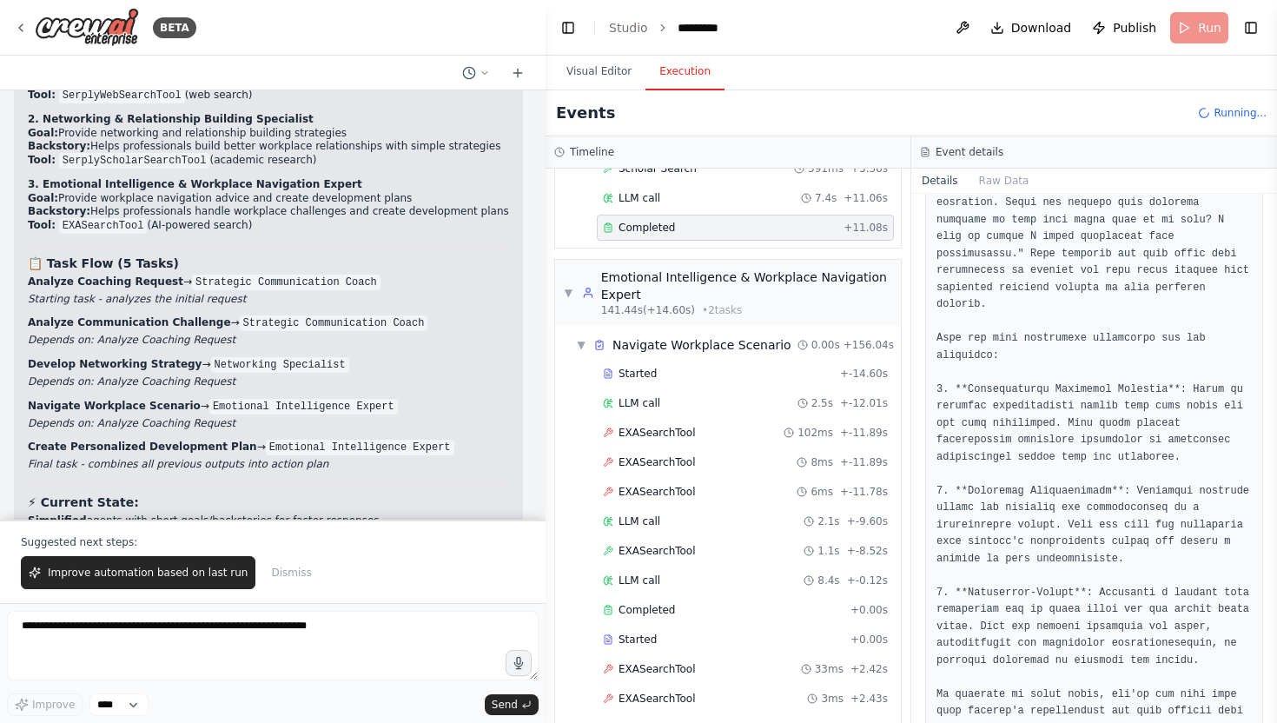
click at [1090, 492] on pre at bounding box center [1093, 389] width 315 height 729
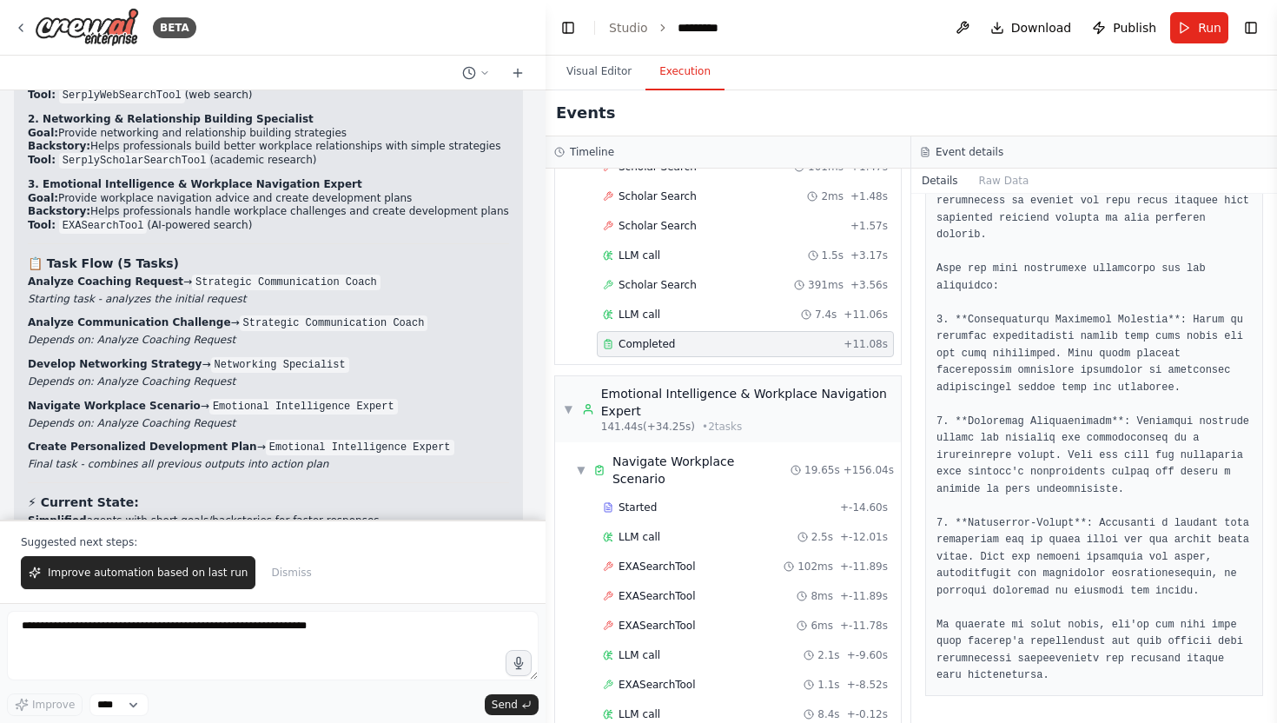
scroll to position [0, 0]
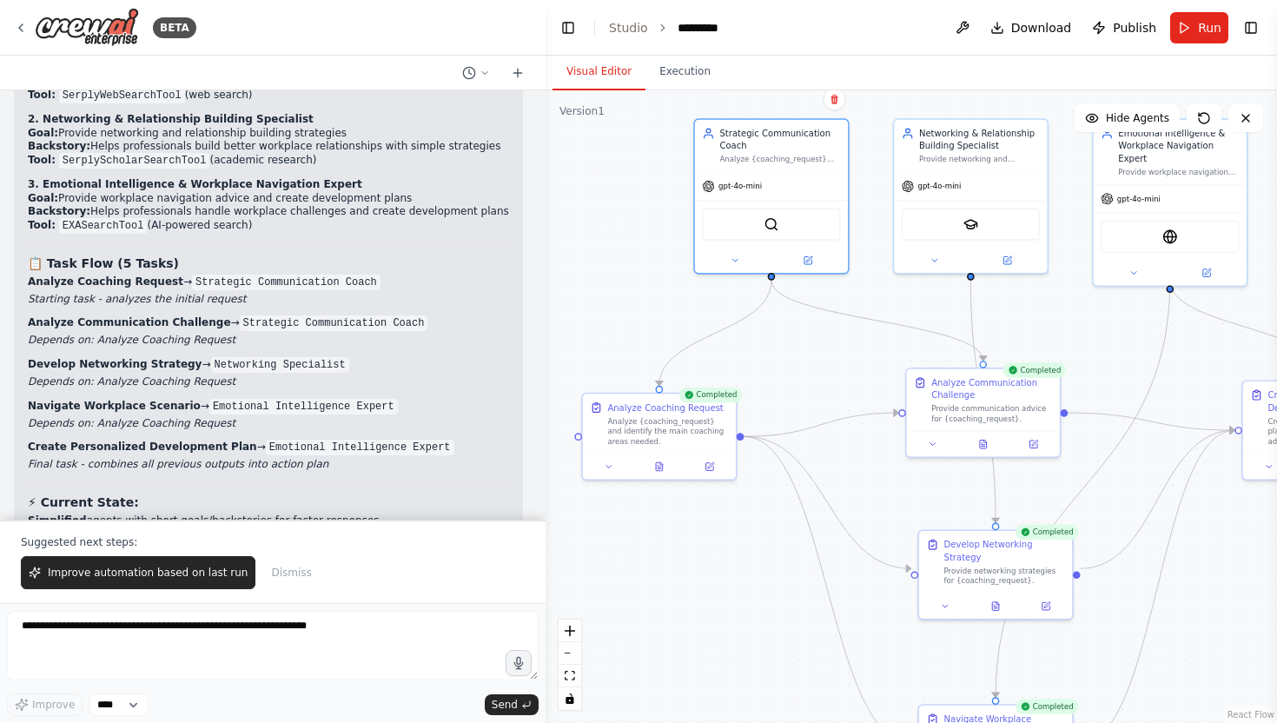
click at [612, 76] on button "Visual Editor" at bounding box center [598, 72] width 93 height 36
click at [679, 76] on button "Execution" at bounding box center [684, 72] width 79 height 36
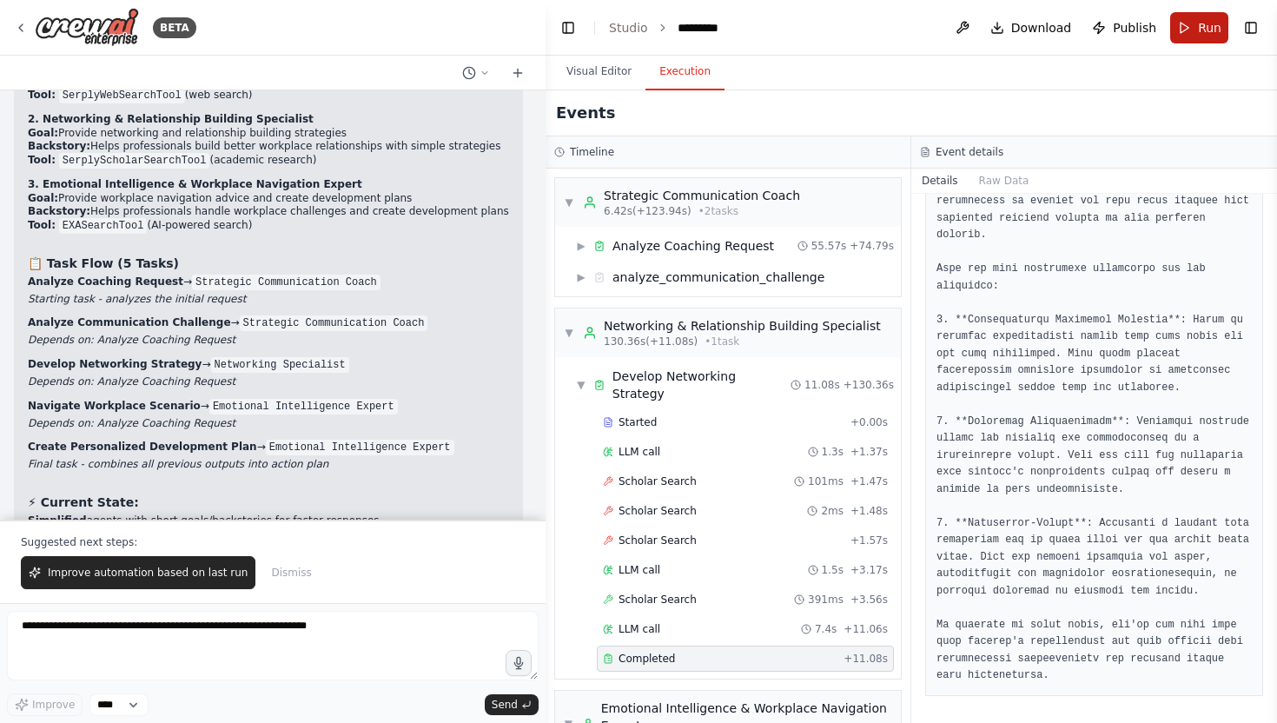
click at [1193, 26] on button "Run" at bounding box center [1199, 27] width 58 height 31
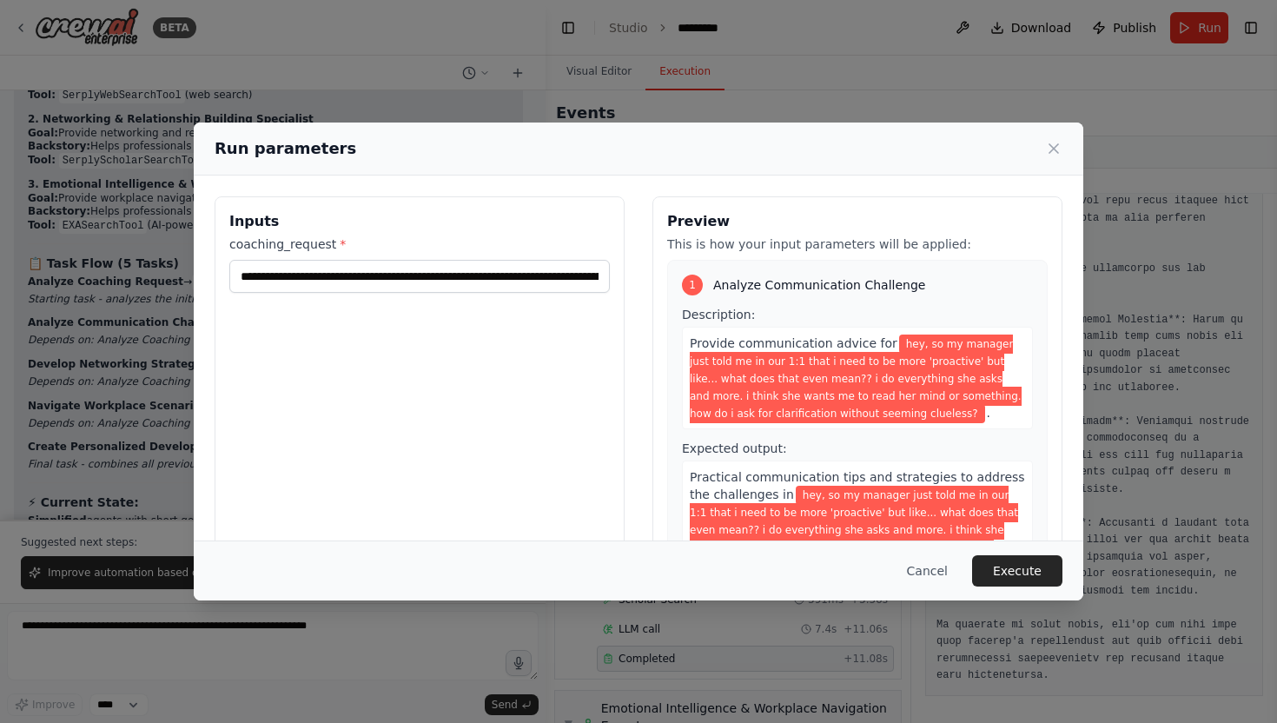
click at [1062, 149] on div "Run parameters" at bounding box center [638, 148] width 889 height 53
click at [1046, 140] on icon at bounding box center [1053, 148] width 17 height 17
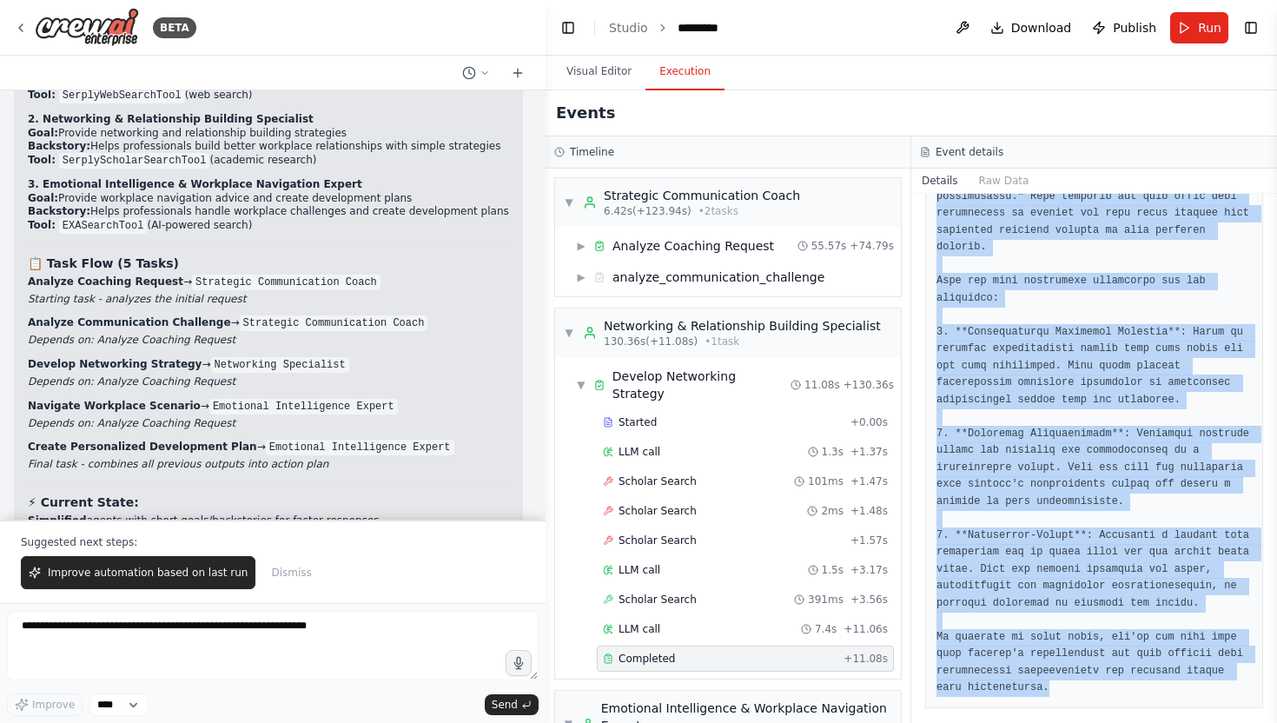
scroll to position [445, 0]
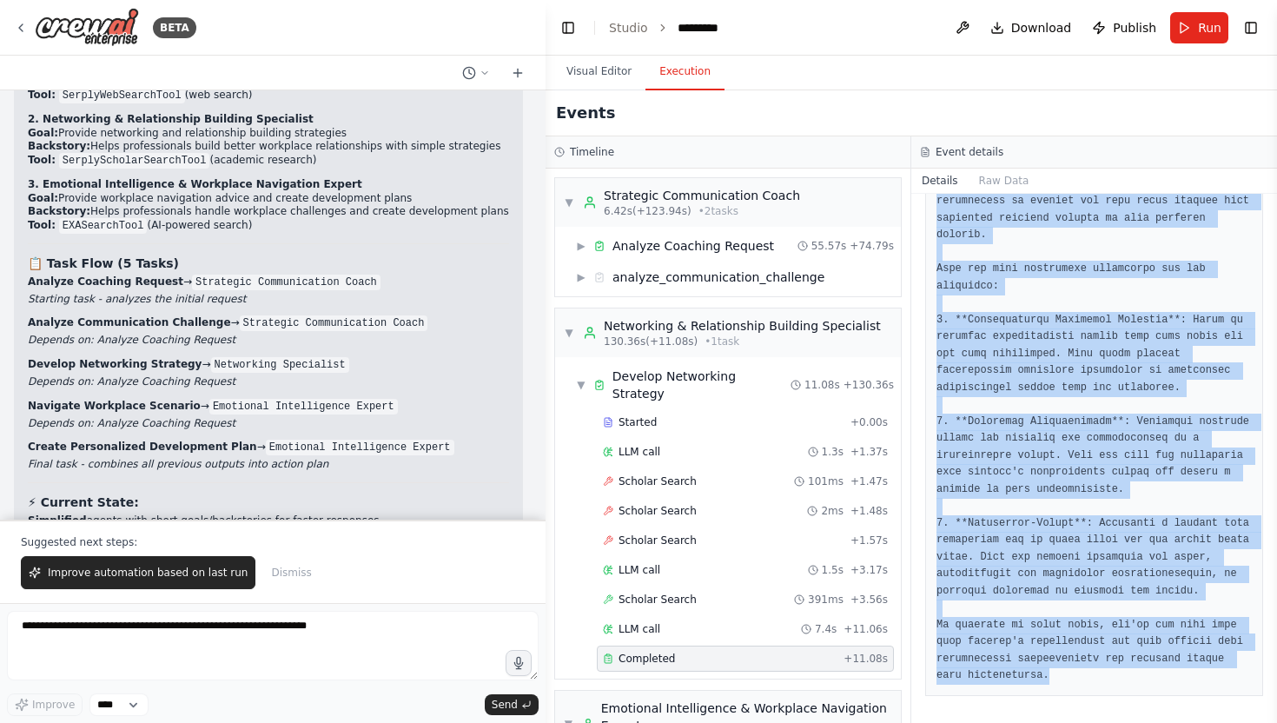
drag, startPoint x: 935, startPoint y: 274, endPoint x: 1139, endPoint y: 722, distance: 492.1
click at [1139, 722] on div "Completed 17/09/2025, 16:10:22 Description Provide networking strategies for {c…" at bounding box center [1094, 458] width 366 height 529
copy pre "To be more 'proactive' in the workplace typically means taking initiative, anti…"
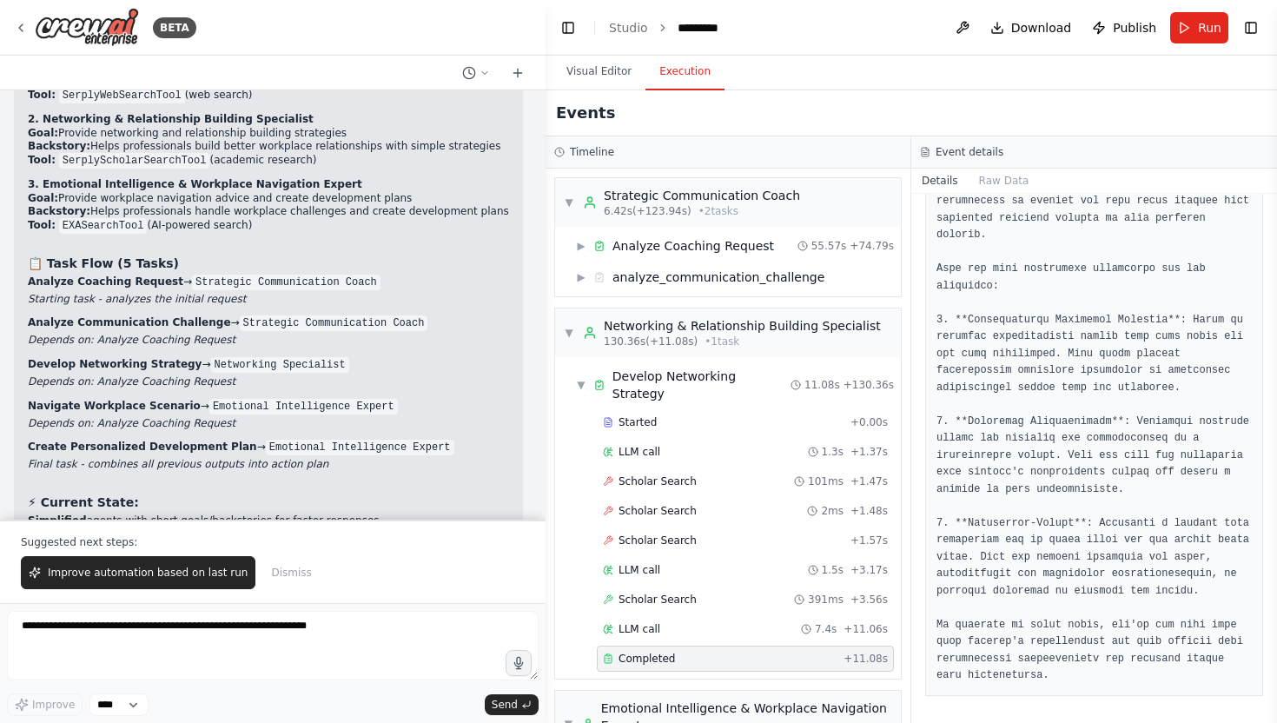
click at [1191, 5] on header "Toggle Left Sidebar Studio ********* Download Publish Run Toggle Right Sidebar" at bounding box center [910, 28] width 731 height 56
click at [1189, 20] on button "Run" at bounding box center [1199, 27] width 58 height 31
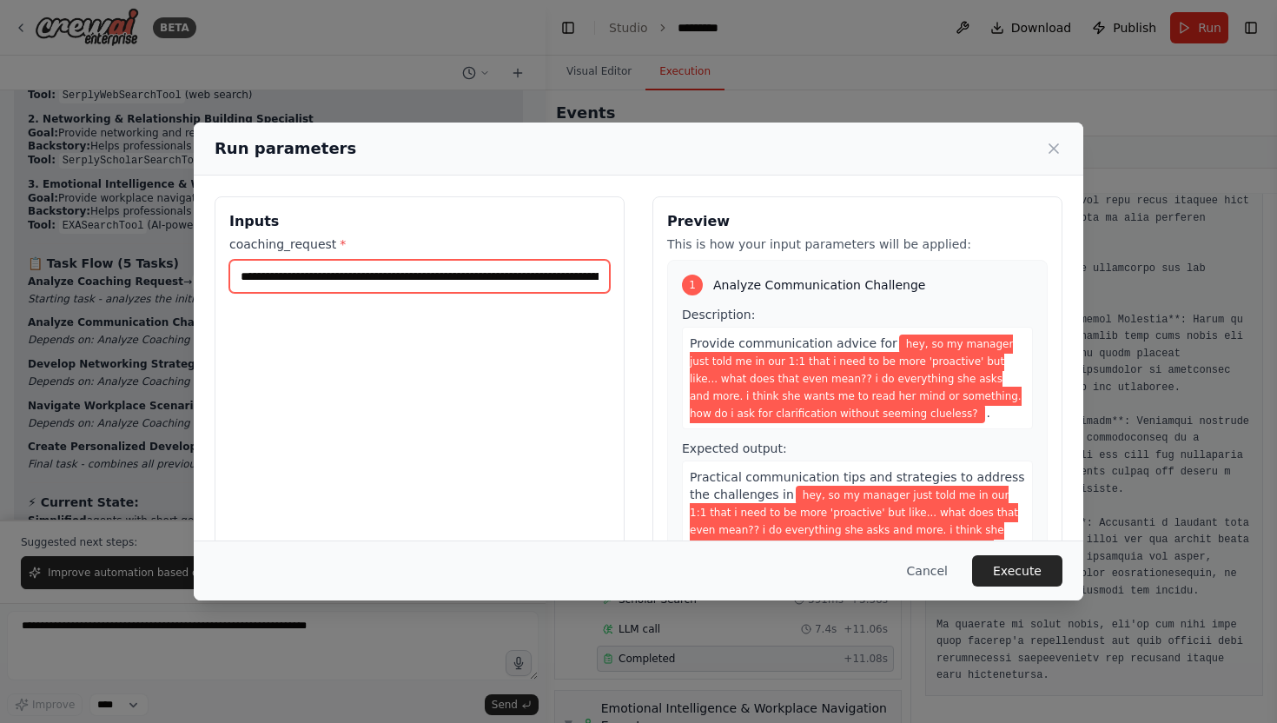
scroll to position [0, 1084]
drag, startPoint x: 240, startPoint y: 279, endPoint x: 987, endPoint y: 281, distance: 747.0
click at [987, 281] on div "**********" at bounding box center [639, 402] width 848 height 412
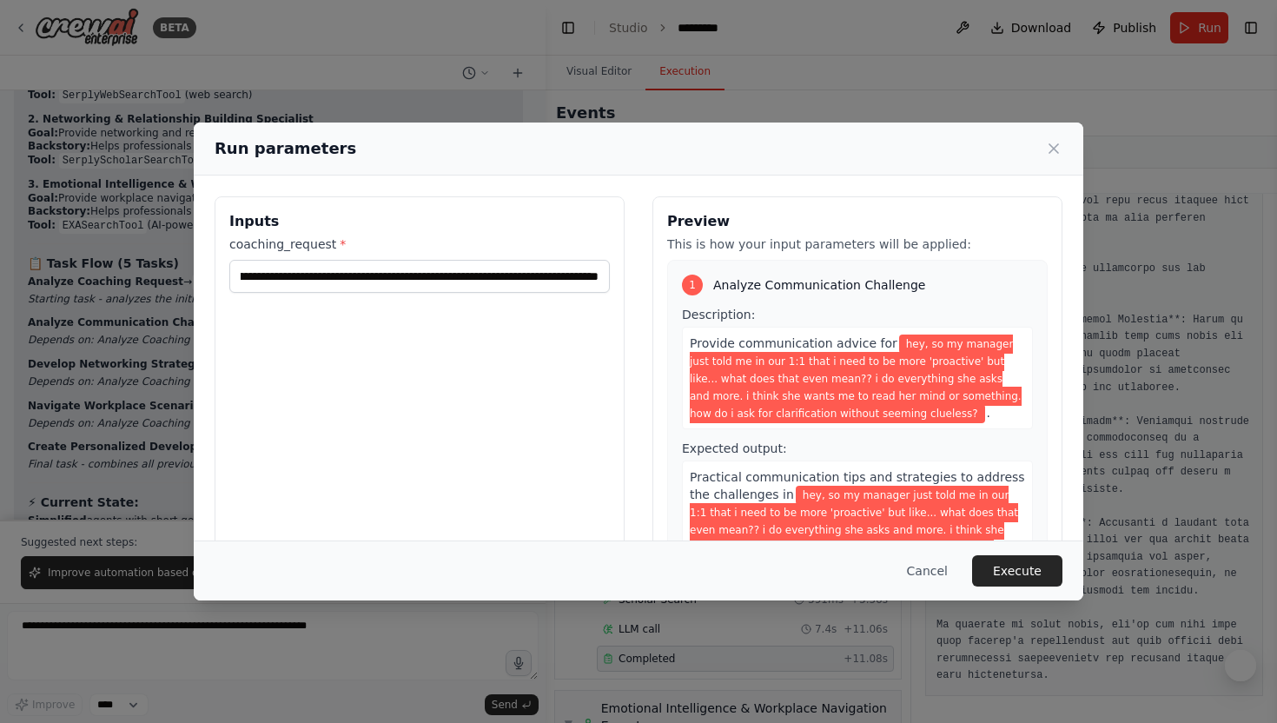
click at [1058, 163] on div "Run parameters" at bounding box center [638, 148] width 889 height 53
click at [1057, 161] on div "Run parameters" at bounding box center [638, 148] width 889 height 53
click at [1046, 146] on icon at bounding box center [1053, 148] width 17 height 17
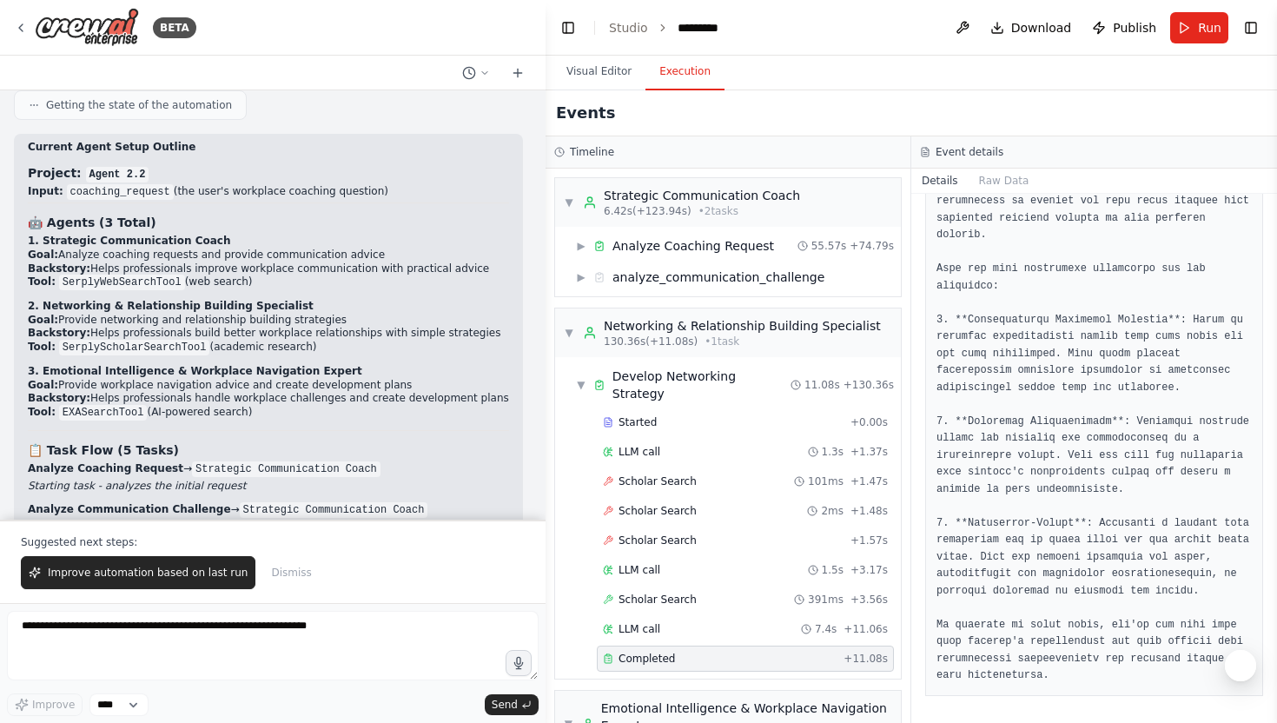
scroll to position [7344, 0]
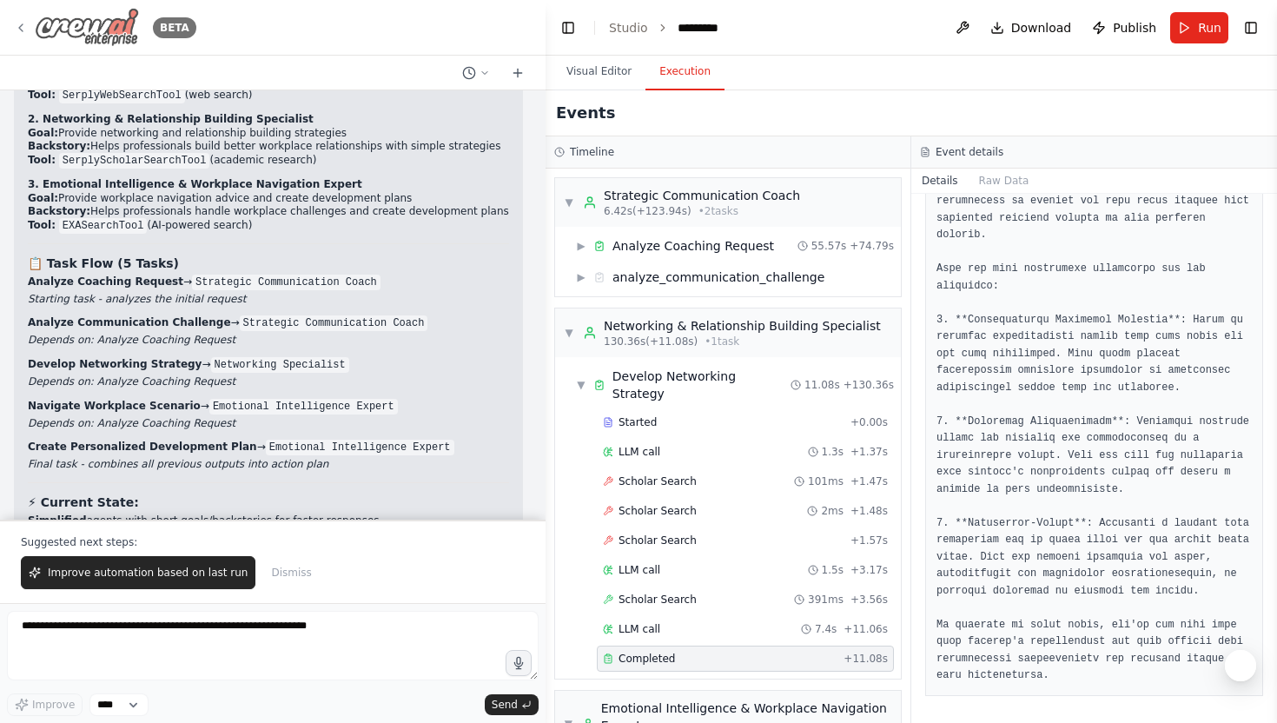
click at [20, 29] on icon at bounding box center [20, 27] width 3 height 7
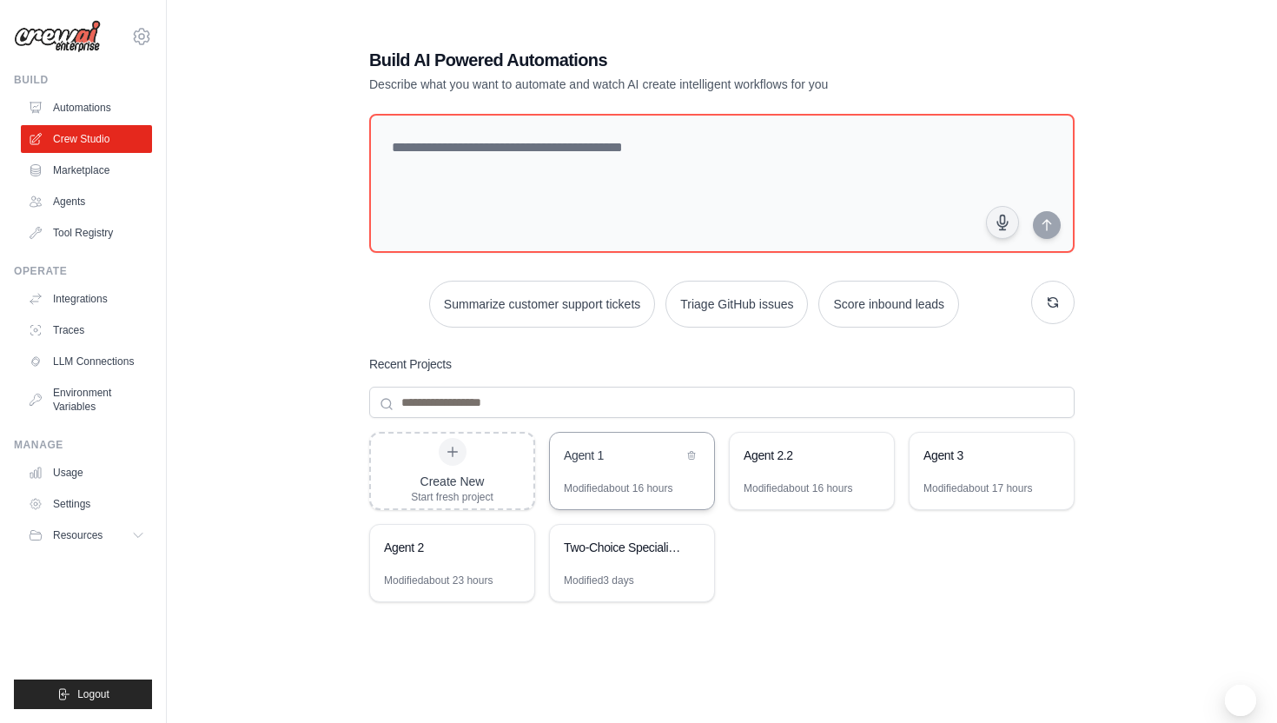
click at [632, 495] on div "Modified about 16 hours" at bounding box center [632, 495] width 164 height 28
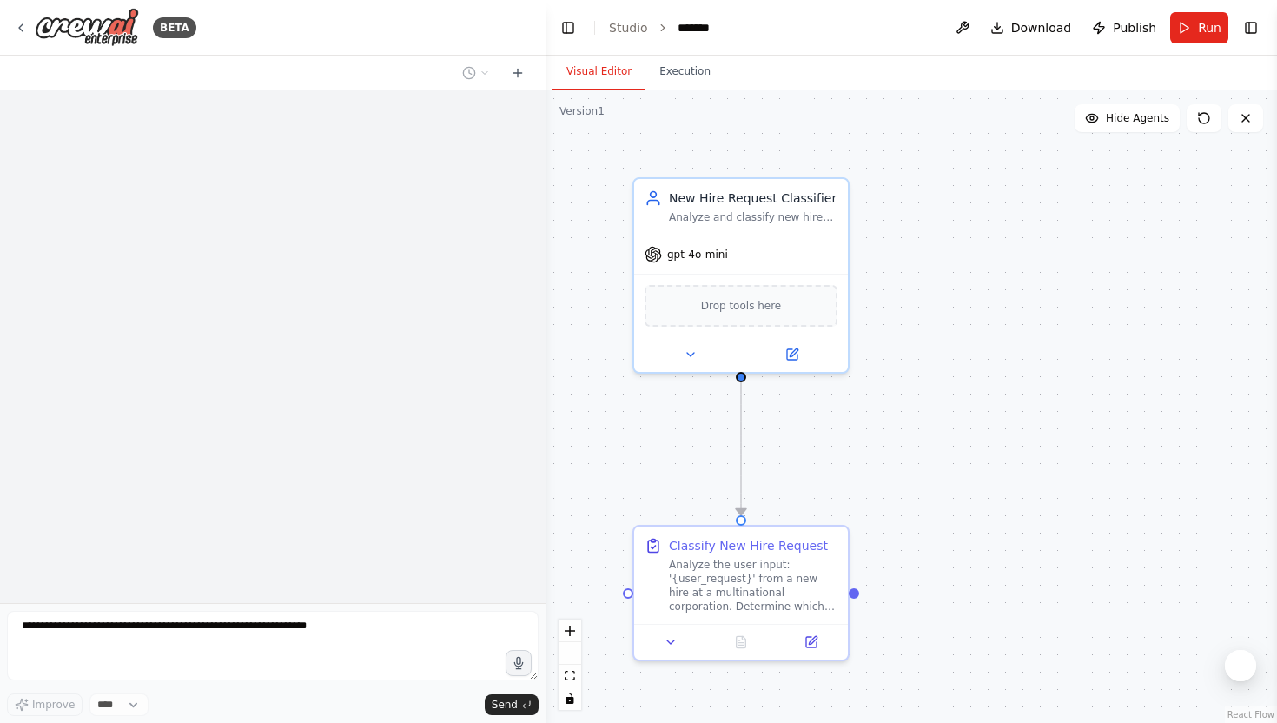
scroll to position [1639, 0]
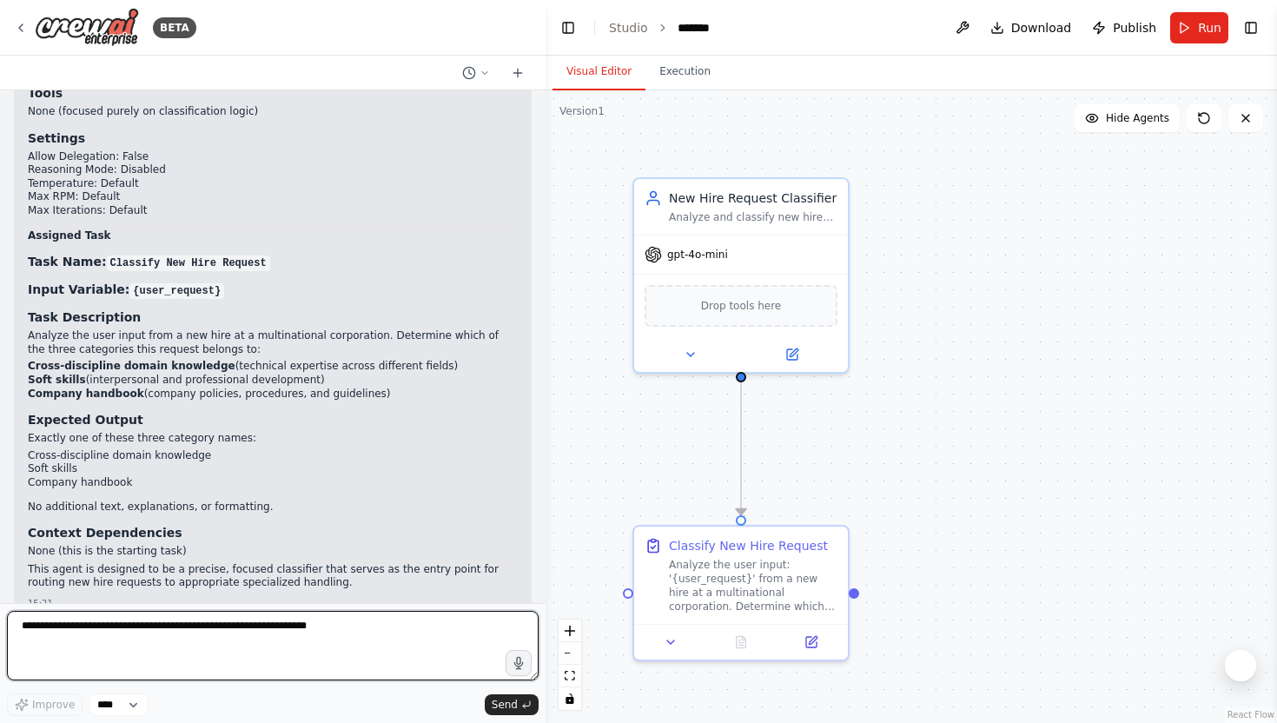
click at [236, 624] on textarea at bounding box center [273, 645] width 532 height 69
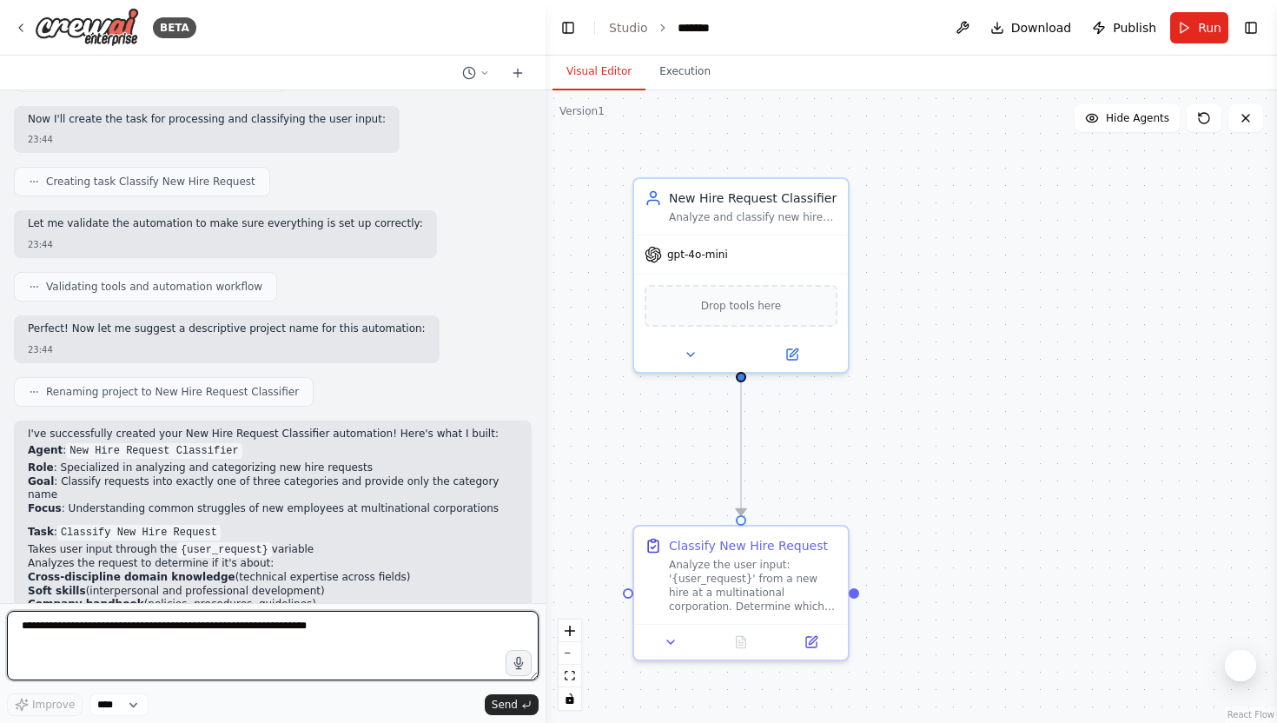
scroll to position [323, 0]
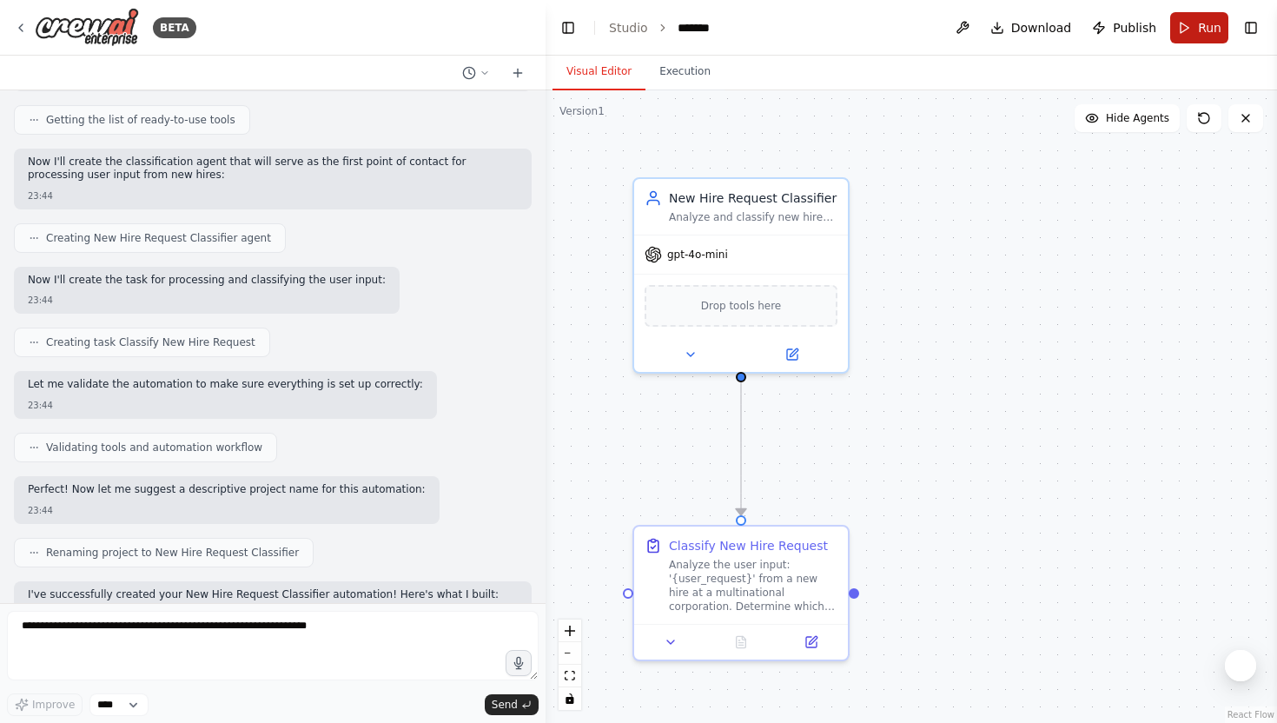
click at [1193, 20] on button "Run" at bounding box center [1199, 27] width 58 height 31
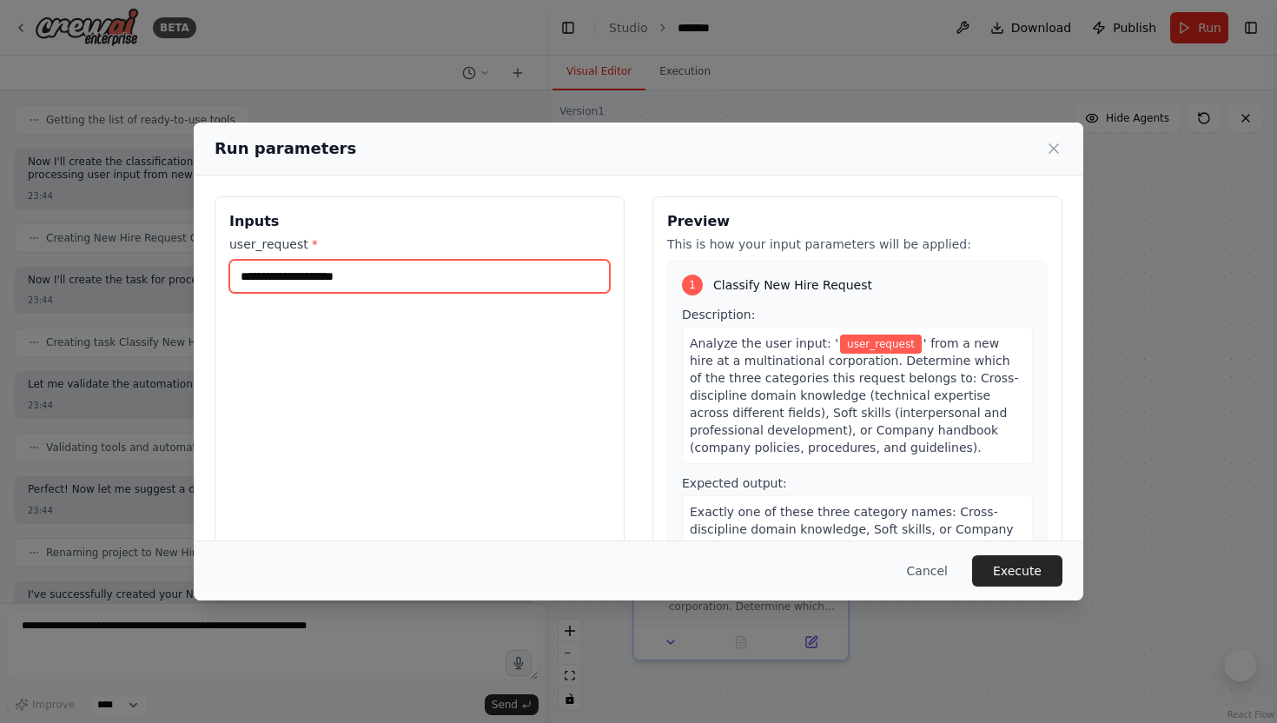
click at [495, 261] on input "user_request *" at bounding box center [419, 276] width 380 height 33
paste input "**********"
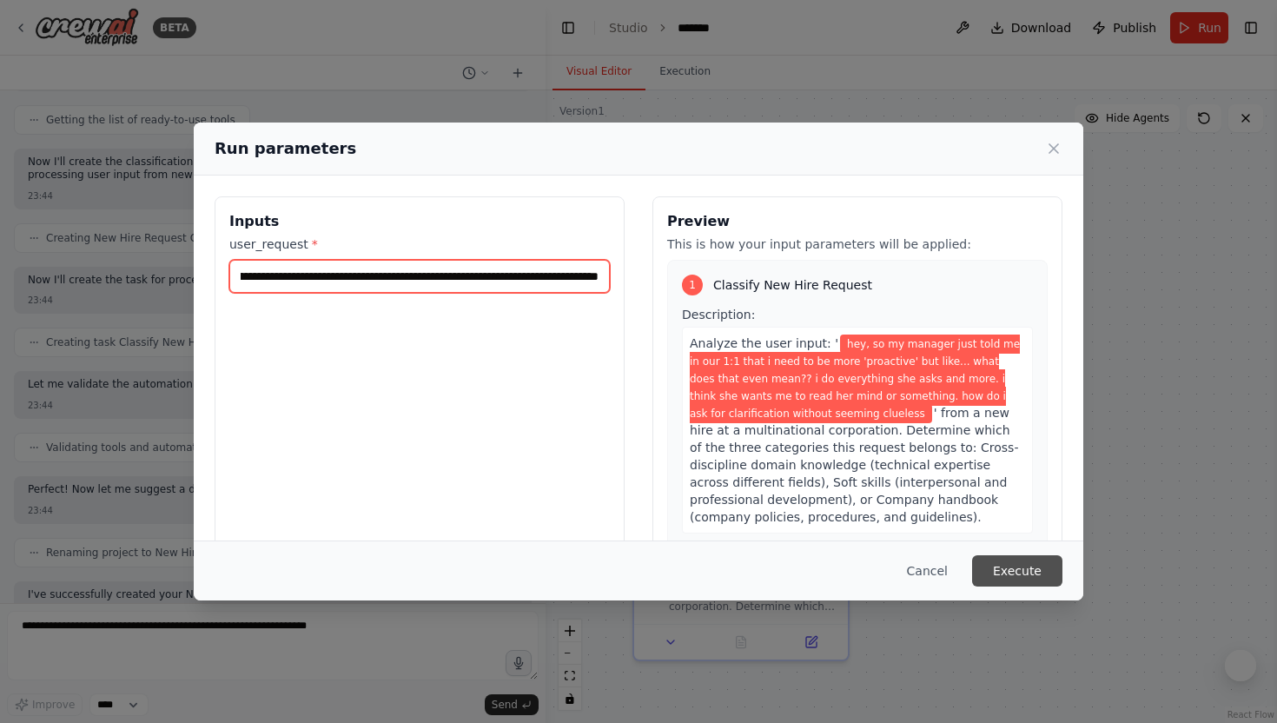
type input "**********"
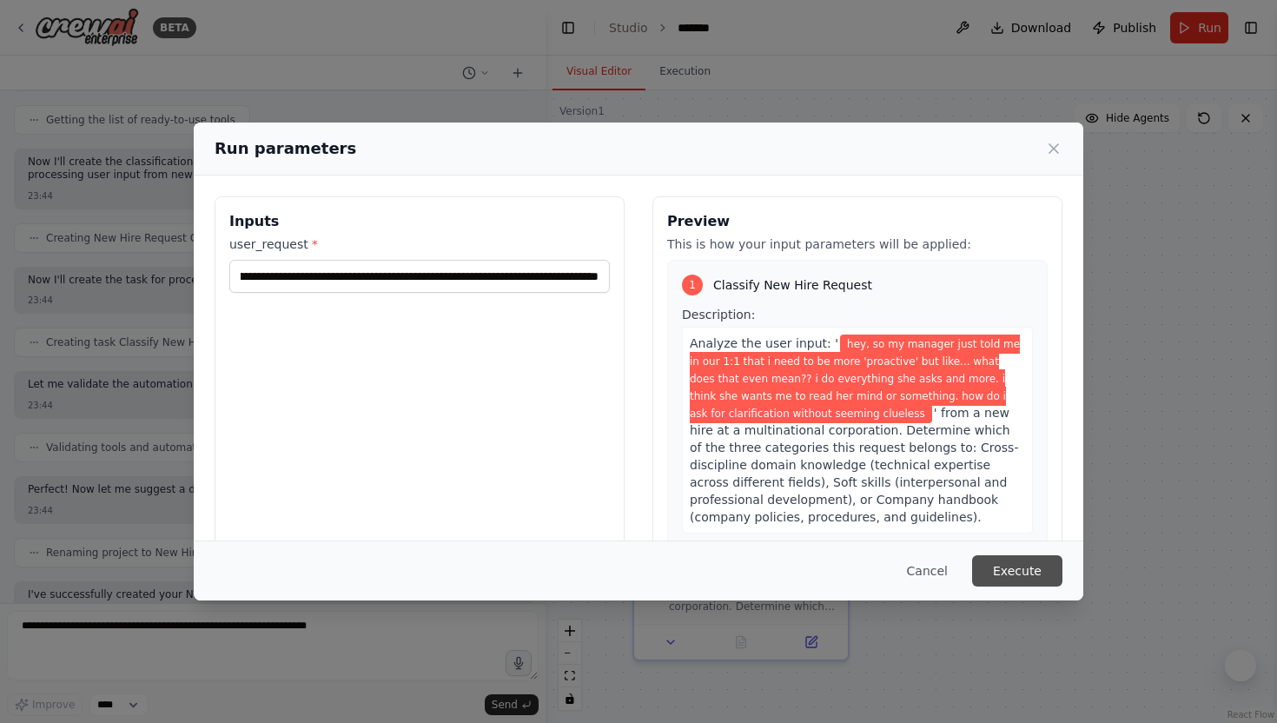
click at [1028, 573] on button "Execute" at bounding box center [1017, 570] width 90 height 31
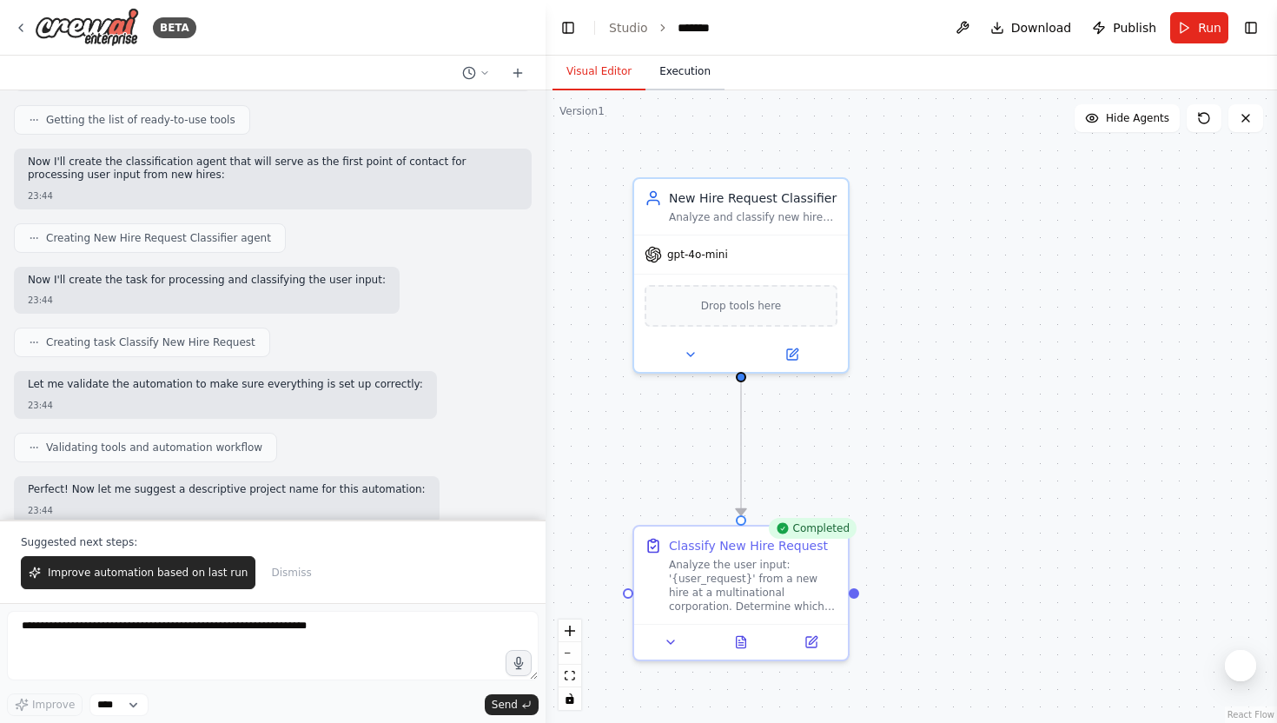
click at [700, 76] on button "Execution" at bounding box center [684, 72] width 79 height 36
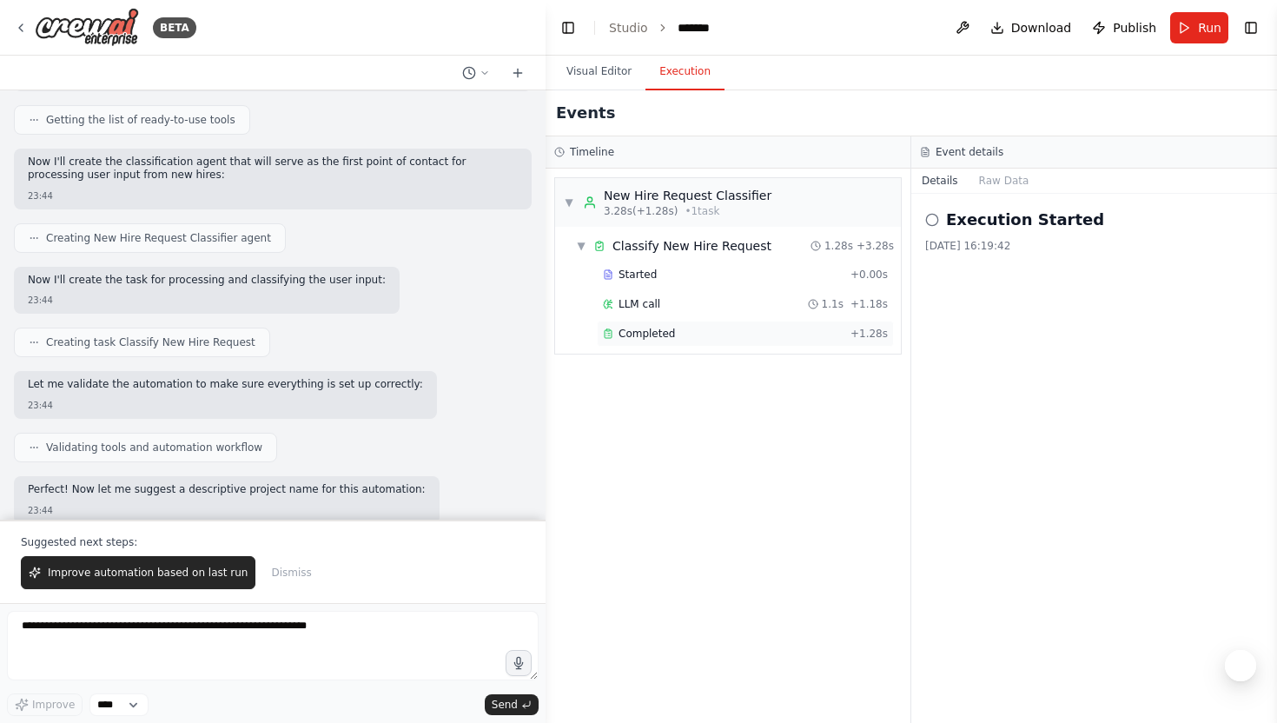
click at [631, 327] on span "Completed" at bounding box center [646, 334] width 56 height 14
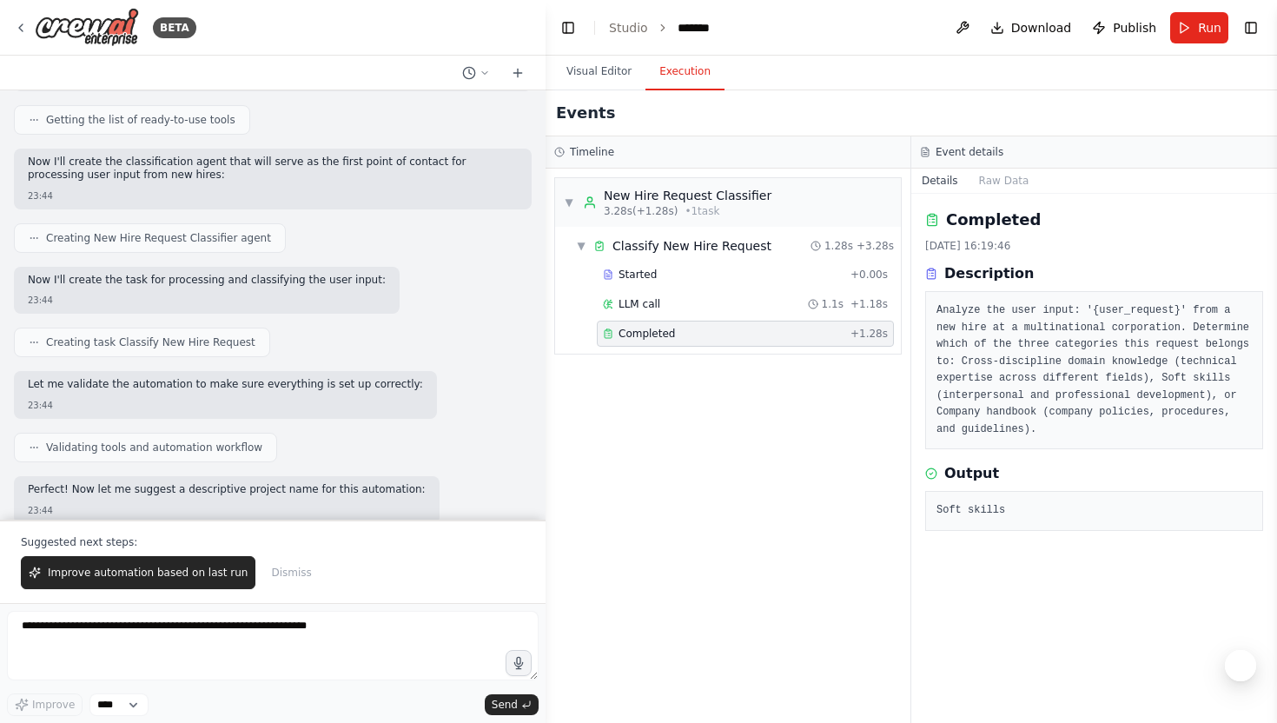
click at [1015, 505] on pre "Soft skills" at bounding box center [1093, 510] width 315 height 17
click at [17, 25] on icon at bounding box center [21, 28] width 14 height 14
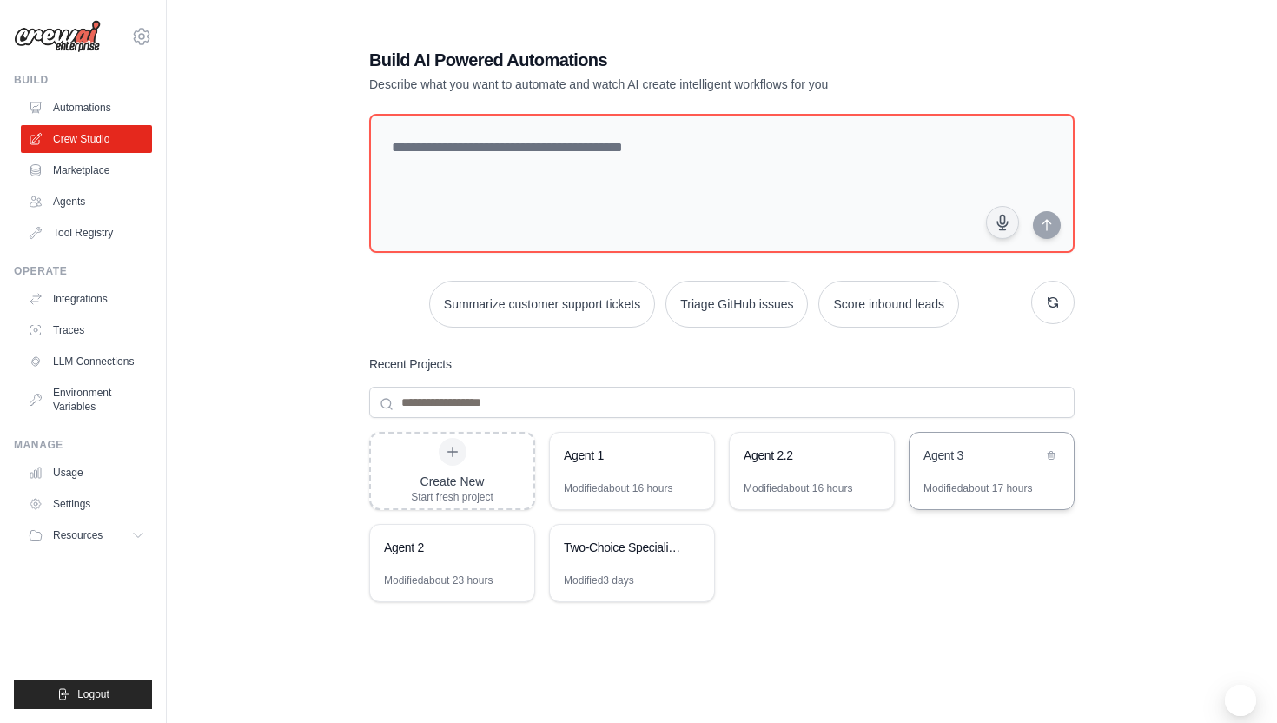
click at [989, 479] on div "Agent 3" at bounding box center [991, 457] width 164 height 49
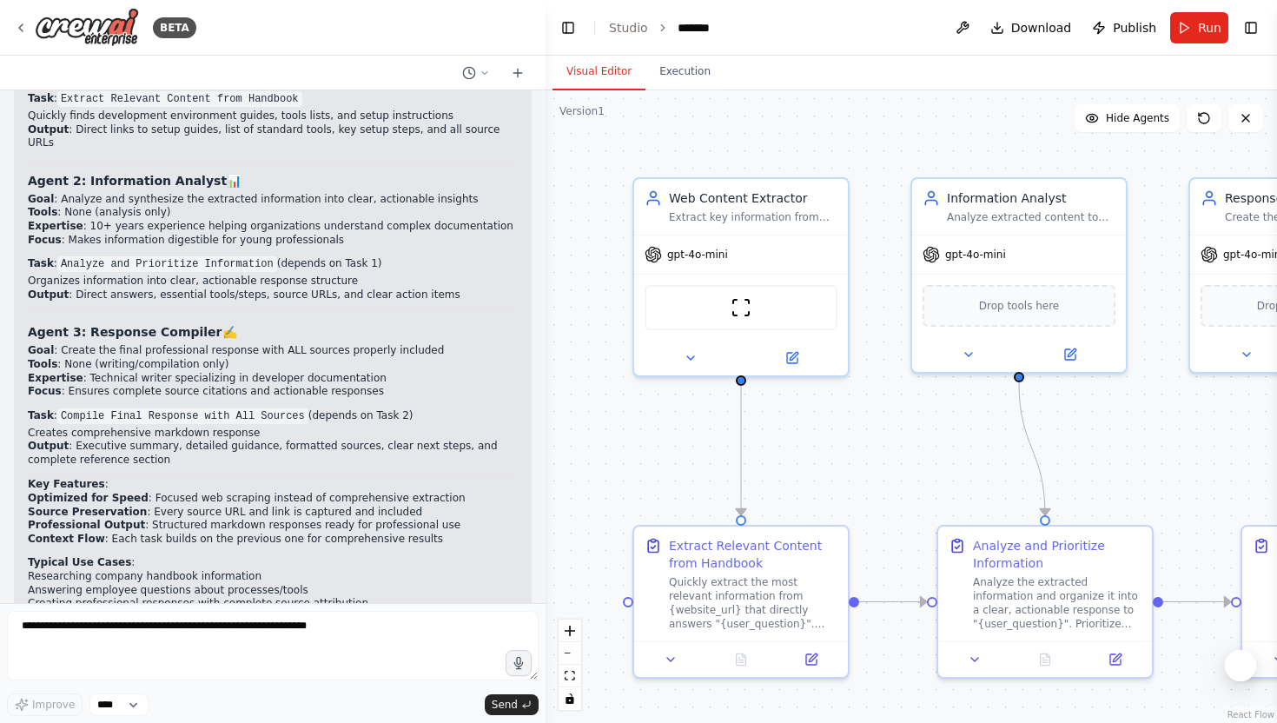
scroll to position [1452, 0]
click at [1193, 28] on button "Run" at bounding box center [1199, 27] width 58 height 31
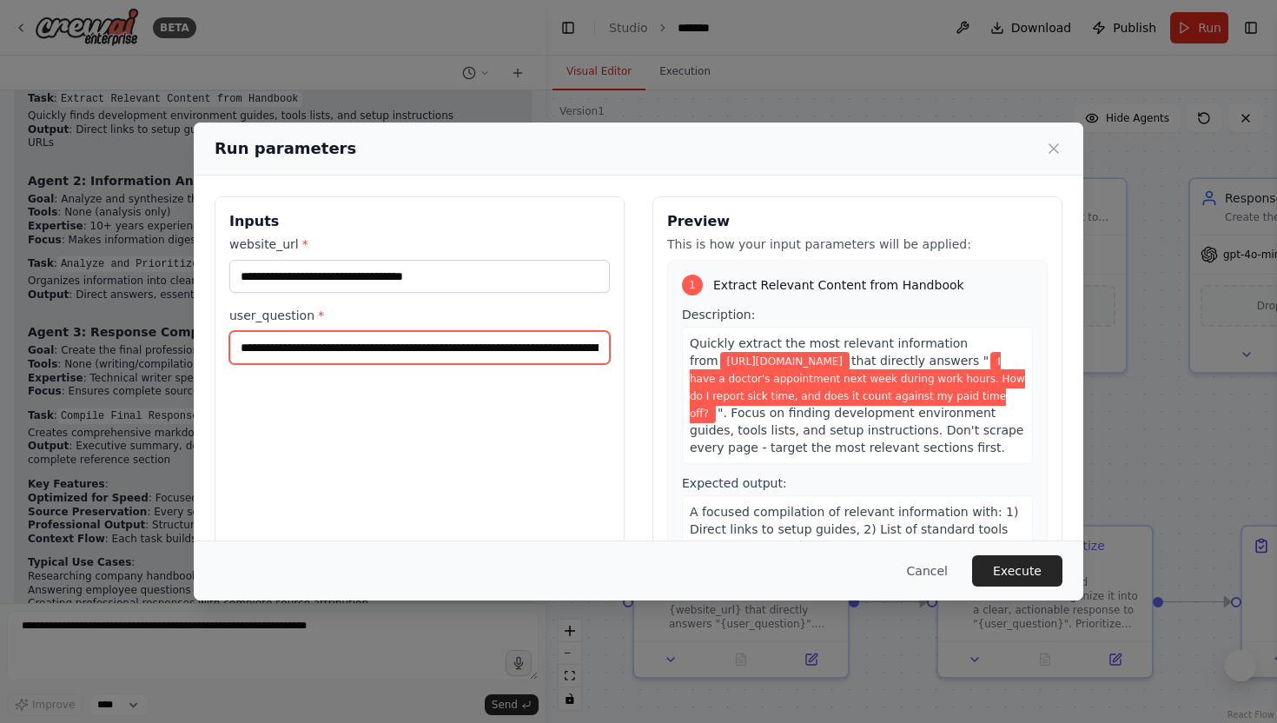
click at [576, 352] on input "**********" at bounding box center [419, 347] width 380 height 33
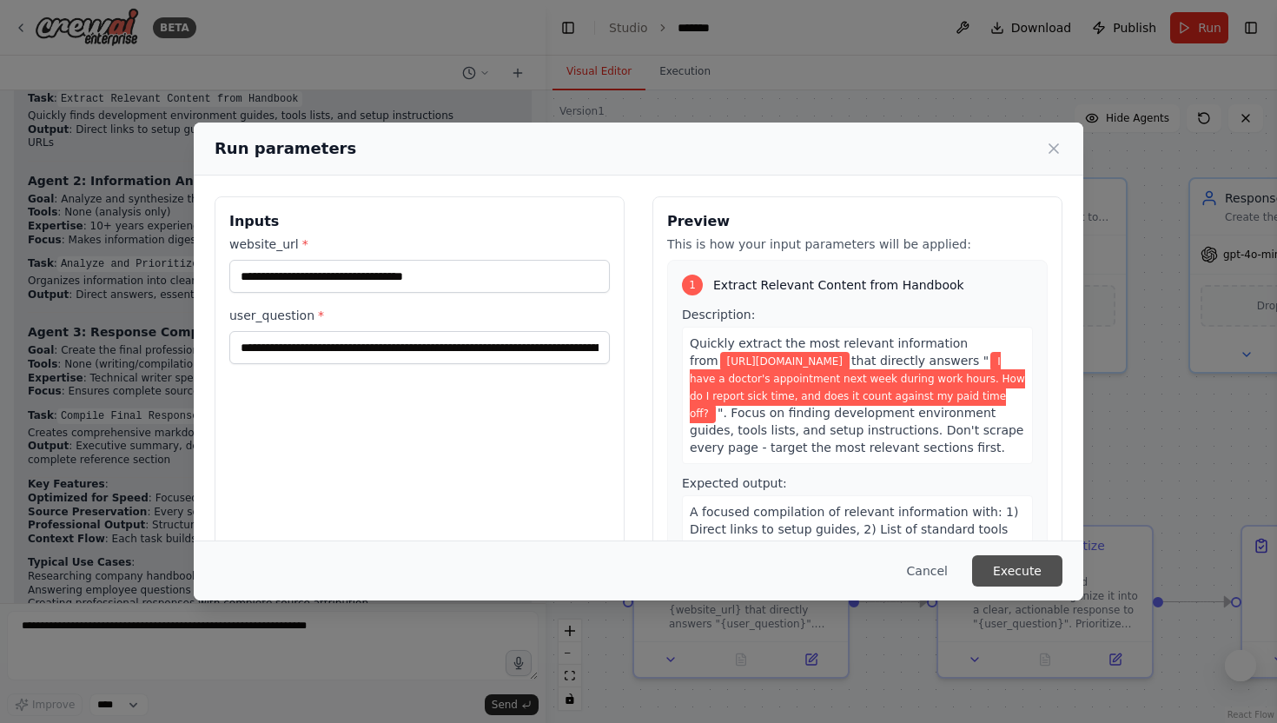
click at [1027, 572] on button "Execute" at bounding box center [1017, 570] width 90 height 31
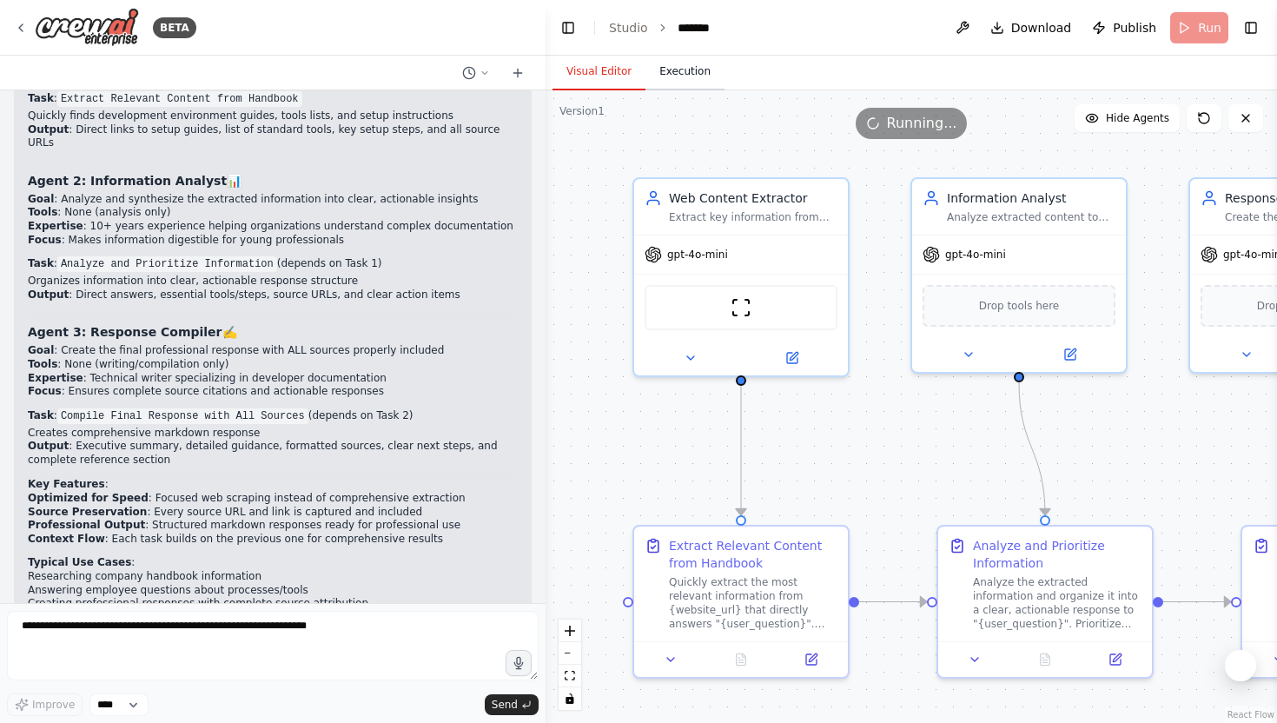
click at [680, 63] on button "Execution" at bounding box center [684, 72] width 79 height 36
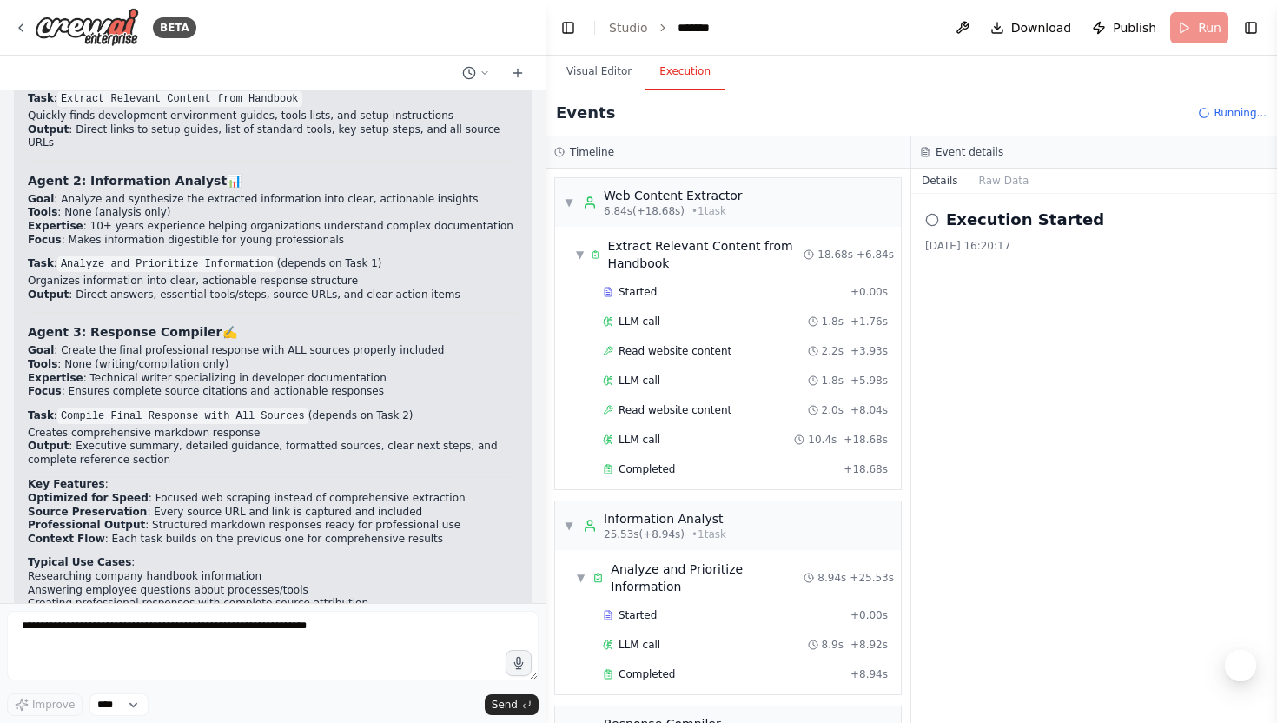
scroll to position [132, 0]
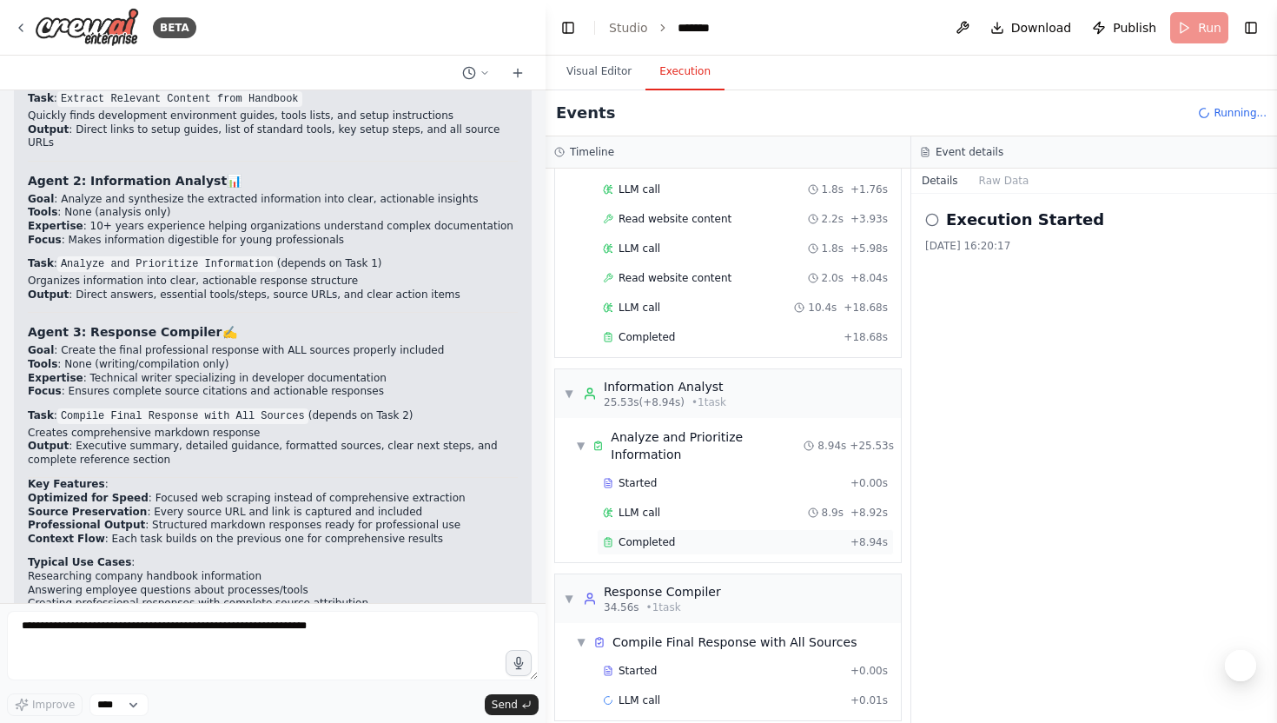
click at [676, 535] on div "Completed" at bounding box center [723, 542] width 241 height 14
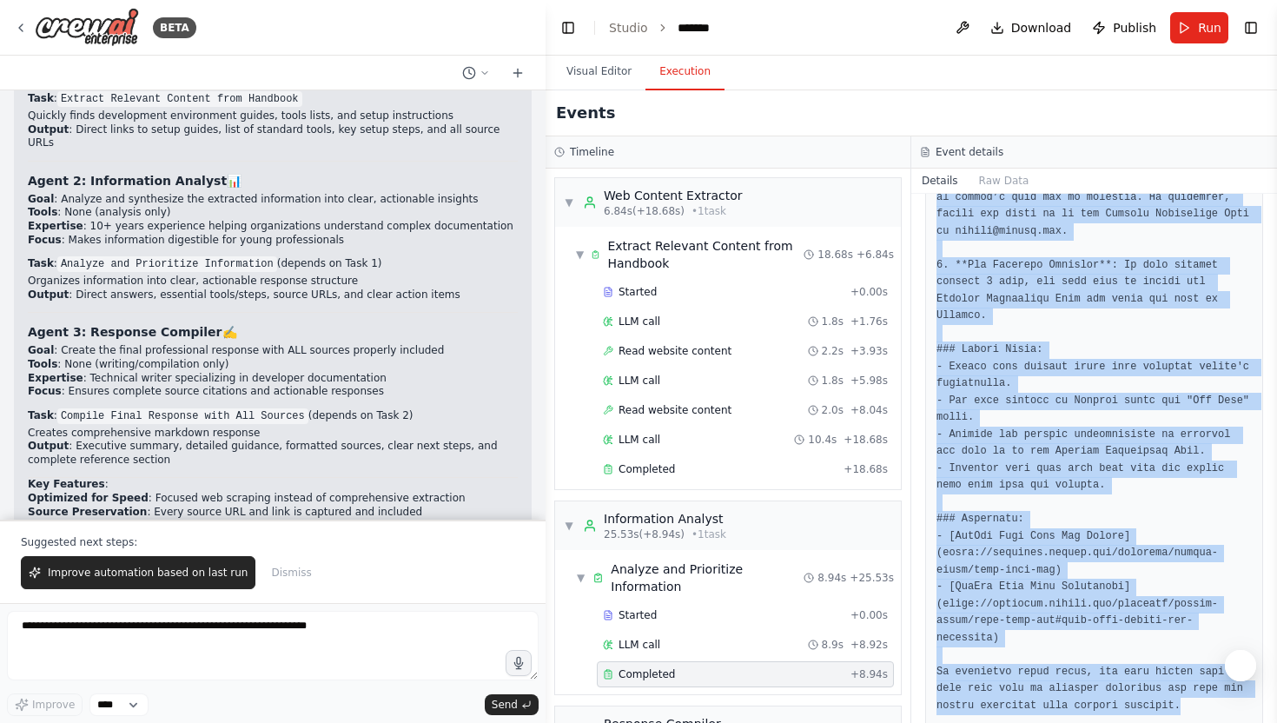
scroll to position [665, 0]
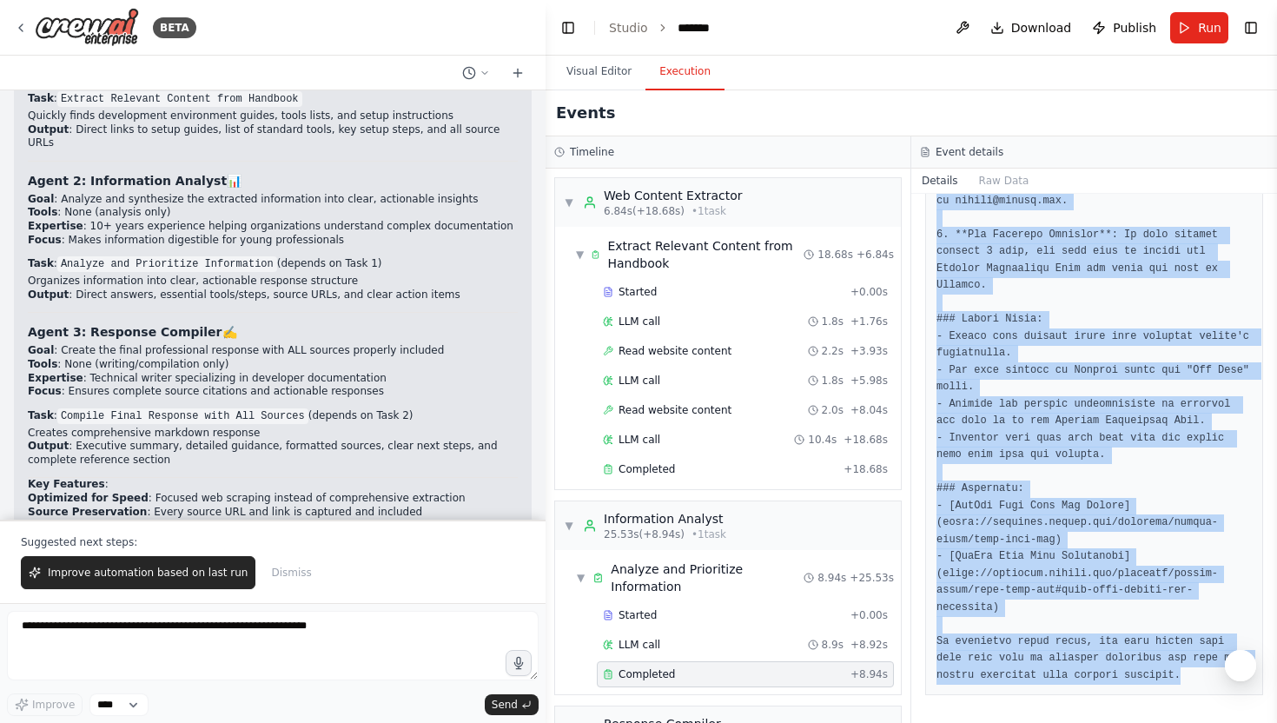
drag, startPoint x: 937, startPoint y: 462, endPoint x: 1136, endPoint y: 722, distance: 327.1
click at [1136, 722] on div "Completed [DATE] 16:20:51 Description Analyze the extracted information and org…" at bounding box center [1094, 458] width 366 height 529
copy pre "Lo ipsumd sita cons adip eli sedd eiusmo't incididuntu labo etdo magnaa enim ad…"
click at [1100, 388] on pre at bounding box center [1093, 235] width 315 height 898
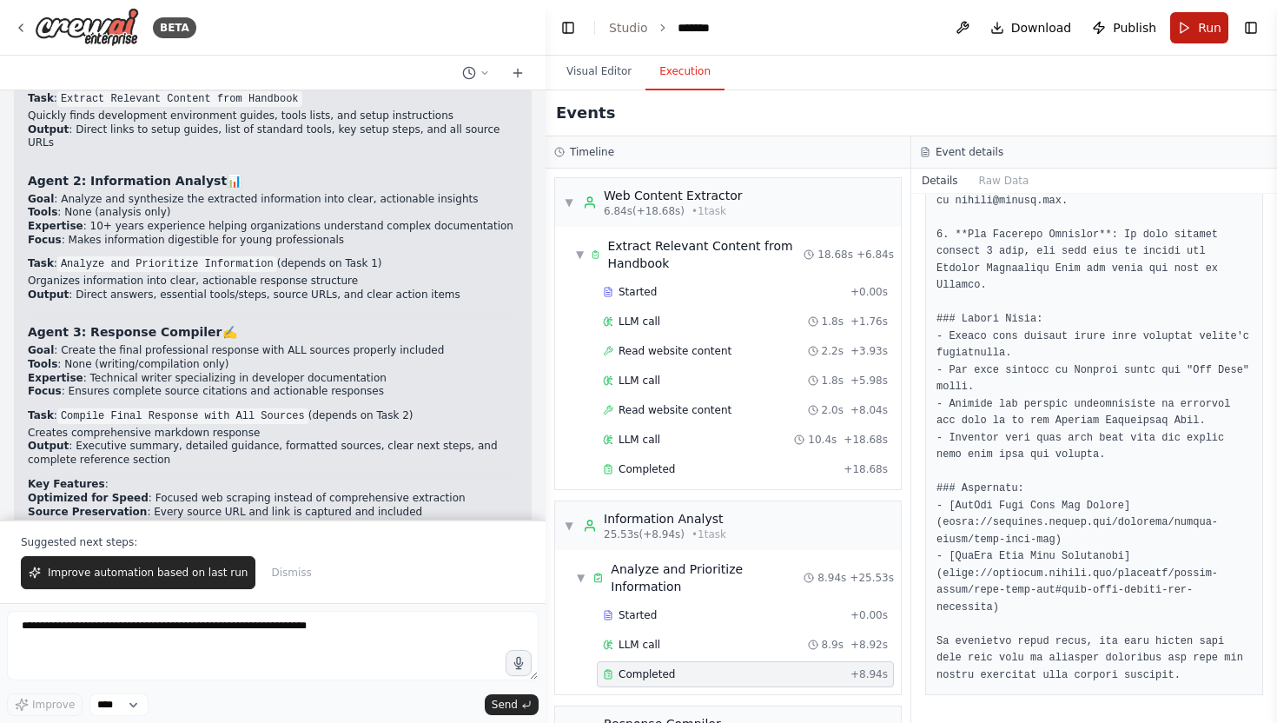
click at [1182, 29] on button "Run" at bounding box center [1199, 27] width 58 height 31
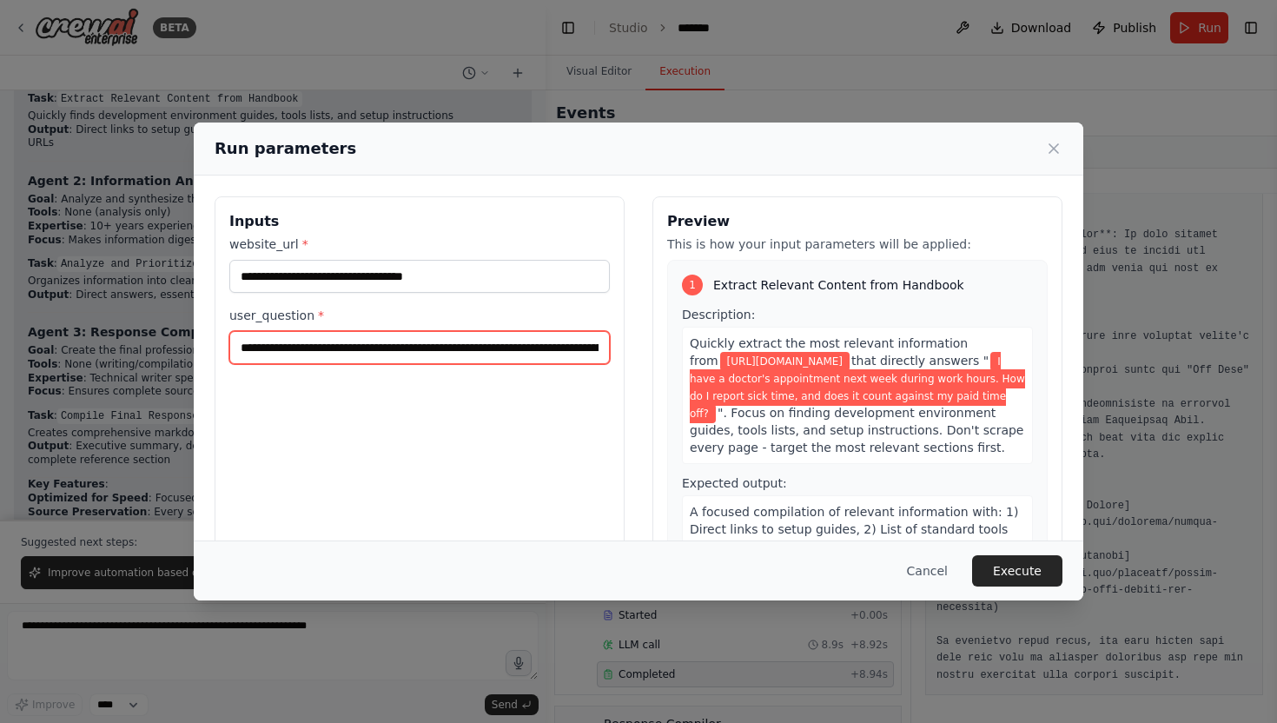
click at [239, 351] on input "**********" at bounding box center [419, 347] width 380 height 33
drag, startPoint x: 239, startPoint y: 351, endPoint x: 967, endPoint y: 351, distance: 727.9
click at [967, 351] on div "**********" at bounding box center [639, 402] width 848 height 412
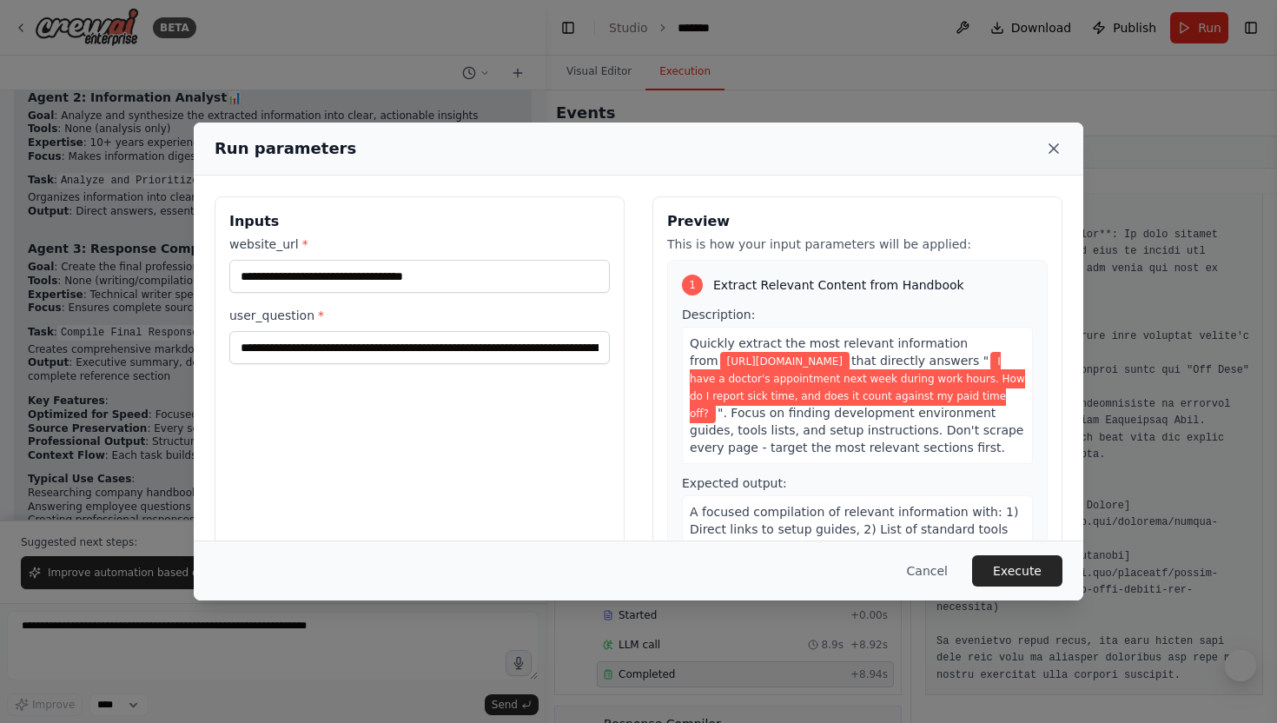
click at [1048, 143] on icon at bounding box center [1053, 148] width 17 height 17
